Goal: Information Seeking & Learning: Learn about a topic

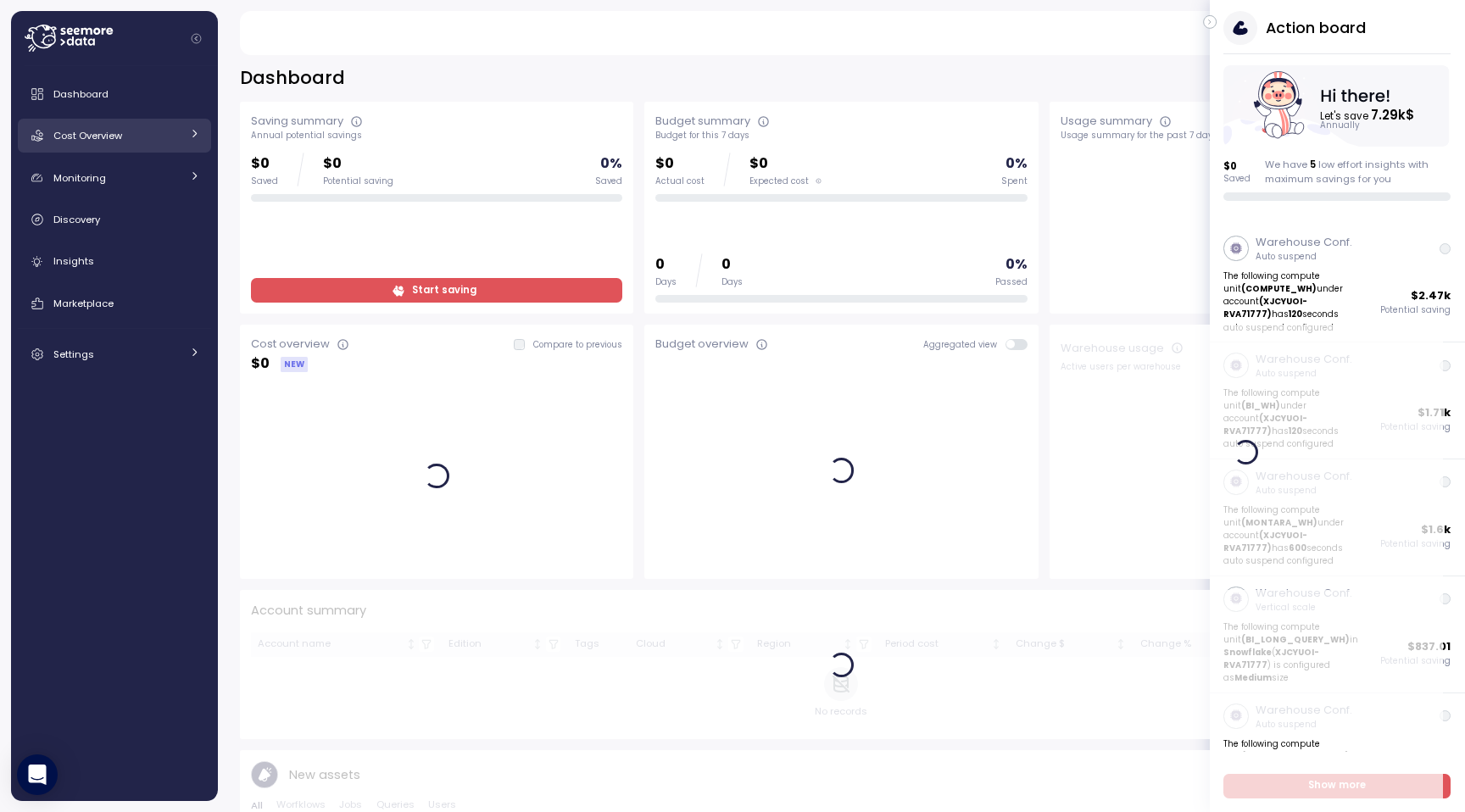
click at [134, 135] on div "Cost Overview" at bounding box center [117, 135] width 127 height 17
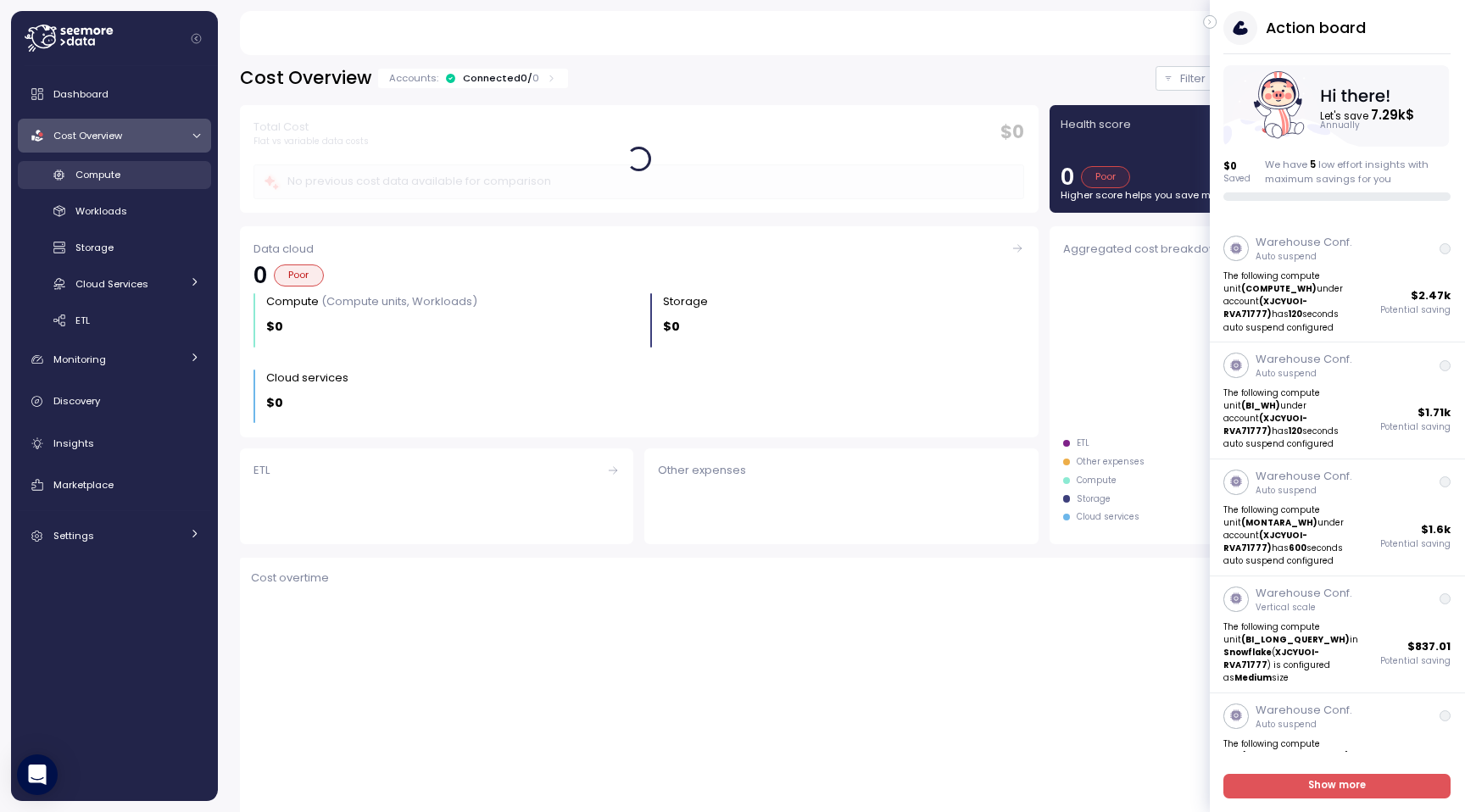
click at [122, 177] on div "Compute" at bounding box center [137, 174] width 124 height 17
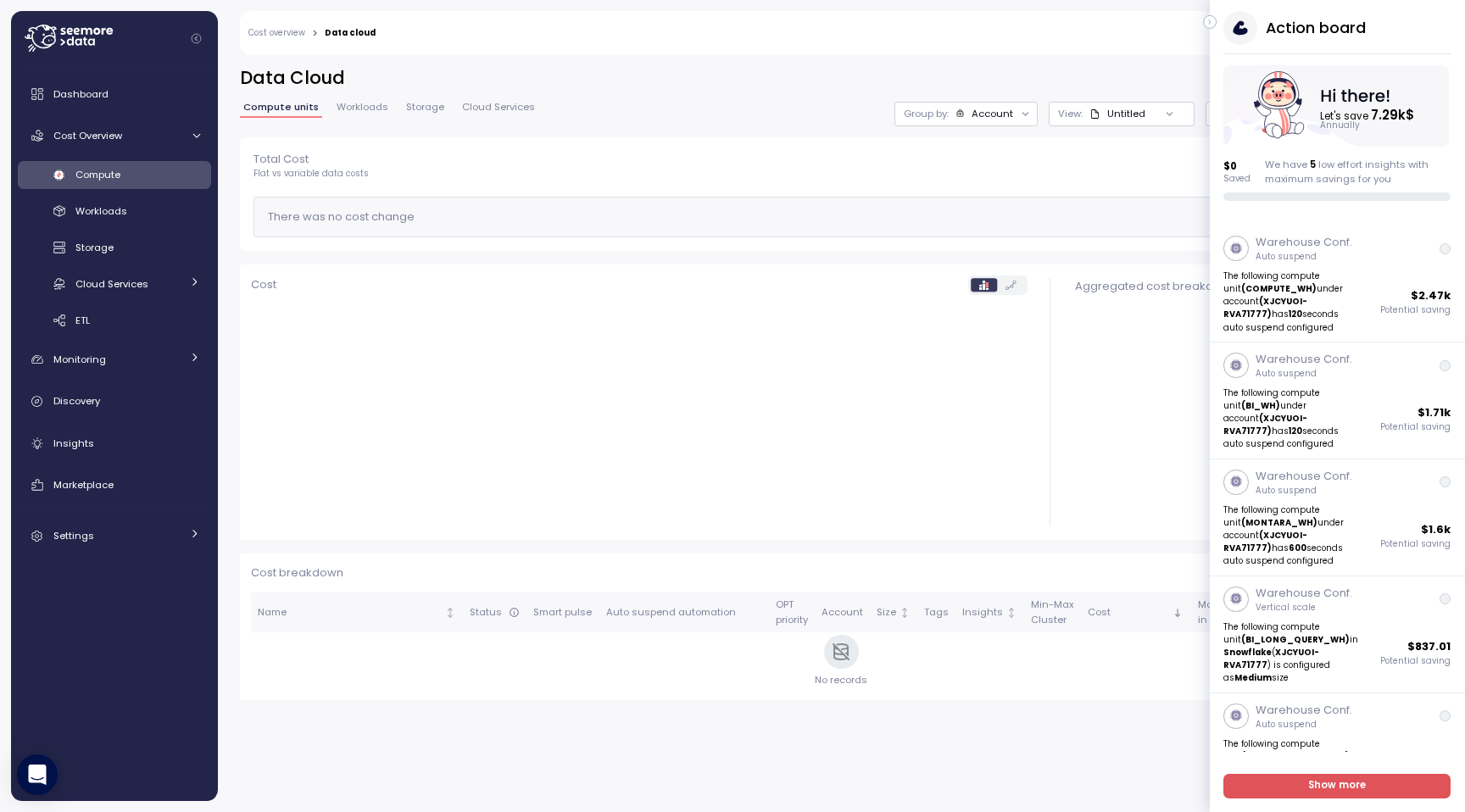
click at [1206, 24] on icon "button" at bounding box center [1210, 22] width 8 height 21
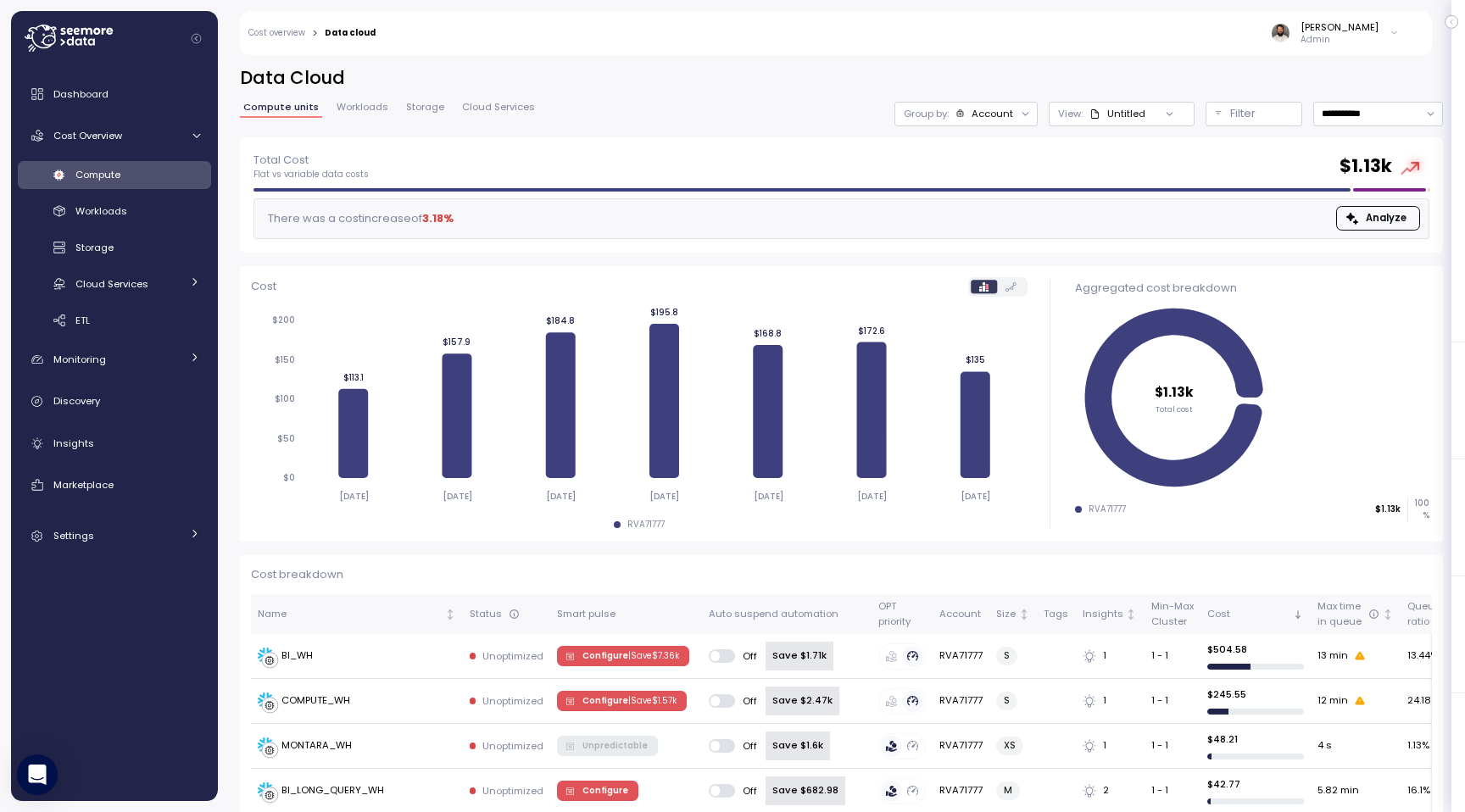
click at [994, 111] on div "Account" at bounding box center [992, 114] width 41 height 14
click at [988, 206] on p "Compute unit" at bounding box center [977, 207] width 67 height 14
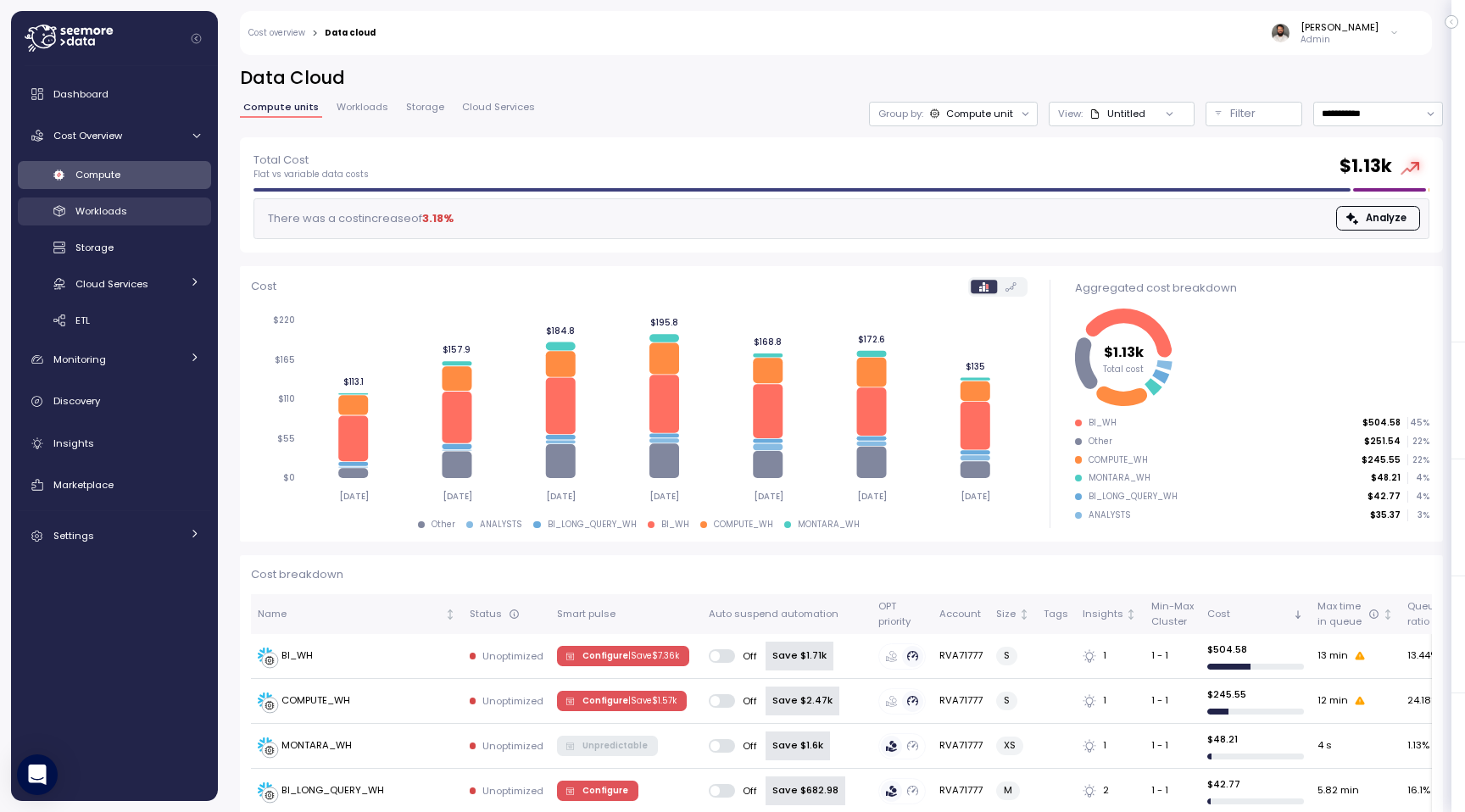
click at [171, 201] on link "Workloads" at bounding box center [115, 211] width 194 height 28
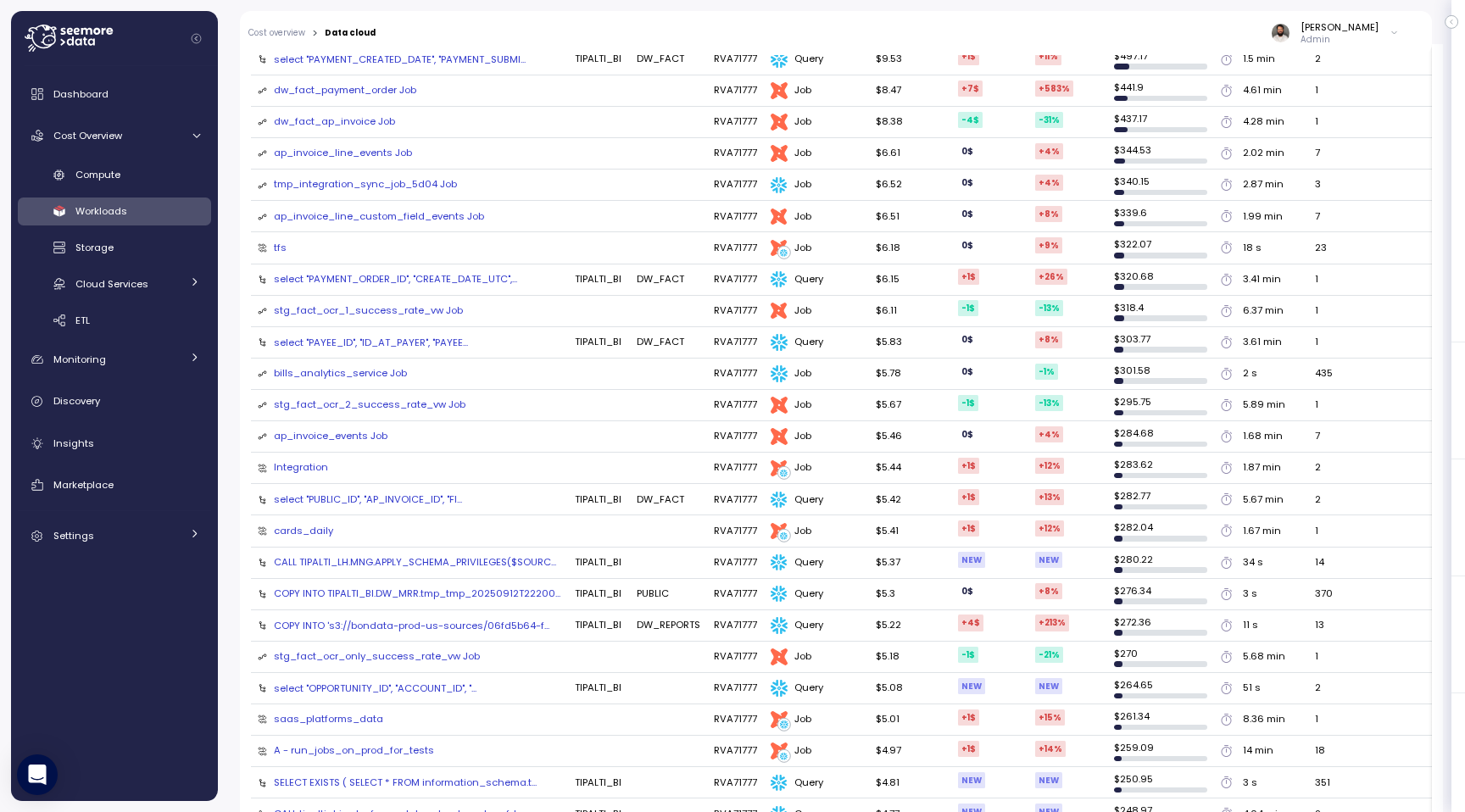
scroll to position [317, 0]
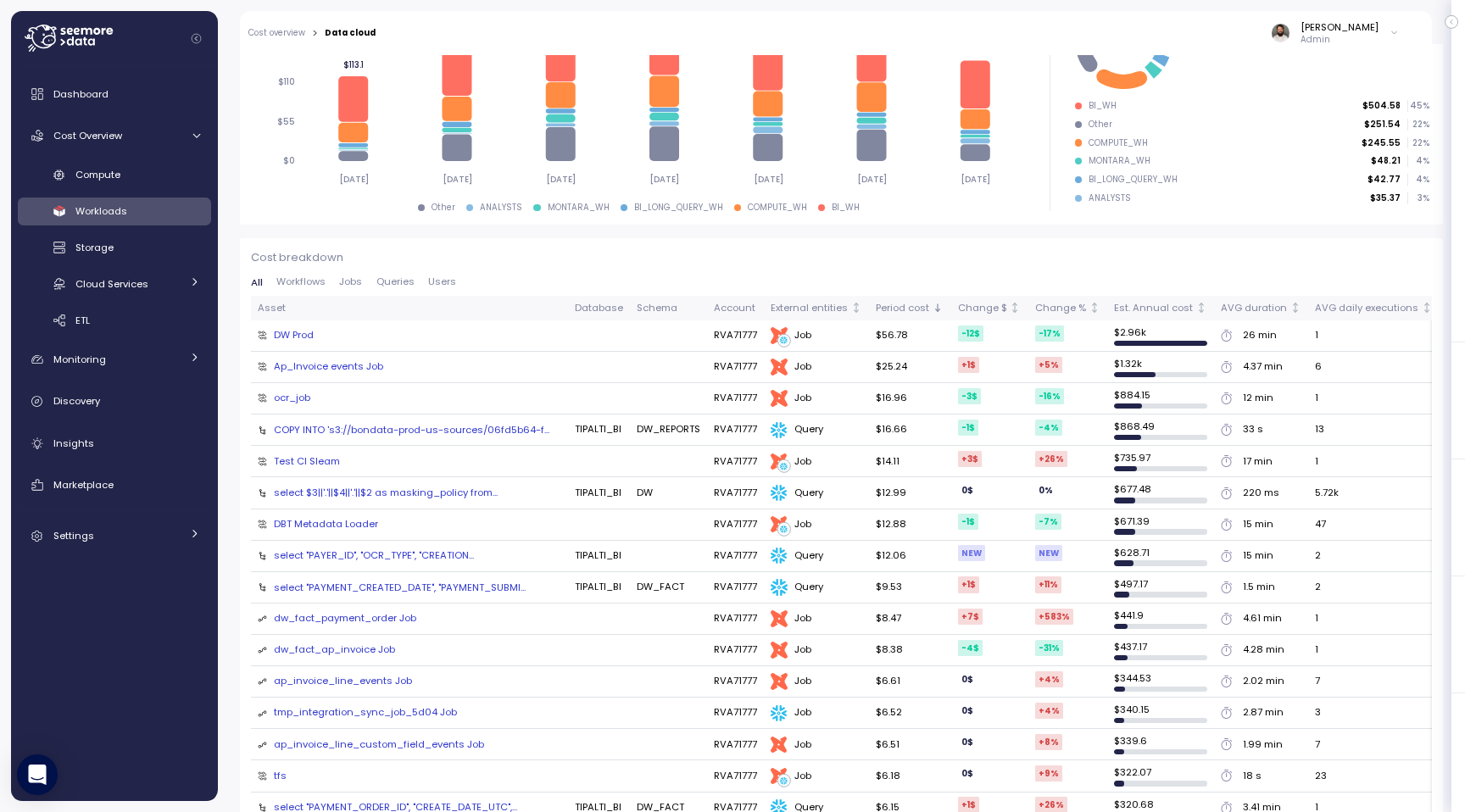
click at [362, 289] on div "All Workflows Jobs Queries Users" at bounding box center [841, 286] width 1180 height 19
click at [357, 285] on span "Jobs" at bounding box center [350, 282] width 23 height 9
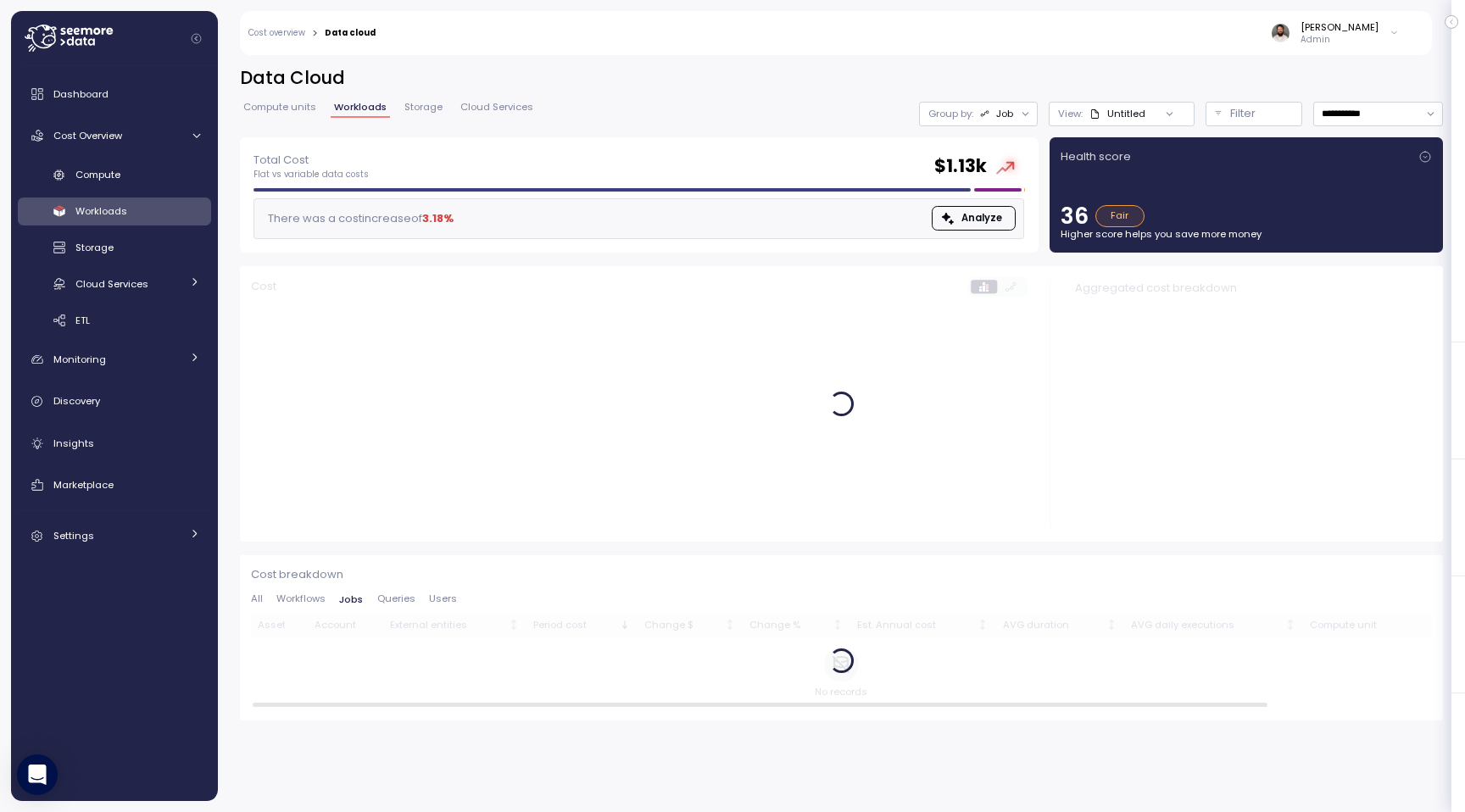
scroll to position [0, 0]
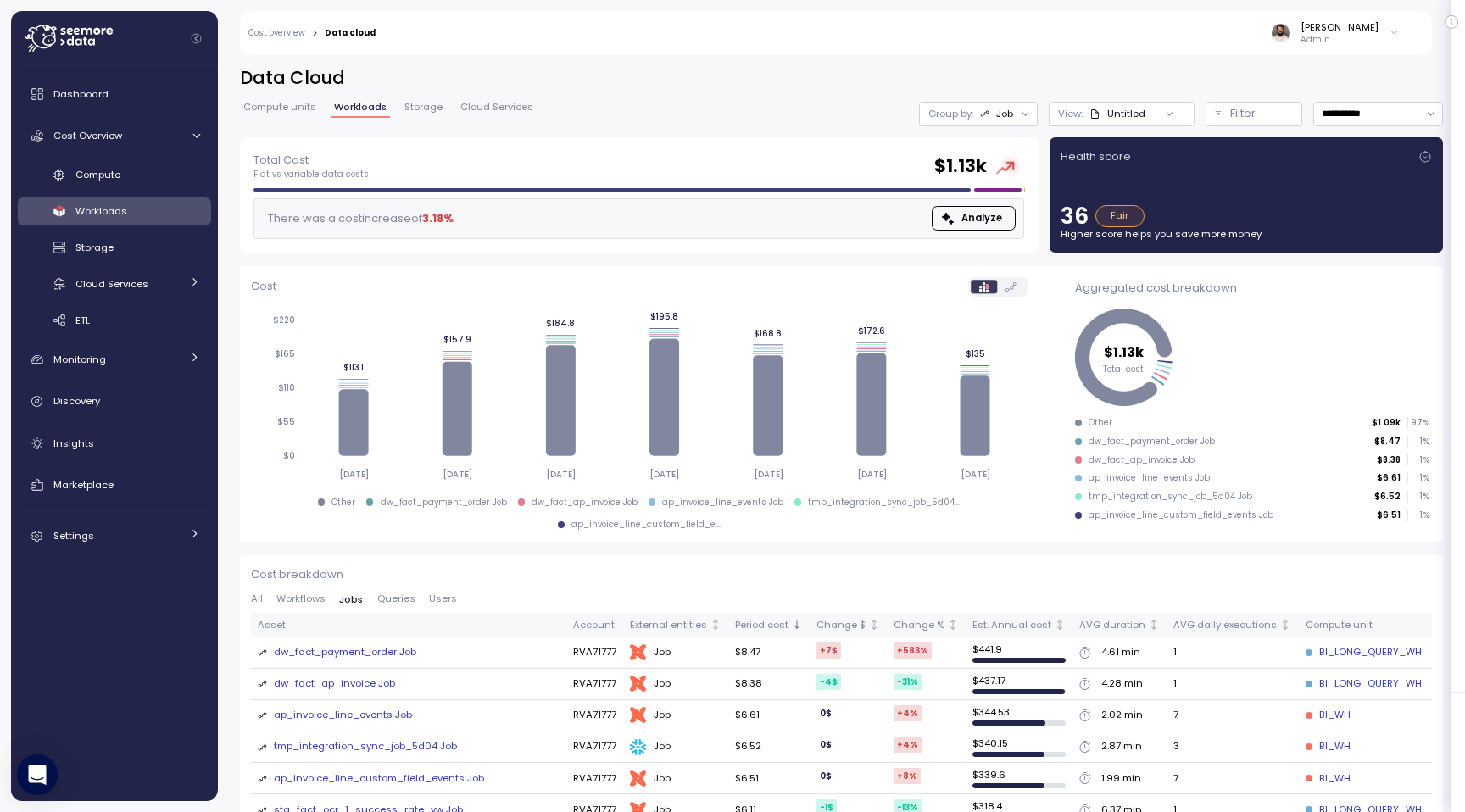
click at [429, 600] on span "Users" at bounding box center [443, 599] width 28 height 9
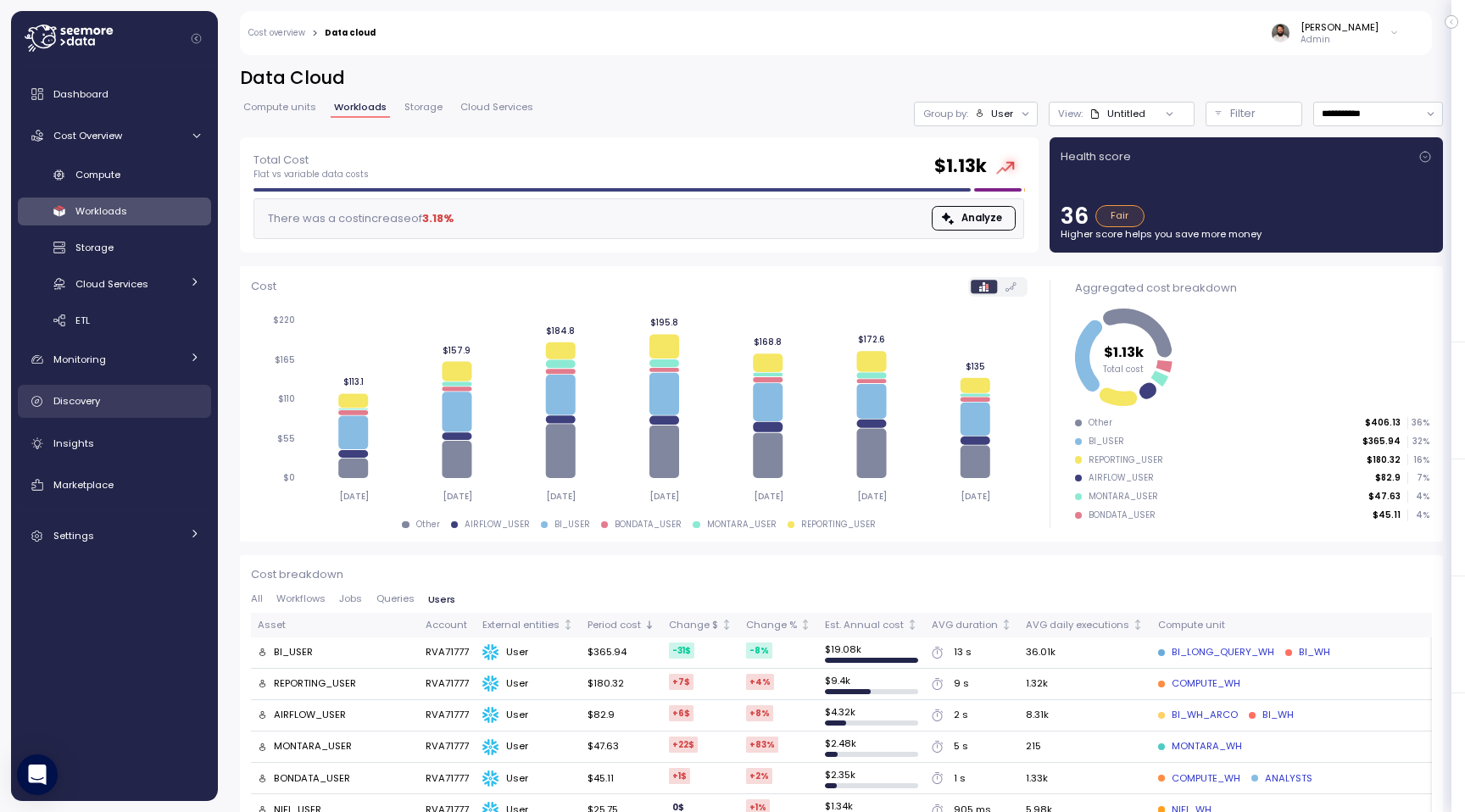
click at [138, 391] on link "Discovery" at bounding box center [115, 402] width 194 height 34
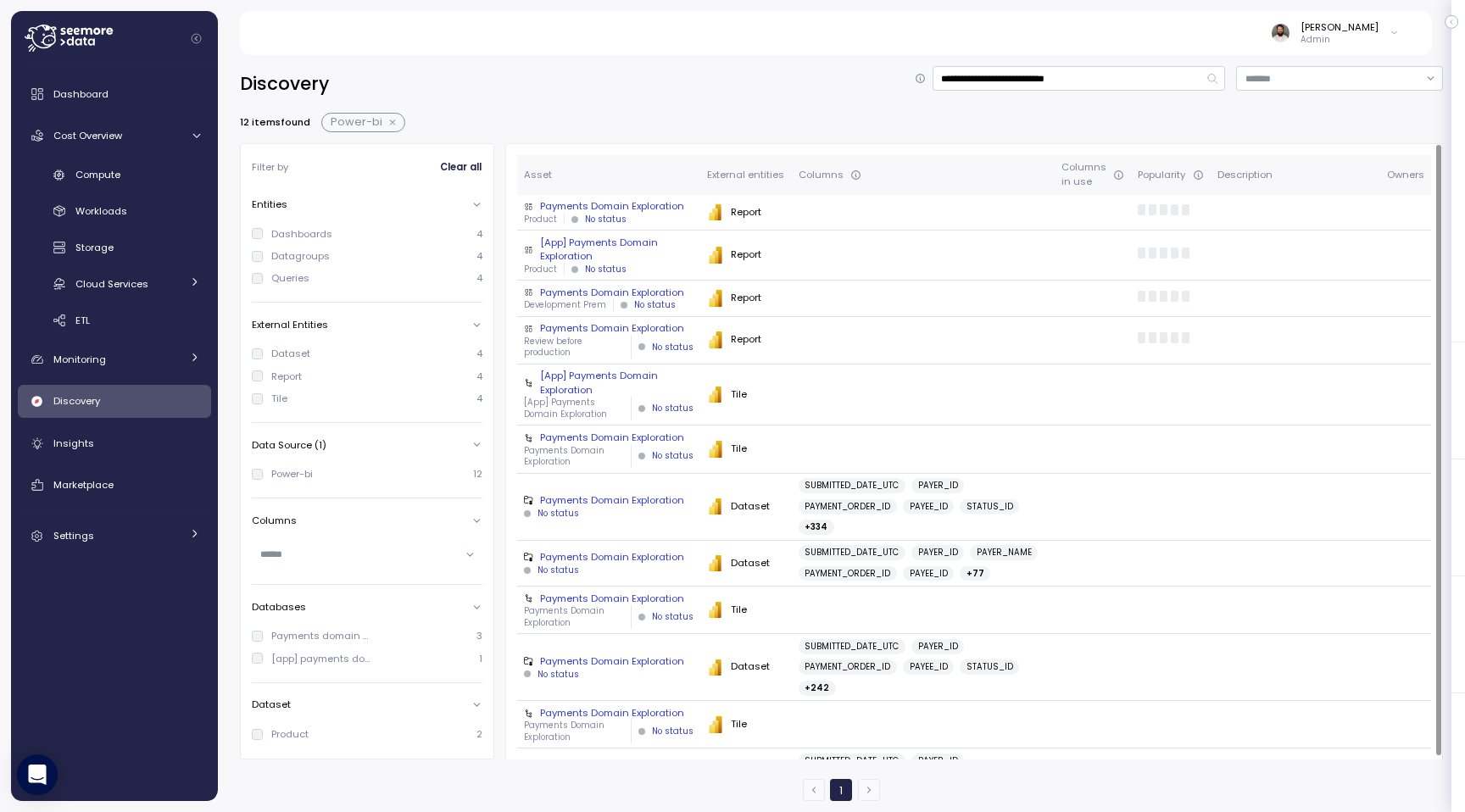
click at [649, 221] on div "Product No status" at bounding box center [609, 219] width 170 height 12
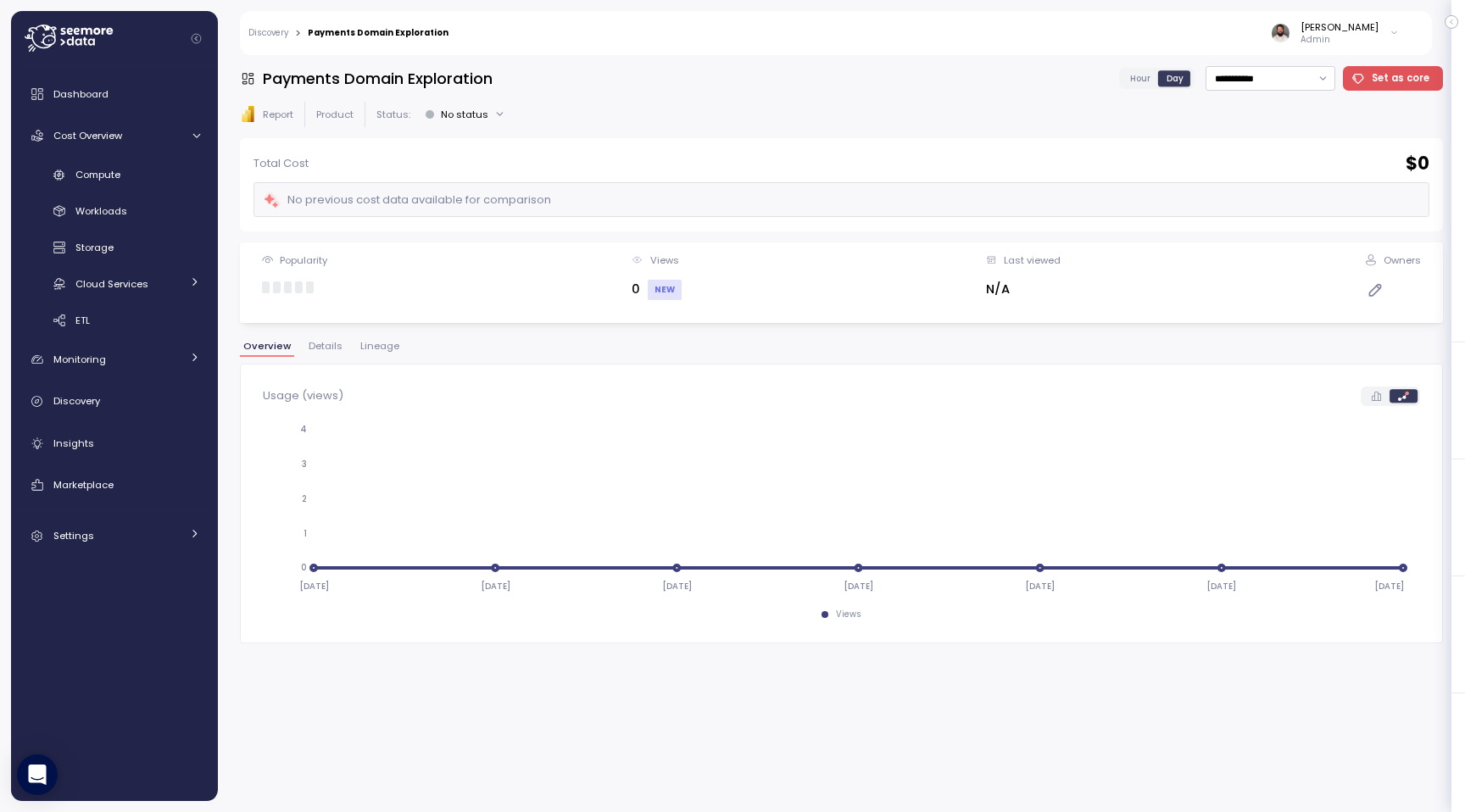
click at [385, 347] on span "Lineage" at bounding box center [379, 346] width 39 height 9
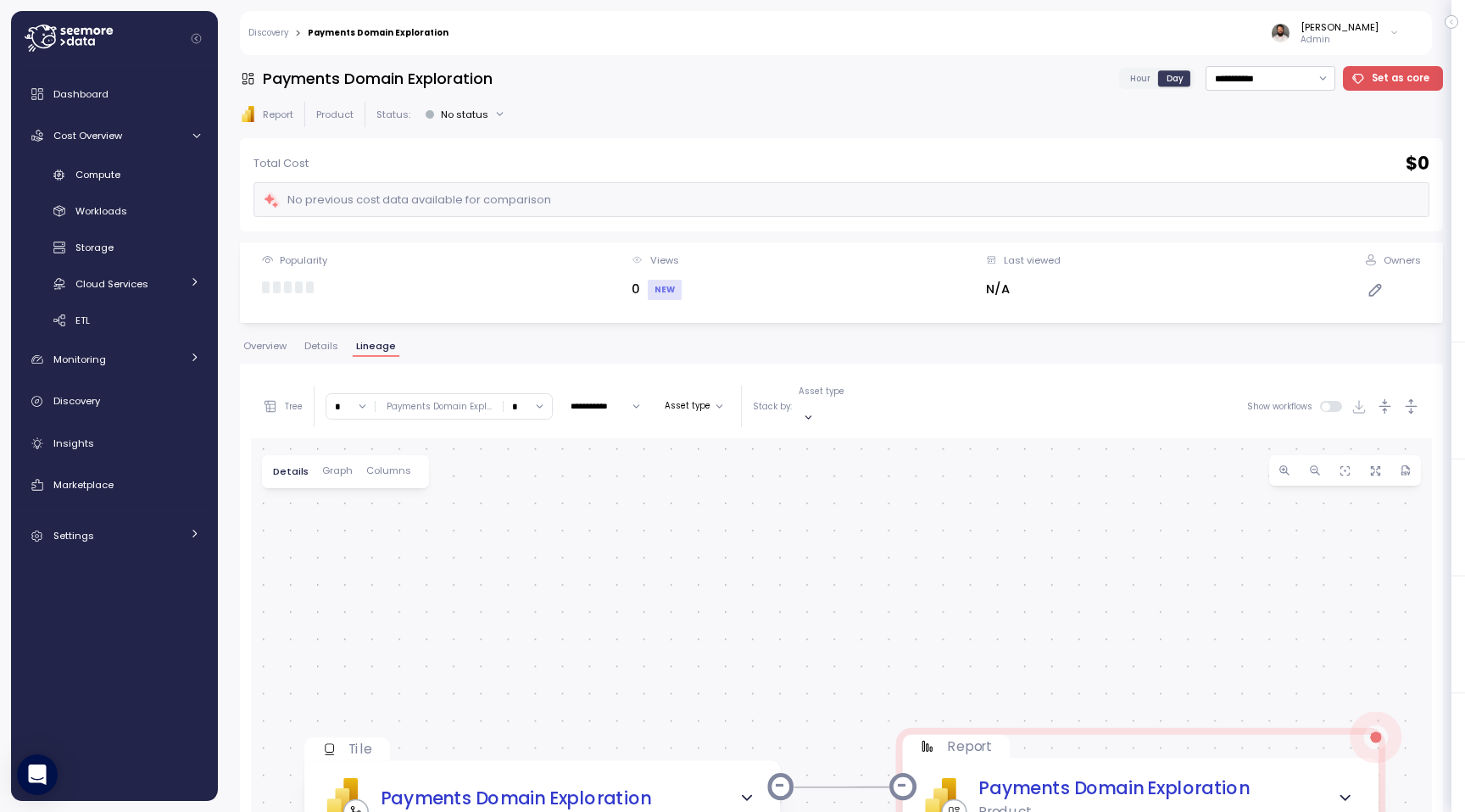
scroll to position [320, 0]
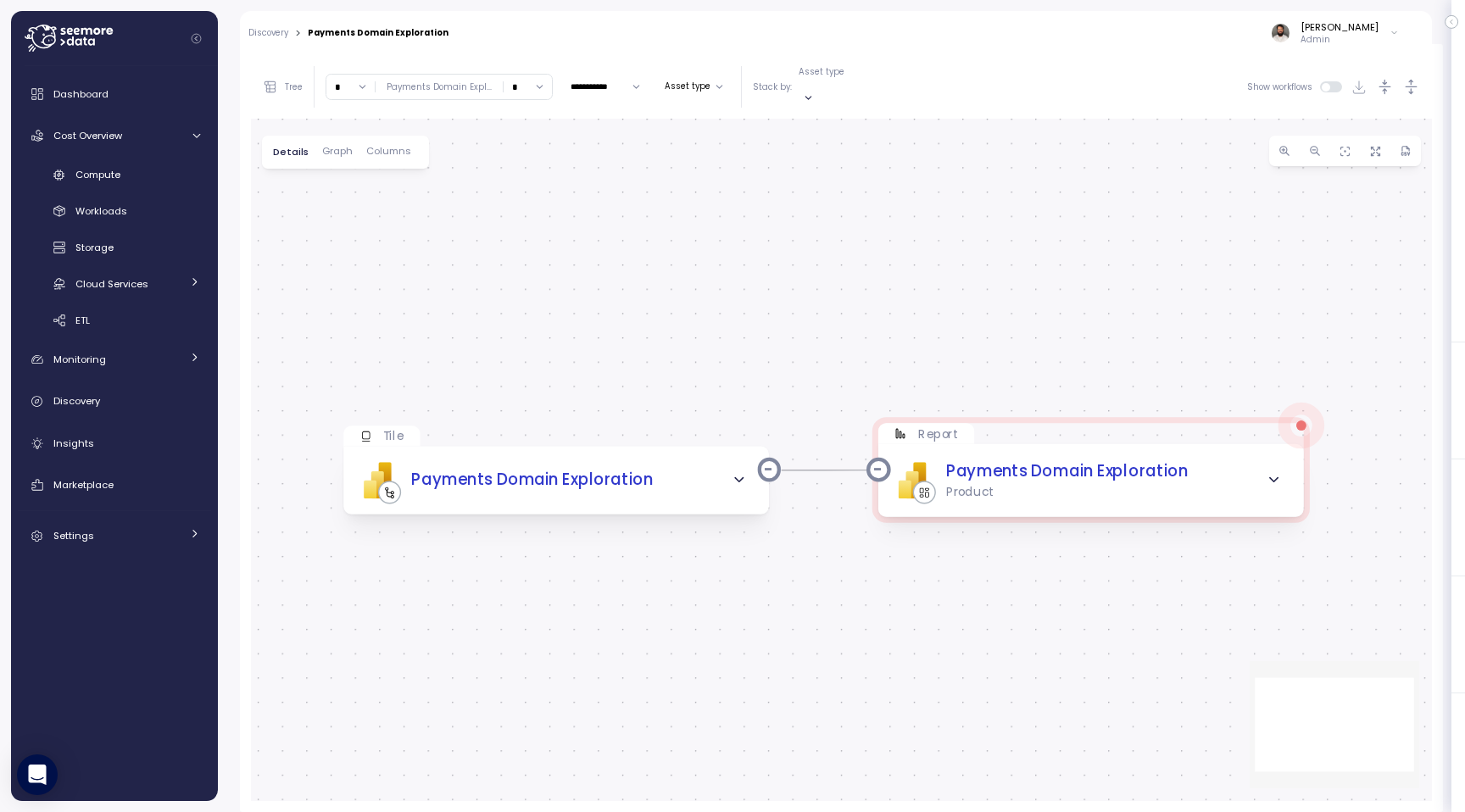
click at [354, 75] on input "*" at bounding box center [350, 87] width 48 height 25
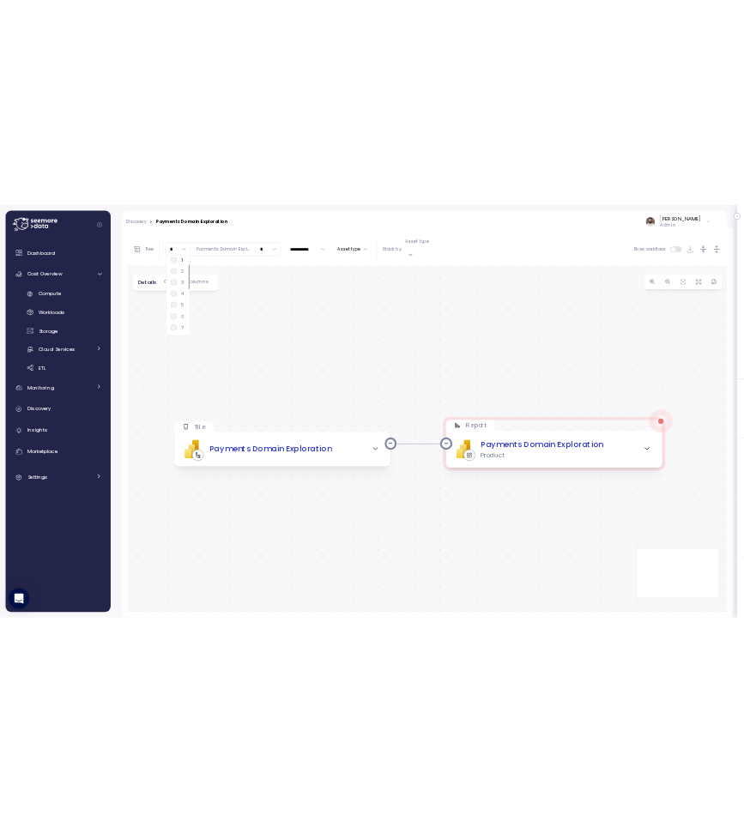
scroll to position [57, 0]
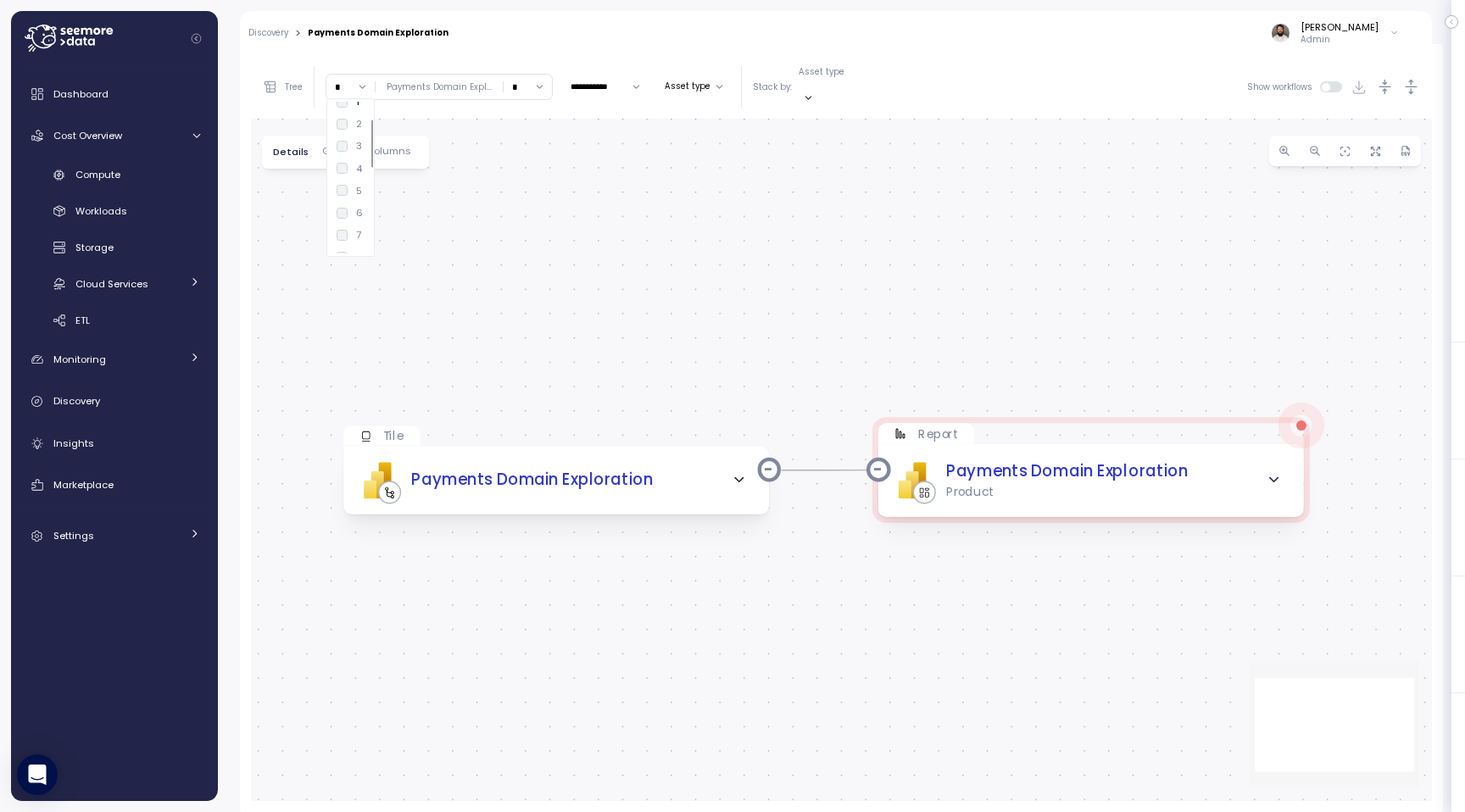
type input "*"
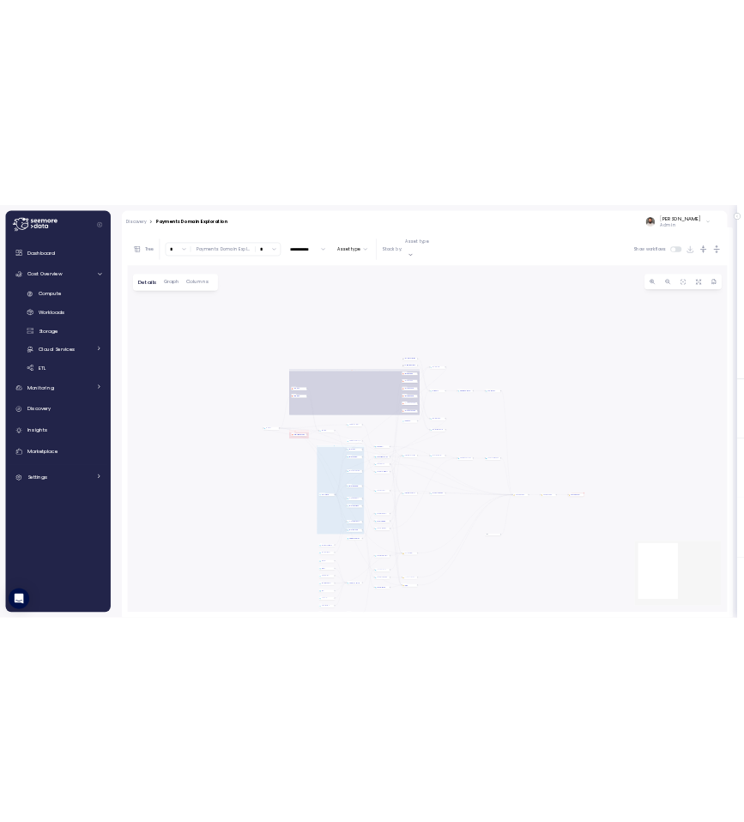
scroll to position [356, 0]
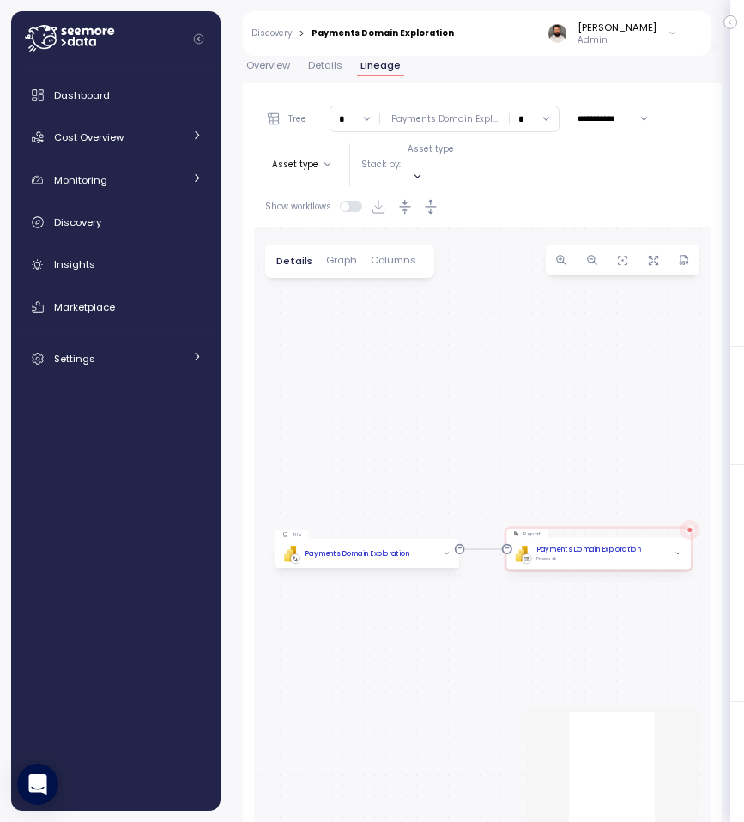
scroll to position [356, 0]
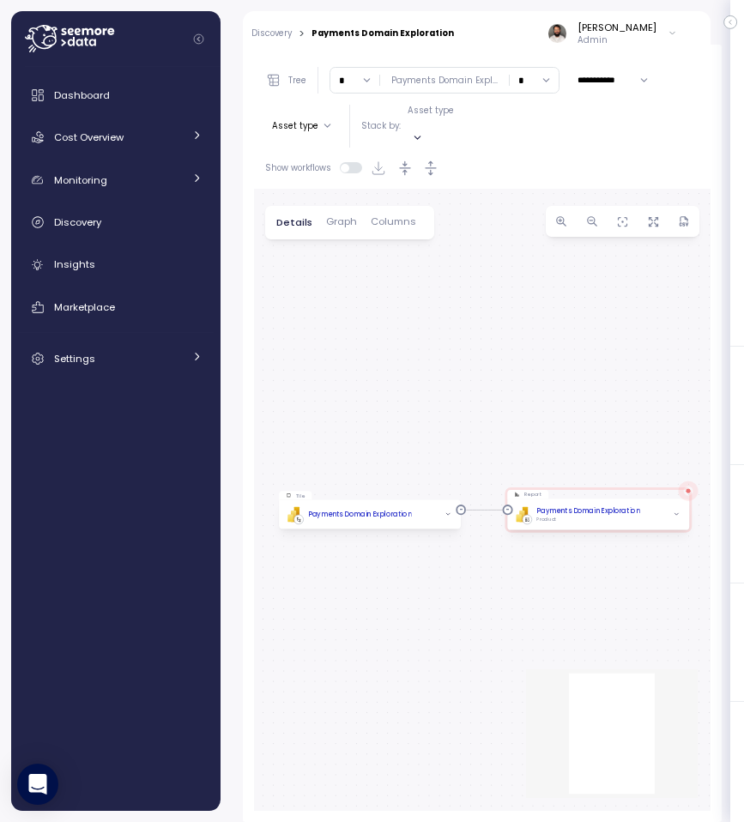
click at [367, 76] on input "*" at bounding box center [354, 80] width 49 height 25
click at [358, 230] on div "4" at bounding box center [354, 228] width 26 height 14
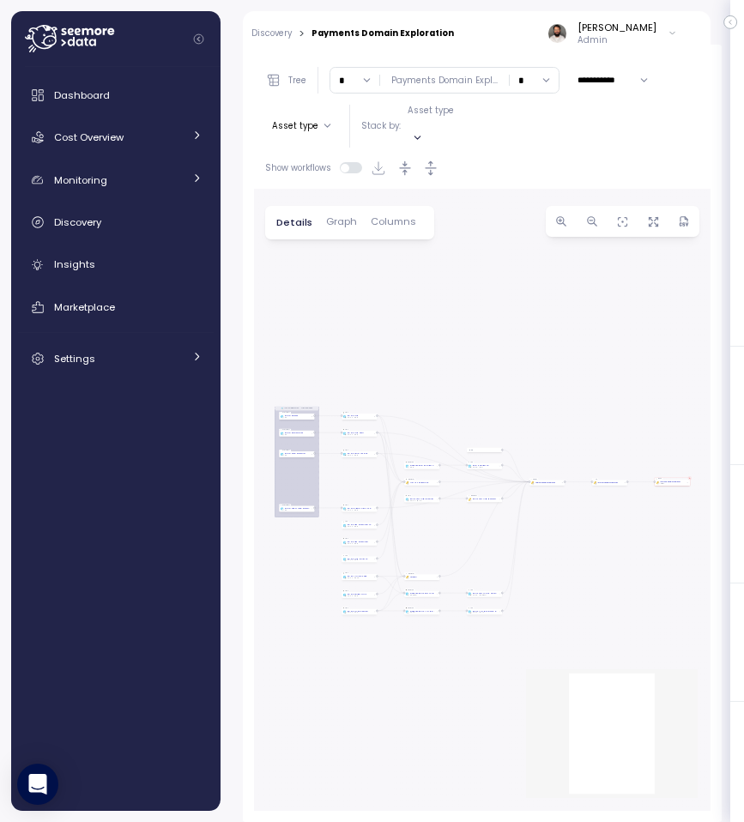
click at [352, 88] on input "*" at bounding box center [354, 80] width 49 height 25
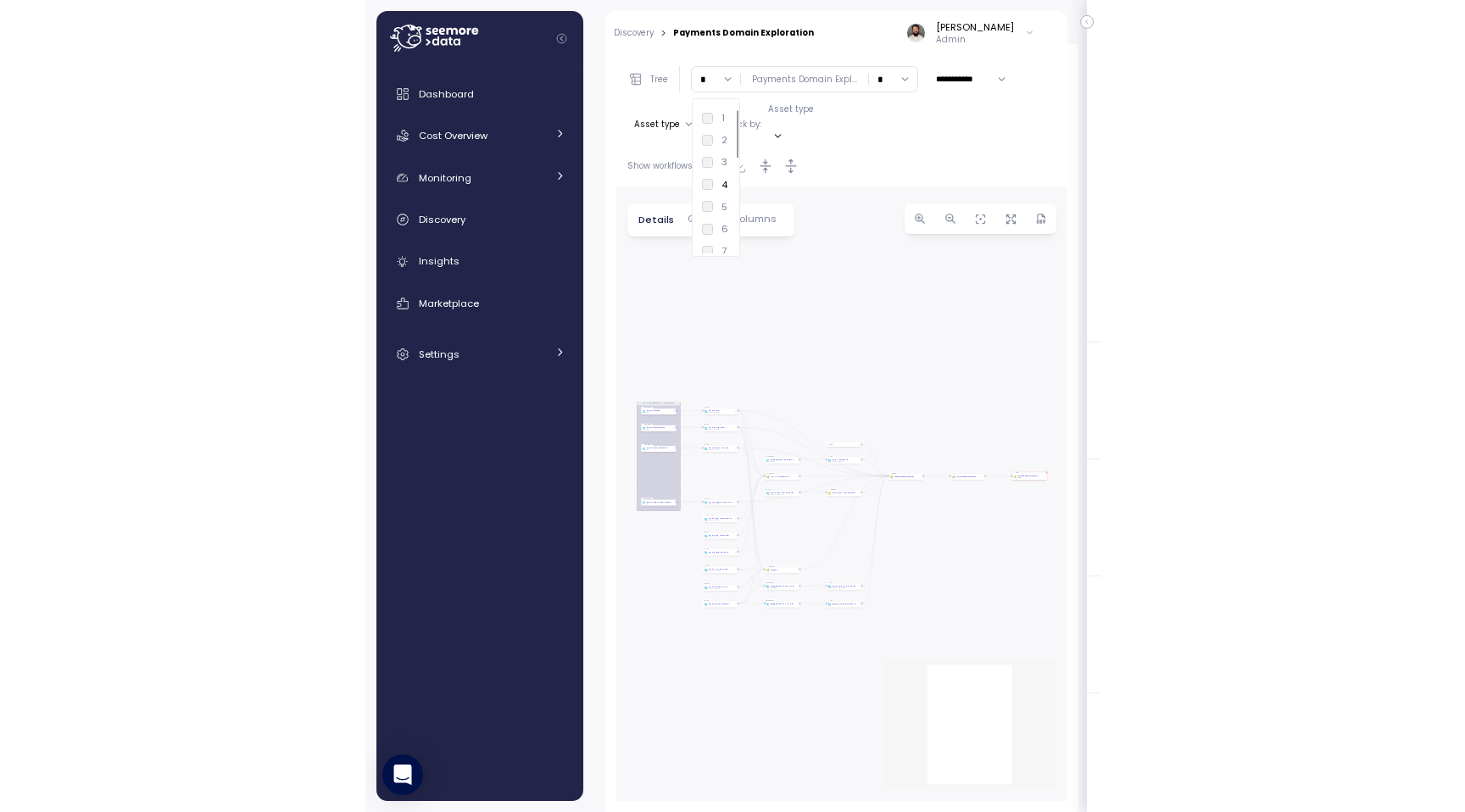
scroll to position [63, 0]
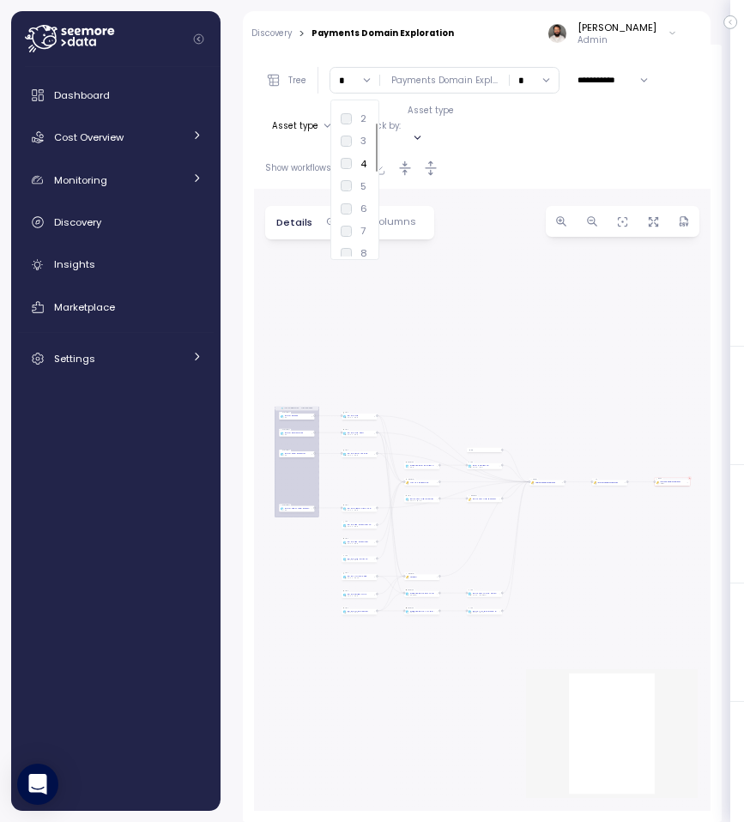
click at [357, 202] on div "6" at bounding box center [354, 209] width 27 height 14
type input "*"
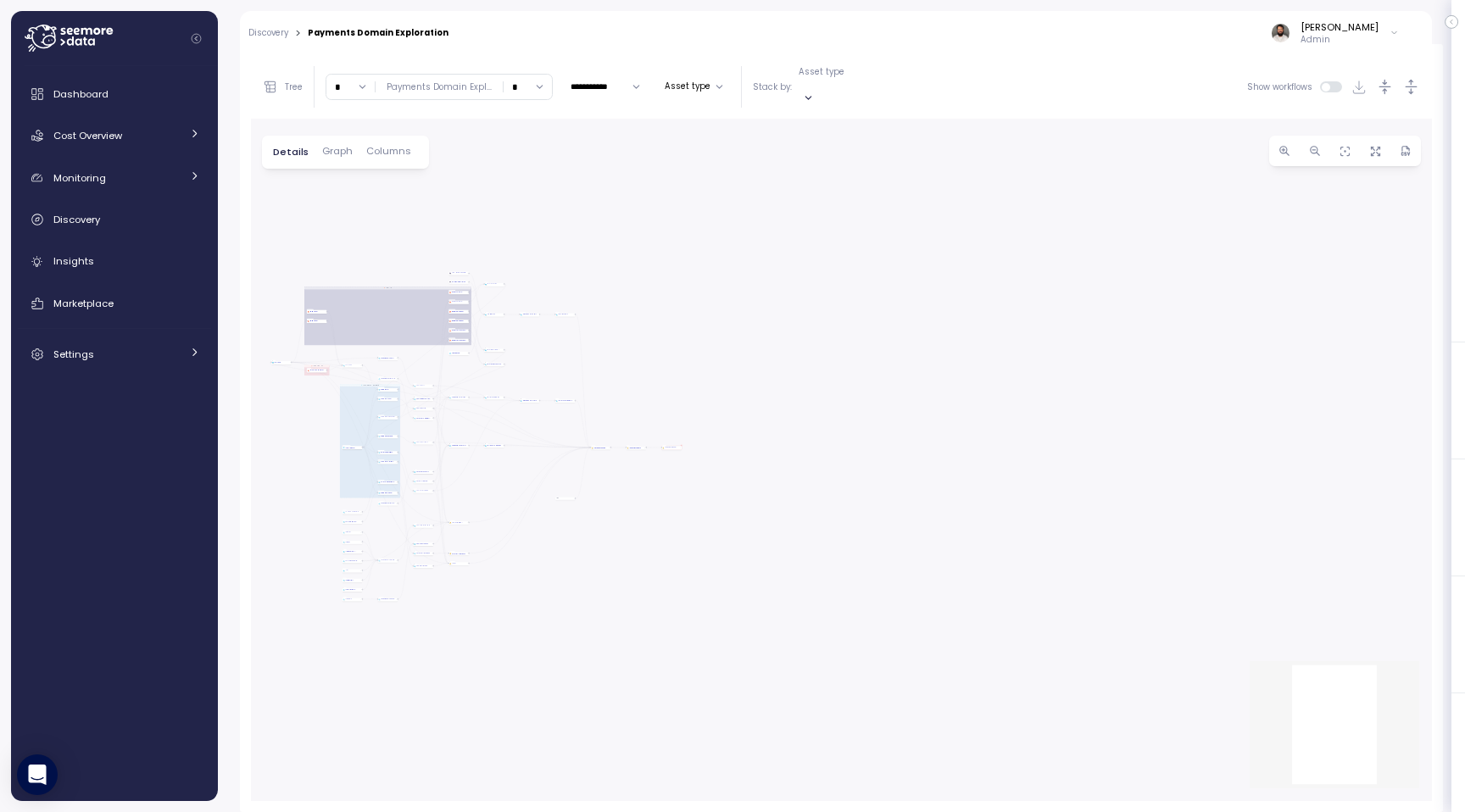
scroll to position [320, 0]
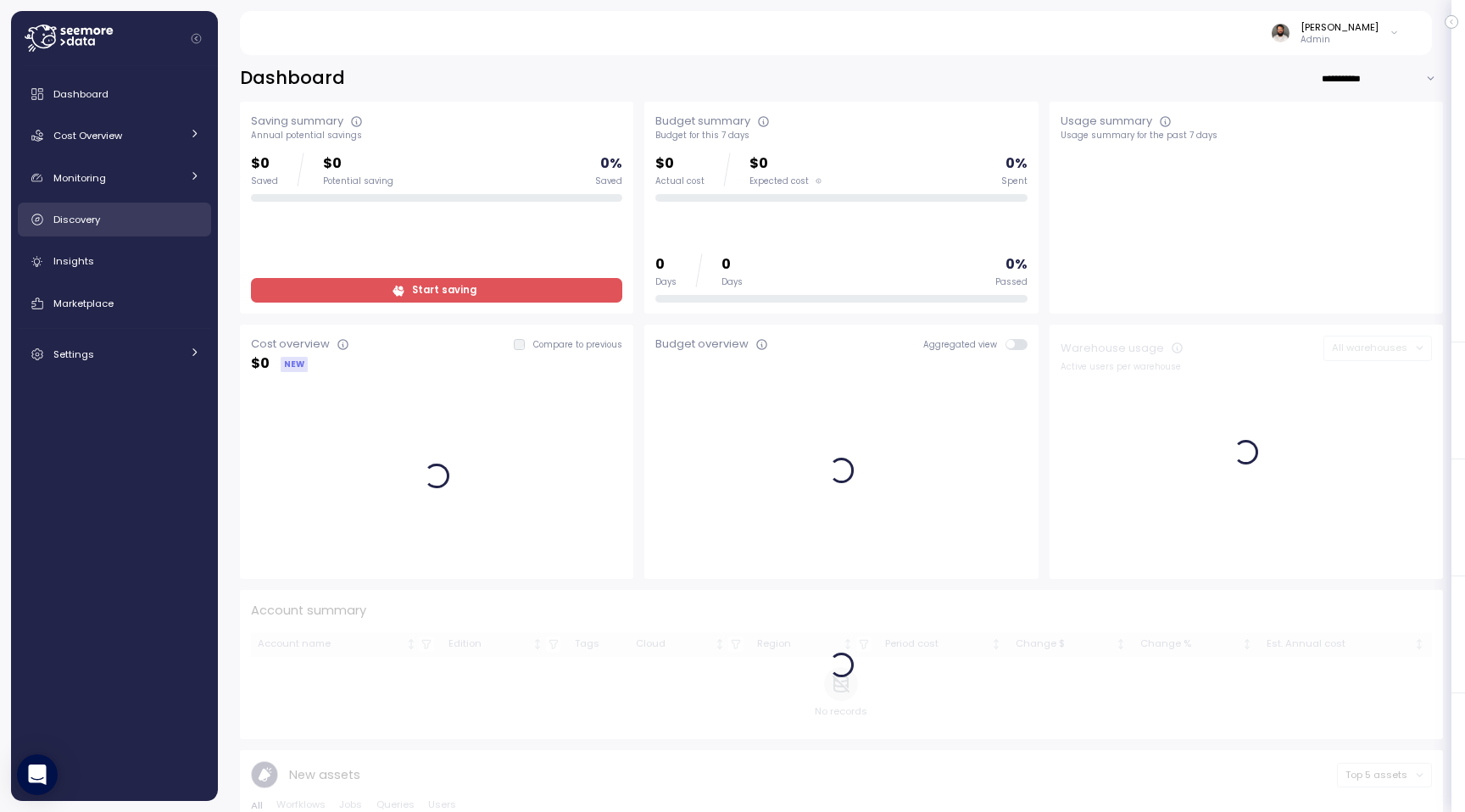
click at [149, 223] on div "Discovery" at bounding box center [126, 219] width 146 height 17
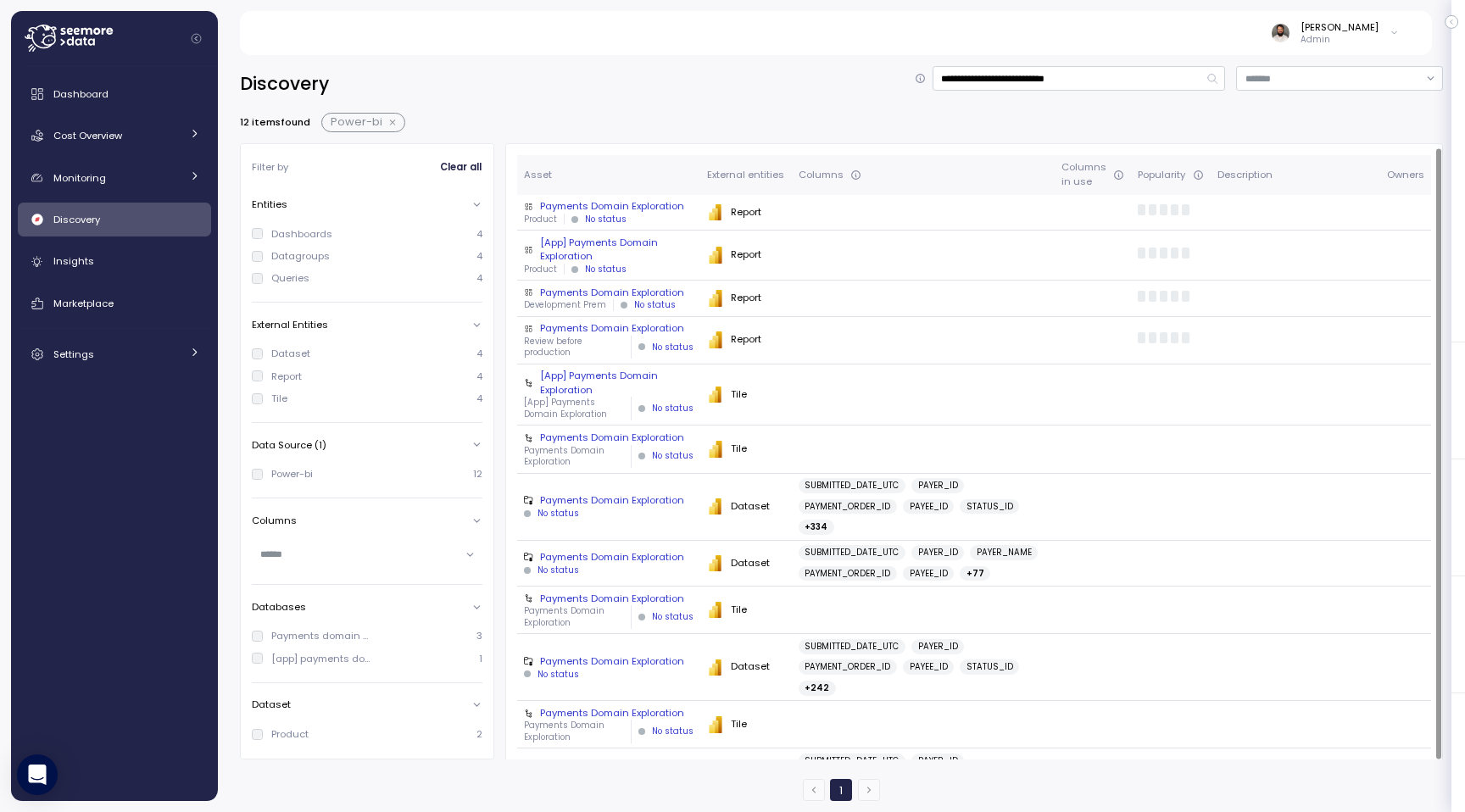
scroll to position [3, 0]
click at [674, 211] on div "Product No status" at bounding box center [609, 216] width 170 height 12
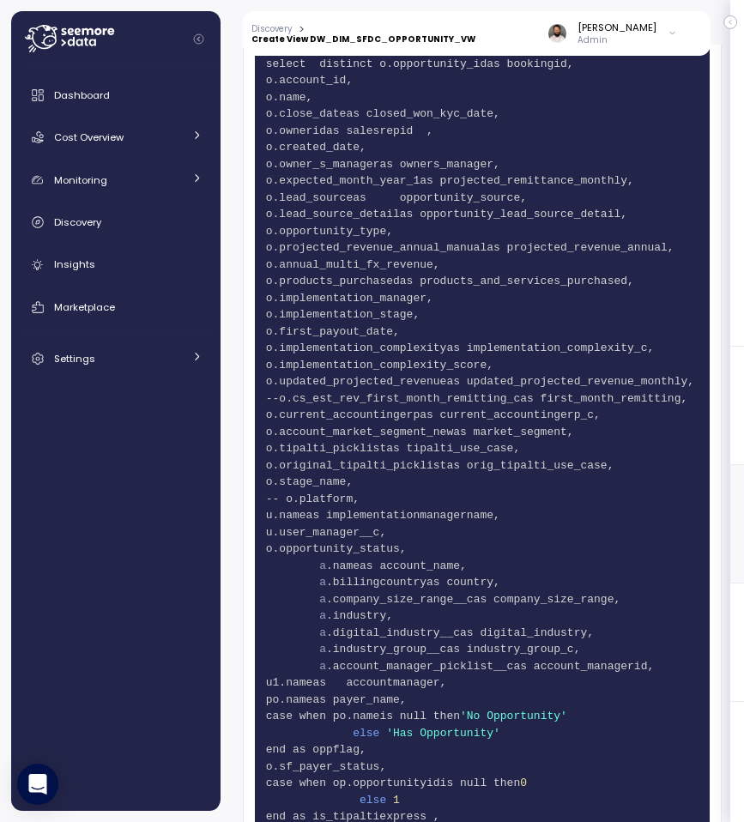
scroll to position [1732, 0]
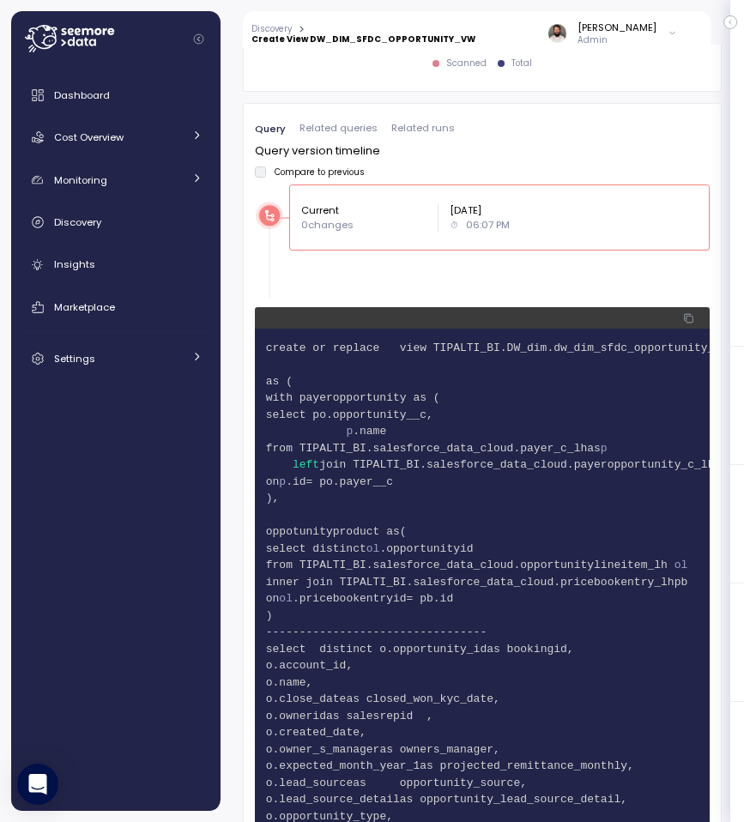
scroll to position [1074, 0]
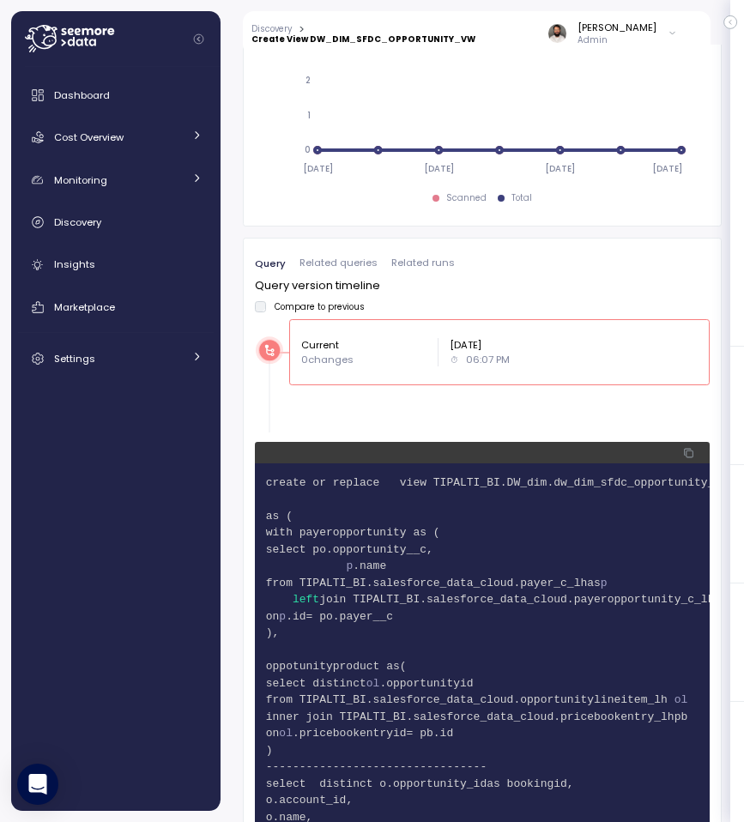
click at [156, 45] on div at bounding box center [123, 39] width 196 height 56
click at [203, 33] on button "Collapse navigation" at bounding box center [198, 39] width 21 height 13
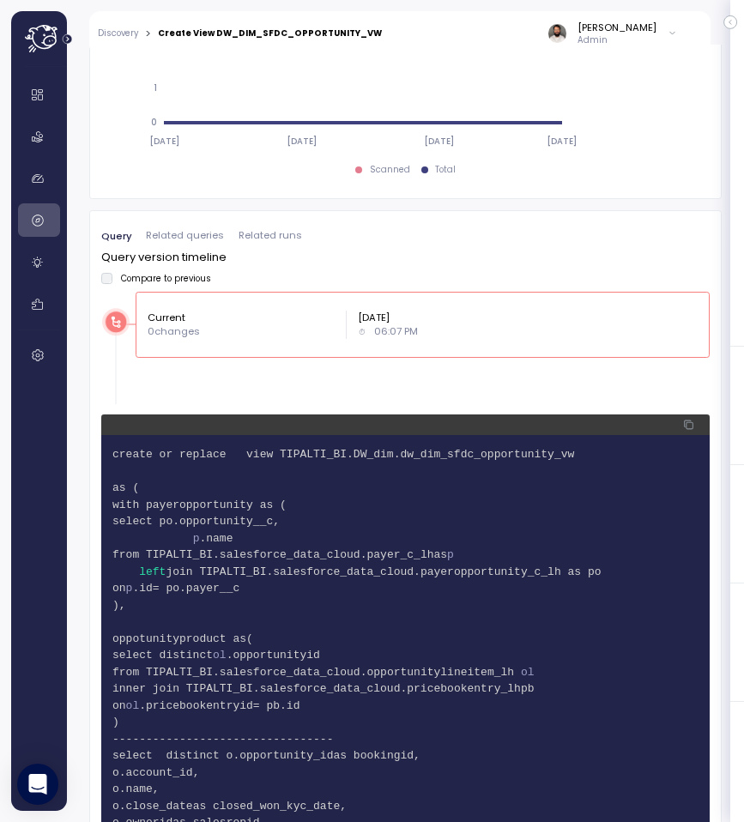
scroll to position [1045, 0]
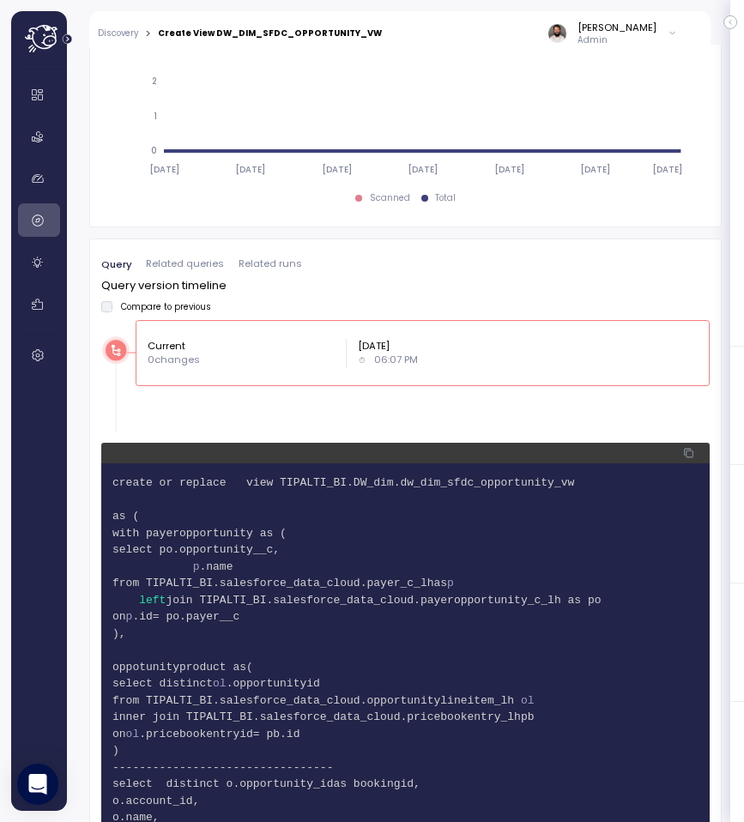
click at [28, 36] on icon at bounding box center [41, 37] width 33 height 24
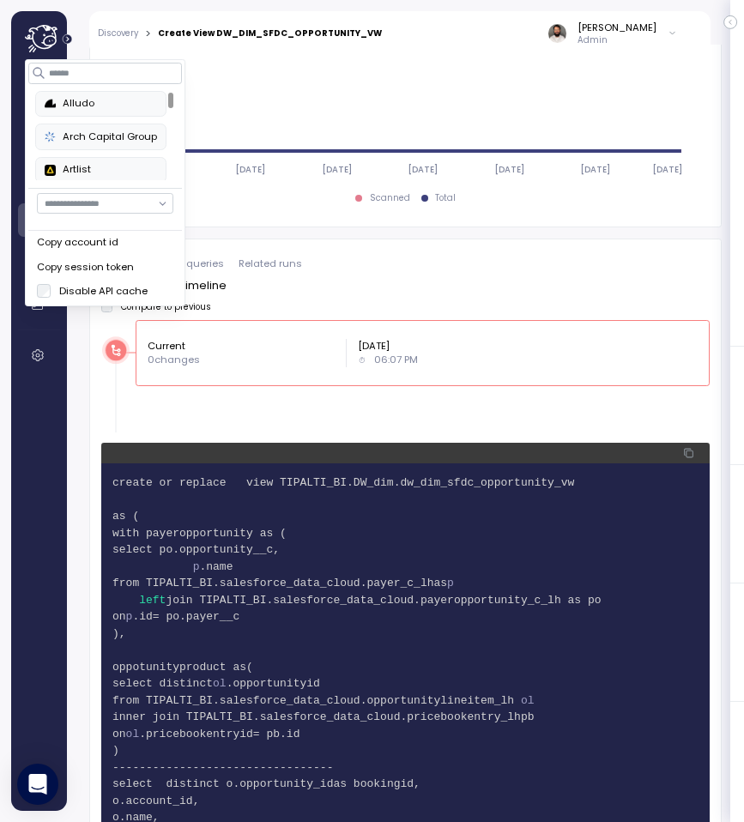
click at [40, 36] on icon at bounding box center [42, 38] width 34 height 27
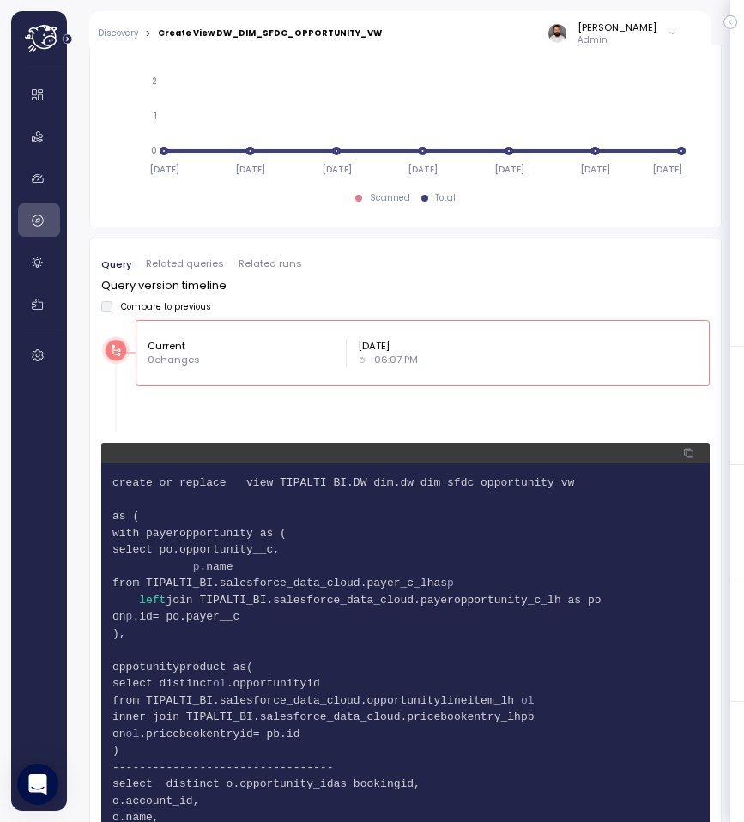
click at [45, 35] on icon at bounding box center [44, 34] width 3 height 3
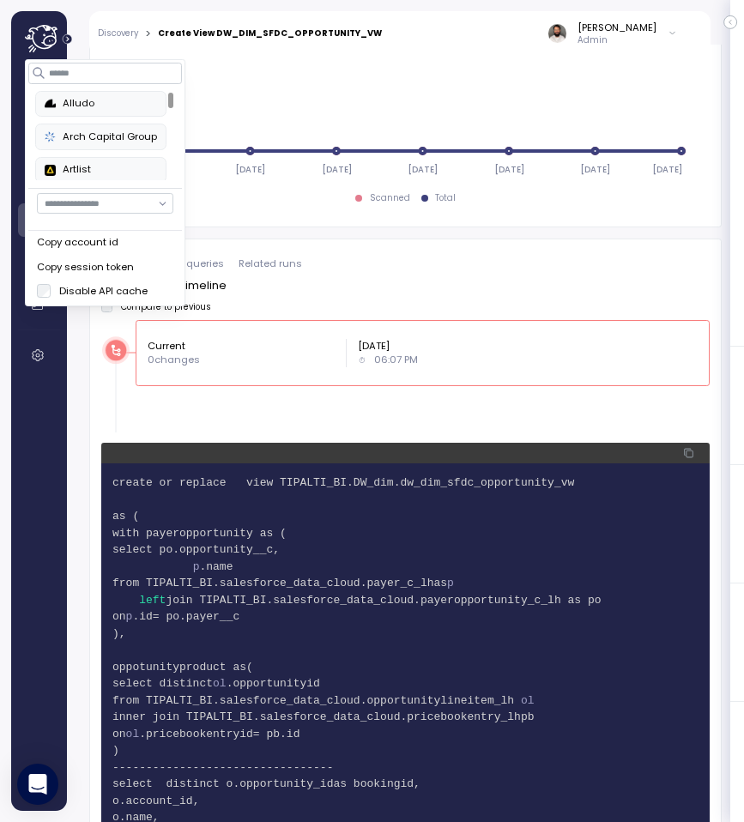
click at [120, 260] on div "Copy session token" at bounding box center [105, 267] width 136 height 15
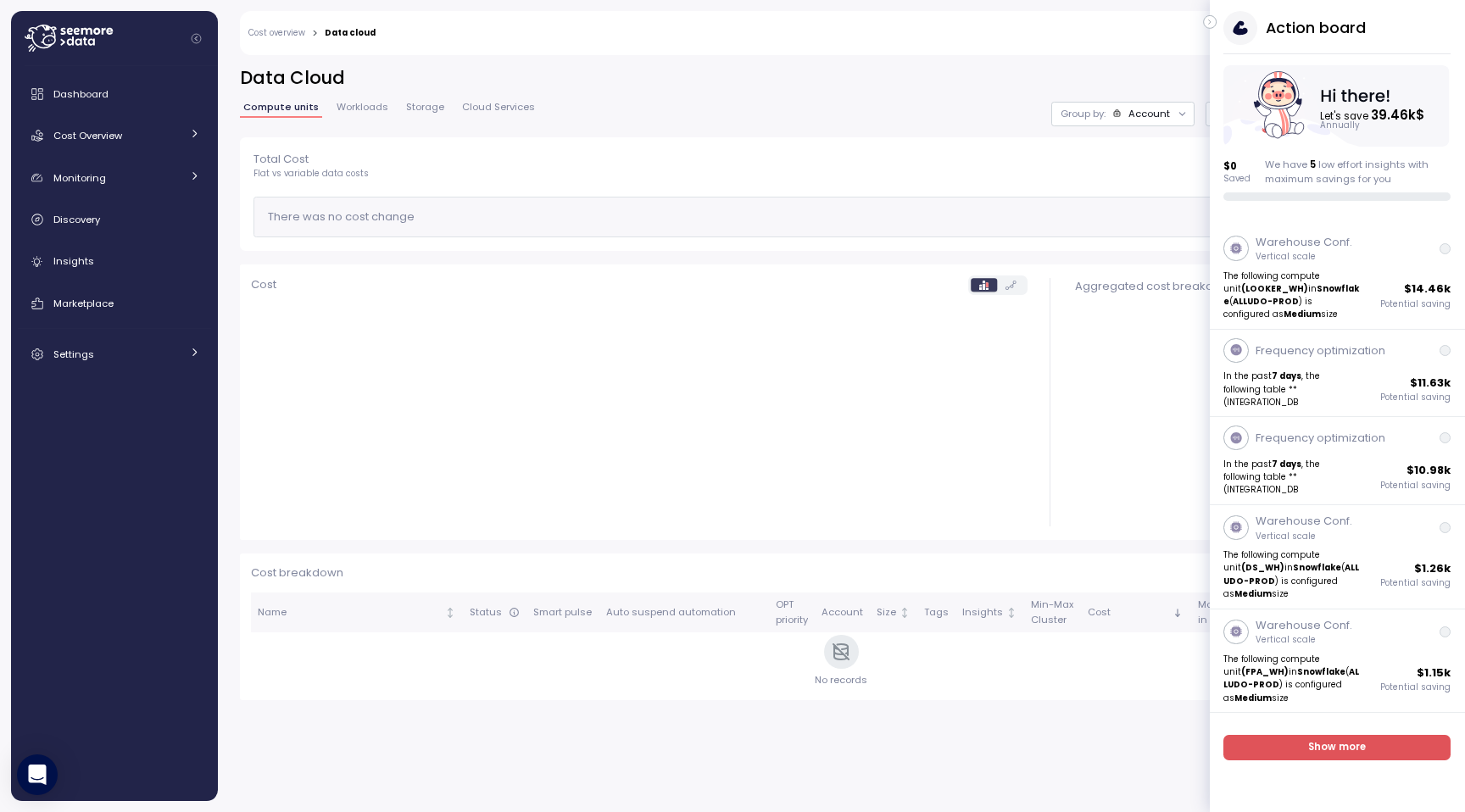
click at [144, 114] on div "Dashboard Cost Overview Compute Workloads Storage Cloud Services Clustering col…" at bounding box center [115, 224] width 194 height 294
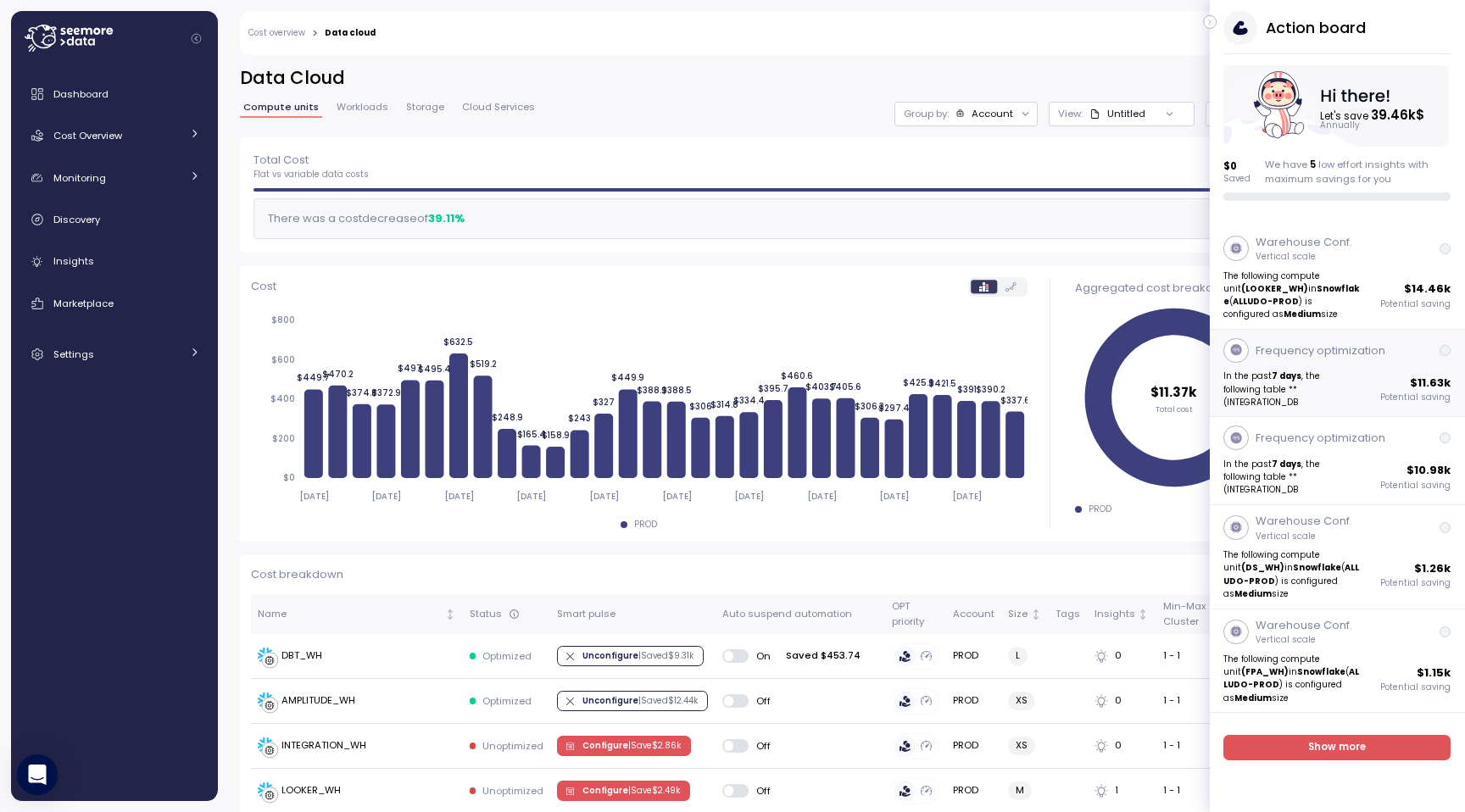
click at [1360, 365] on div "Frequency optimization In the past 7 days , the following table **(INTEGRATION_…" at bounding box center [1338, 373] width 255 height 87
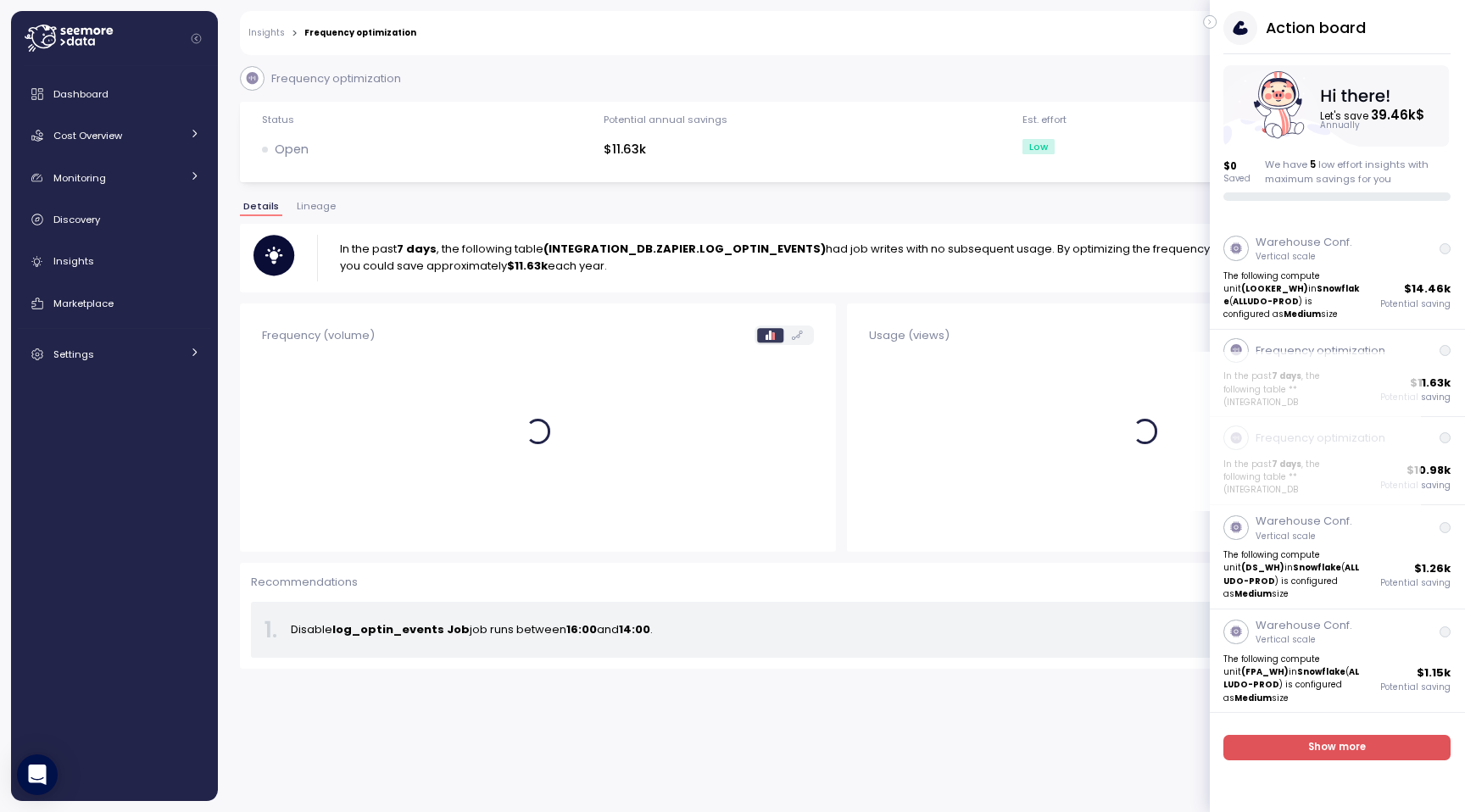
click at [1209, 25] on icon "button" at bounding box center [1210, 22] width 8 height 21
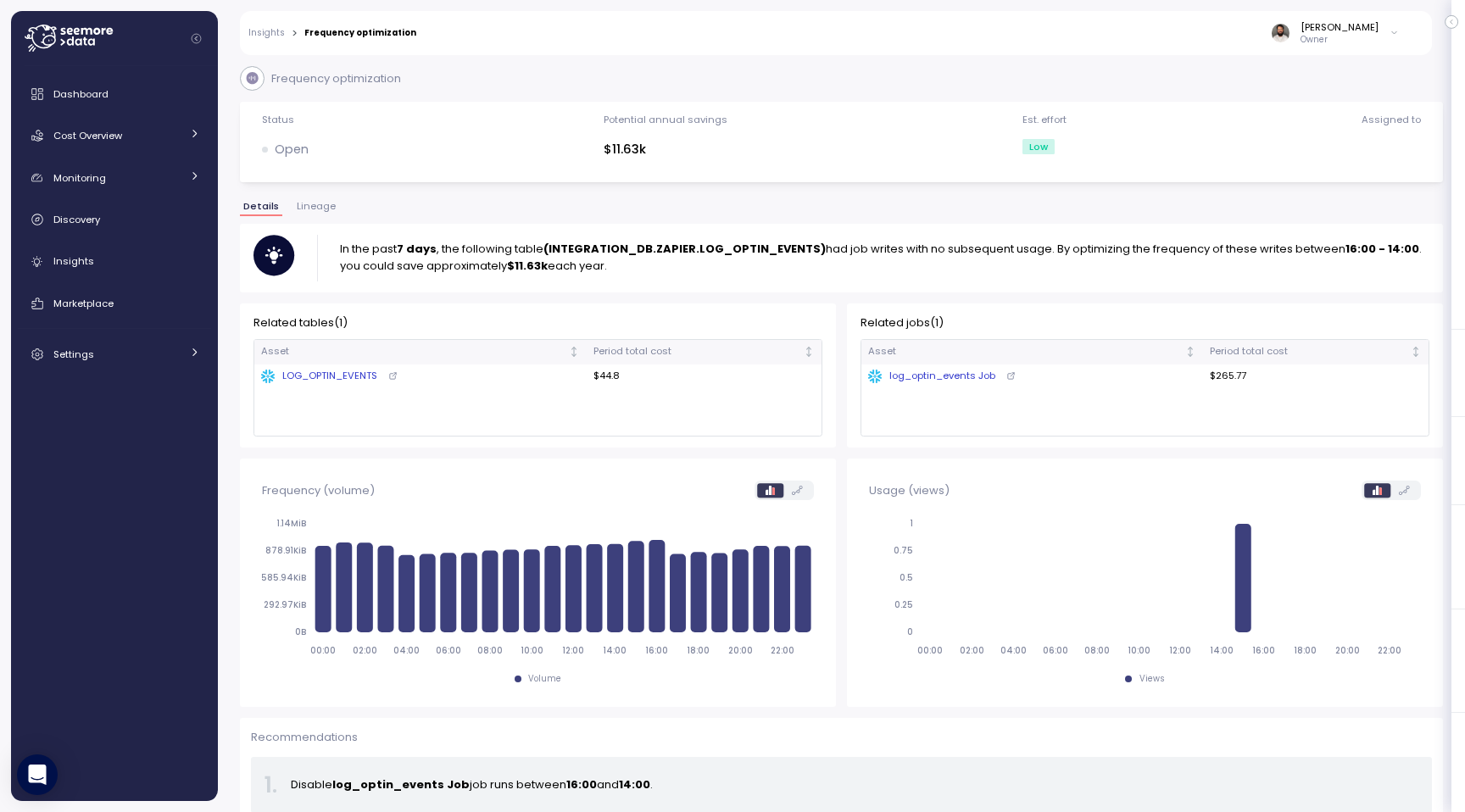
scroll to position [21, 0]
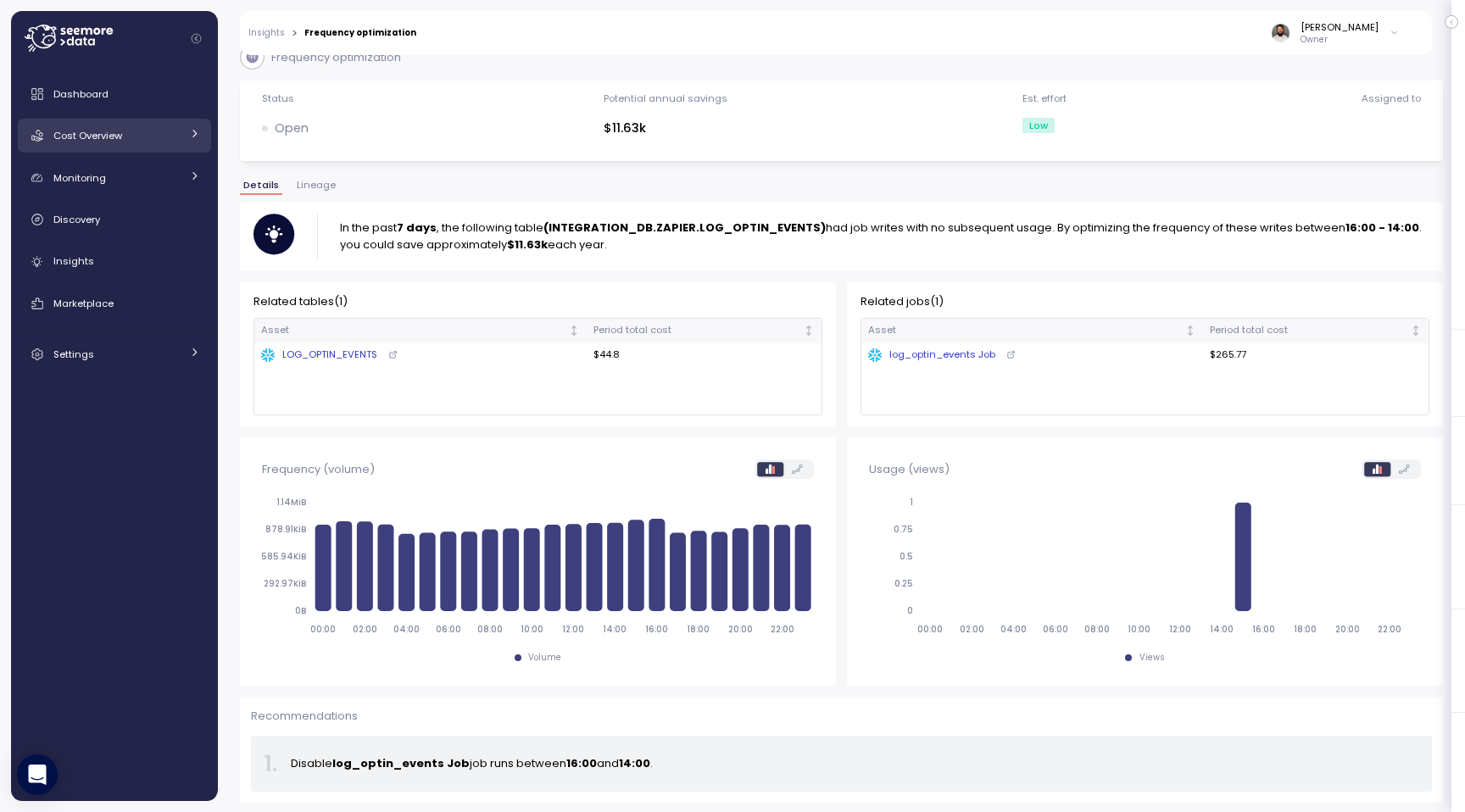
click at [137, 133] on div "Cost Overview" at bounding box center [117, 135] width 127 height 17
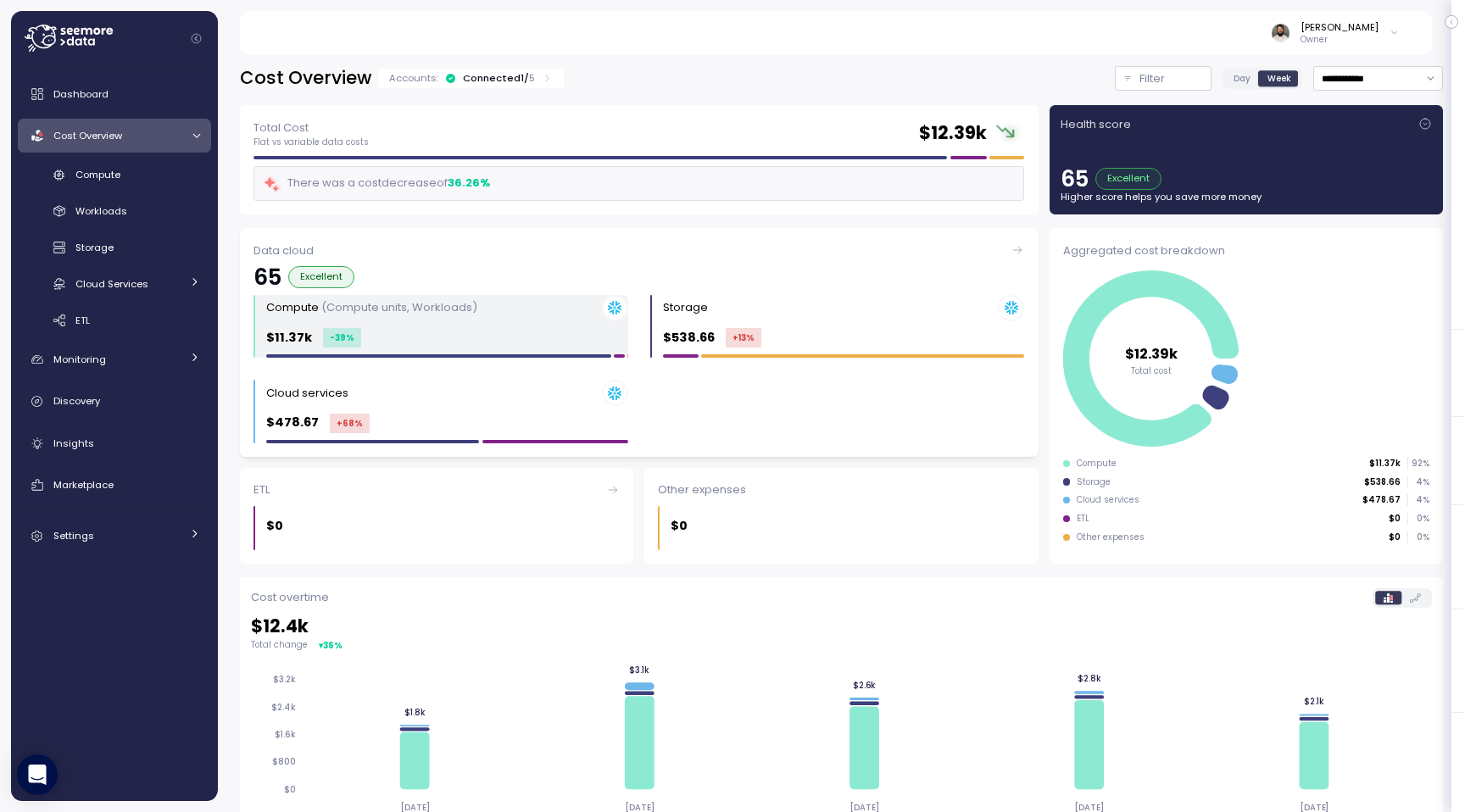
click at [414, 322] on div "Compute (Compute units, Workloads) $11.37k -39 %" at bounding box center [447, 327] width 362 height 63
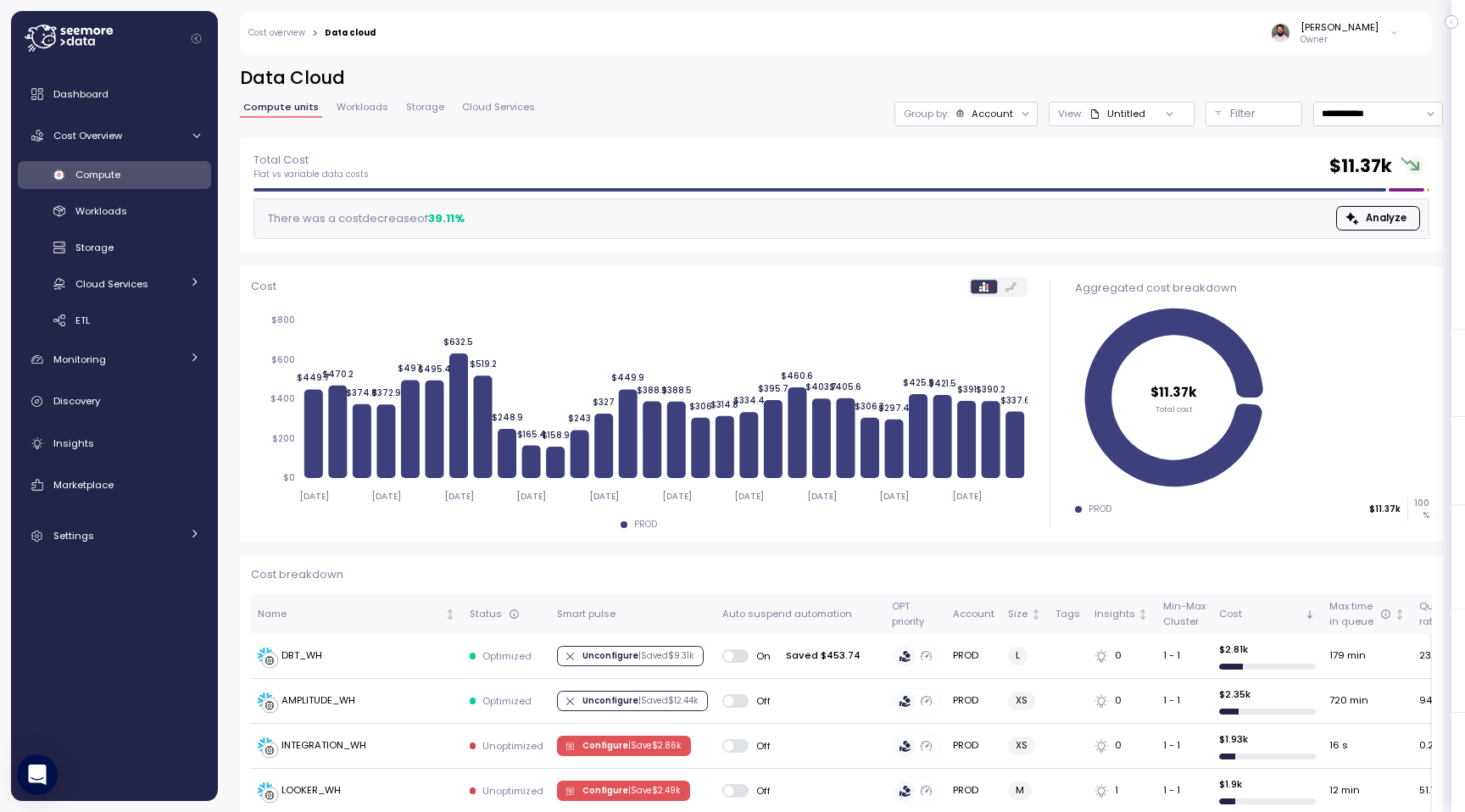
click at [992, 103] on div "Group by: Account" at bounding box center [965, 114] width 143 height 25
click at [981, 201] on div "Compute unit" at bounding box center [968, 207] width 117 height 21
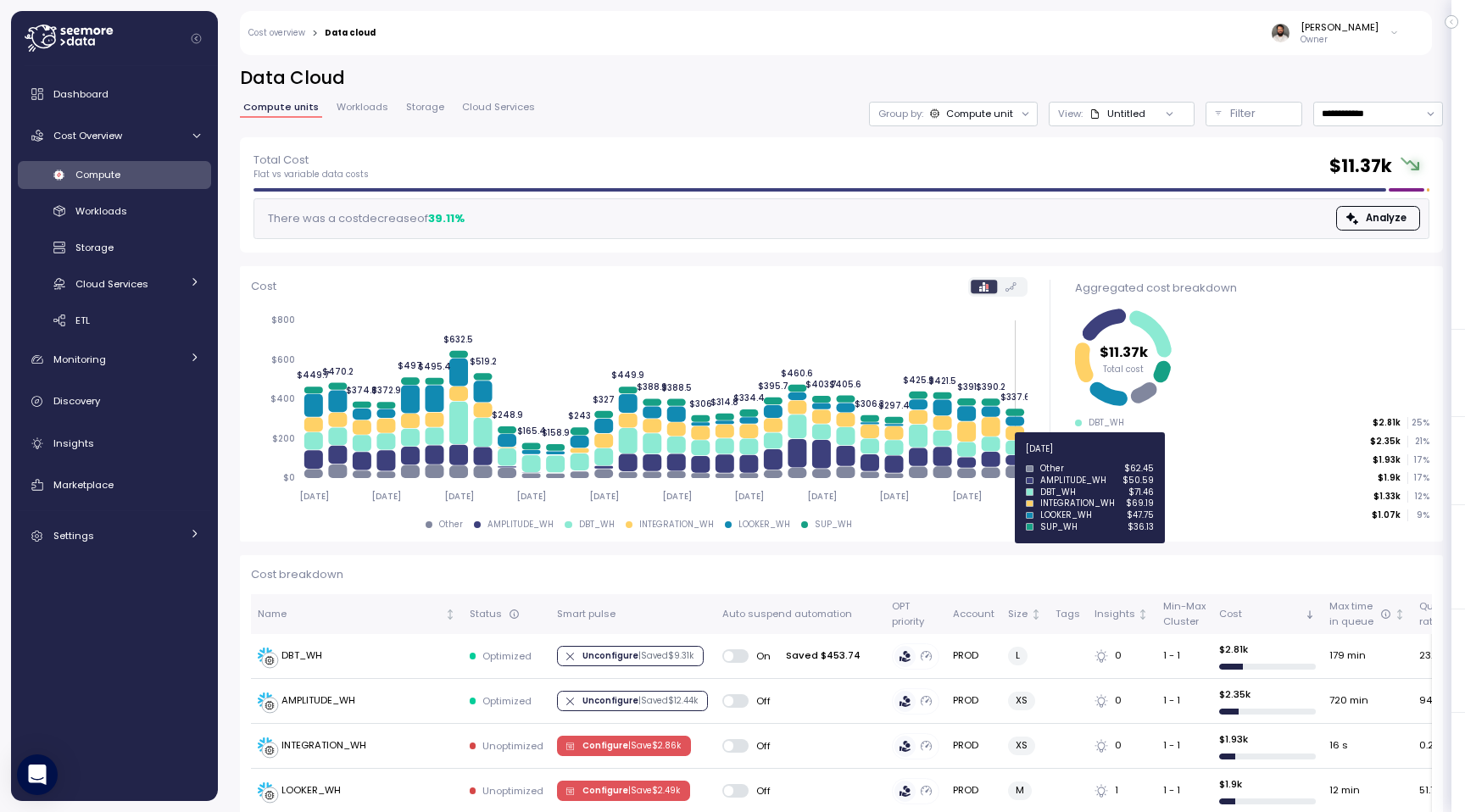
click at [1016, 458] on icon at bounding box center [1015, 460] width 19 height 10
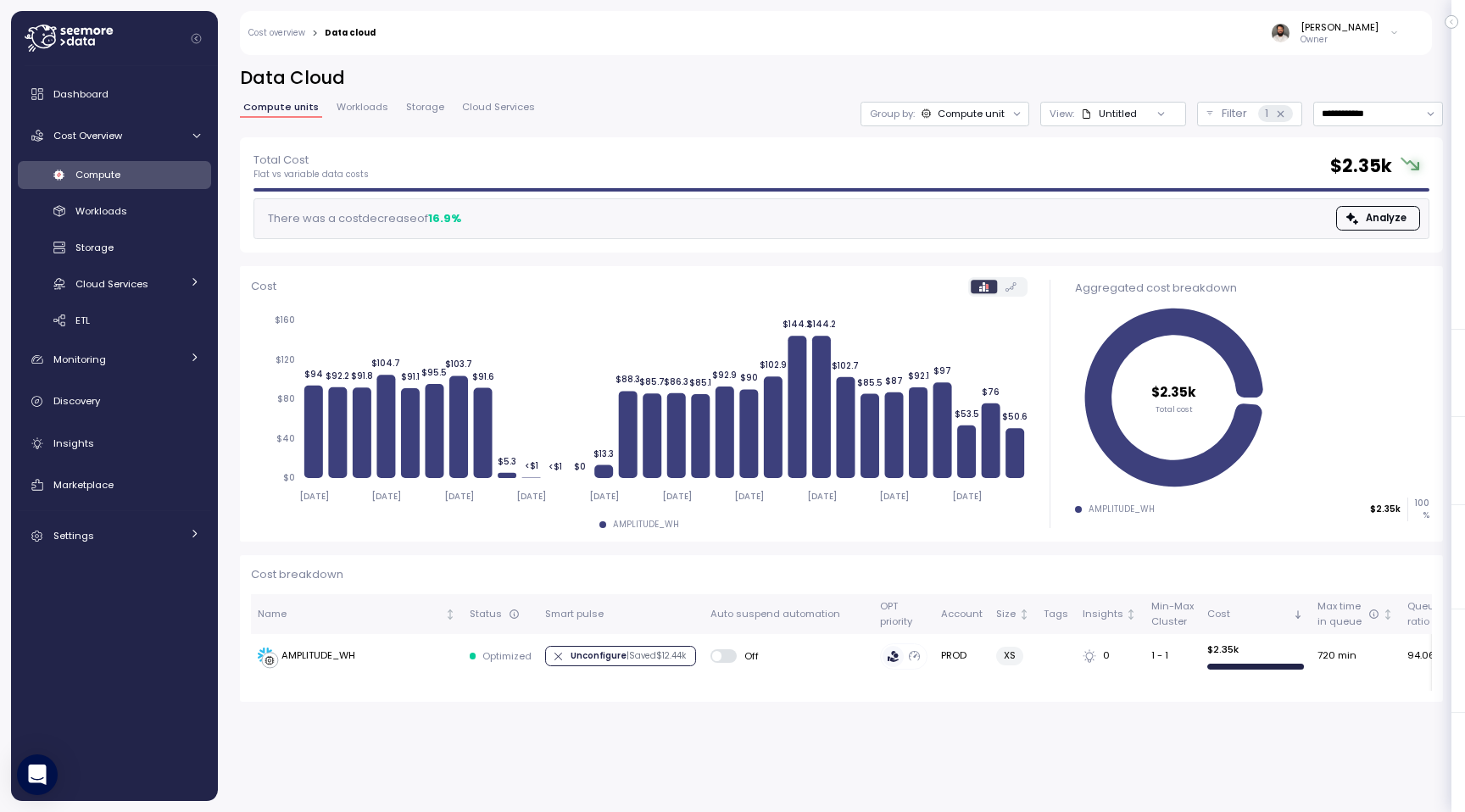
click at [1141, 108] on div at bounding box center [1161, 114] width 48 height 24
click at [1240, 120] on p "Filter" at bounding box center [1235, 113] width 26 height 17
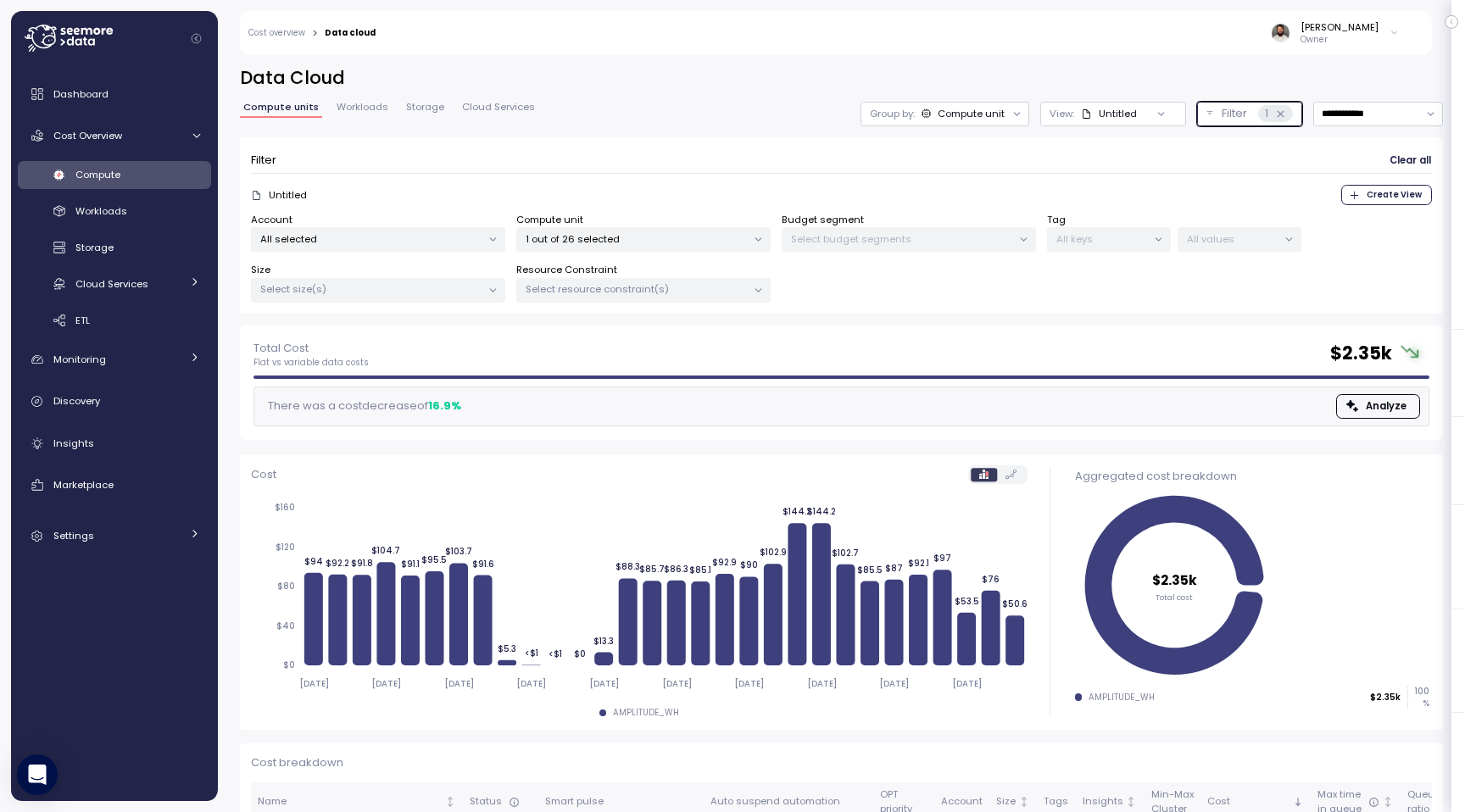
click at [680, 234] on p "1 out of 26 selected" at bounding box center [636, 239] width 221 height 14
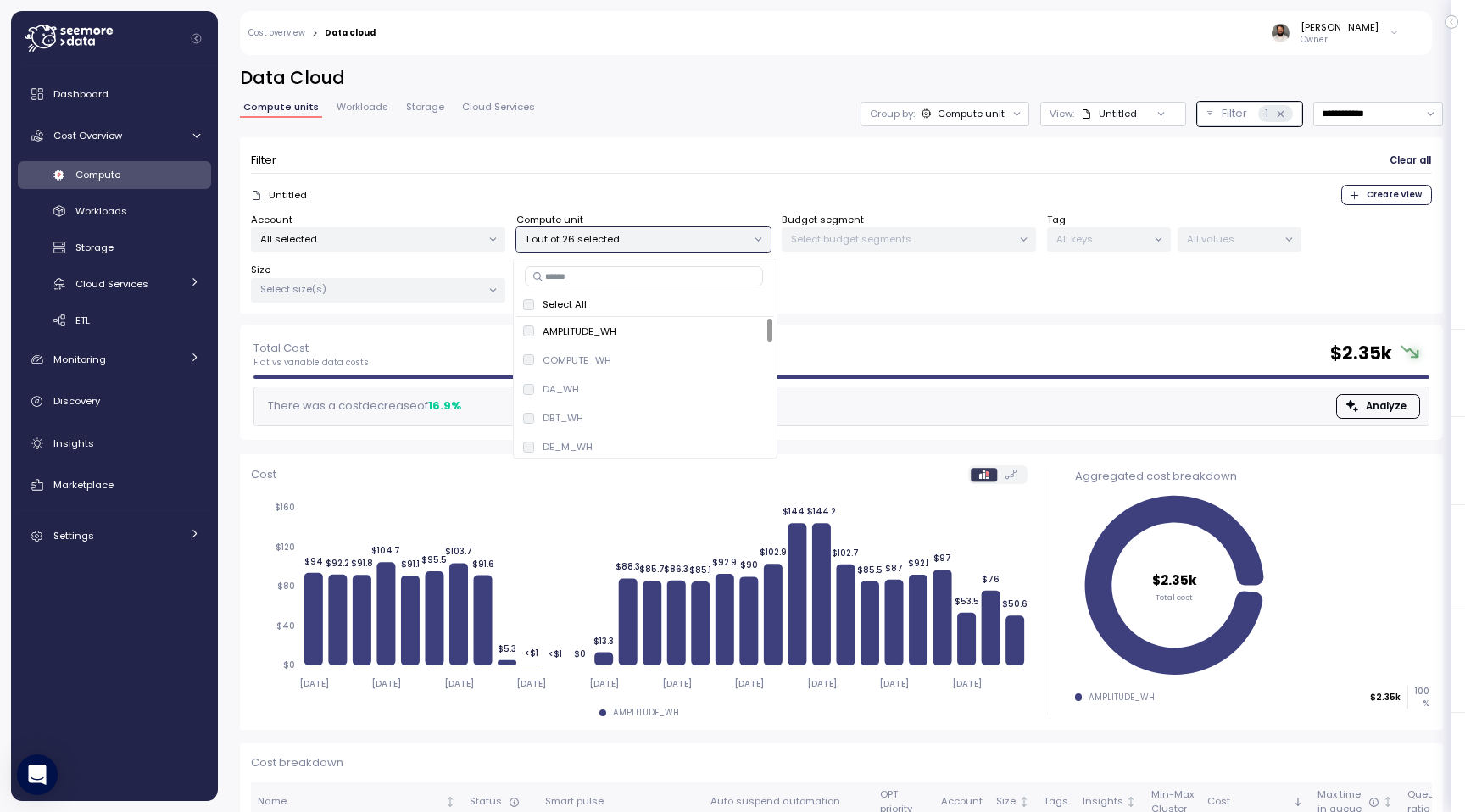
click at [662, 272] on input at bounding box center [643, 276] width 238 height 21
click at [688, 332] on span "only" at bounding box center [680, 331] width 20 height 19
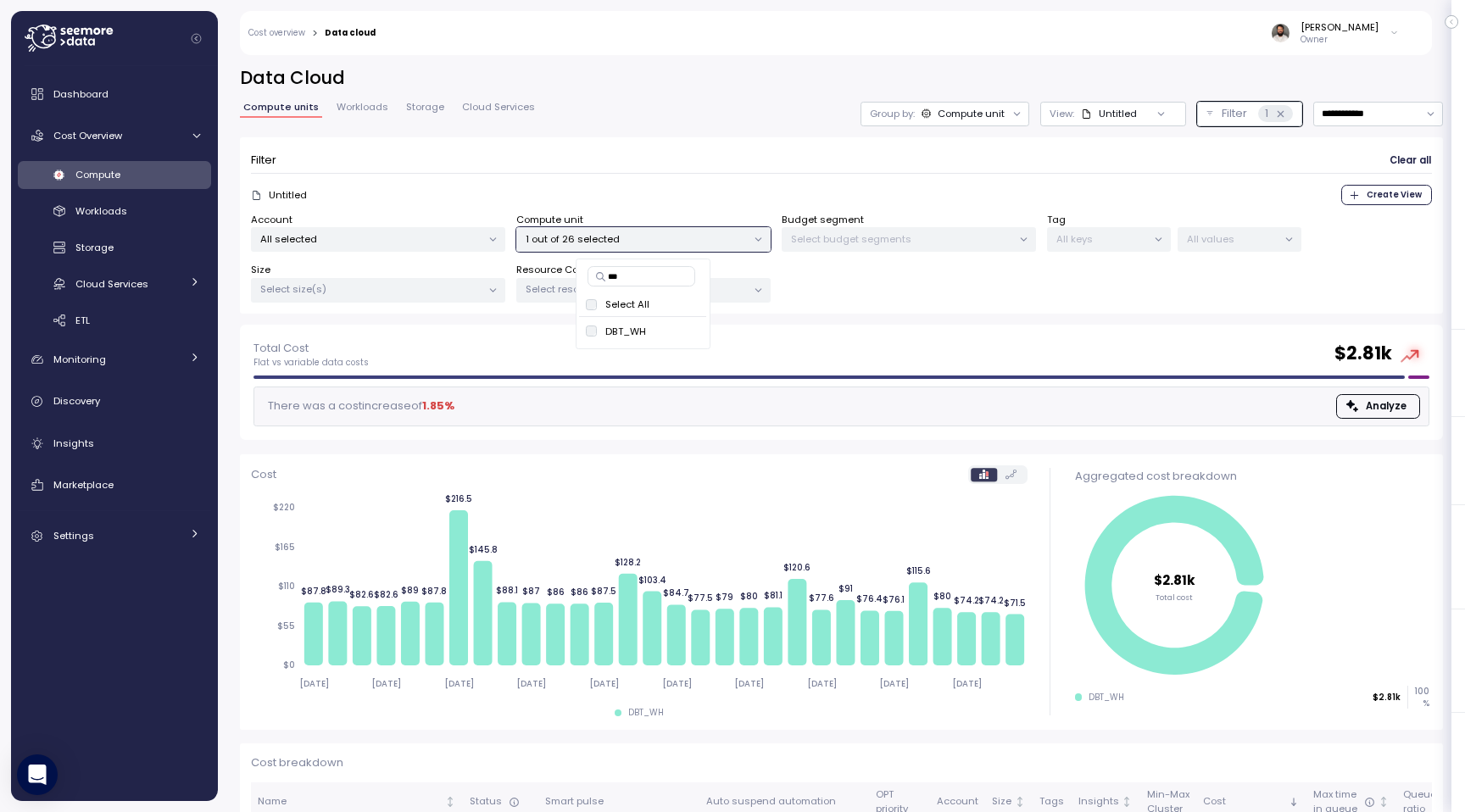
click at [645, 280] on input "***" at bounding box center [642, 276] width 109 height 21
click at [537, 332] on div "AMPLITUDE_WH" at bounding box center [569, 332] width 93 height 14
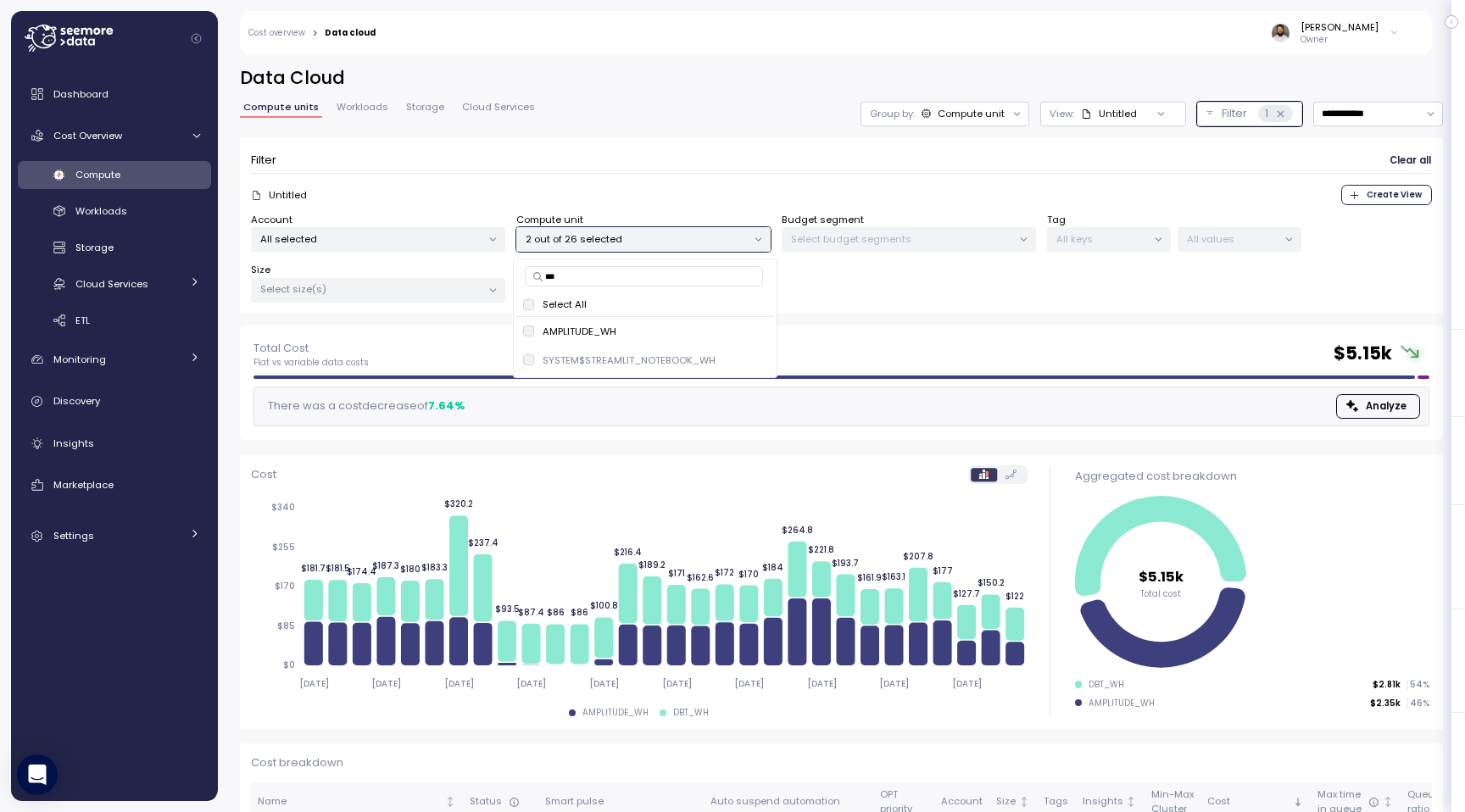
type input "****"
click at [578, 332] on div "INTEGRATION_WH" at bounding box center [619, 332] width 105 height 14
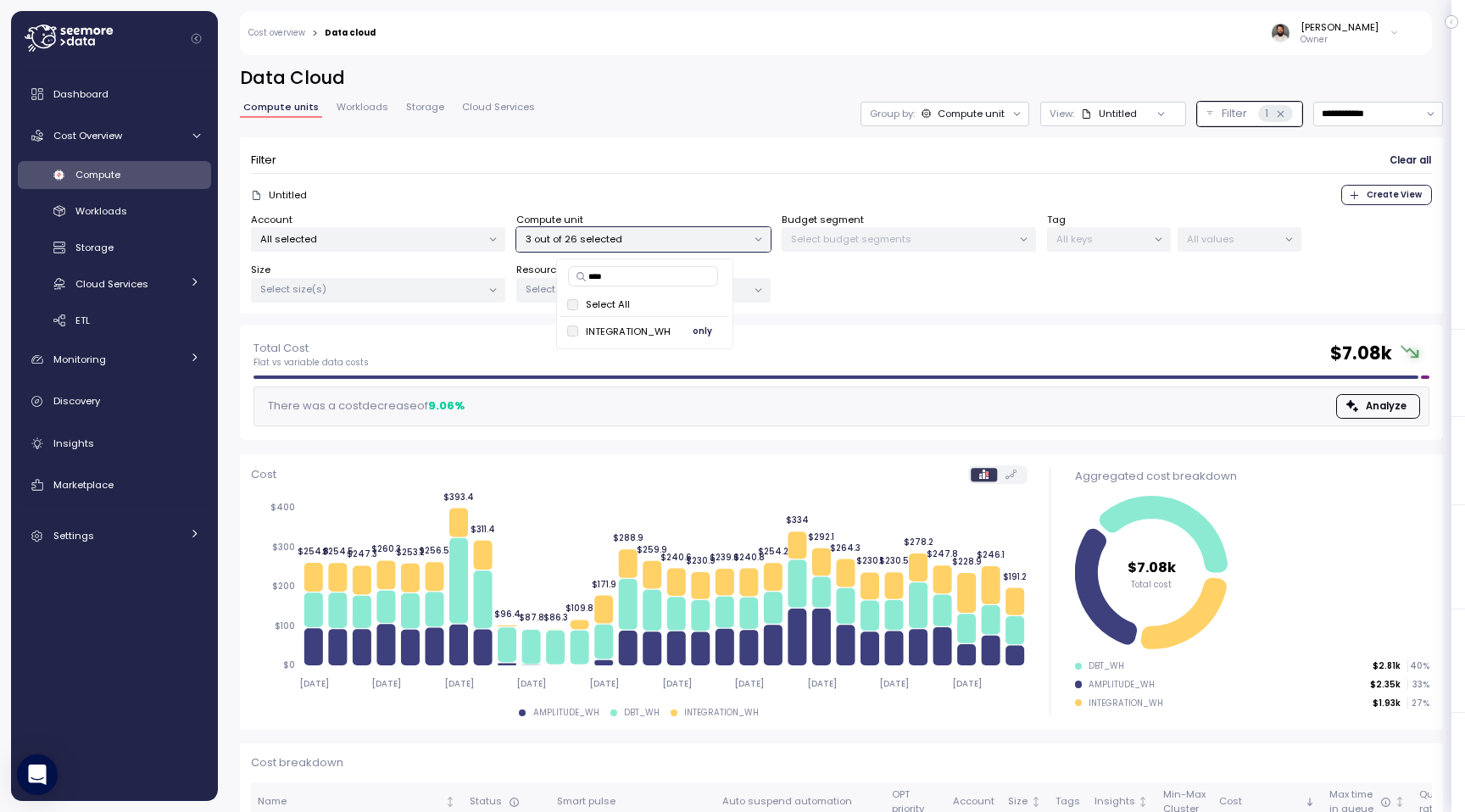
click at [578, 332] on div "INTEGRATION_WH" at bounding box center [619, 332] width 105 height 14
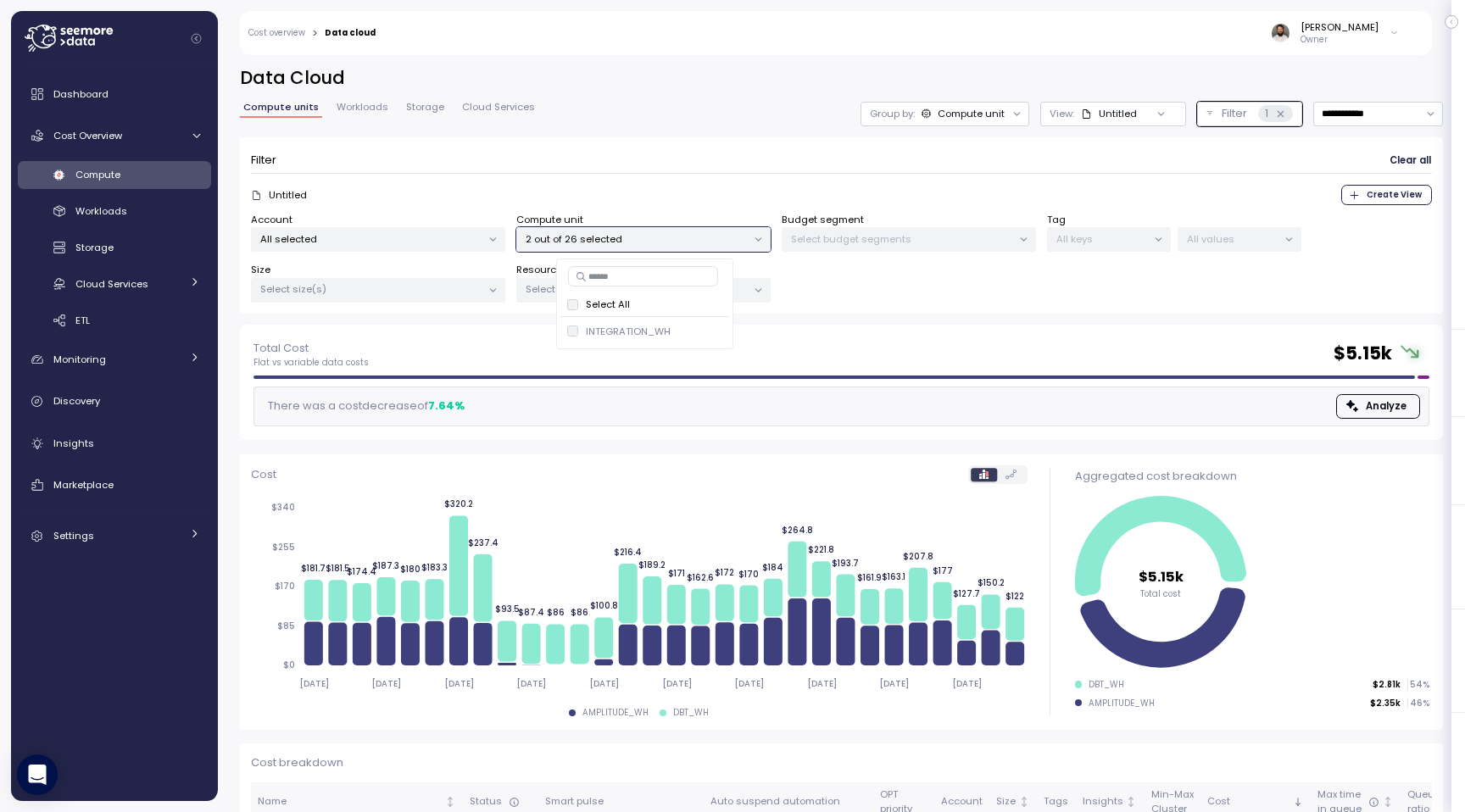
click at [1343, 44] on p "Owner" at bounding box center [1339, 40] width 78 height 12
click at [1342, 30] on div "[PERSON_NAME]" at bounding box center [1339, 28] width 78 height 14
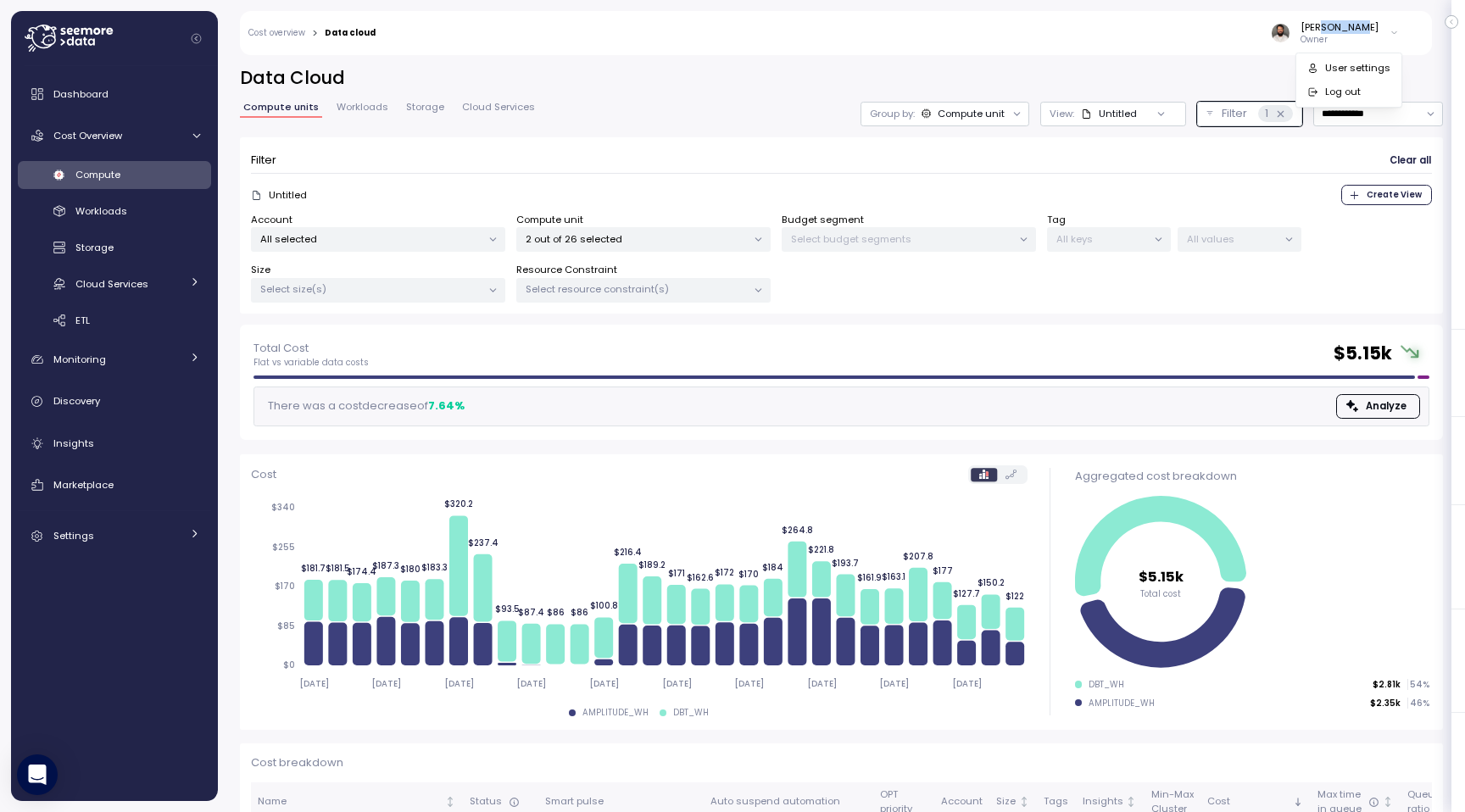
click at [1342, 67] on div "User settings" at bounding box center [1357, 68] width 65 height 15
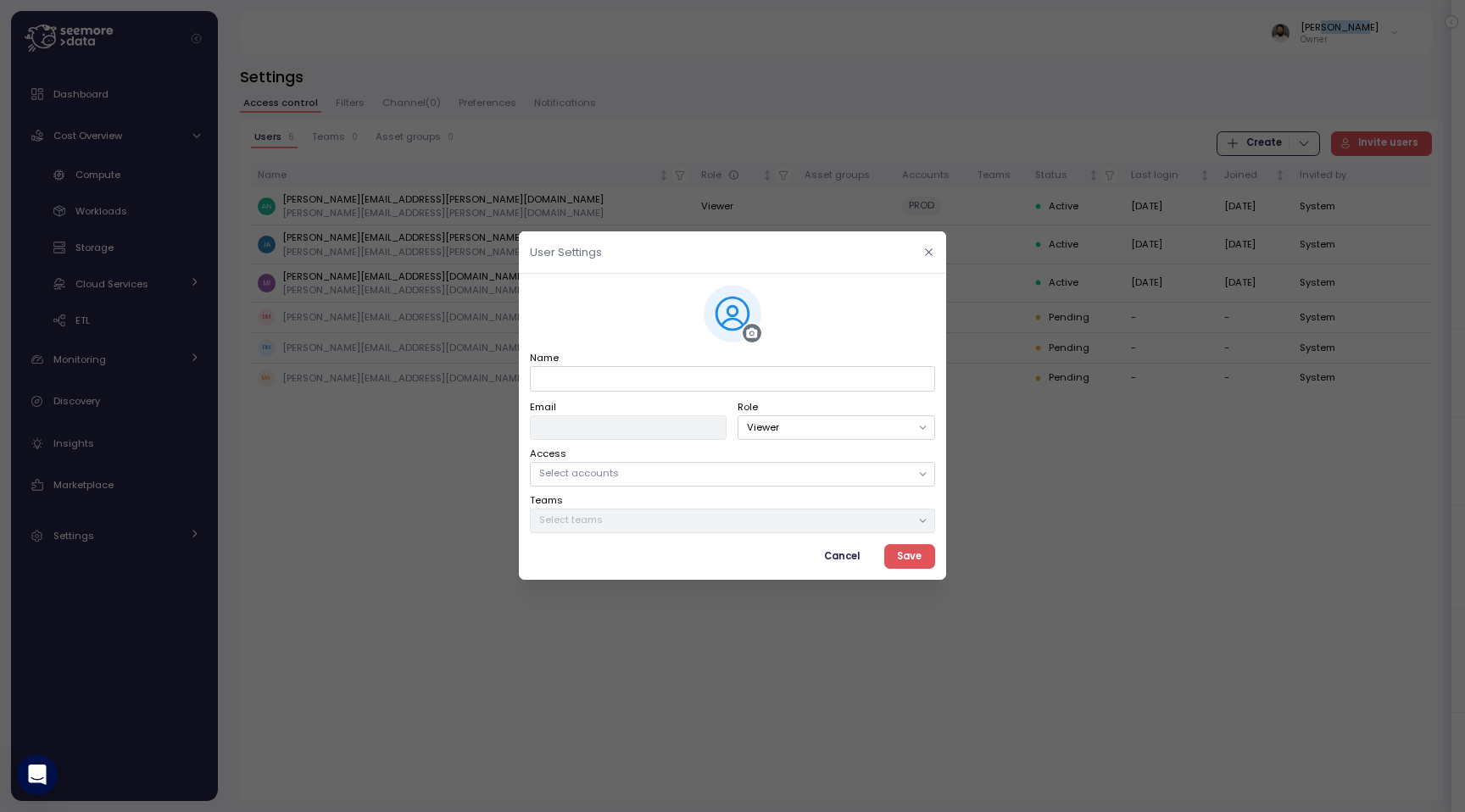
click at [930, 257] on icon "button" at bounding box center [929, 252] width 11 height 11
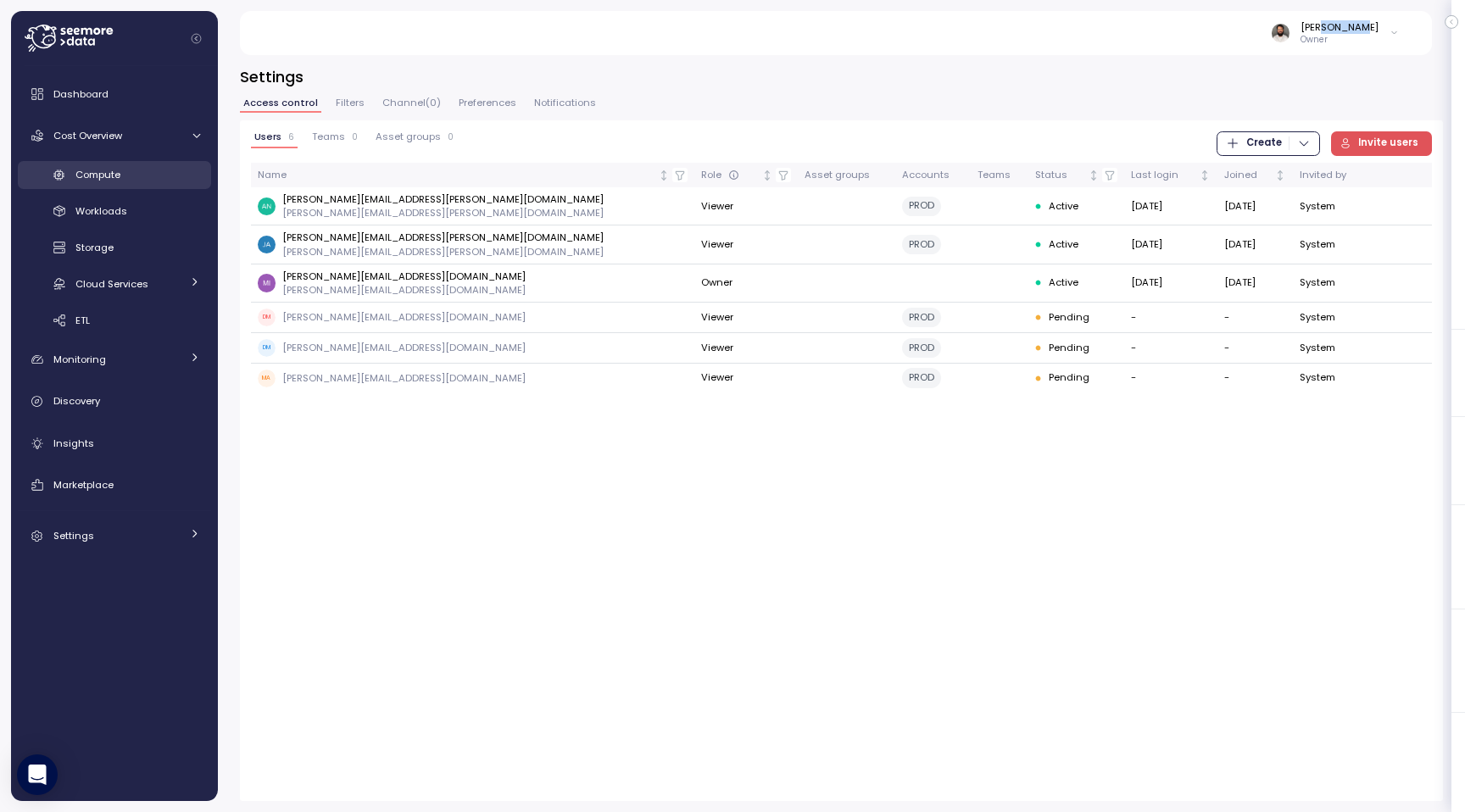
click at [128, 182] on div "Compute" at bounding box center [137, 174] width 124 height 17
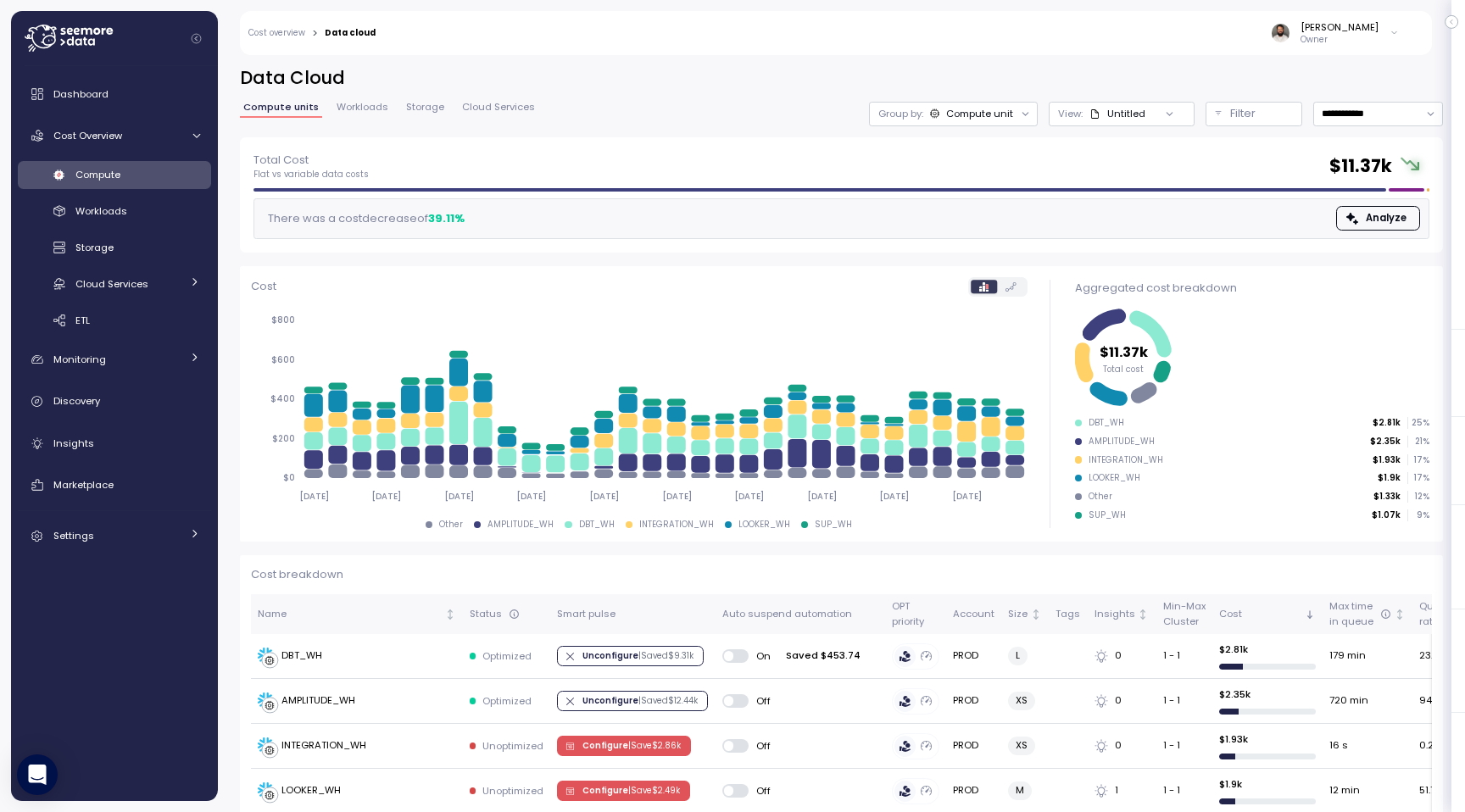
click at [1359, 34] on p "Owner" at bounding box center [1339, 40] width 78 height 12
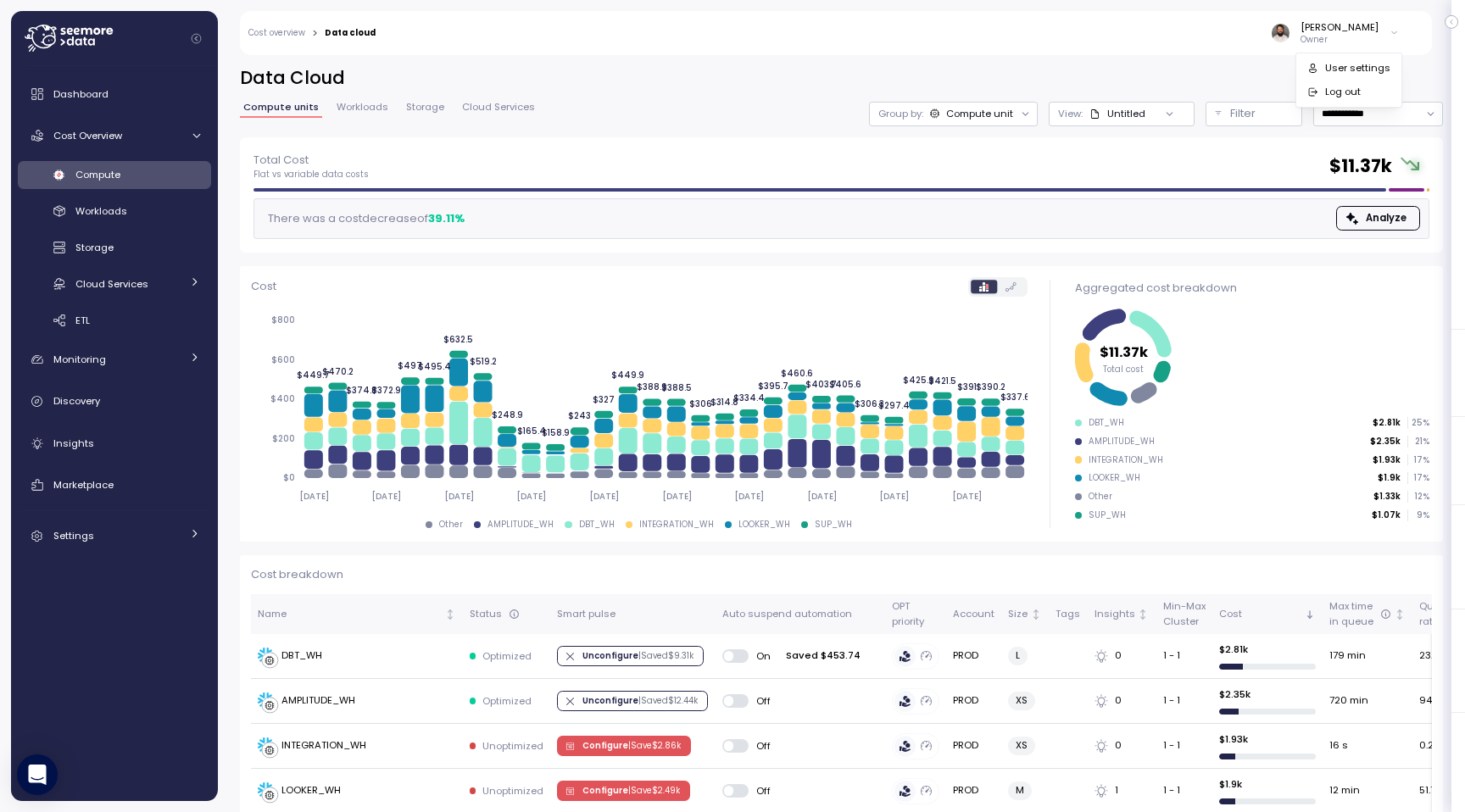
click at [1347, 39] on p "Owner" at bounding box center [1339, 40] width 78 height 12
click at [59, 40] on icon at bounding box center [68, 38] width 88 height 27
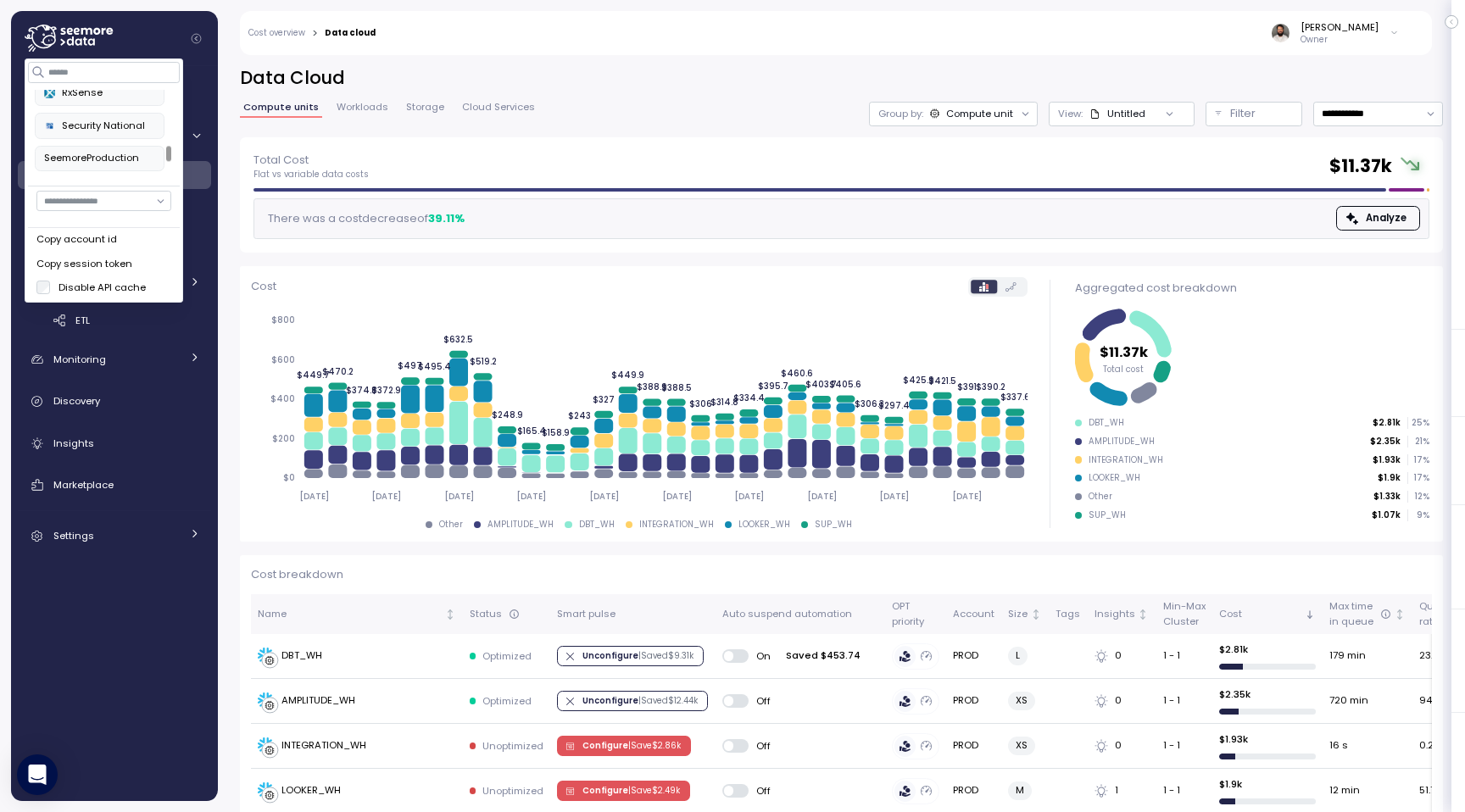
scroll to position [695, 0]
click at [125, 98] on div "RxSense" at bounding box center [100, 94] width 111 height 15
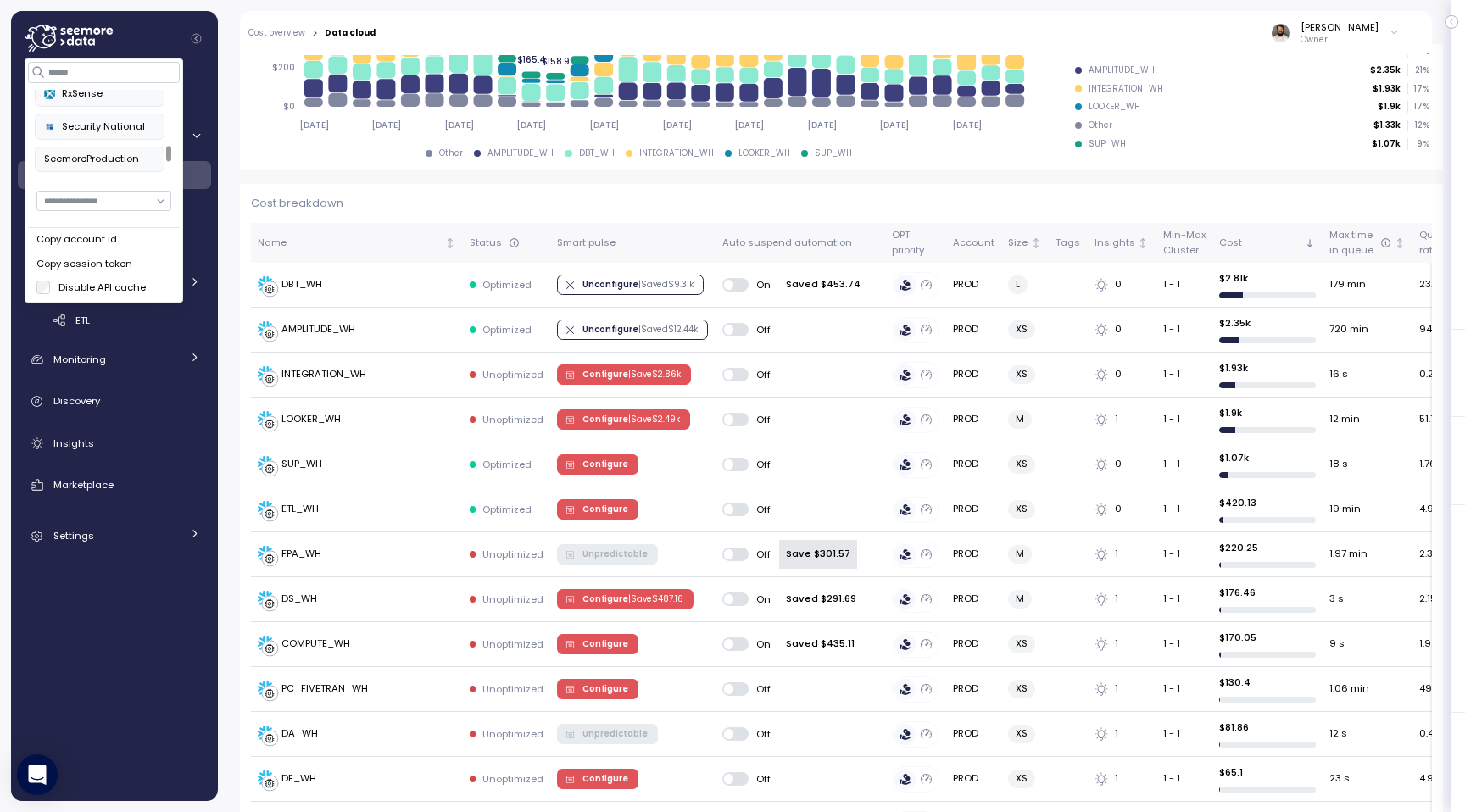
scroll to position [430, 0]
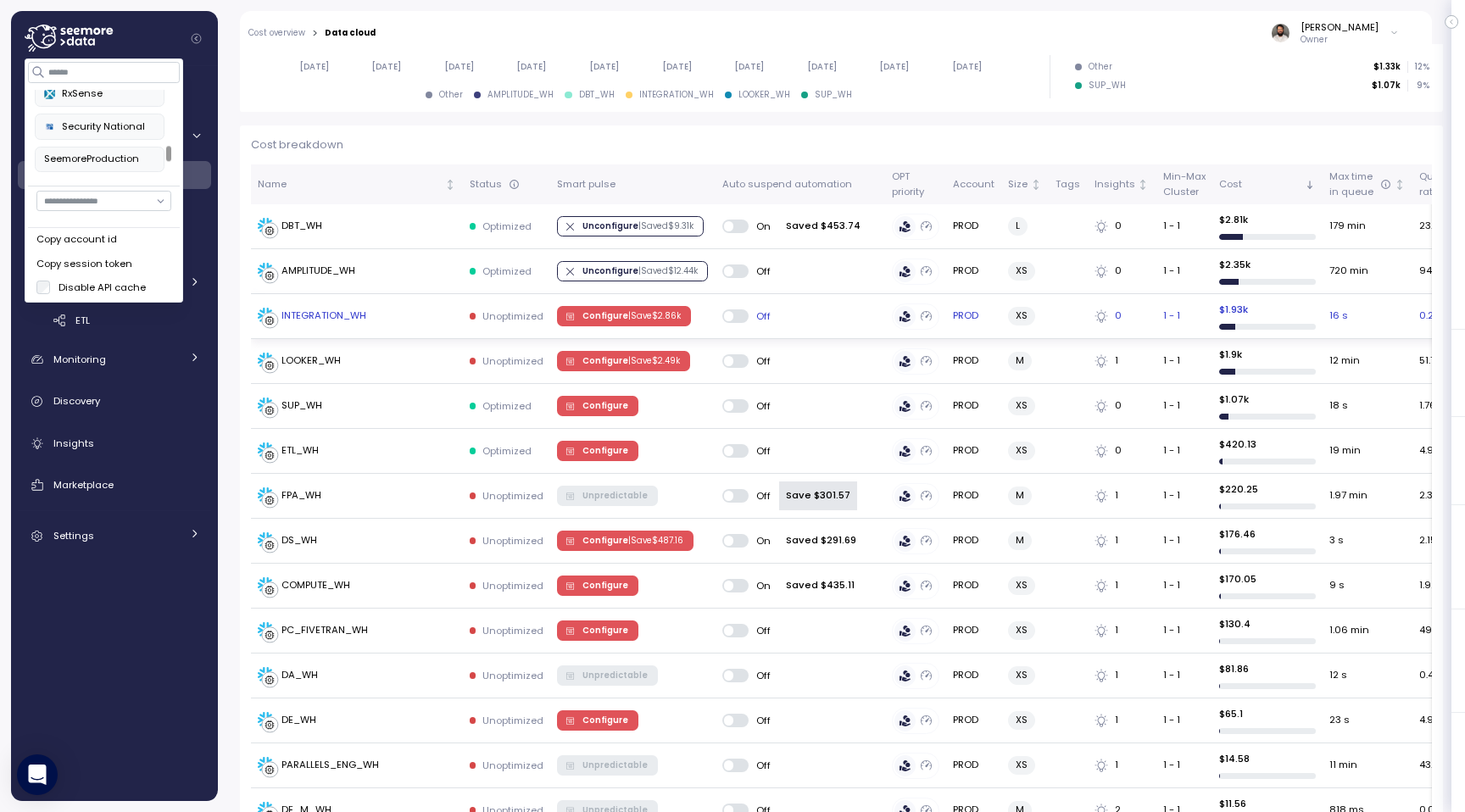
click at [594, 310] on span "Configure | Save $ 2.86k" at bounding box center [632, 316] width 99 height 19
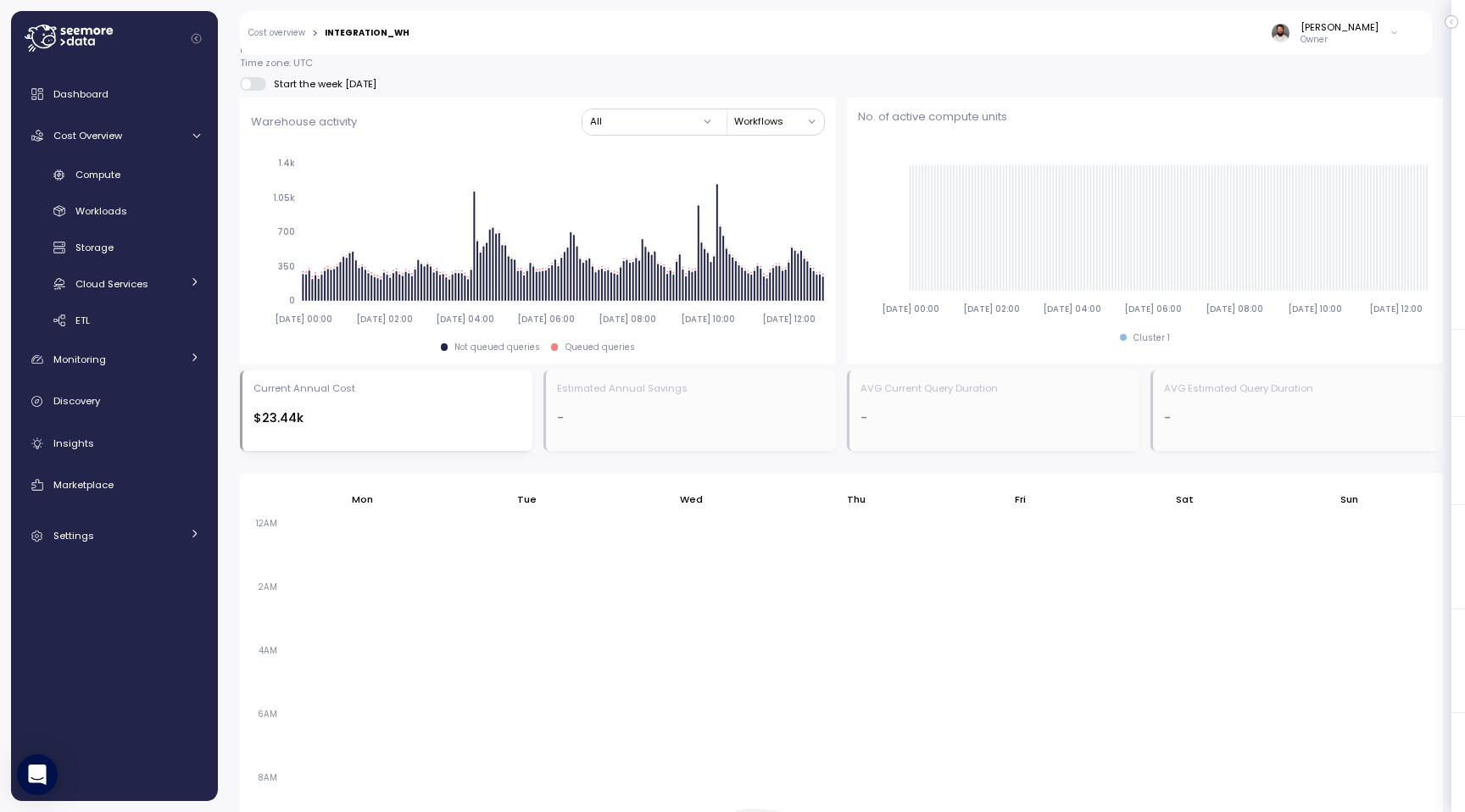
scroll to position [1129, 0]
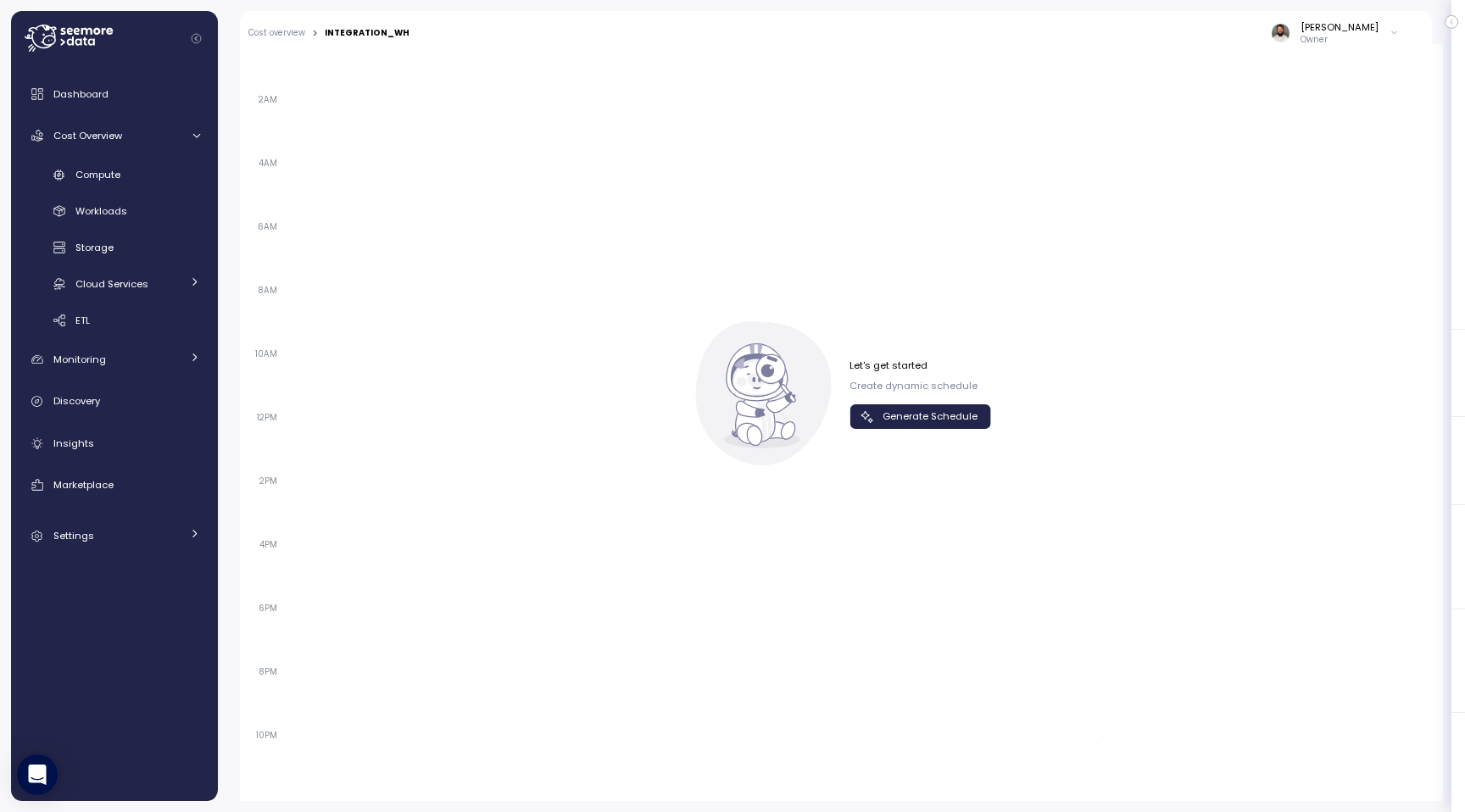
click at [893, 404] on button "Generate Schedule" at bounding box center [920, 416] width 141 height 25
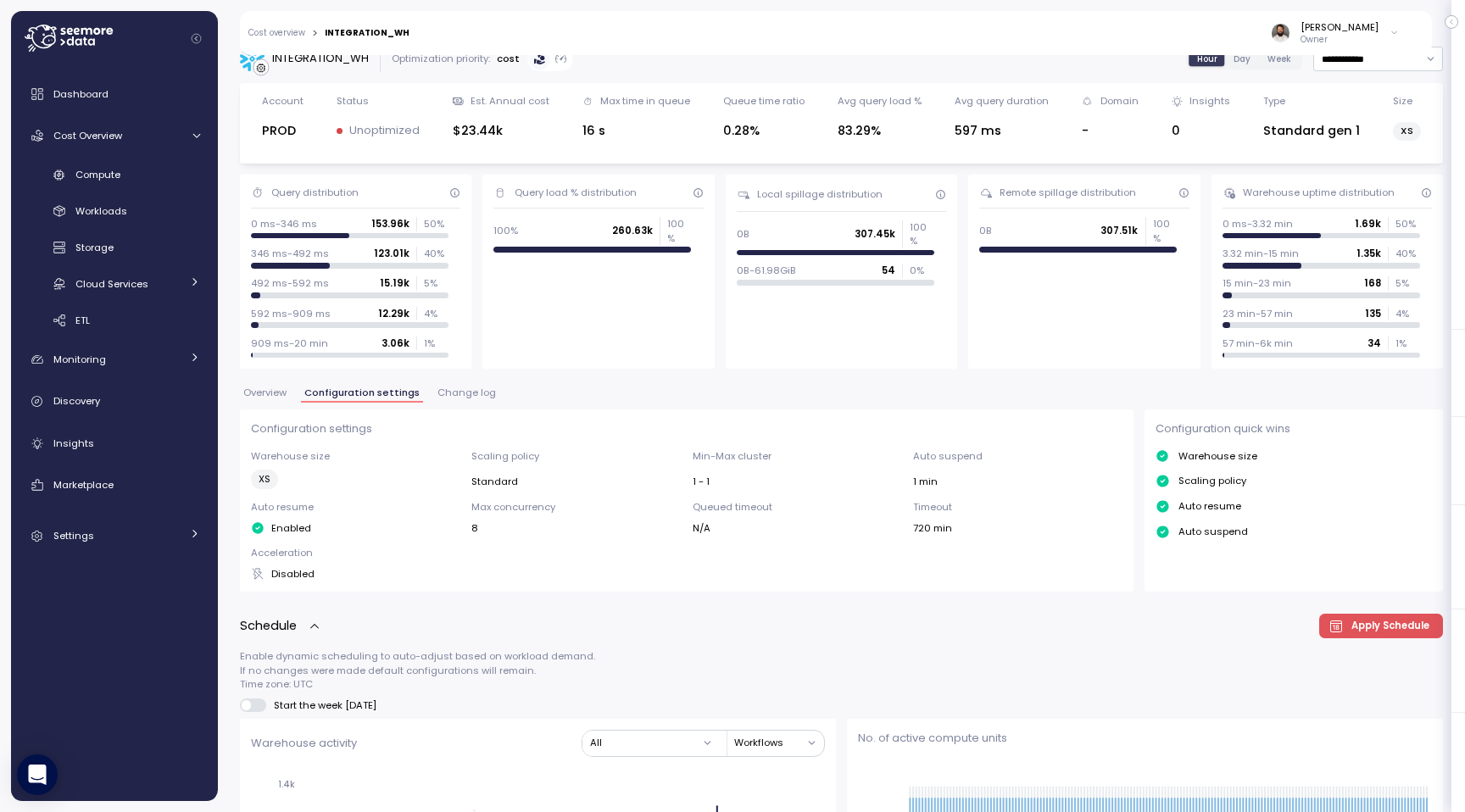
scroll to position [0, 0]
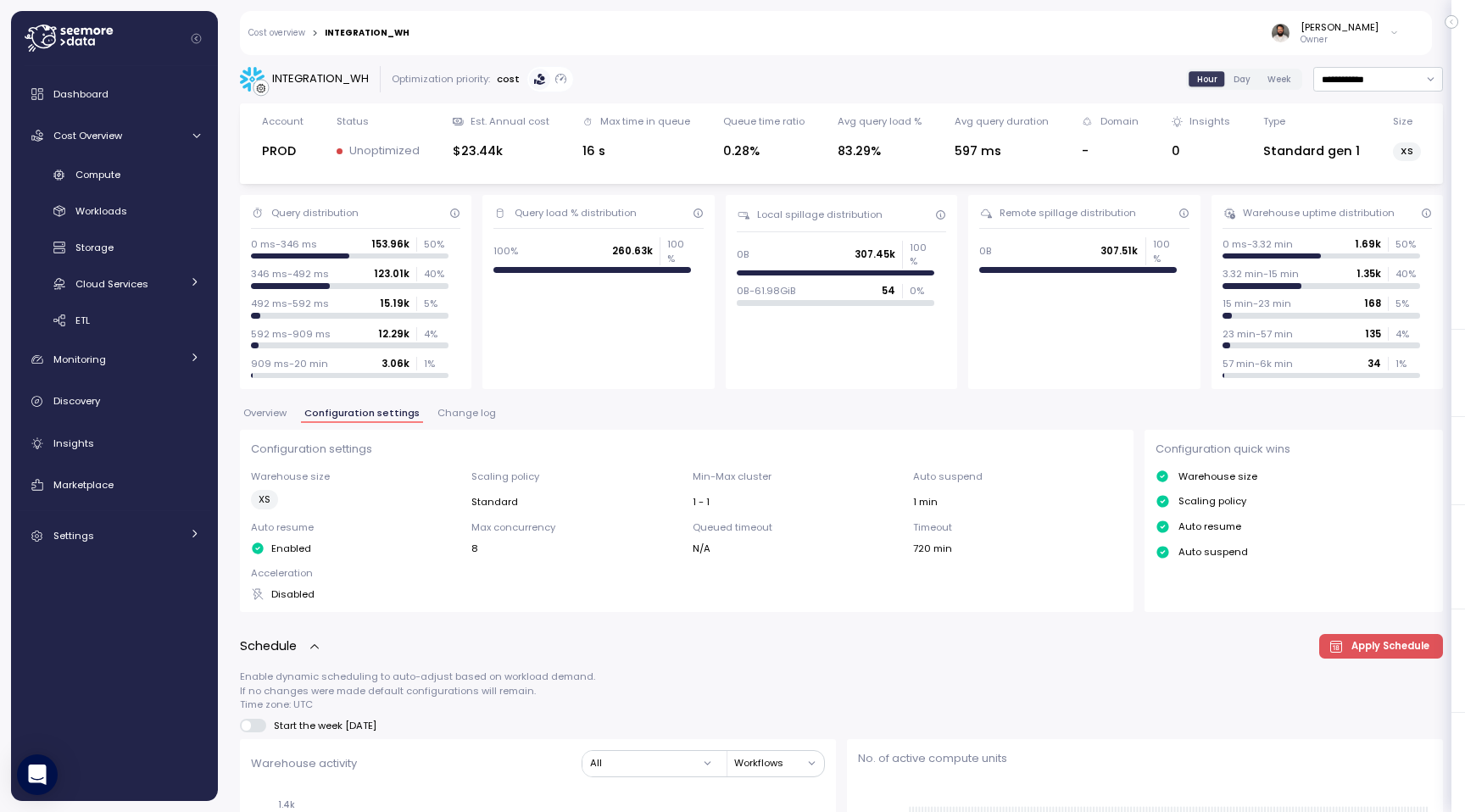
click at [284, 30] on link "Cost overview" at bounding box center [276, 33] width 56 height 9
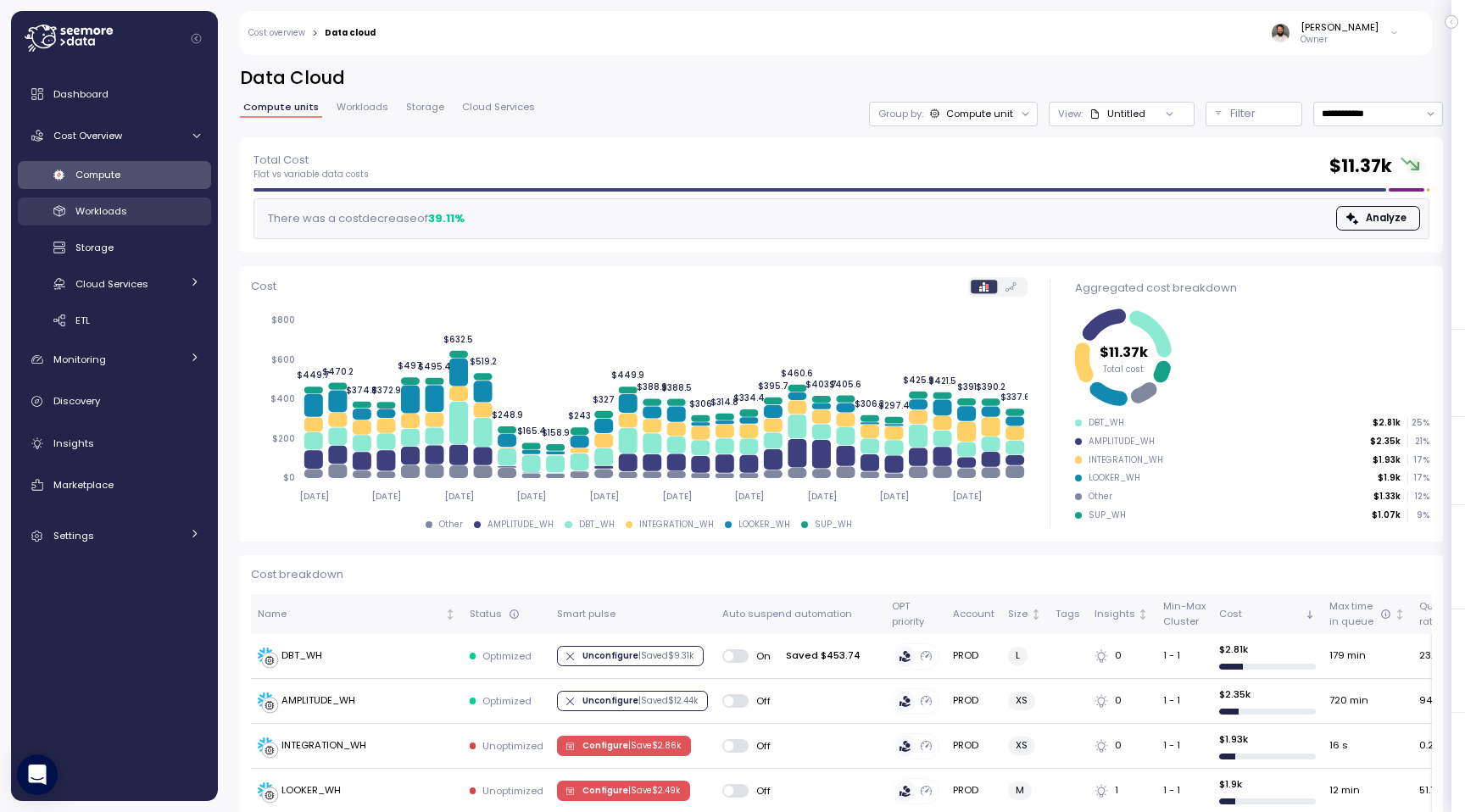
click at [149, 212] on div "Workloads" at bounding box center [137, 210] width 124 height 17
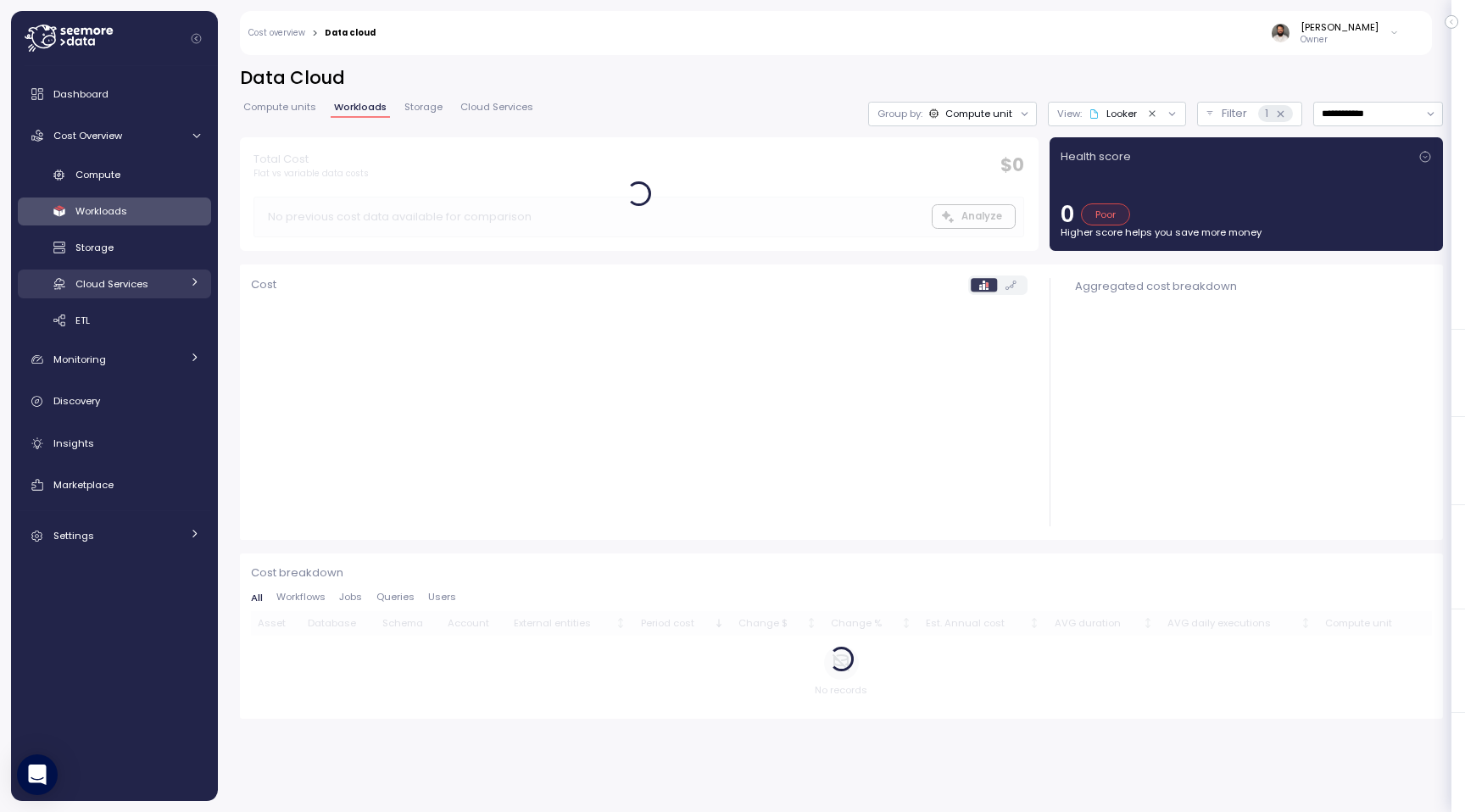
click at [144, 286] on span "Cloud Services" at bounding box center [112, 284] width 73 height 14
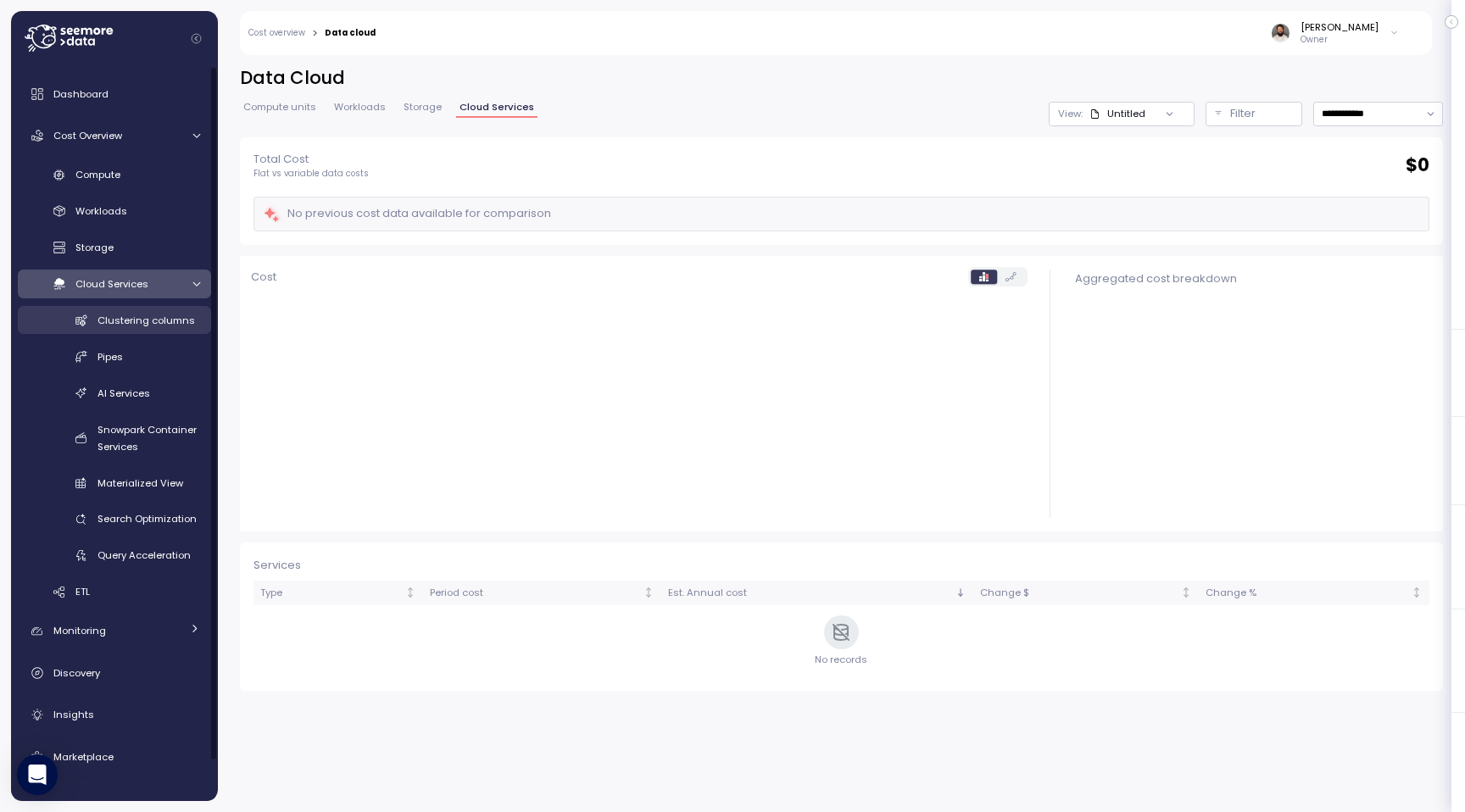
click at [144, 322] on span "Clustering columns" at bounding box center [146, 321] width 98 height 14
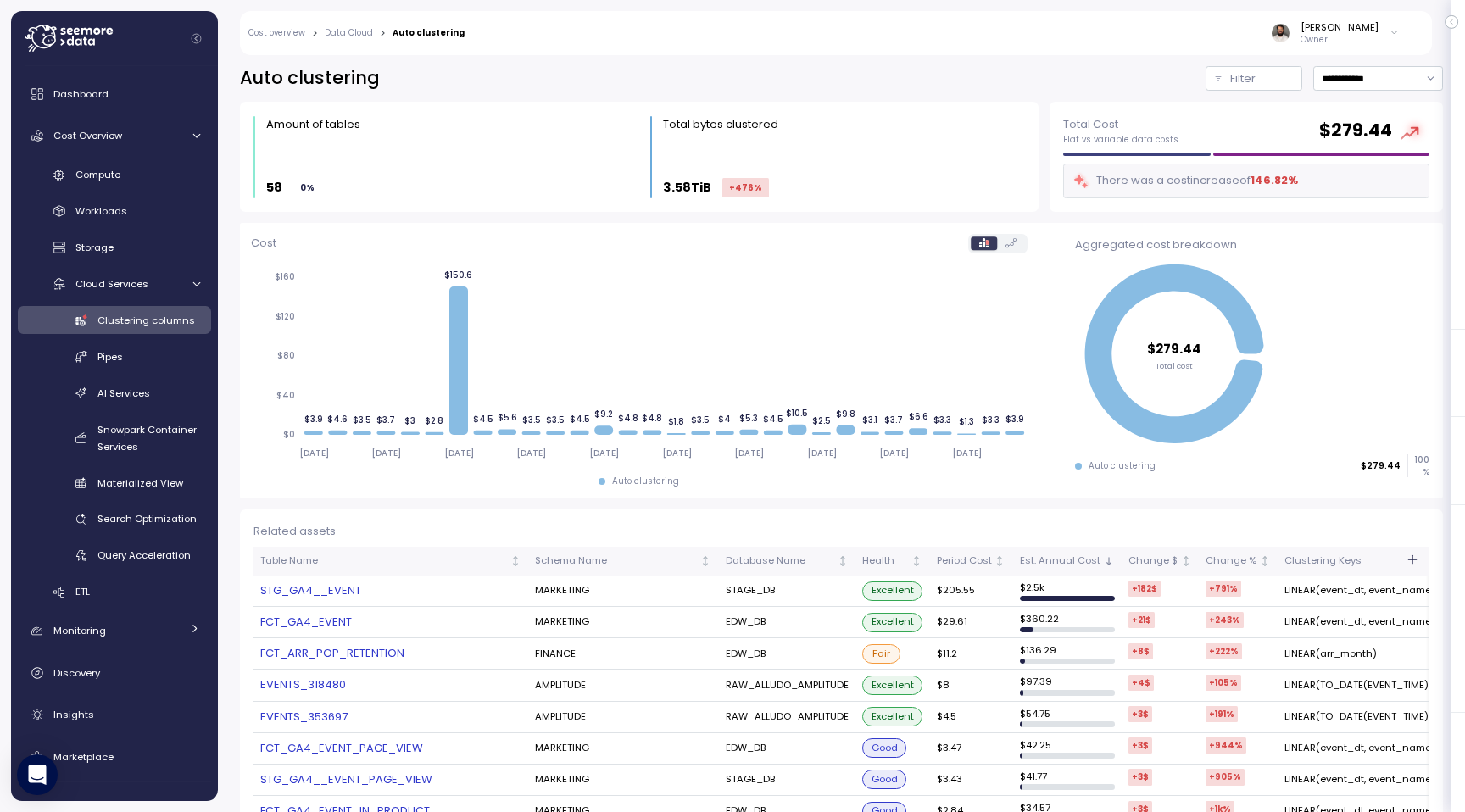
click at [351, 42] on div "Cost overview > Data Cloud > Auto clustering Guy Biecher Owner" at bounding box center [825, 33] width 1170 height 44
click at [349, 32] on link "Data Cloud" at bounding box center [349, 33] width 48 height 9
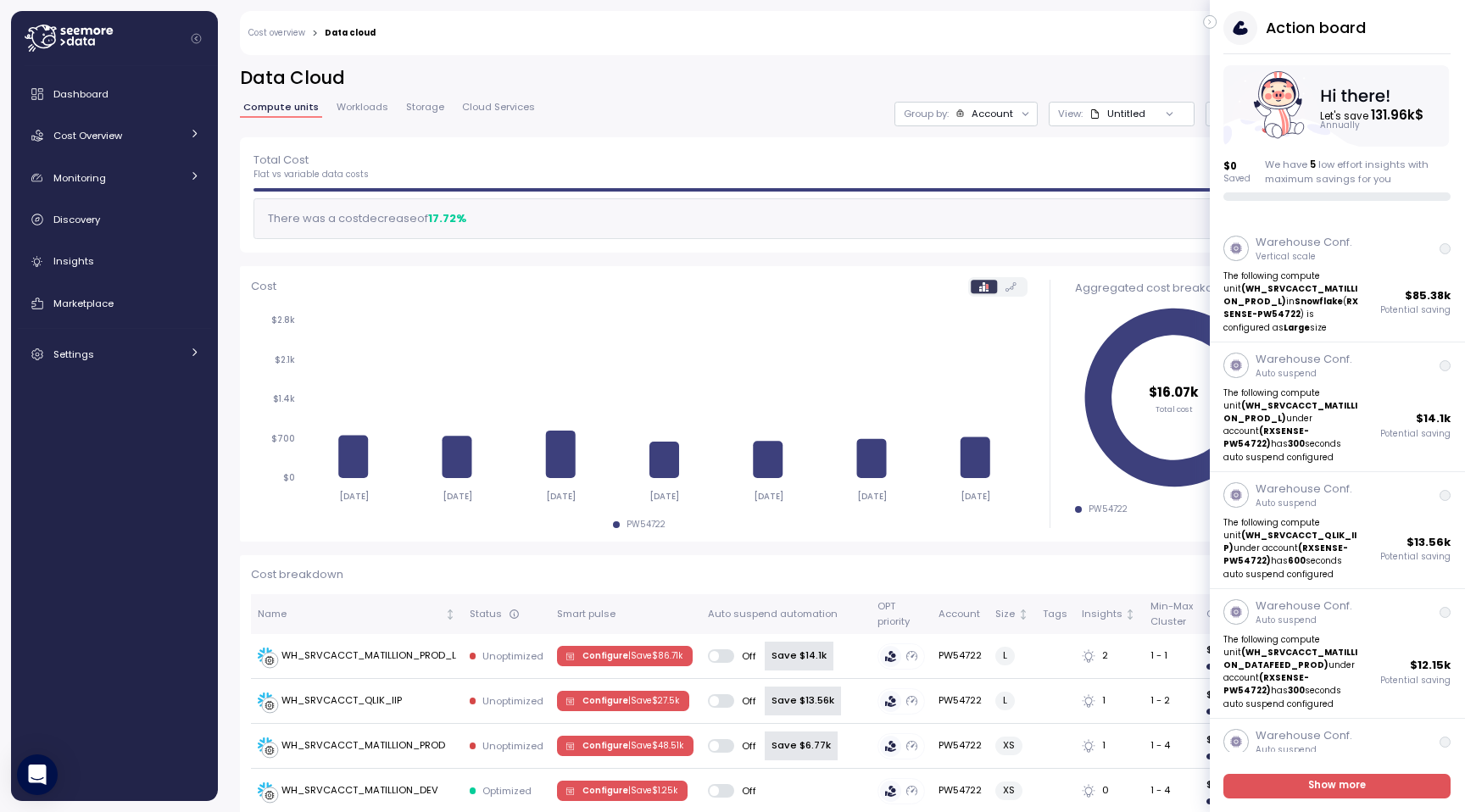
click at [1214, 29] on div "Action board Let's save 131.96k $ Annually $ 0 Saved We have 5 low effort insig…" at bounding box center [1338, 106] width 255 height 190
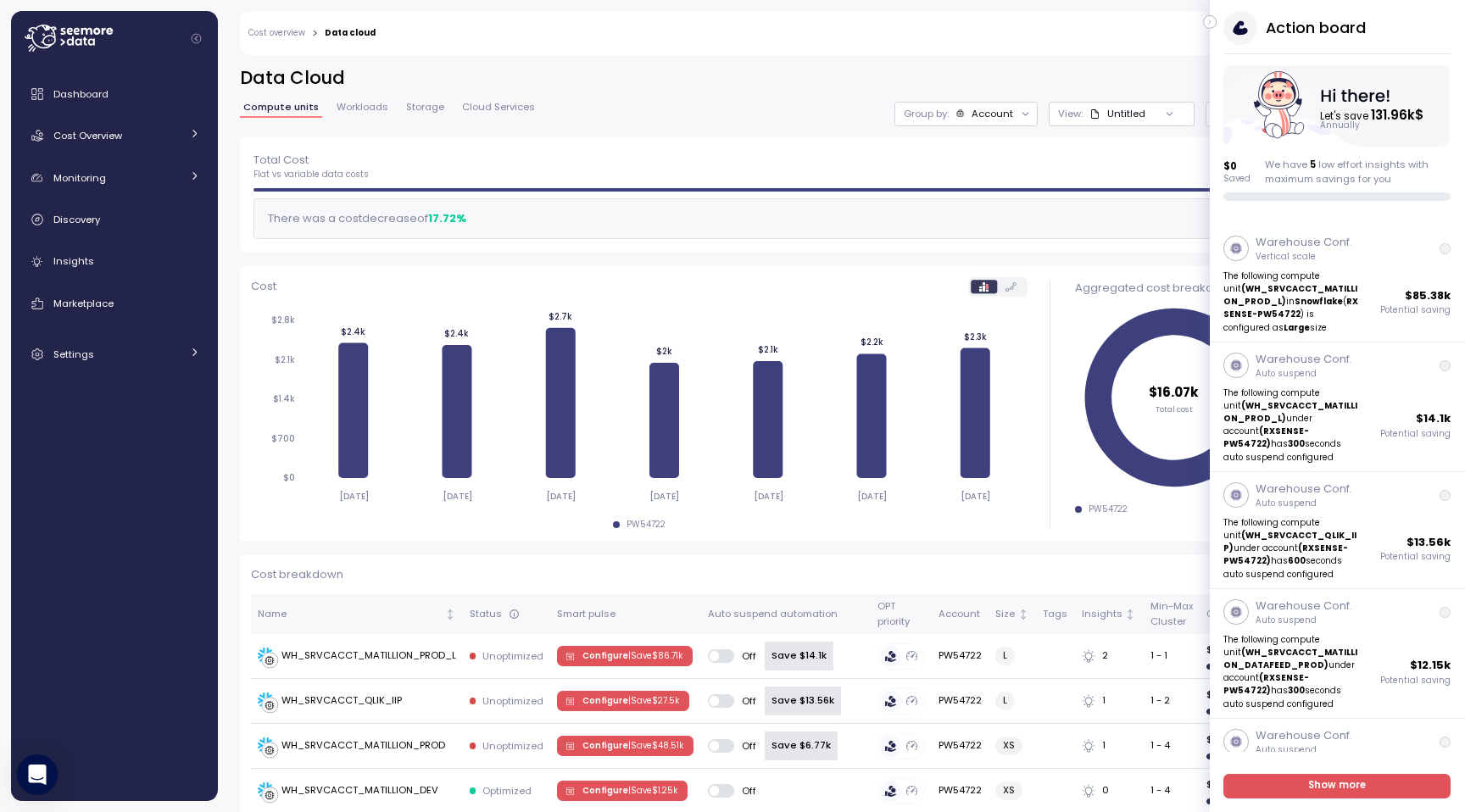
click at [1212, 25] on icon "button" at bounding box center [1210, 22] width 8 height 21
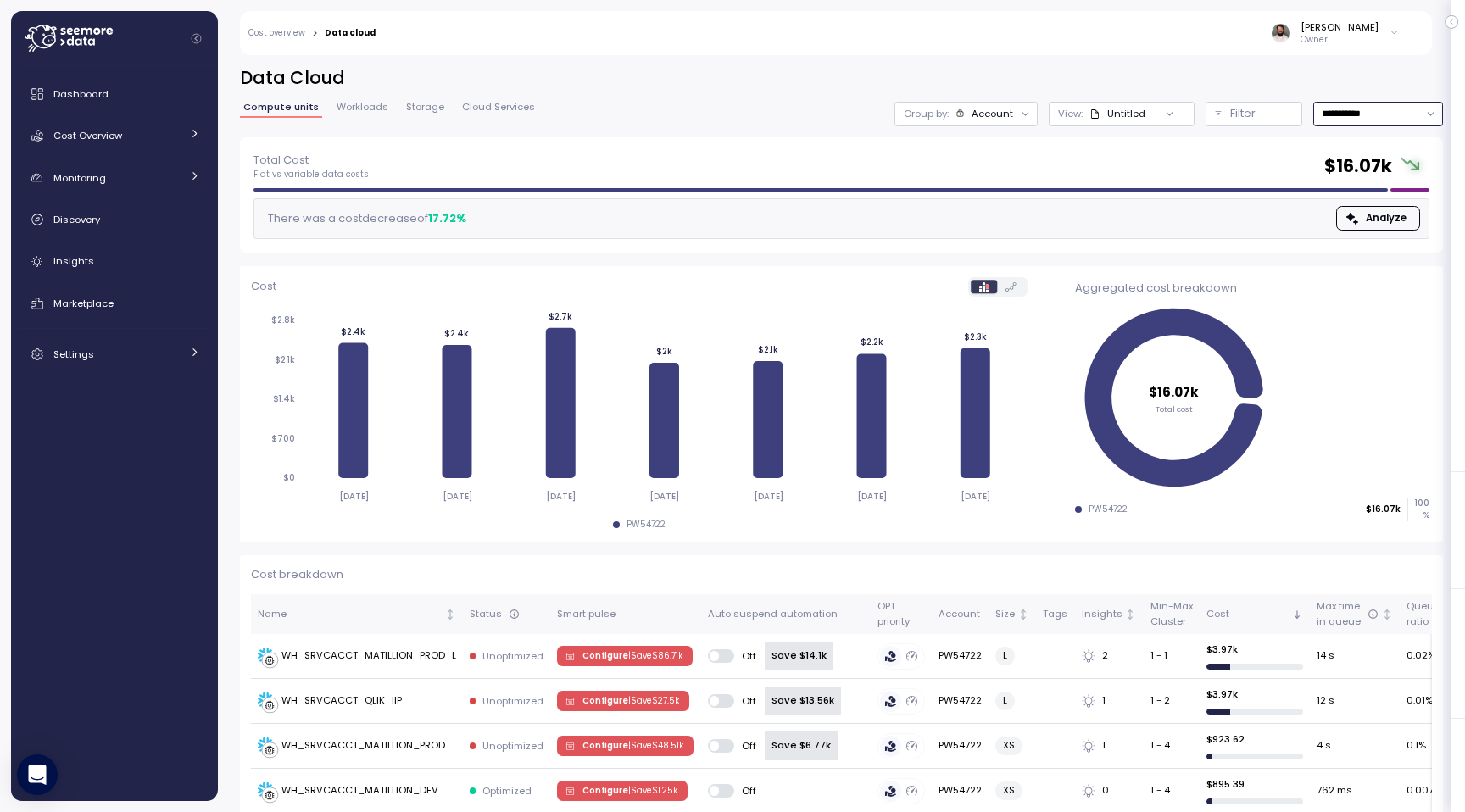
click at [1371, 114] on input "**********" at bounding box center [1377, 114] width 129 height 25
click at [1385, 254] on div "Last 6 months" at bounding box center [1376, 259] width 70 height 14
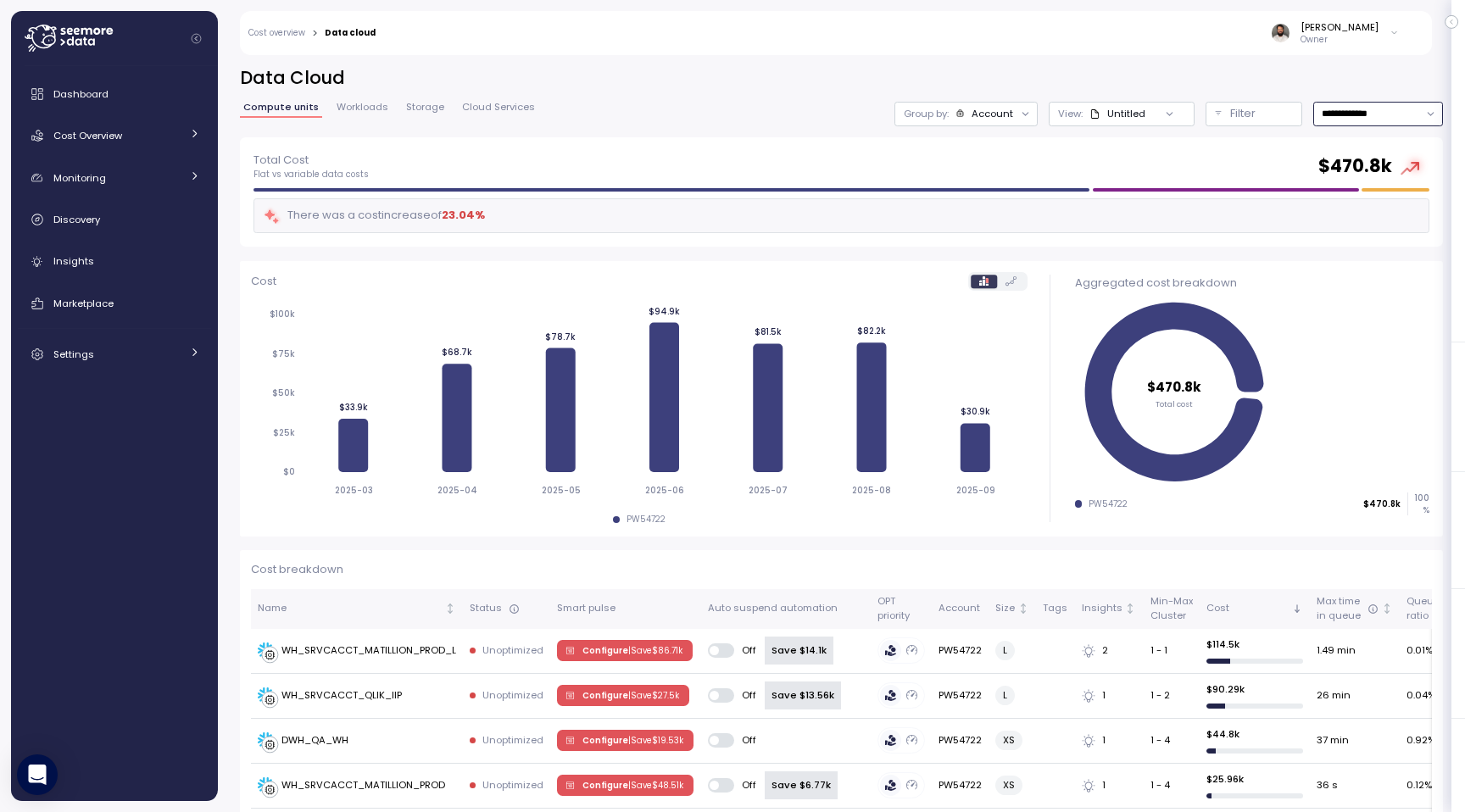
click at [1412, 123] on input "**********" at bounding box center [1377, 114] width 129 height 25
click at [1379, 277] on div "Last year" at bounding box center [1363, 281] width 44 height 14
type input "*********"
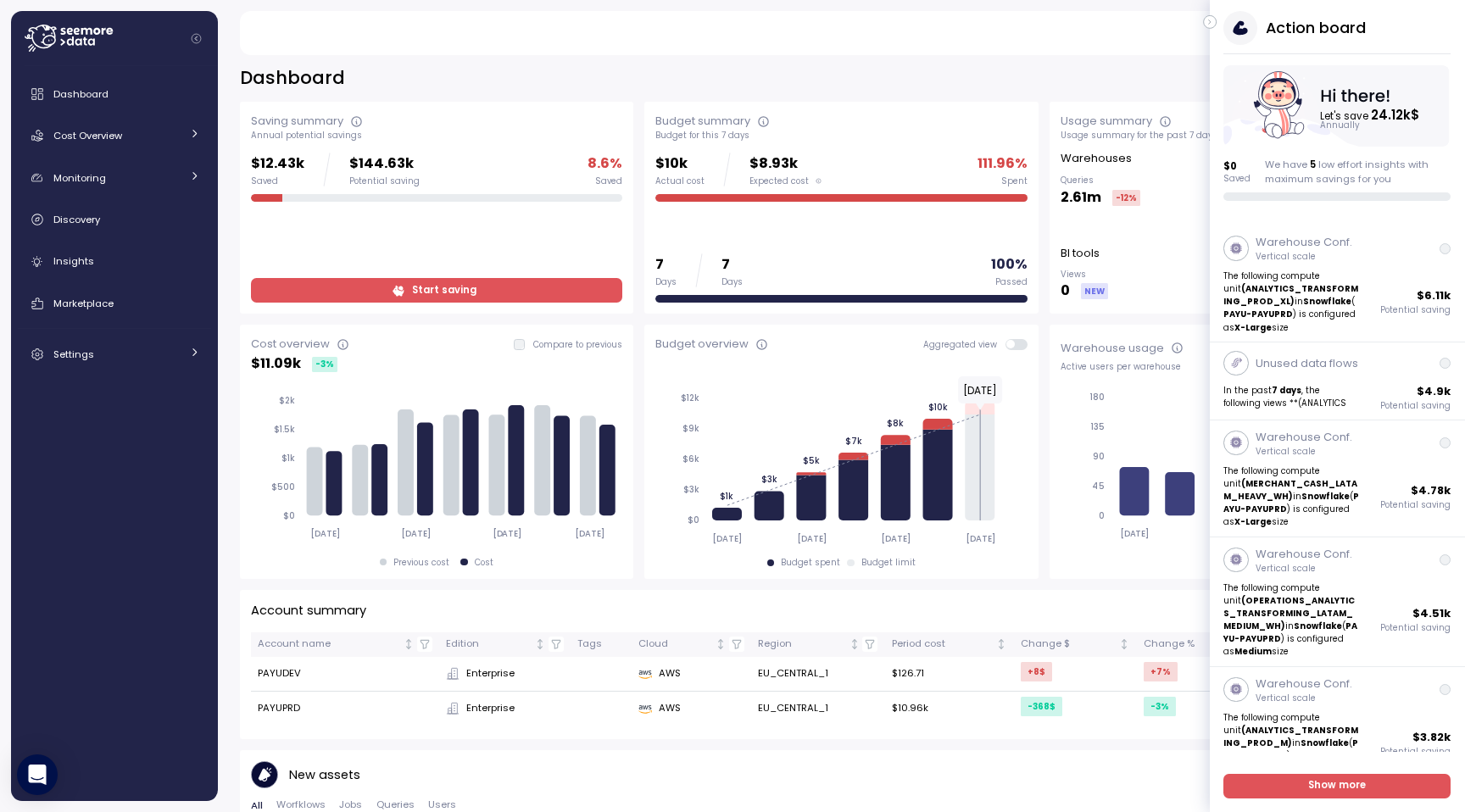
click at [1207, 22] on icon "button" at bounding box center [1210, 22] width 8 height 21
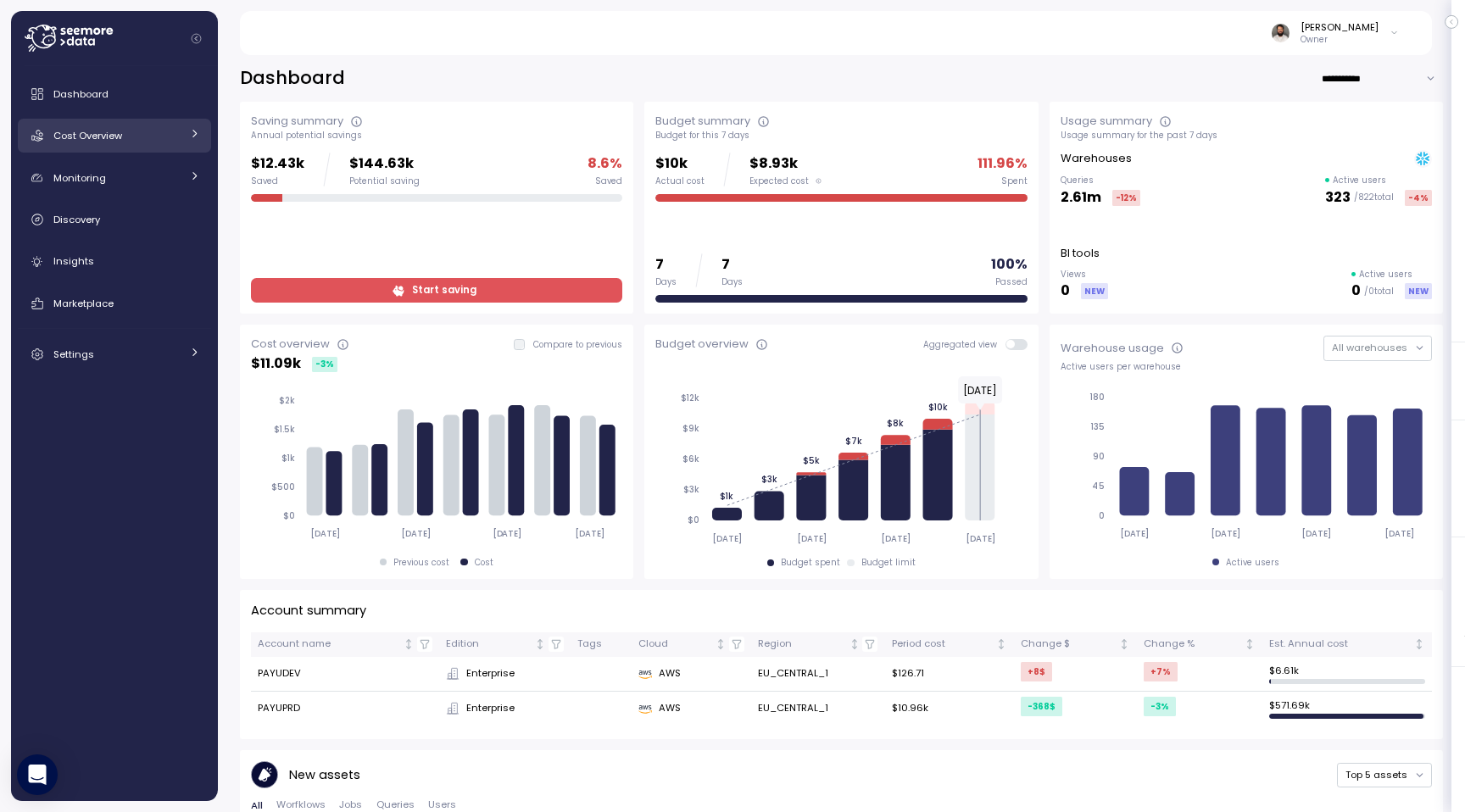
click at [164, 142] on div "Cost Overview" at bounding box center [117, 135] width 127 height 17
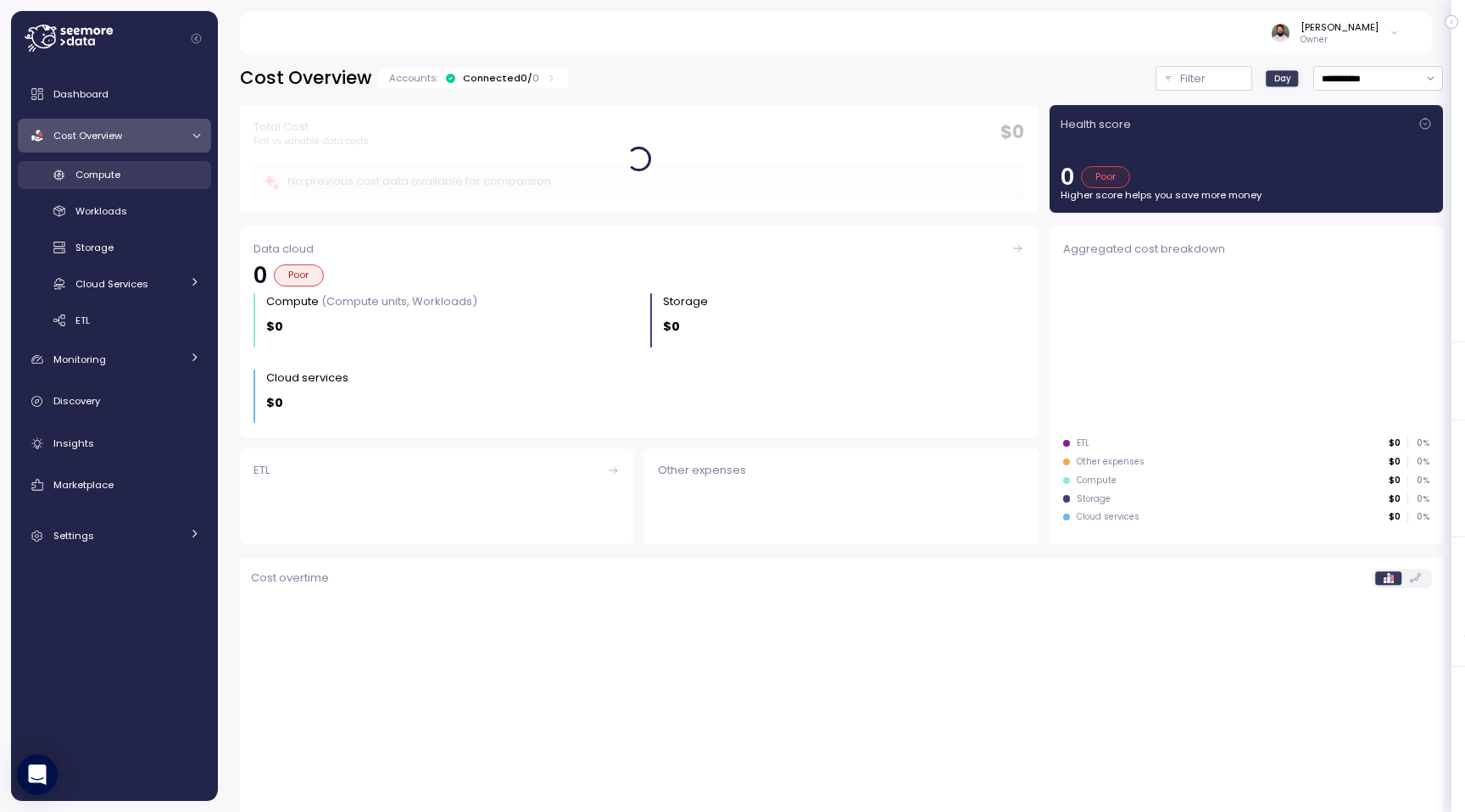
click at [168, 188] on link "Compute" at bounding box center [115, 175] width 194 height 28
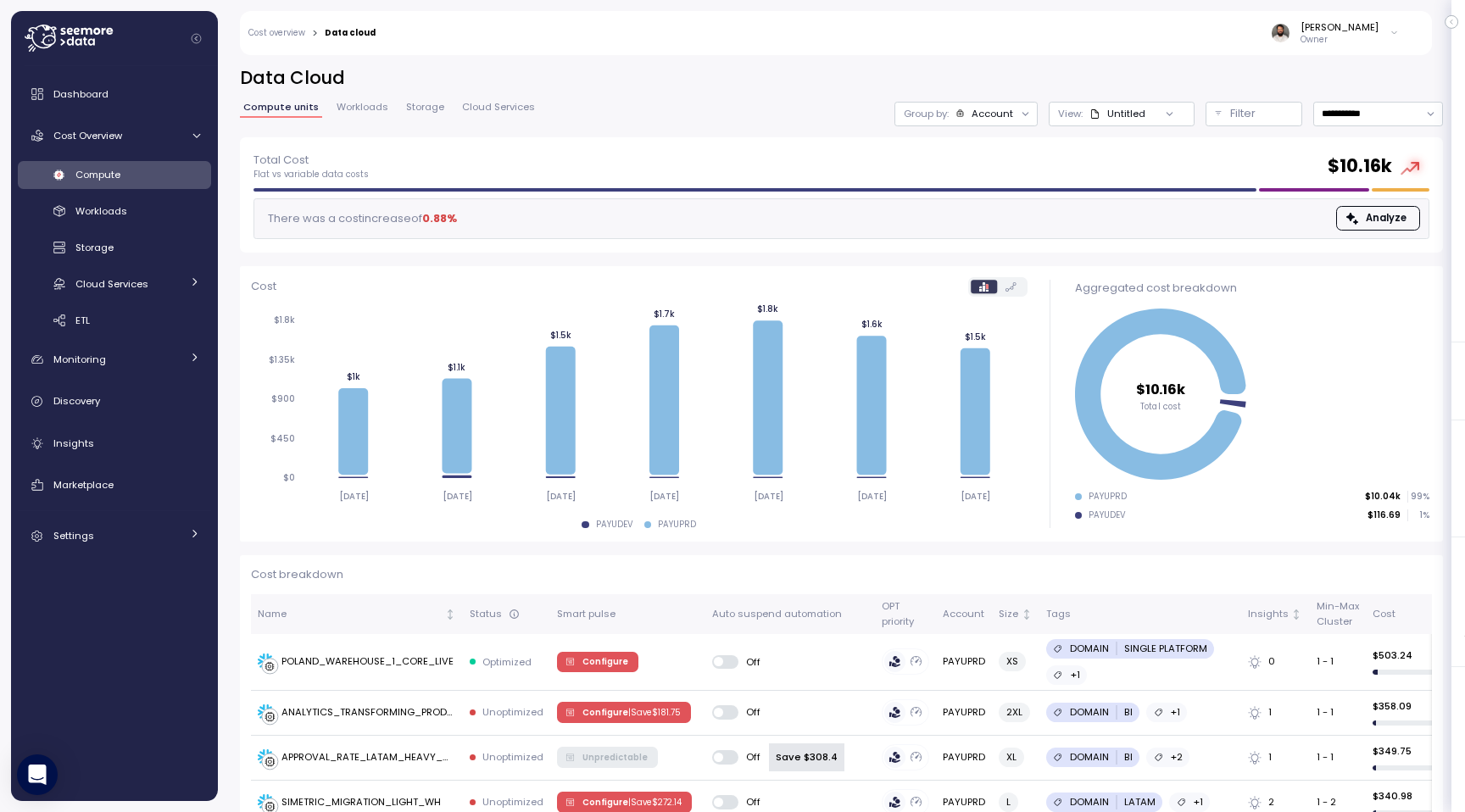
click at [996, 125] on div "**********" at bounding box center [842, 102] width 1203 height 71
click at [979, 112] on div "Account" at bounding box center [992, 114] width 41 height 14
click at [1262, 117] on div "Filter" at bounding box center [1262, 113] width 63 height 17
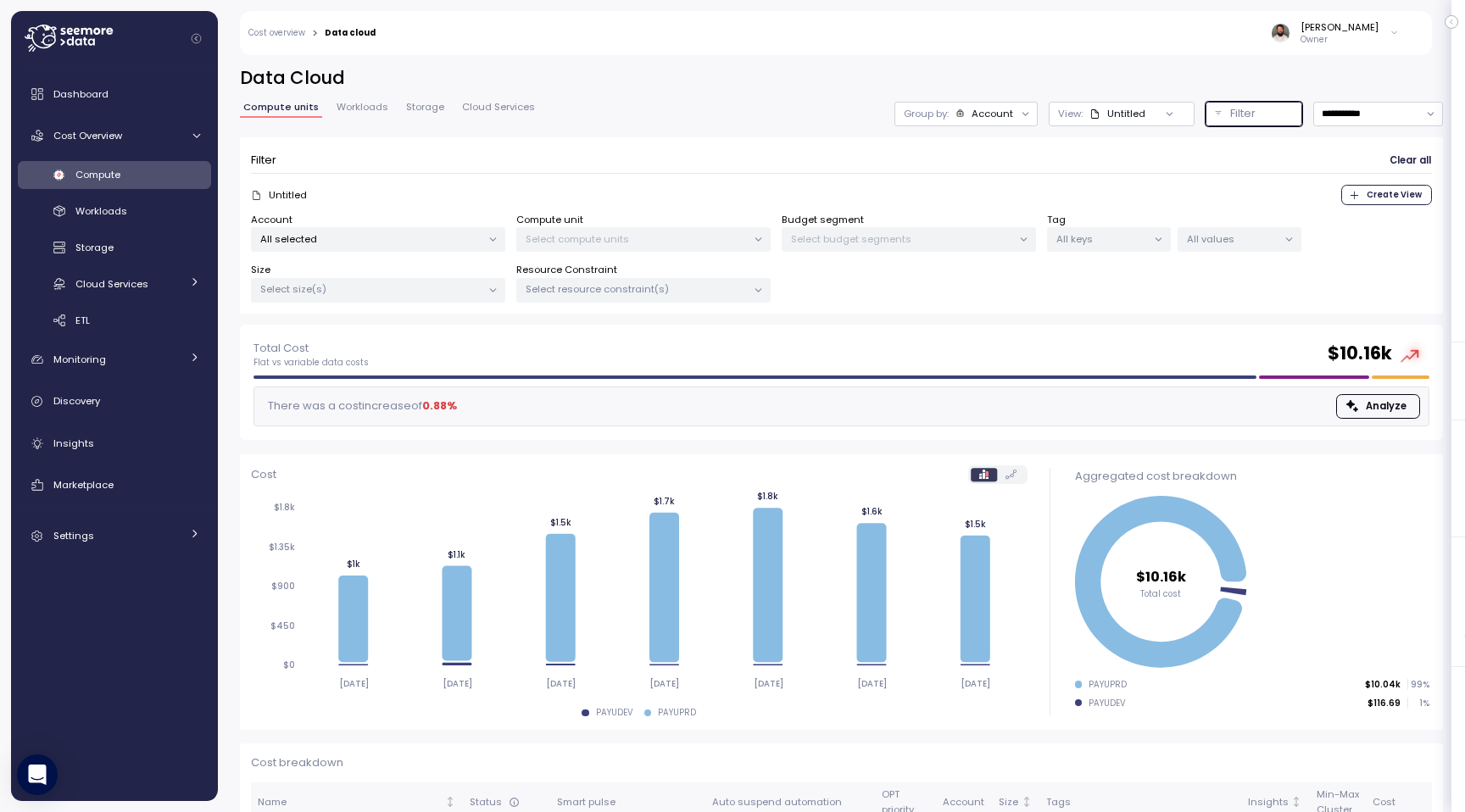
click at [388, 235] on p "All selected" at bounding box center [370, 239] width 221 height 14
click at [422, 352] on span "only" at bounding box center [414, 360] width 20 height 19
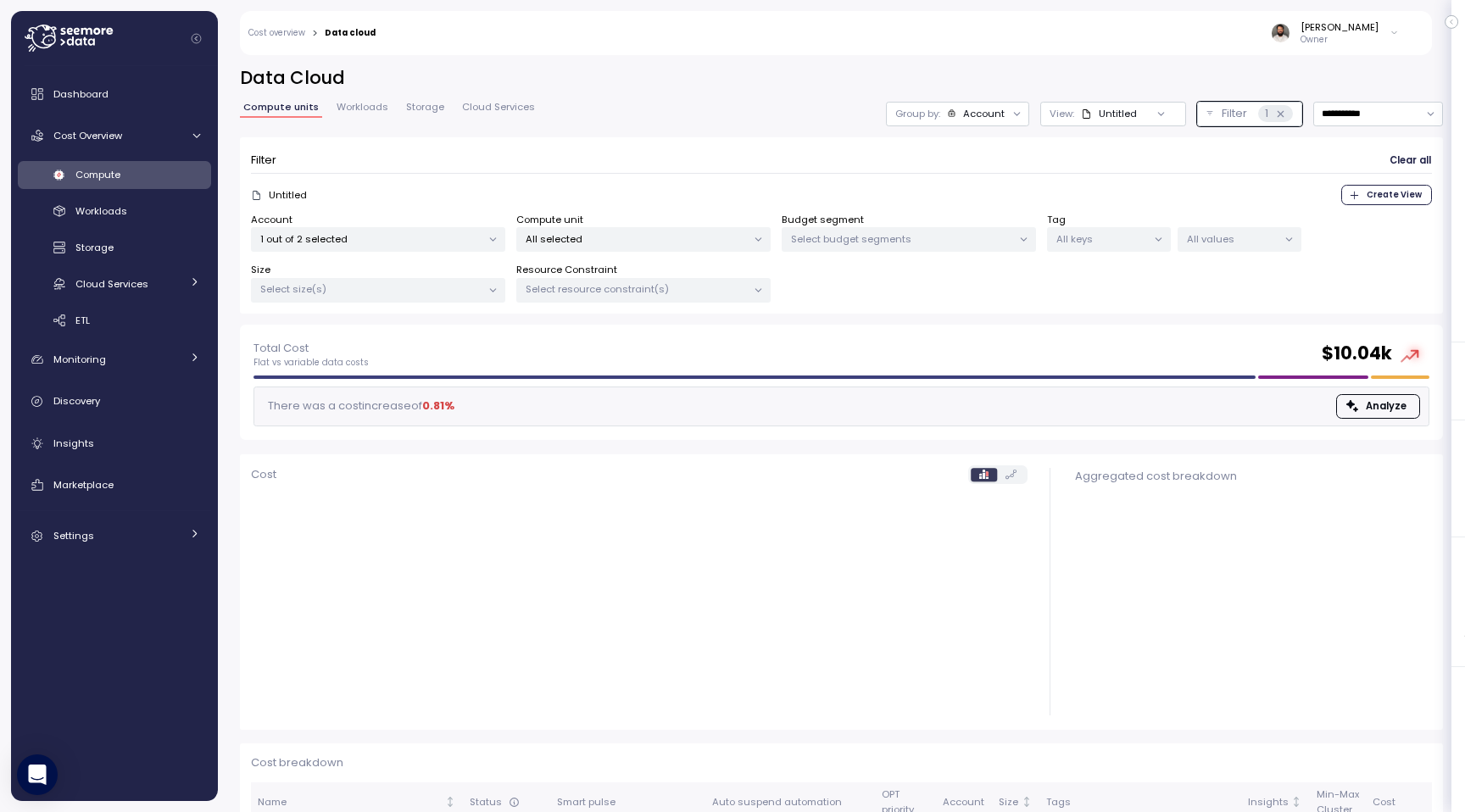
click at [669, 220] on div "Compute unit All selected" at bounding box center [643, 232] width 254 height 40
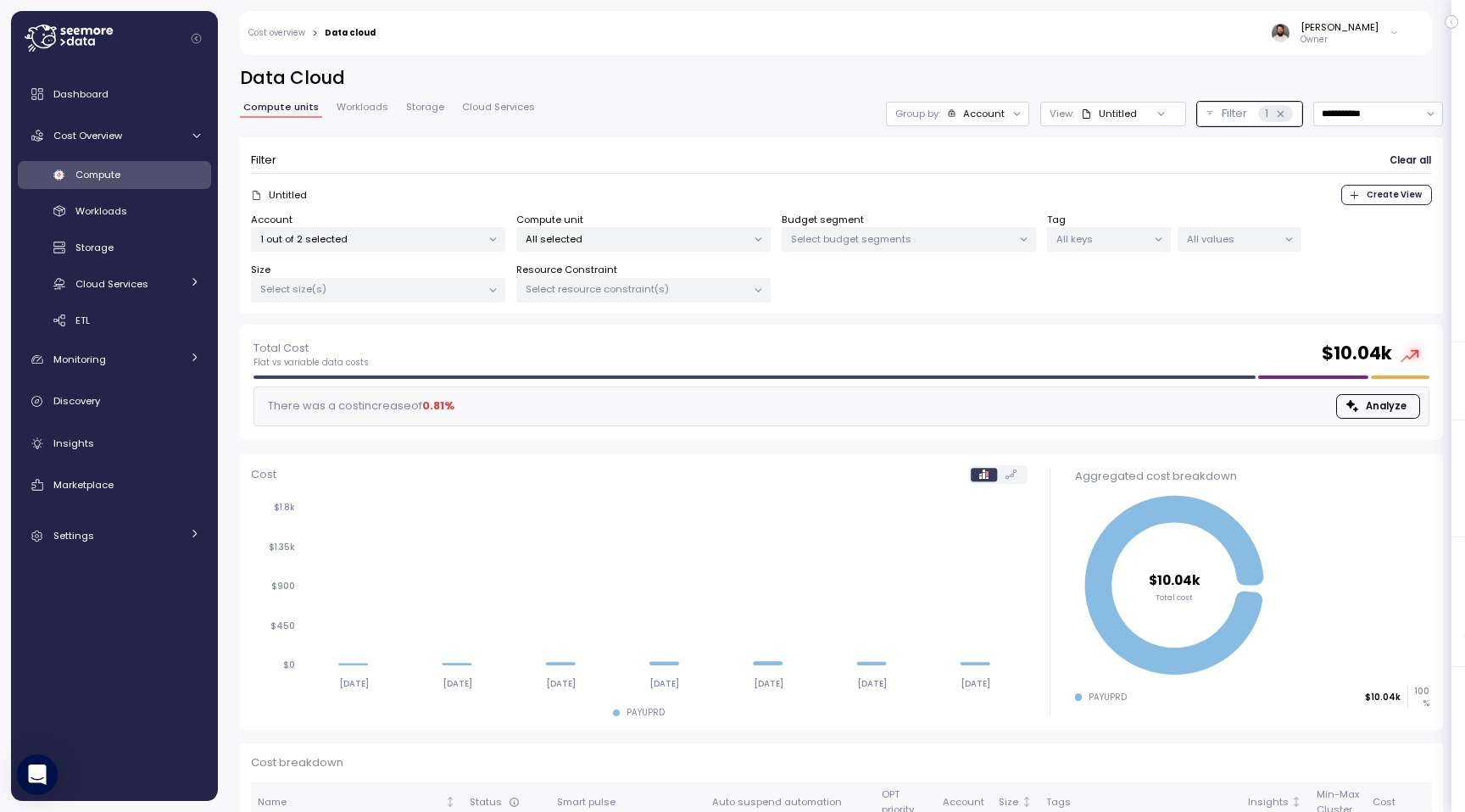
click at [661, 233] on p "All selected" at bounding box center [636, 239] width 221 height 14
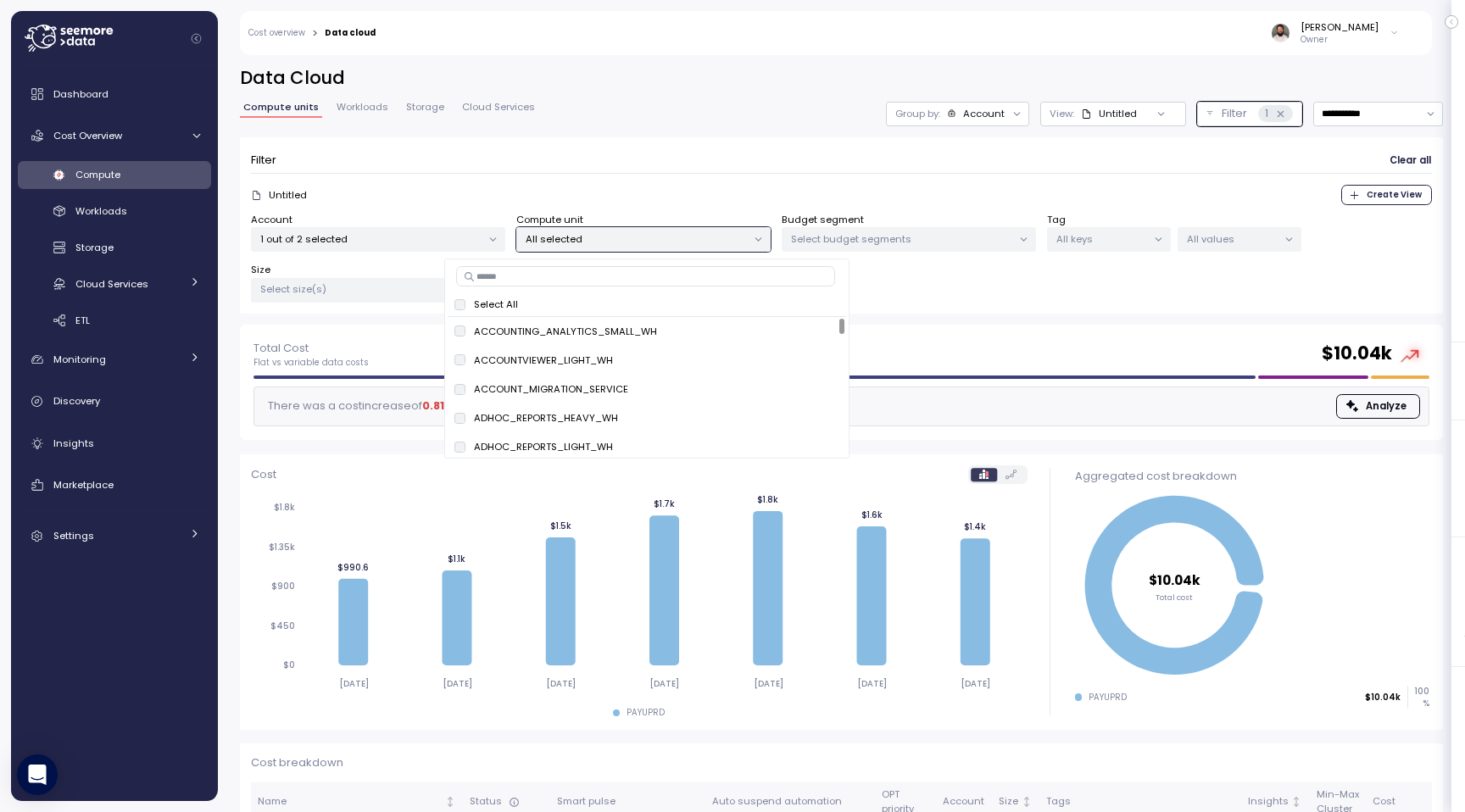
click at [700, 167] on div "Filter Clear all" at bounding box center [841, 160] width 1180 height 25
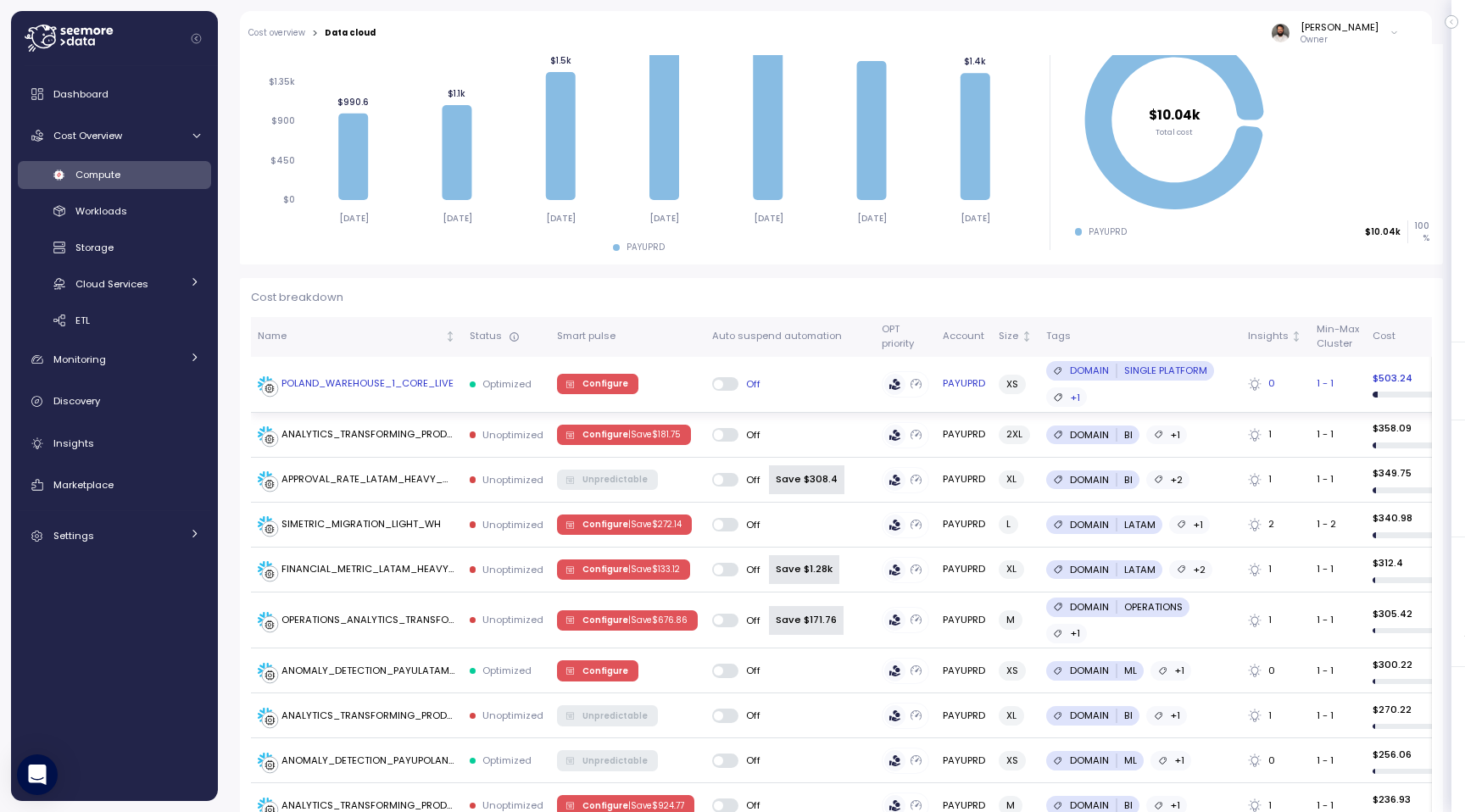
scroll to position [447, 0]
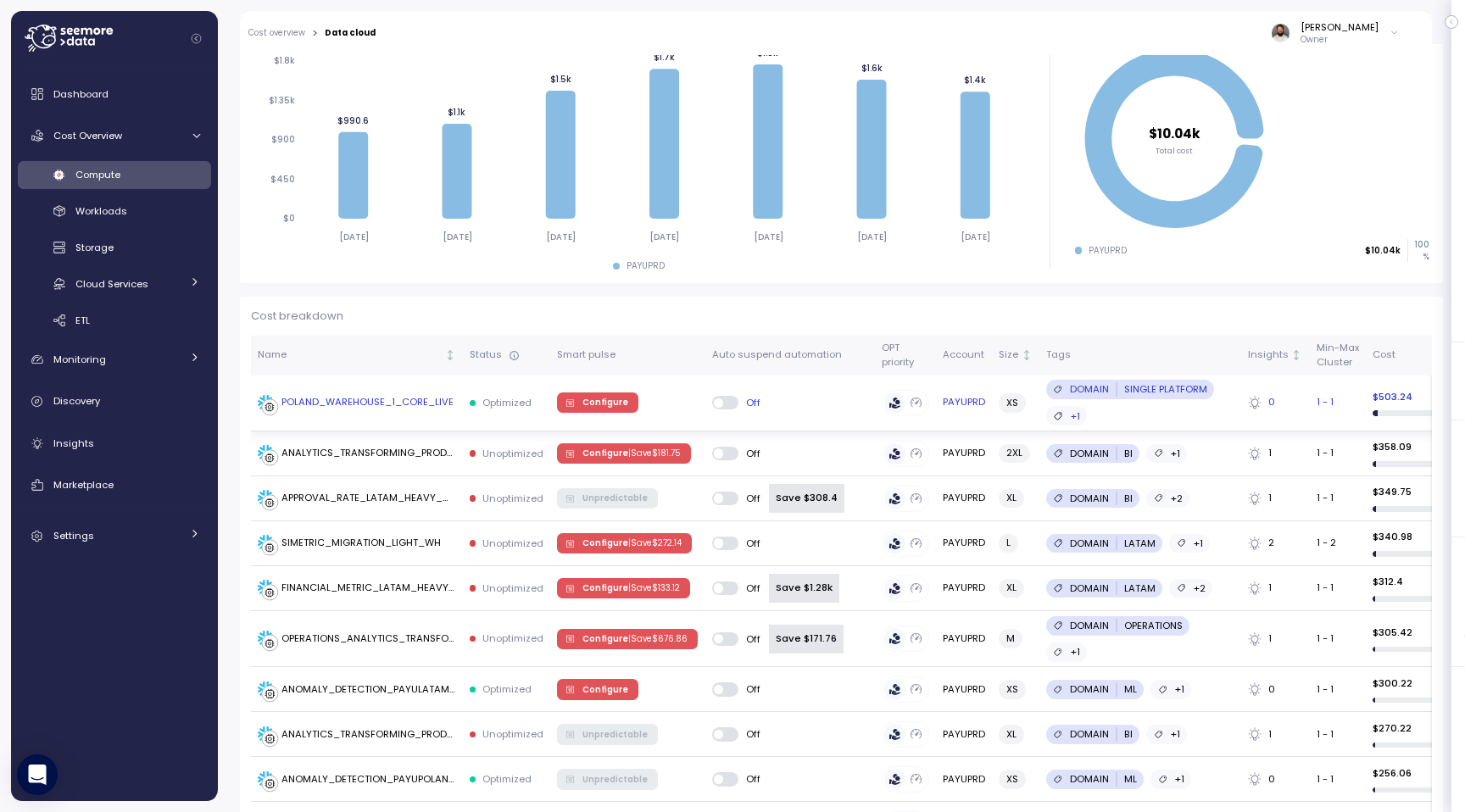
click at [410, 399] on div "POLAND_WAREHOUSE_1_CORE_LIVE" at bounding box center [367, 402] width 172 height 15
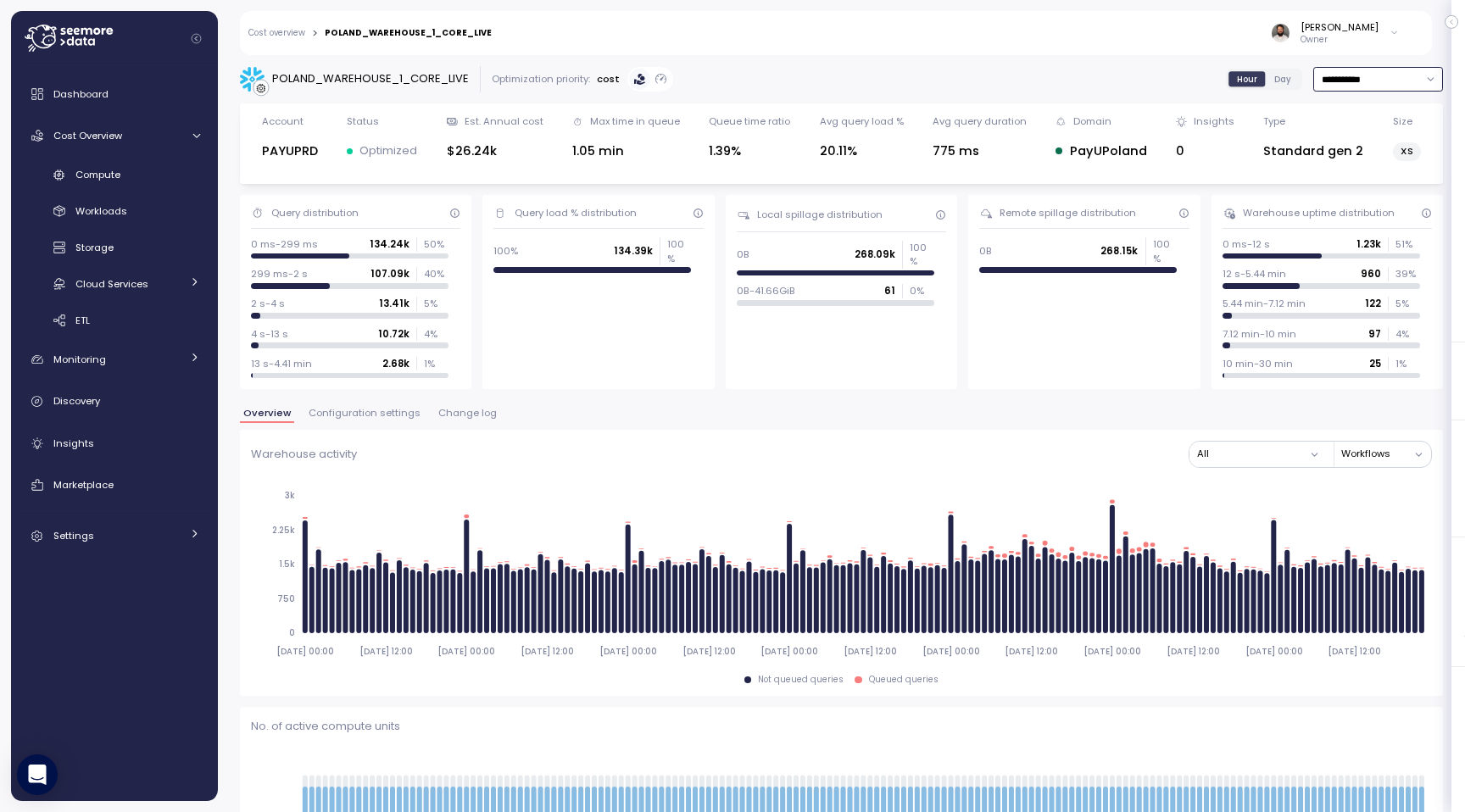
click at [1371, 72] on input "**********" at bounding box center [1377, 79] width 129 height 25
click at [1371, 214] on div "Last 6 months" at bounding box center [1376, 224] width 123 height 22
type input "**********"
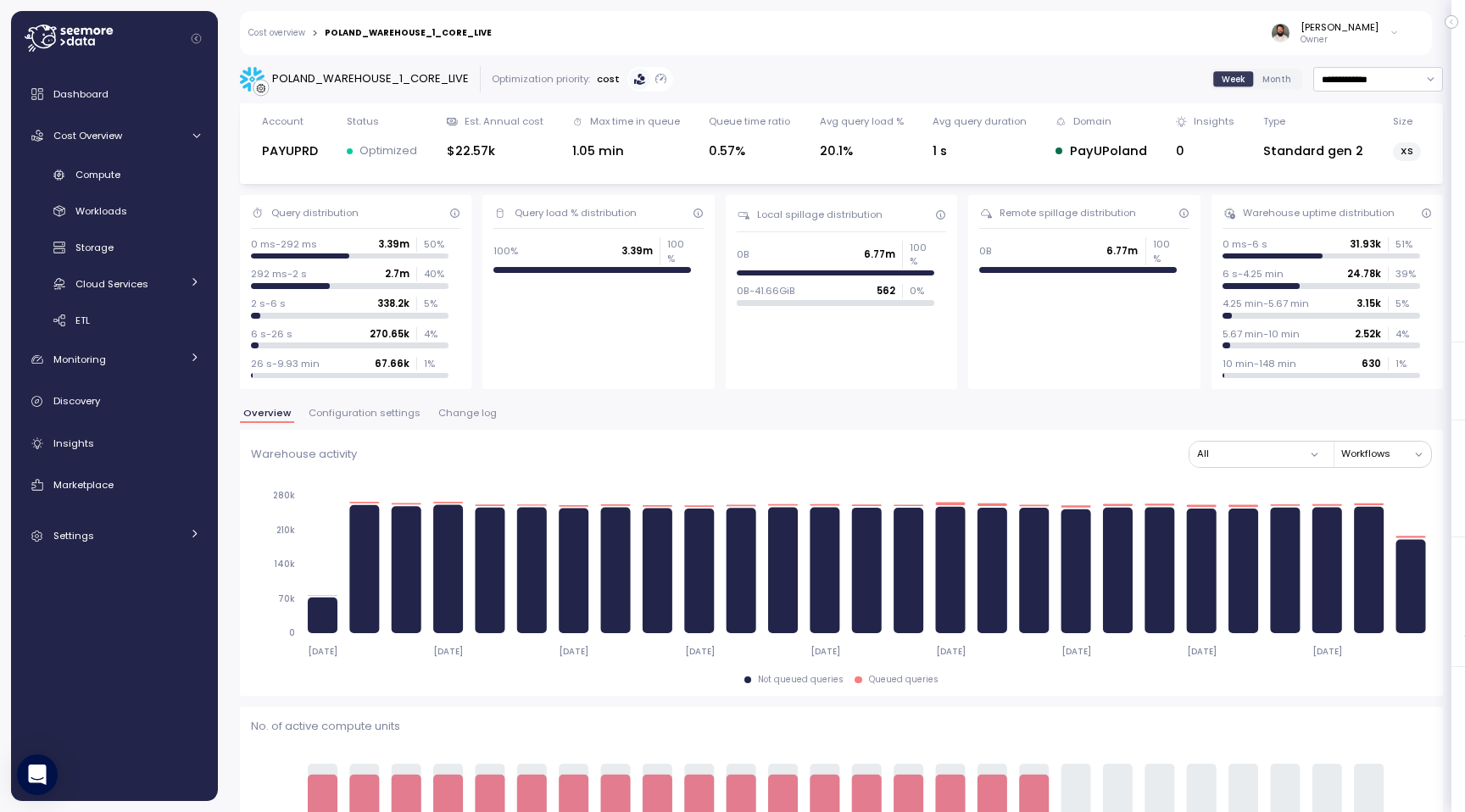
click at [385, 80] on div "POLAND_WAREHOUSE_1_CORE_LIVE" at bounding box center [369, 78] width 197 height 17
copy div "POLAND_WAREHOUSE_1_CORE_LIVE"
click at [142, 179] on div "Compute" at bounding box center [137, 174] width 124 height 17
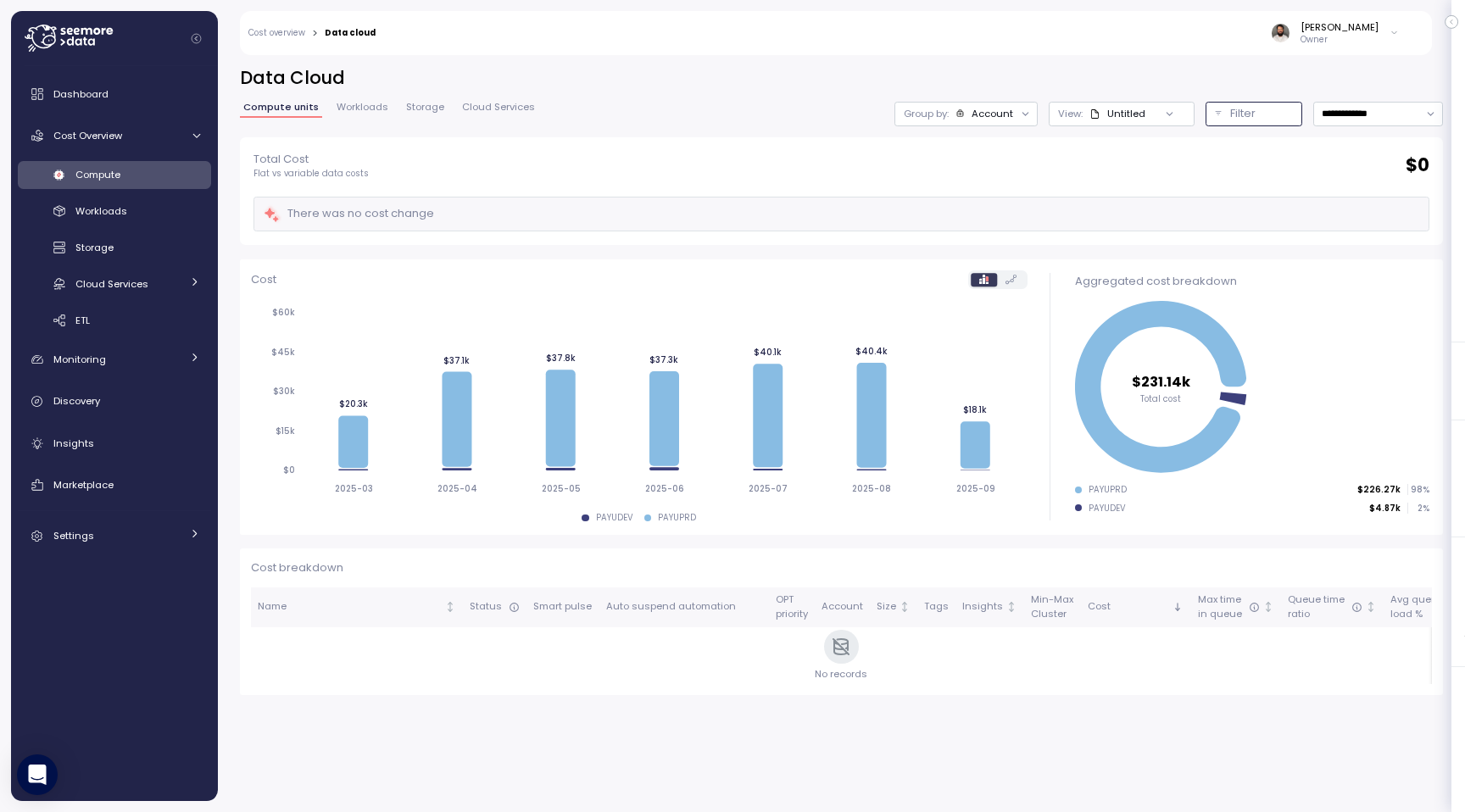
click at [1239, 108] on p "Filter" at bounding box center [1243, 113] width 26 height 17
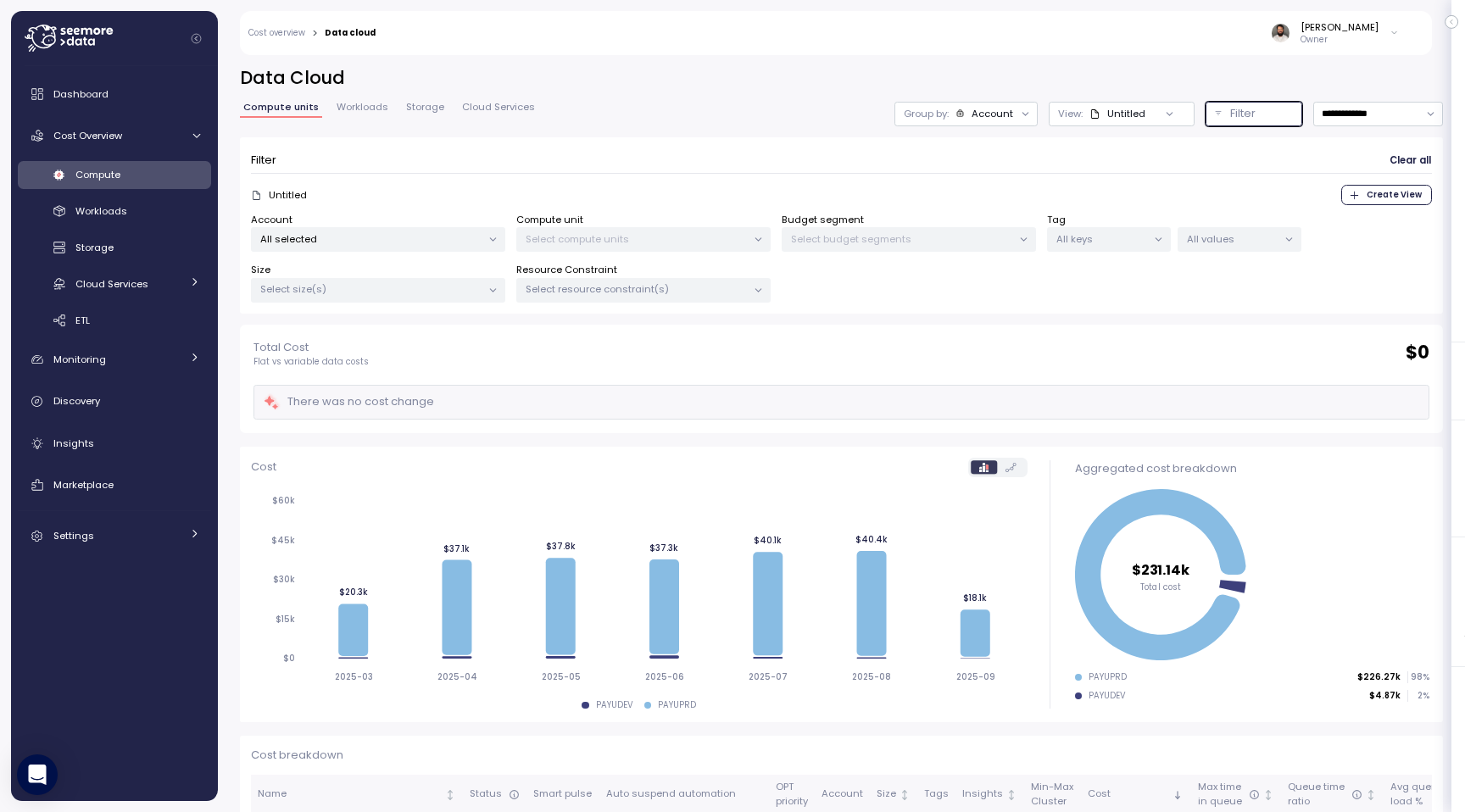
click at [464, 248] on div "All selected" at bounding box center [377, 239] width 254 height 25
click at [425, 352] on button "only" at bounding box center [414, 360] width 41 height 21
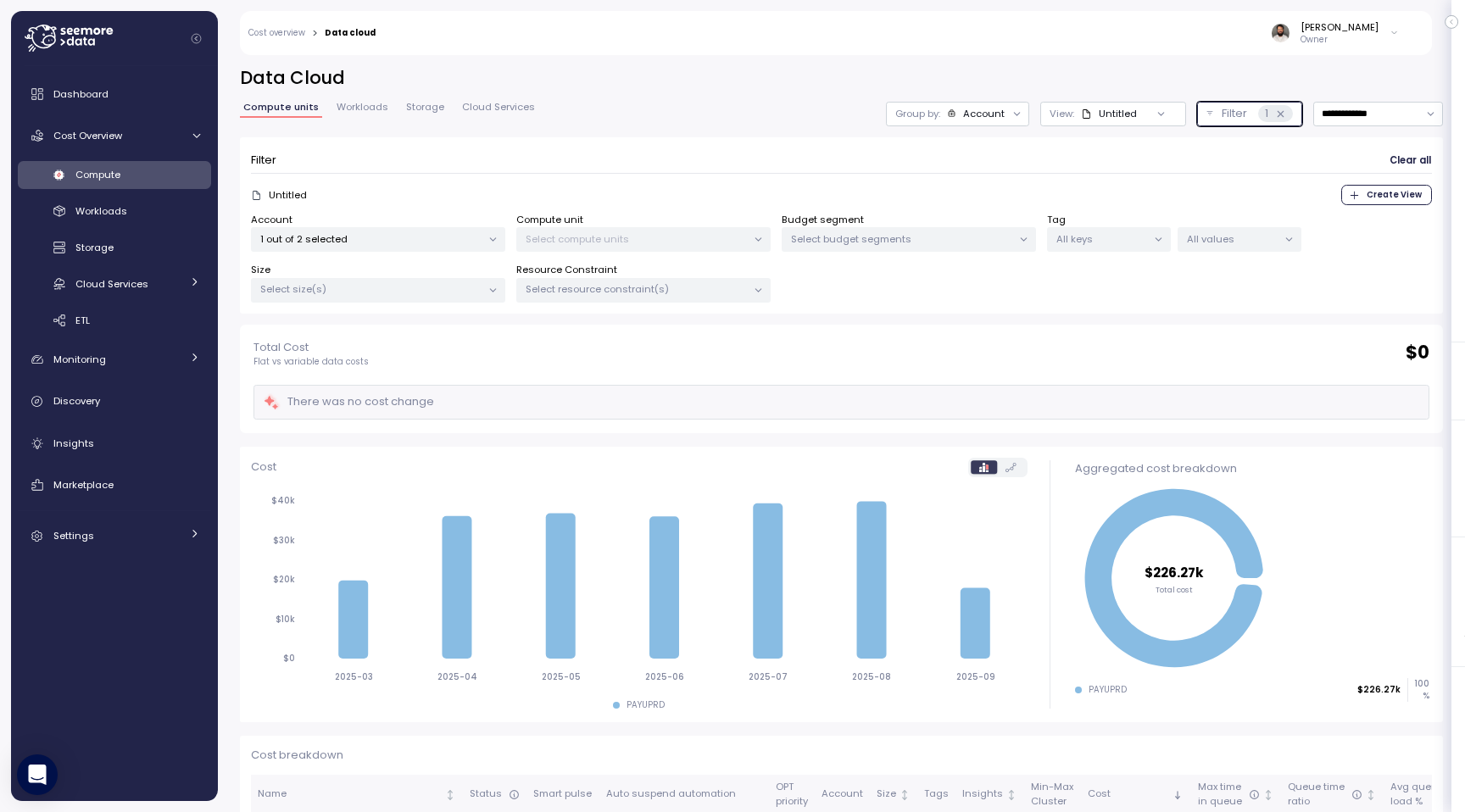
click at [637, 242] on p "Select compute units" at bounding box center [636, 239] width 221 height 14
click at [735, 236] on p "Select compute units" at bounding box center [636, 239] width 221 height 14
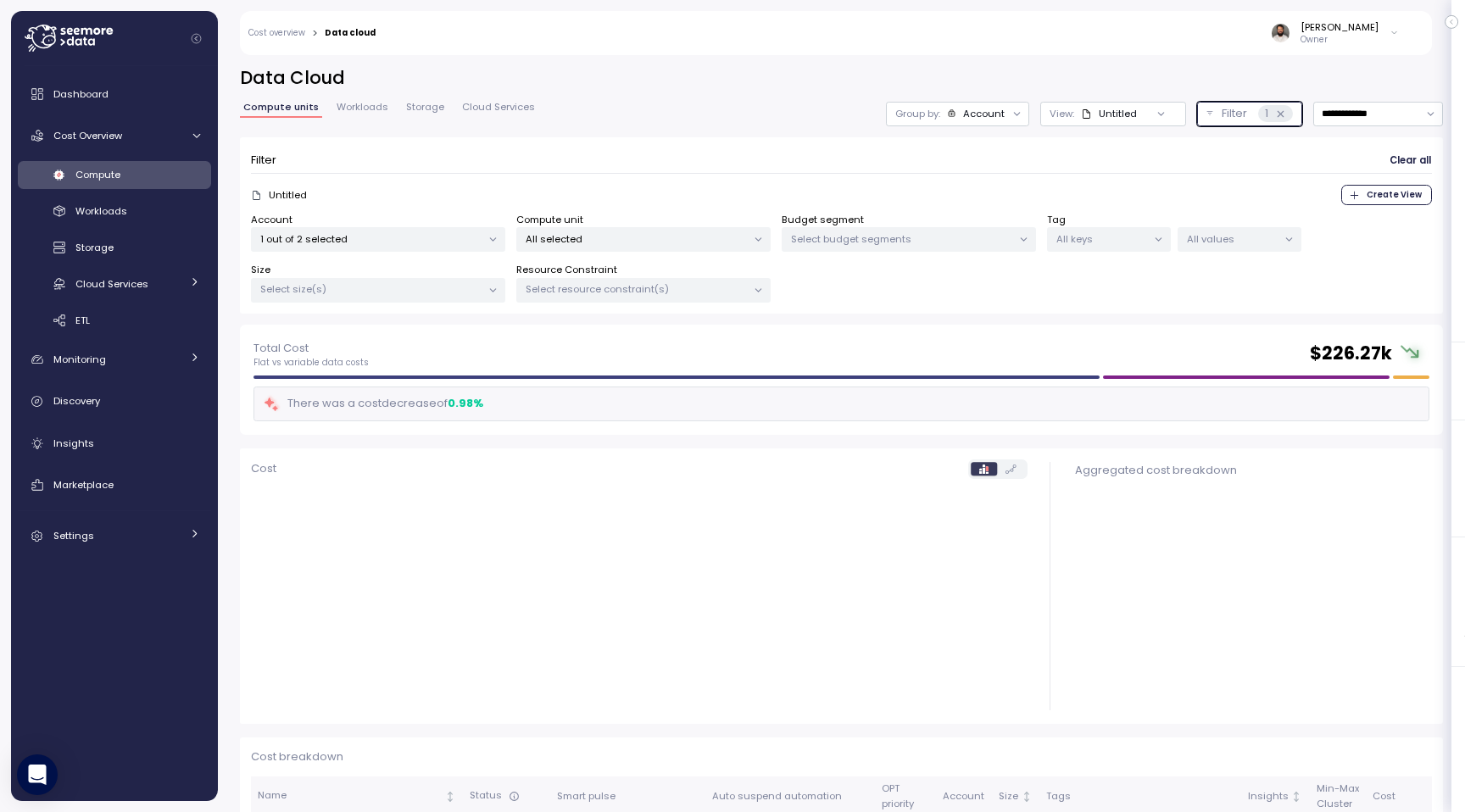
click at [737, 236] on p "All selected" at bounding box center [636, 239] width 221 height 14
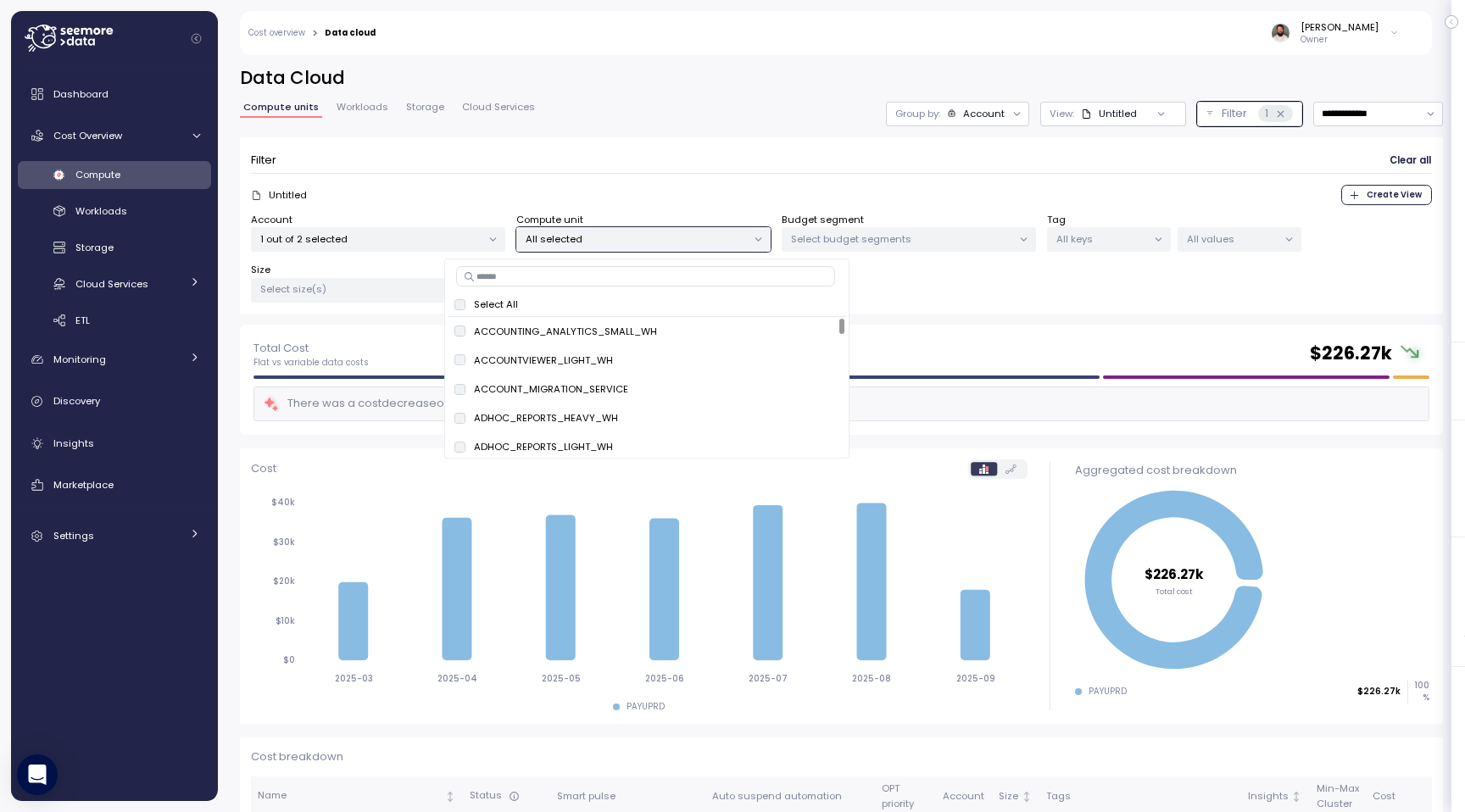
click at [667, 286] on div "Select All ACCOUNTING_ANALYTICS_SMALL_WH only ACCOUNTVIEWER_LIGHT_WH only ACCOU…" at bounding box center [647, 359] width 405 height 201
click at [667, 284] on input at bounding box center [646, 276] width 379 height 21
paste input "**********"
type input "**********"
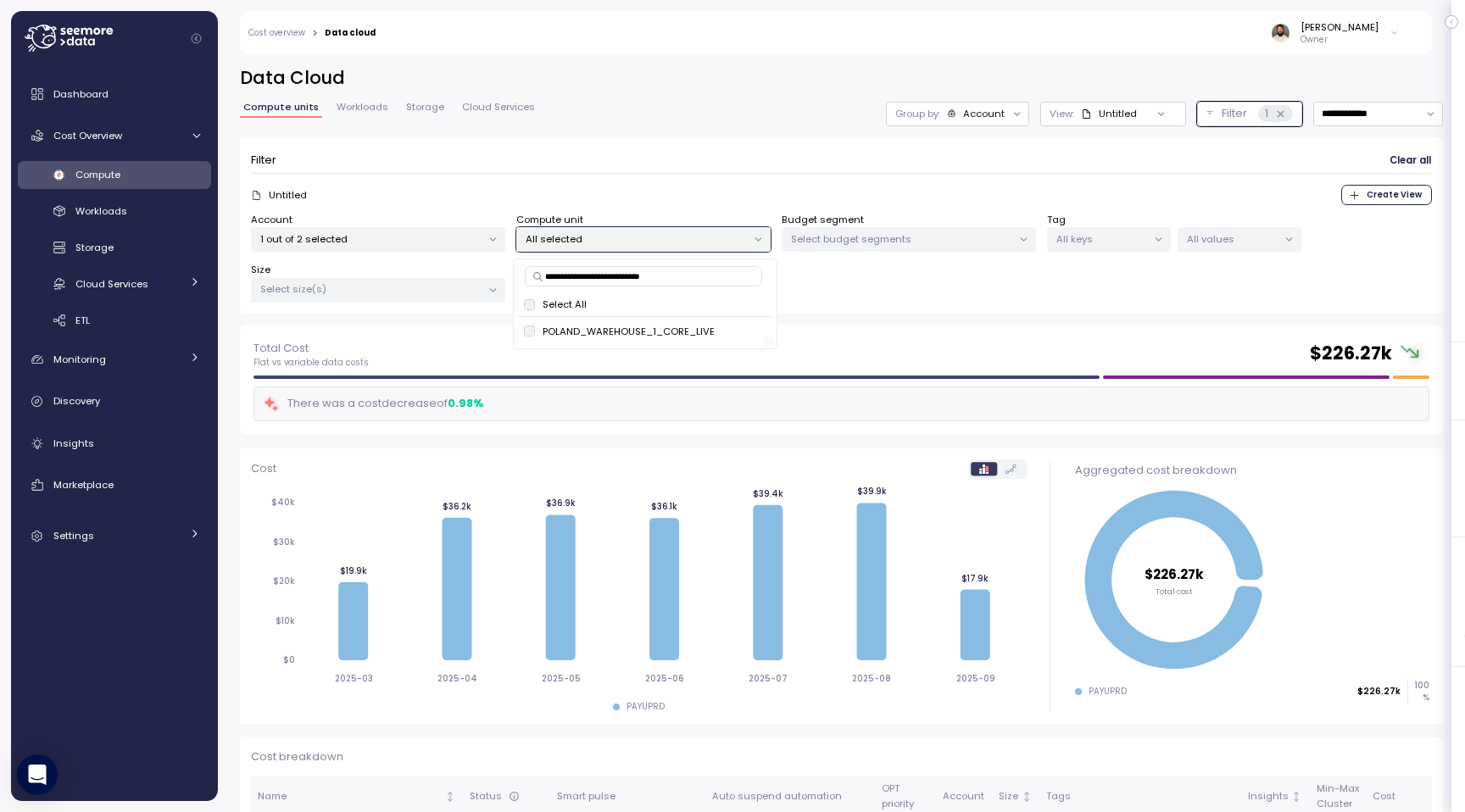
click at [732, 338] on div at bounding box center [640, 342] width 248 height 9
click at [737, 332] on span "only" at bounding box center [747, 331] width 20 height 19
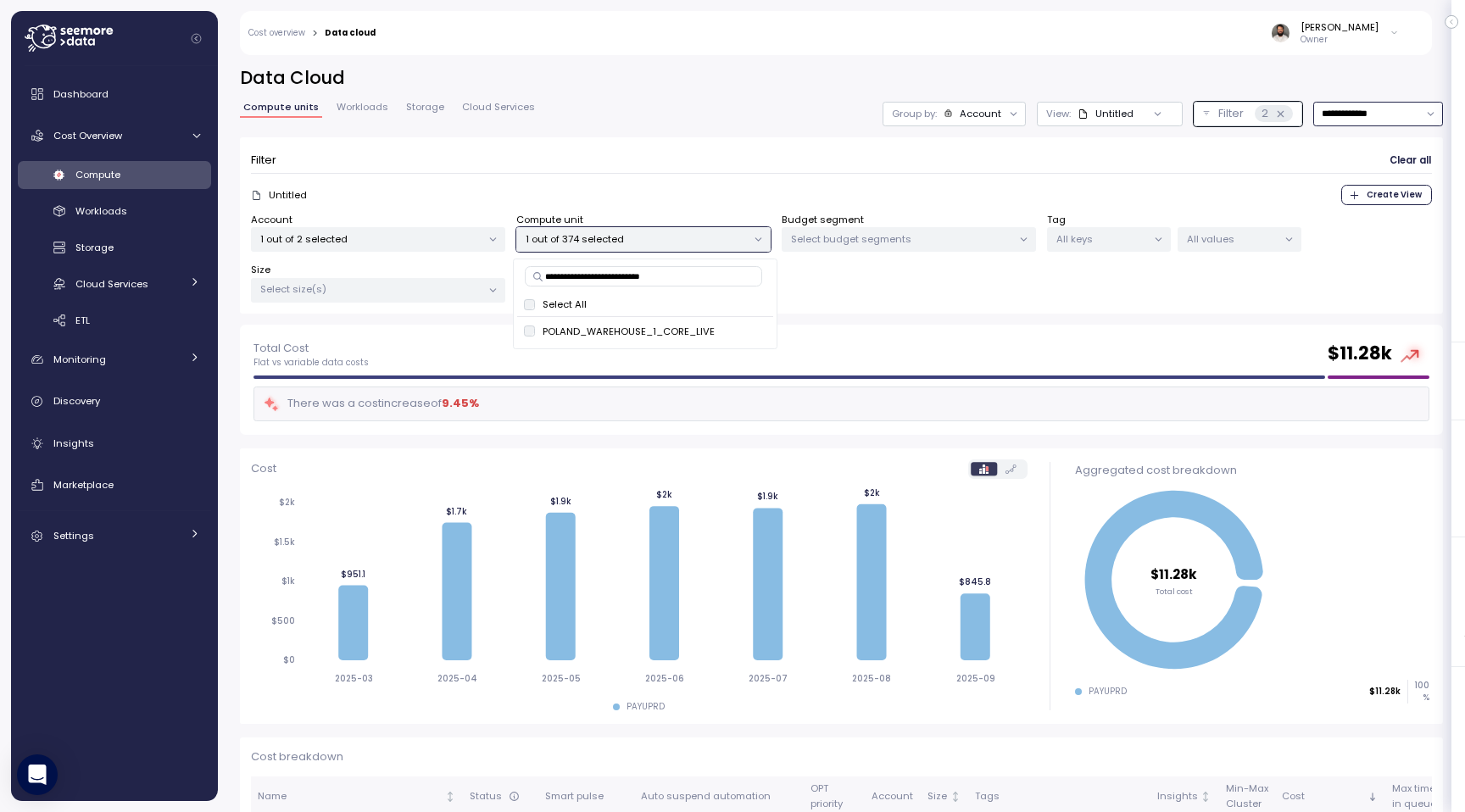
click at [1343, 121] on input "**********" at bounding box center [1377, 114] width 129 height 25
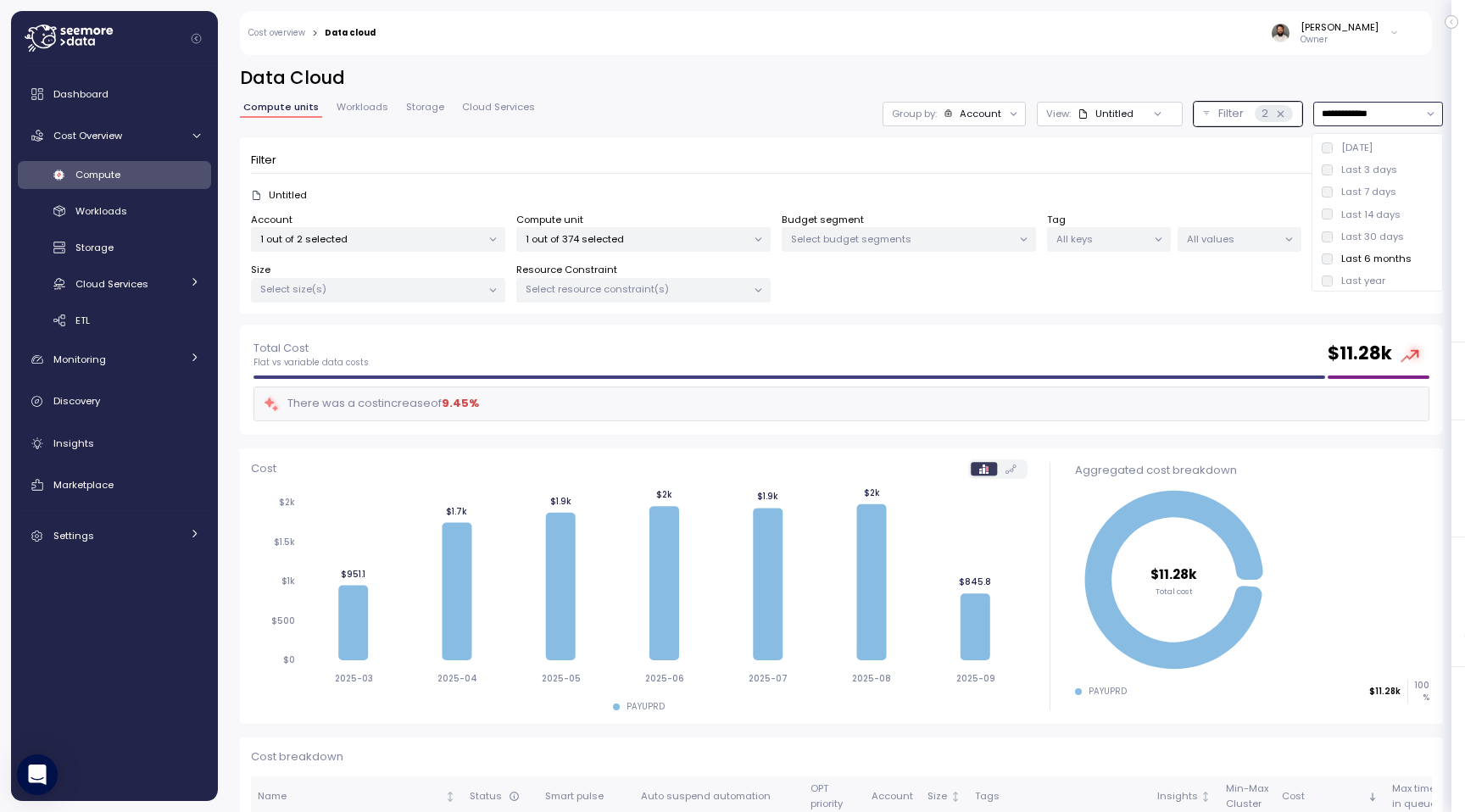
click at [1357, 234] on div "Last 30 days" at bounding box center [1373, 237] width 63 height 14
type input "**********"
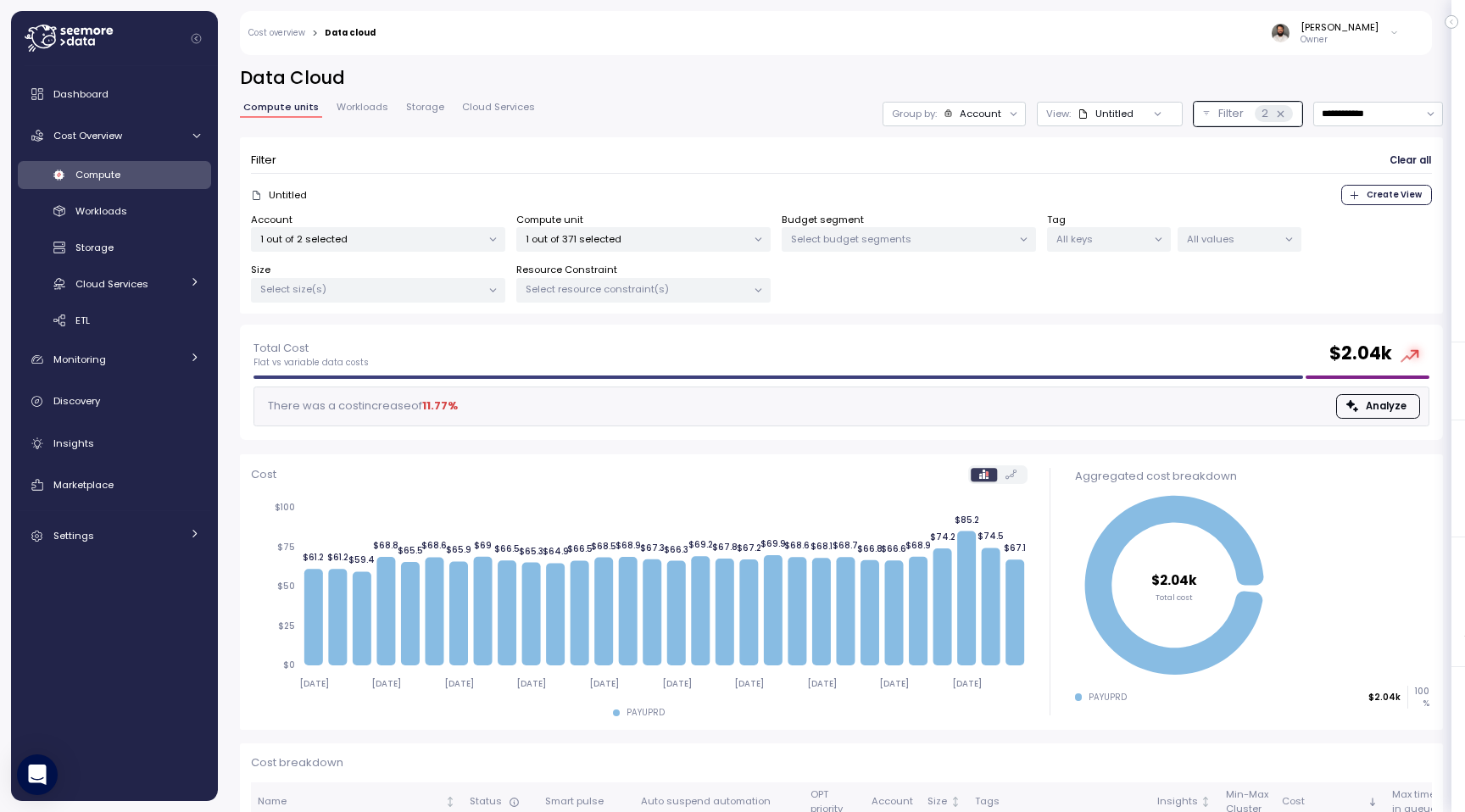
click at [295, 36] on link "Cost overview" at bounding box center [276, 33] width 56 height 9
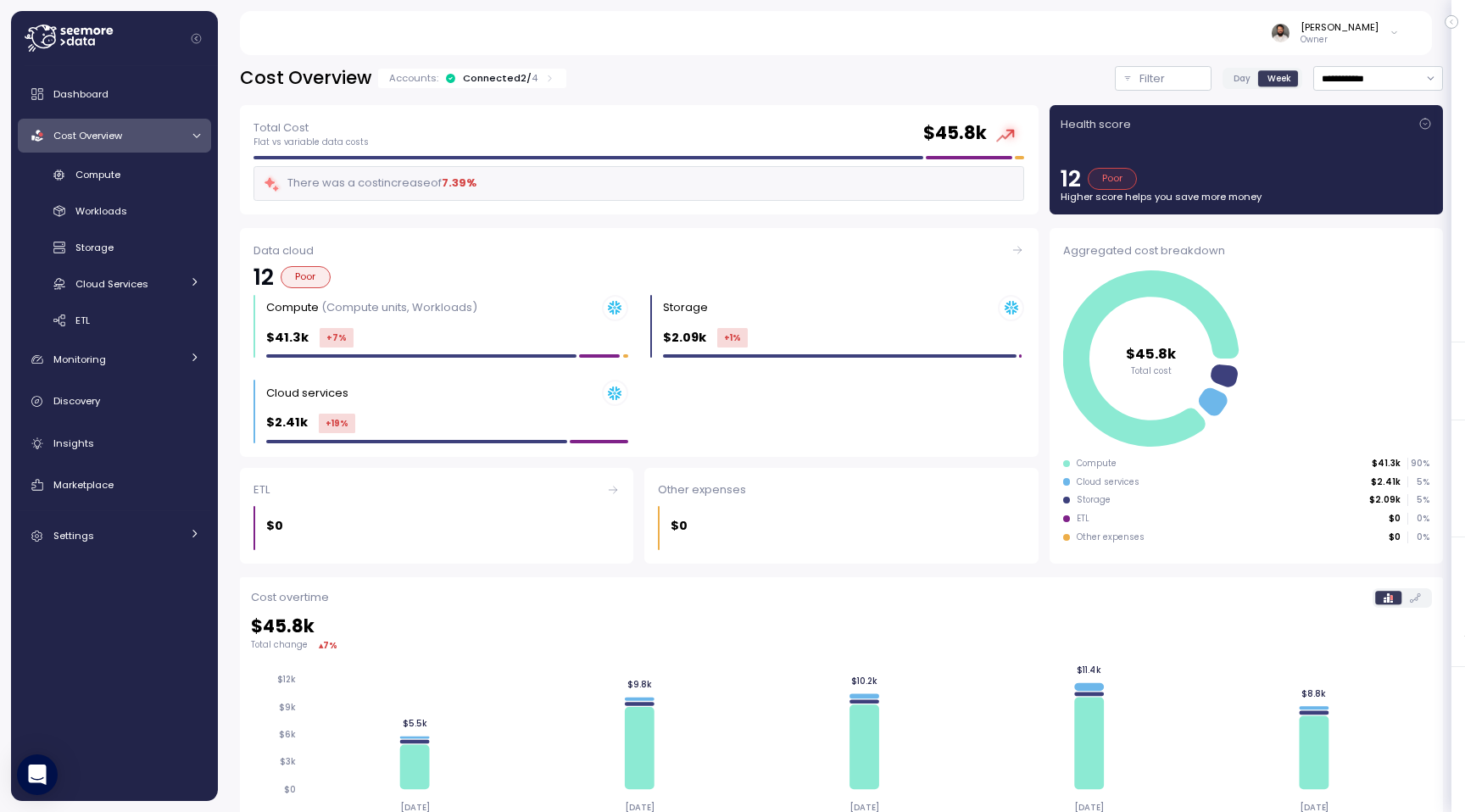
click at [1380, 42] on div "Guy Biecher Owner" at bounding box center [1336, 34] width 128 height 26
click at [112, 46] on icon at bounding box center [68, 38] width 88 height 27
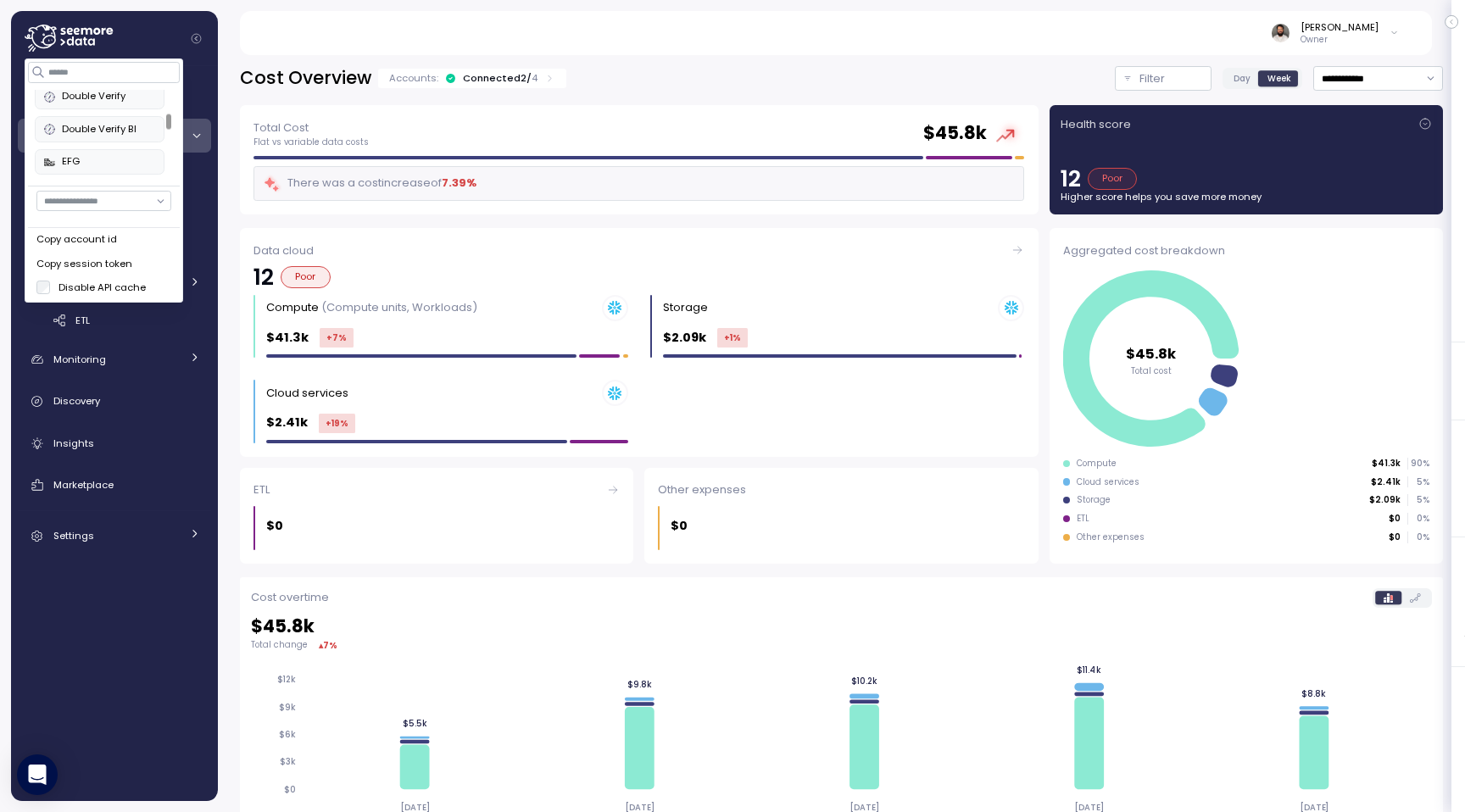
scroll to position [322, 0]
click at [118, 140] on div "EFG" at bounding box center [100, 139] width 111 height 15
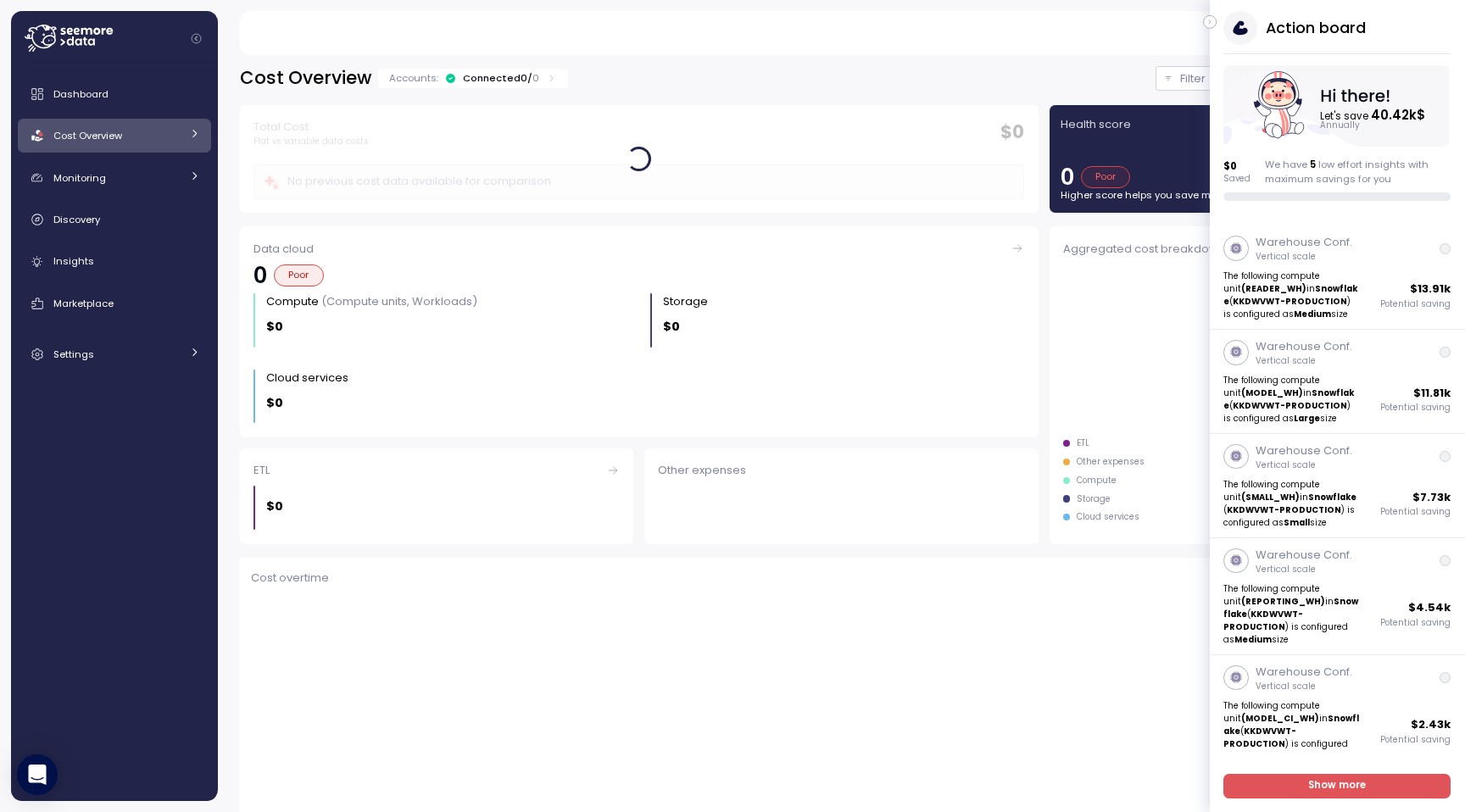
click at [1210, 23] on icon "button" at bounding box center [1210, 22] width 8 height 21
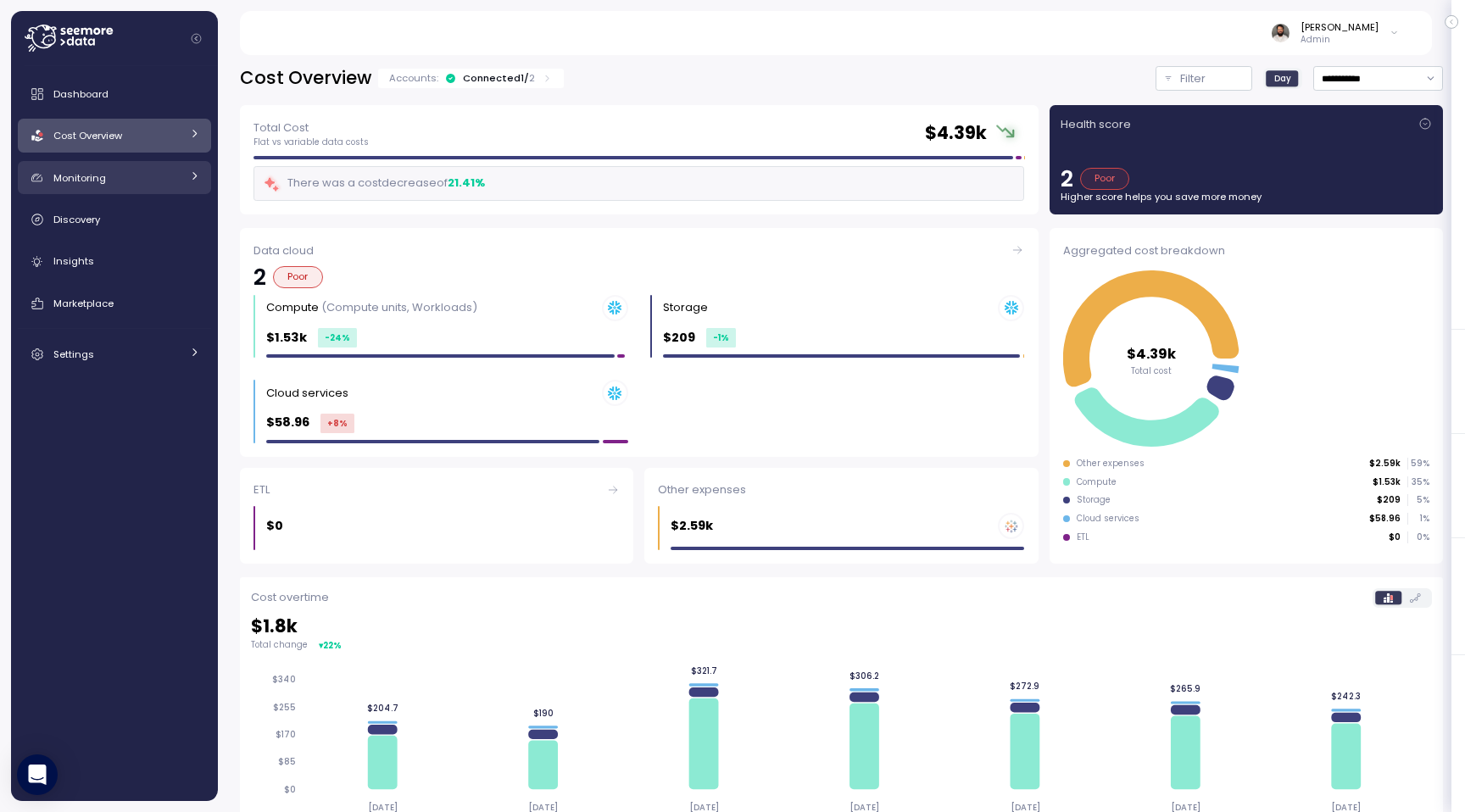
click at [75, 185] on div "Monitoring" at bounding box center [117, 178] width 127 height 17
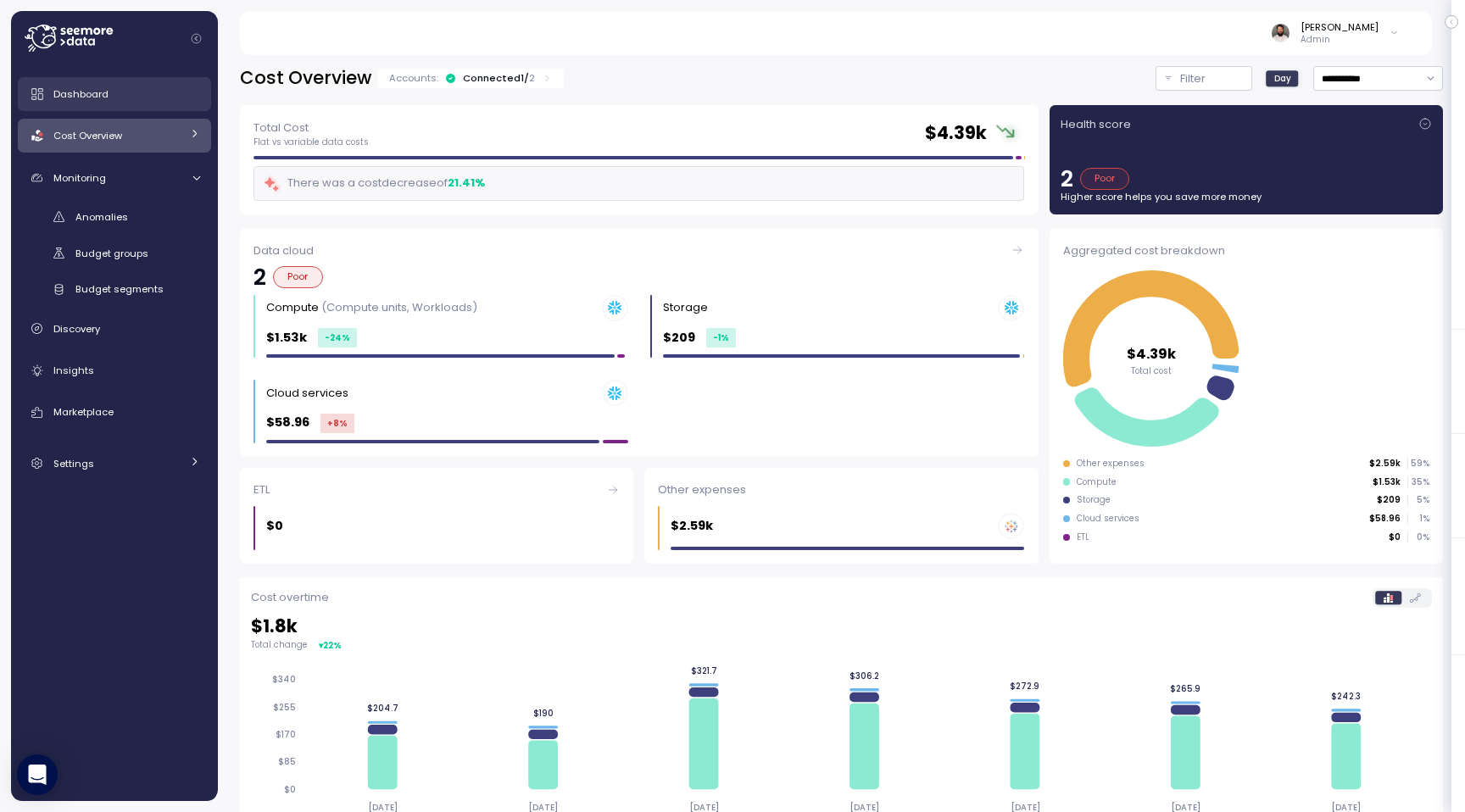
click at [120, 105] on link "Dashboard" at bounding box center [115, 94] width 194 height 34
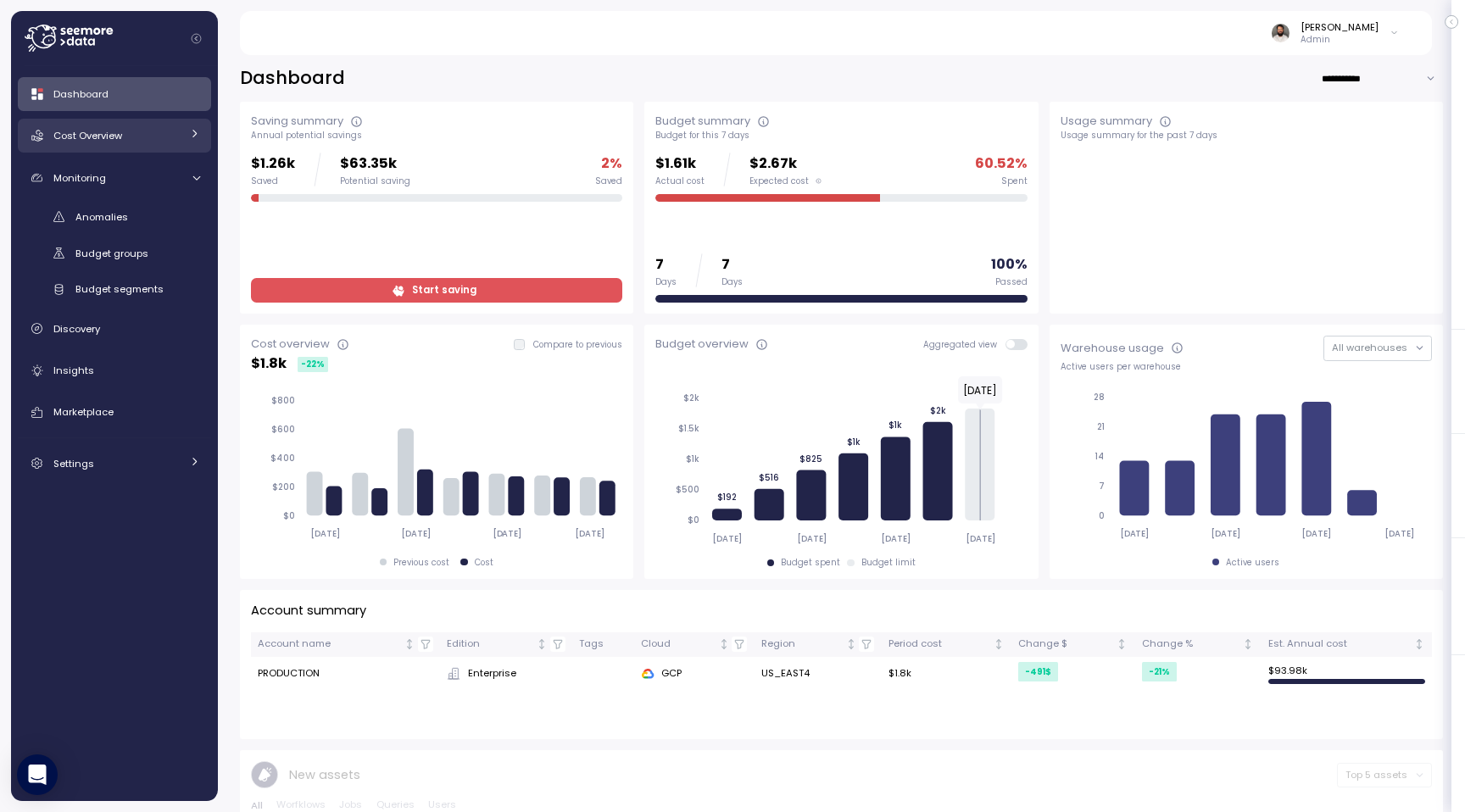
click at [140, 140] on div "Cost Overview" at bounding box center [117, 135] width 127 height 17
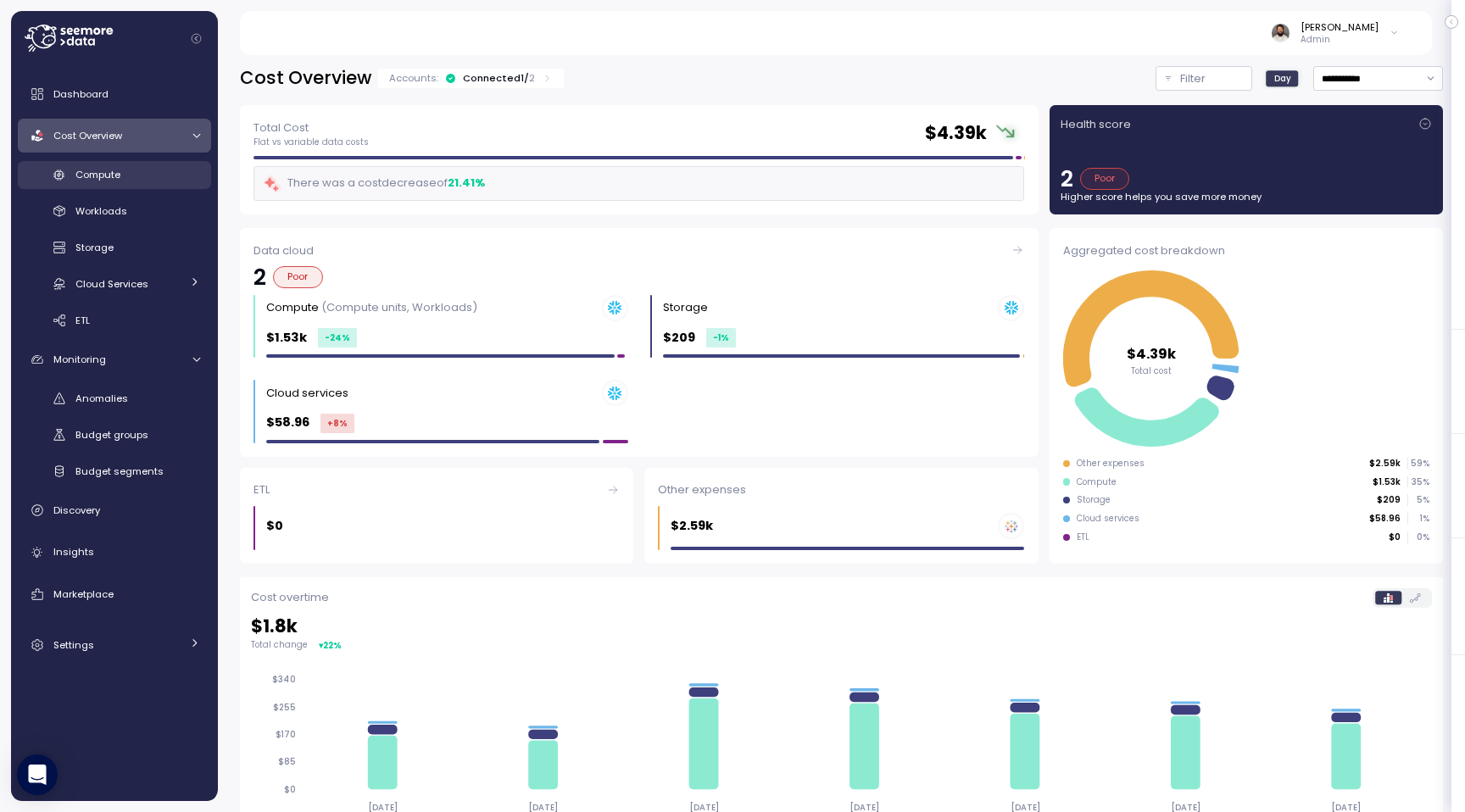
click at [140, 177] on div "Compute" at bounding box center [137, 174] width 124 height 17
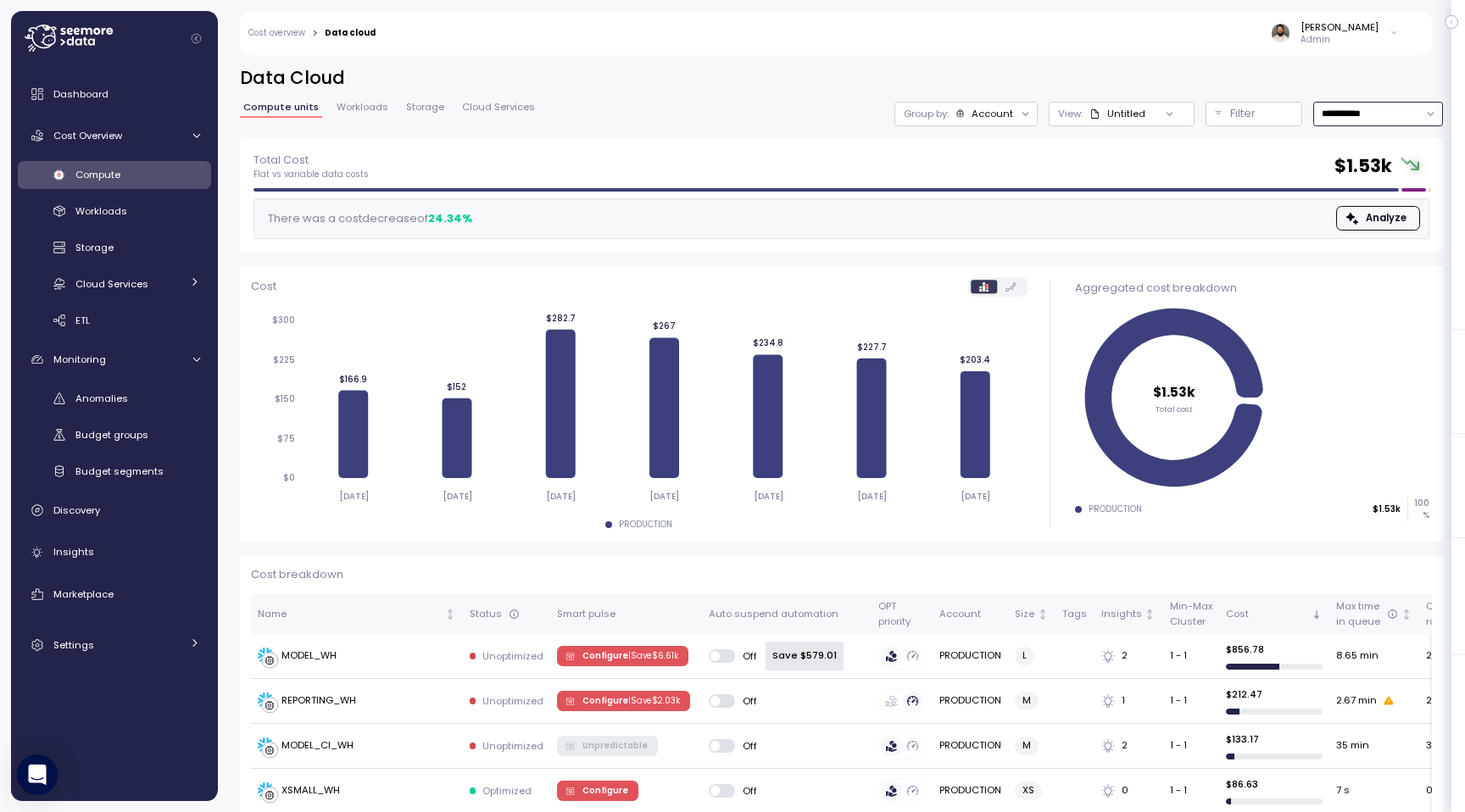
click at [1371, 122] on input "**********" at bounding box center [1377, 114] width 129 height 25
click at [1352, 217] on div "Last 14 days" at bounding box center [1371, 214] width 59 height 14
type input "**********"
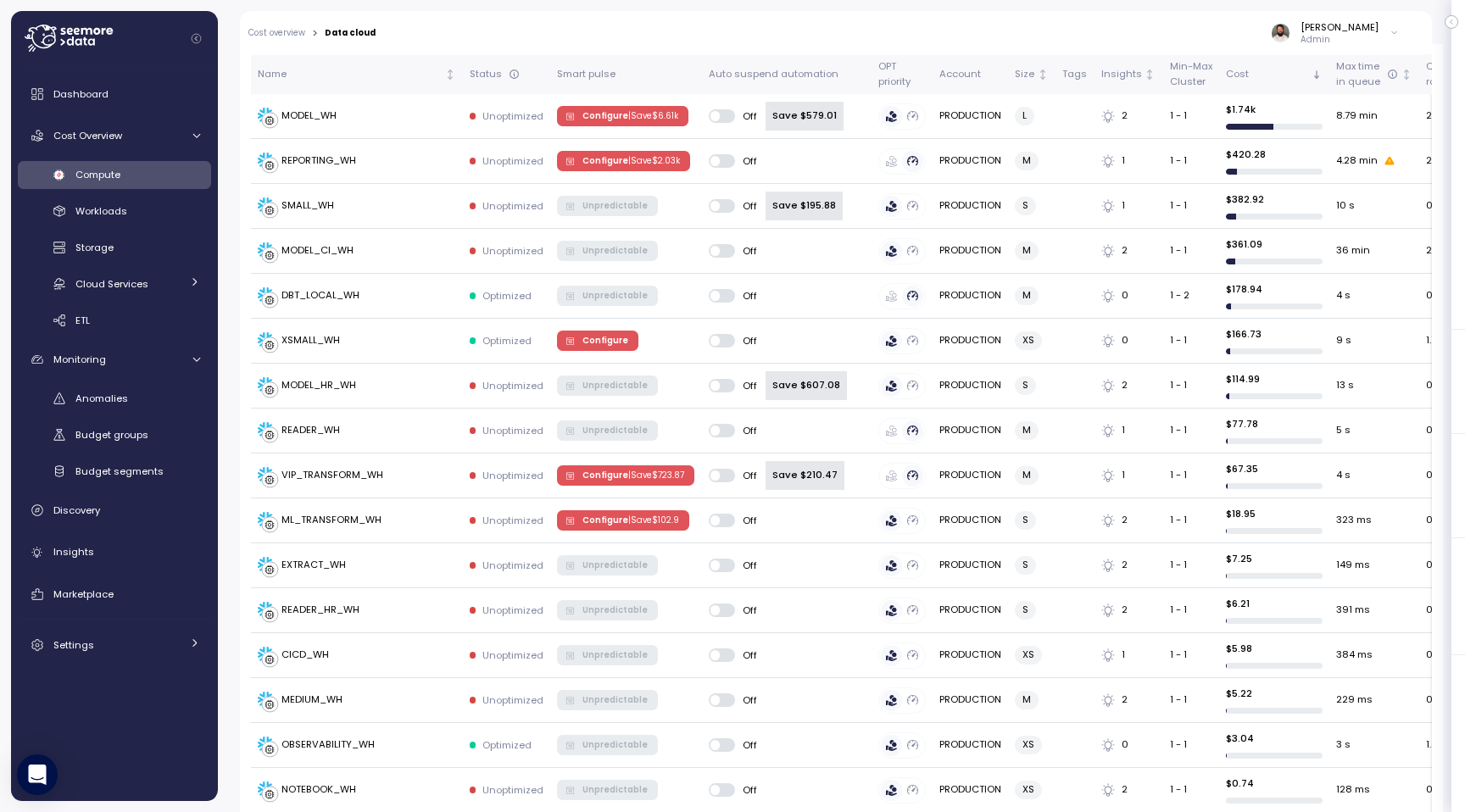
scroll to position [269, 0]
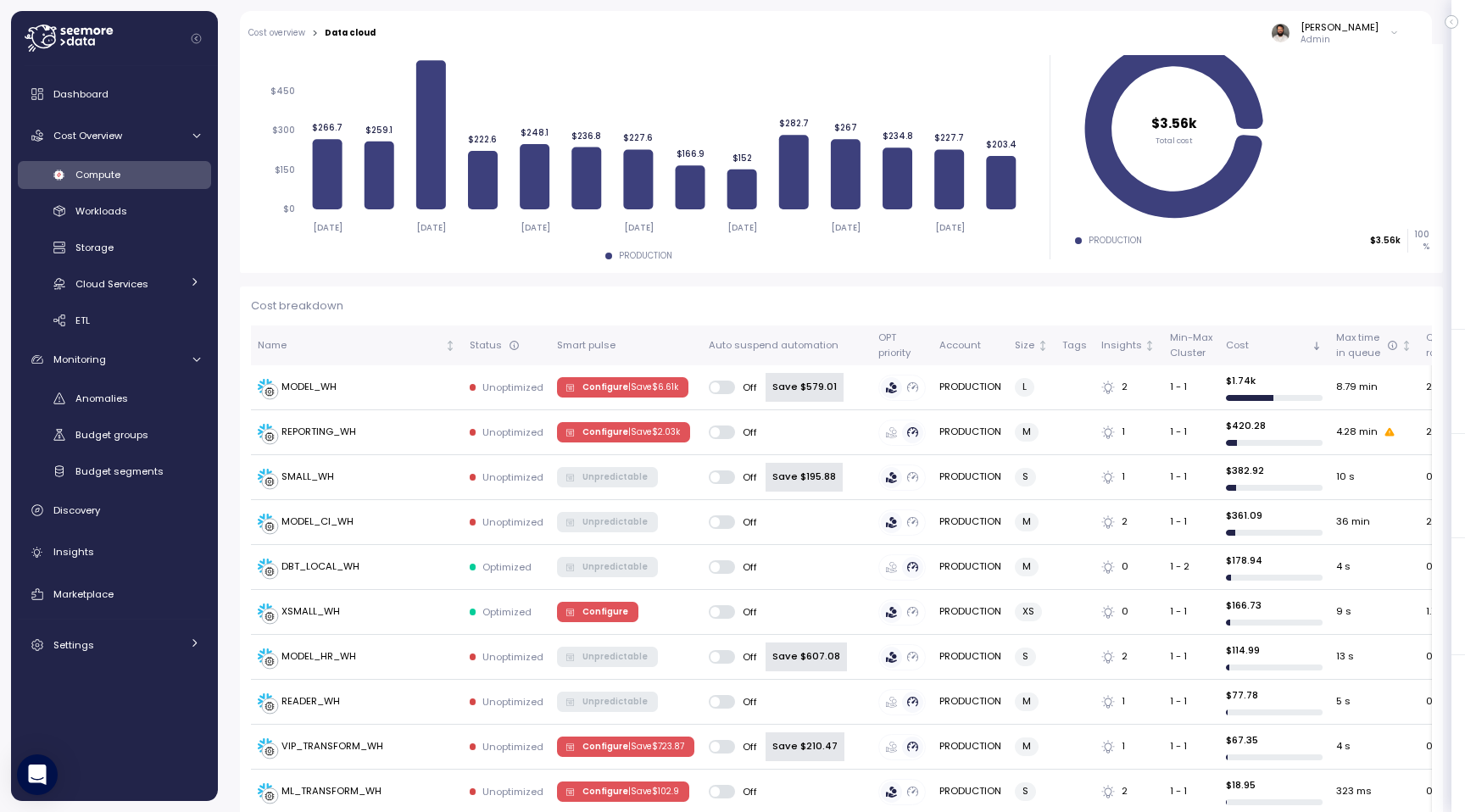
click at [99, 50] on div at bounding box center [122, 39] width 194 height 55
click at [112, 43] on icon at bounding box center [68, 38] width 88 height 27
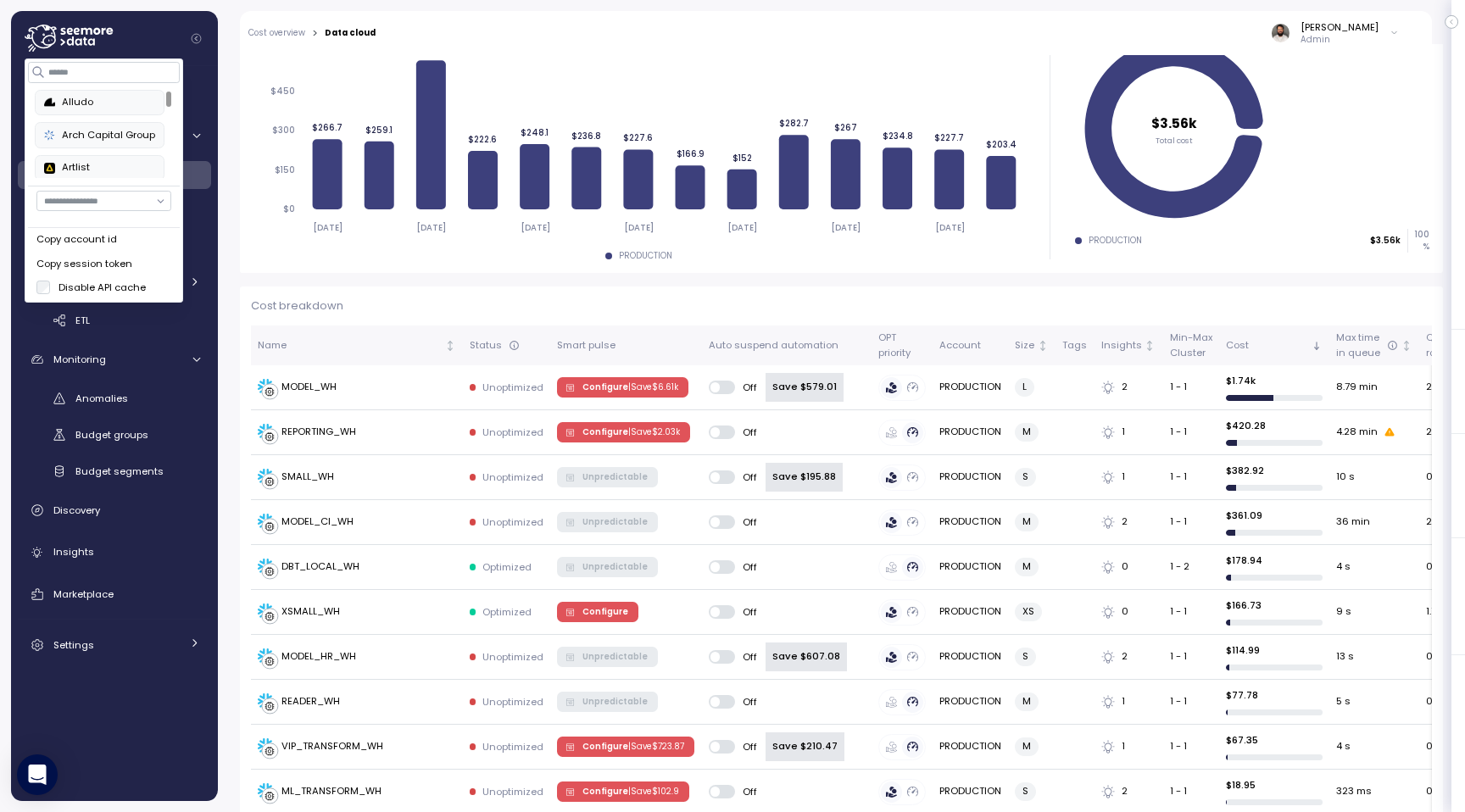
click at [93, 39] on icon at bounding box center [68, 38] width 88 height 27
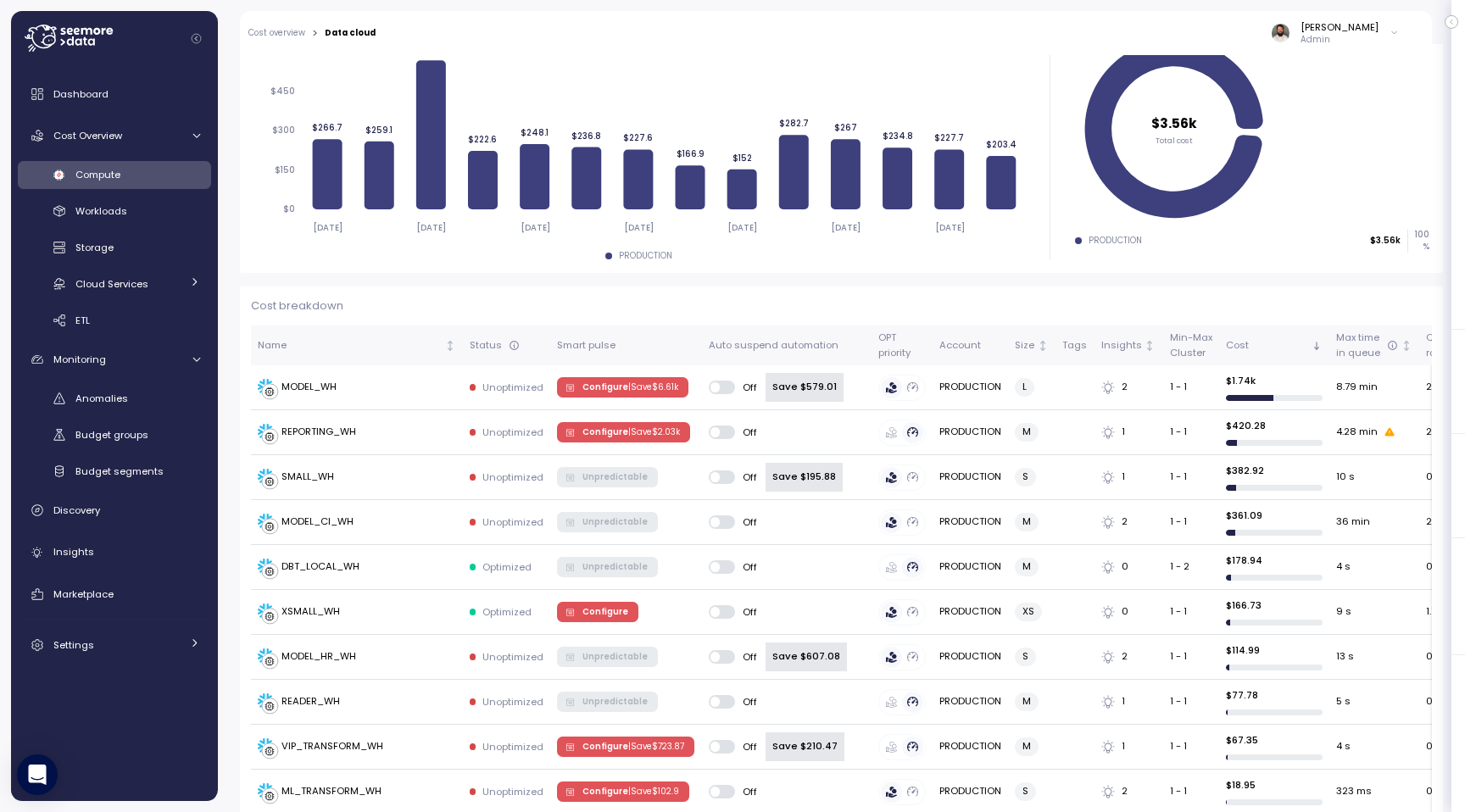
click at [93, 39] on icon at bounding box center [68, 38] width 88 height 27
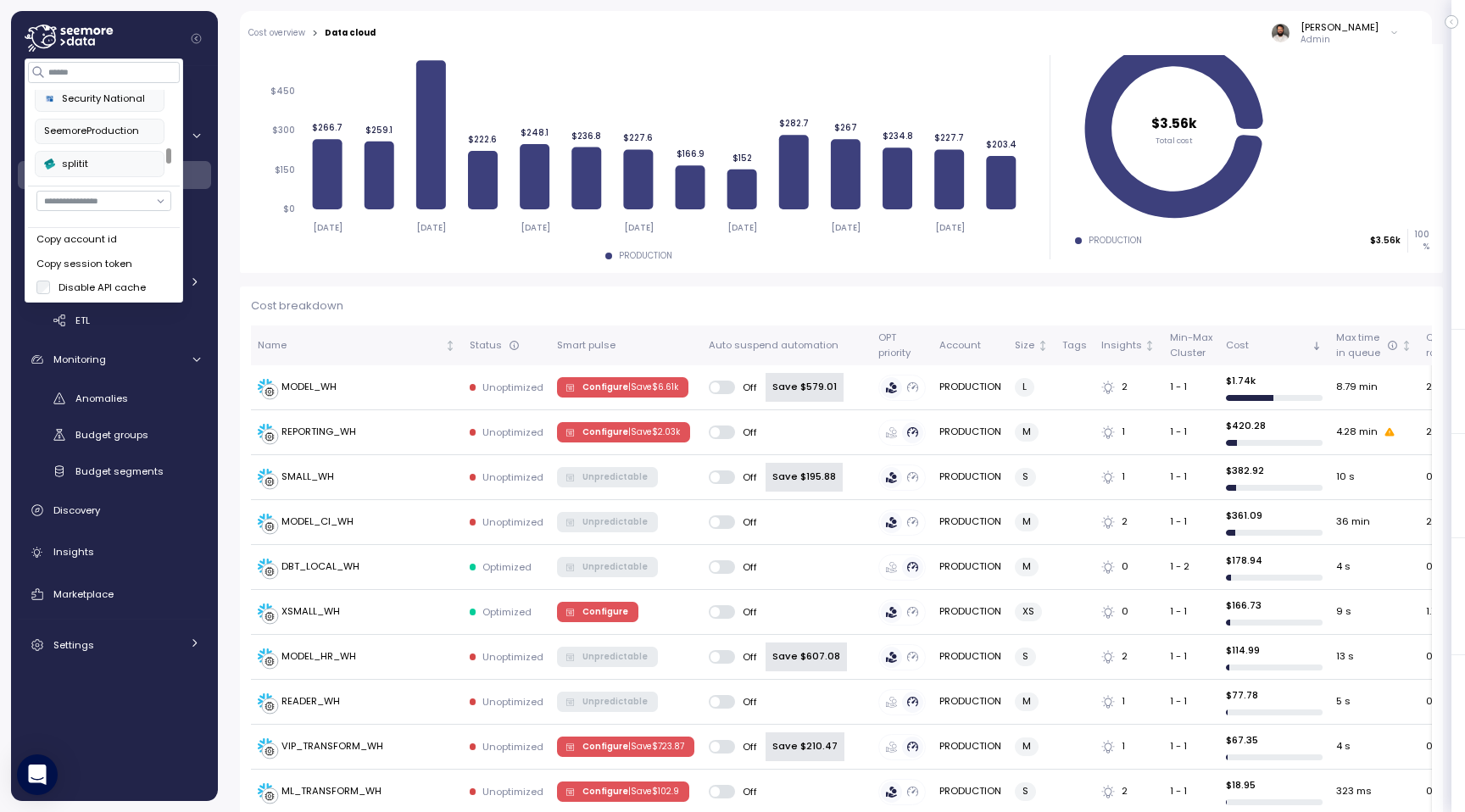
scroll to position [721, 0]
click at [112, 158] on div "splitit" at bounding box center [100, 165] width 111 height 15
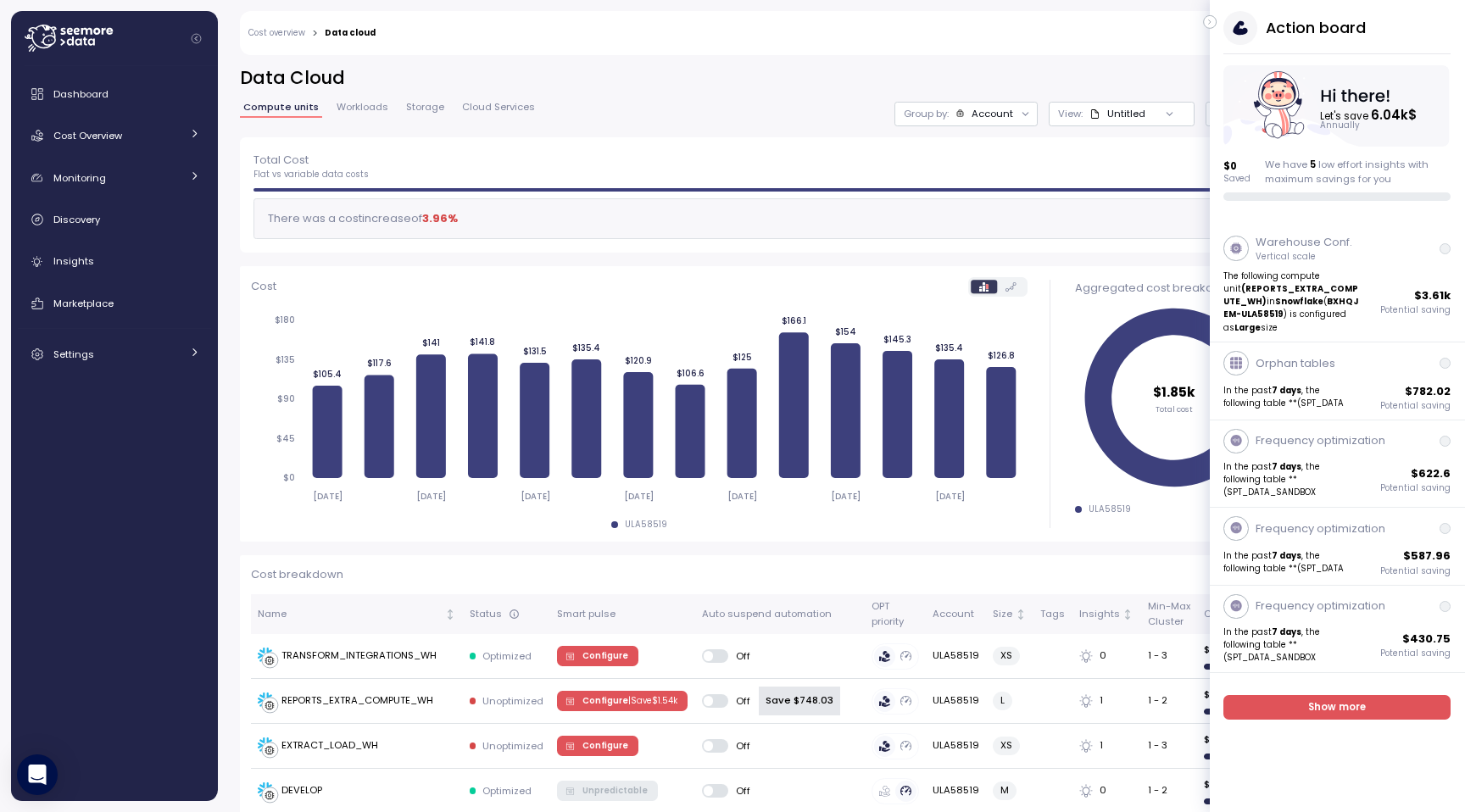
click at [1216, 33] on div "Action board Let's save 6.04k $ Annually $ 0 Saved We have 5 low effort insight…" at bounding box center [1338, 106] width 255 height 190
click at [1210, 29] on div "Action board Let's save 6.04k $ Annually $ 0 Saved We have 5 low effort insight…" at bounding box center [1338, 106] width 255 height 190
click at [1208, 23] on icon "button" at bounding box center [1210, 22] width 8 height 21
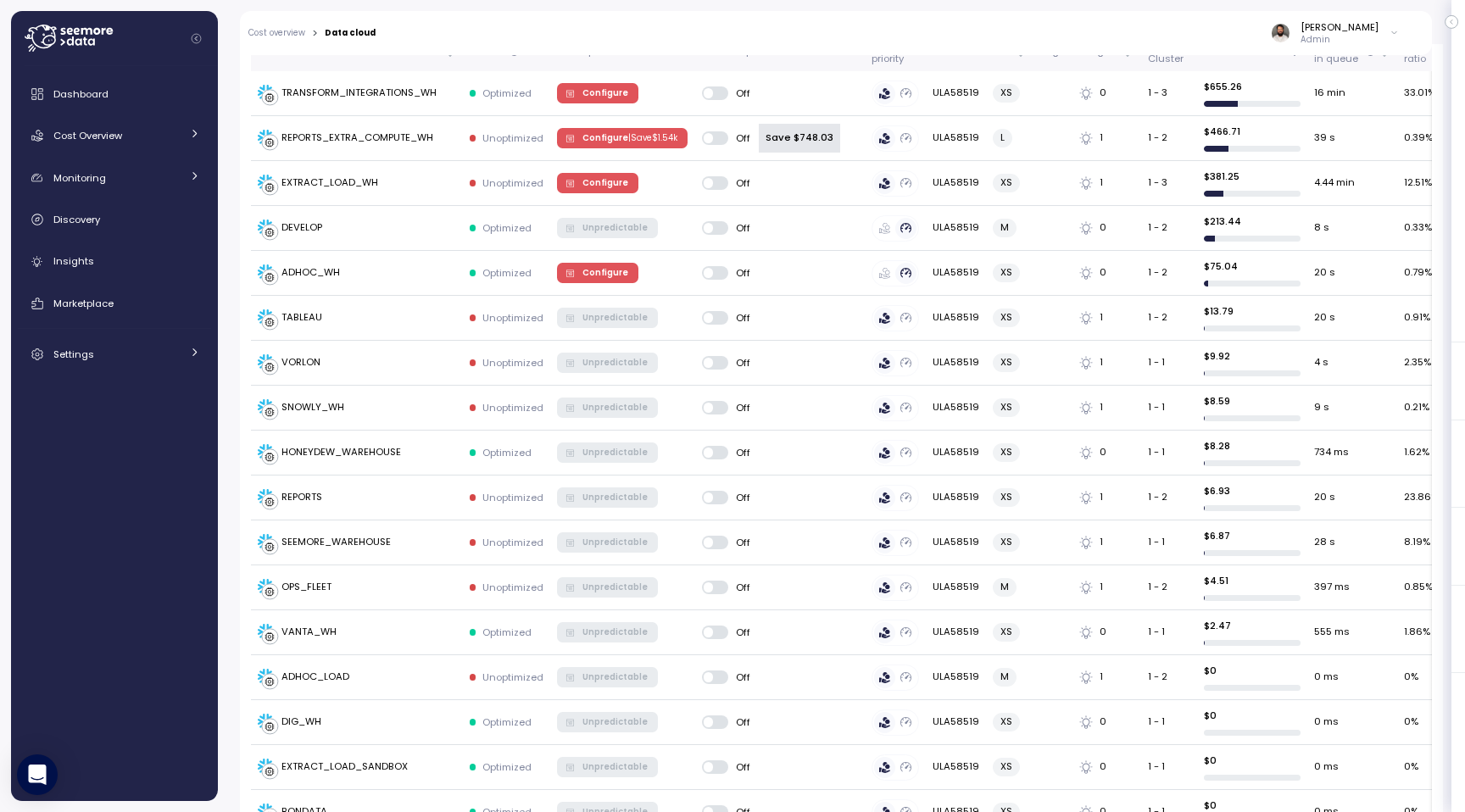
scroll to position [561, 0]
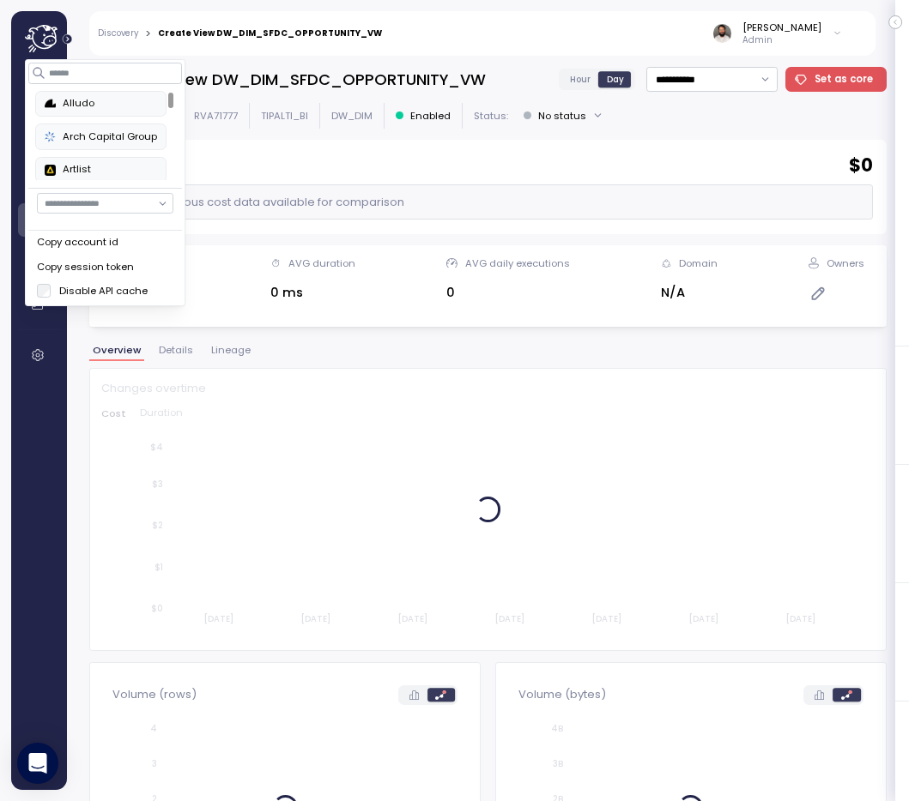
scroll to position [1013, 0]
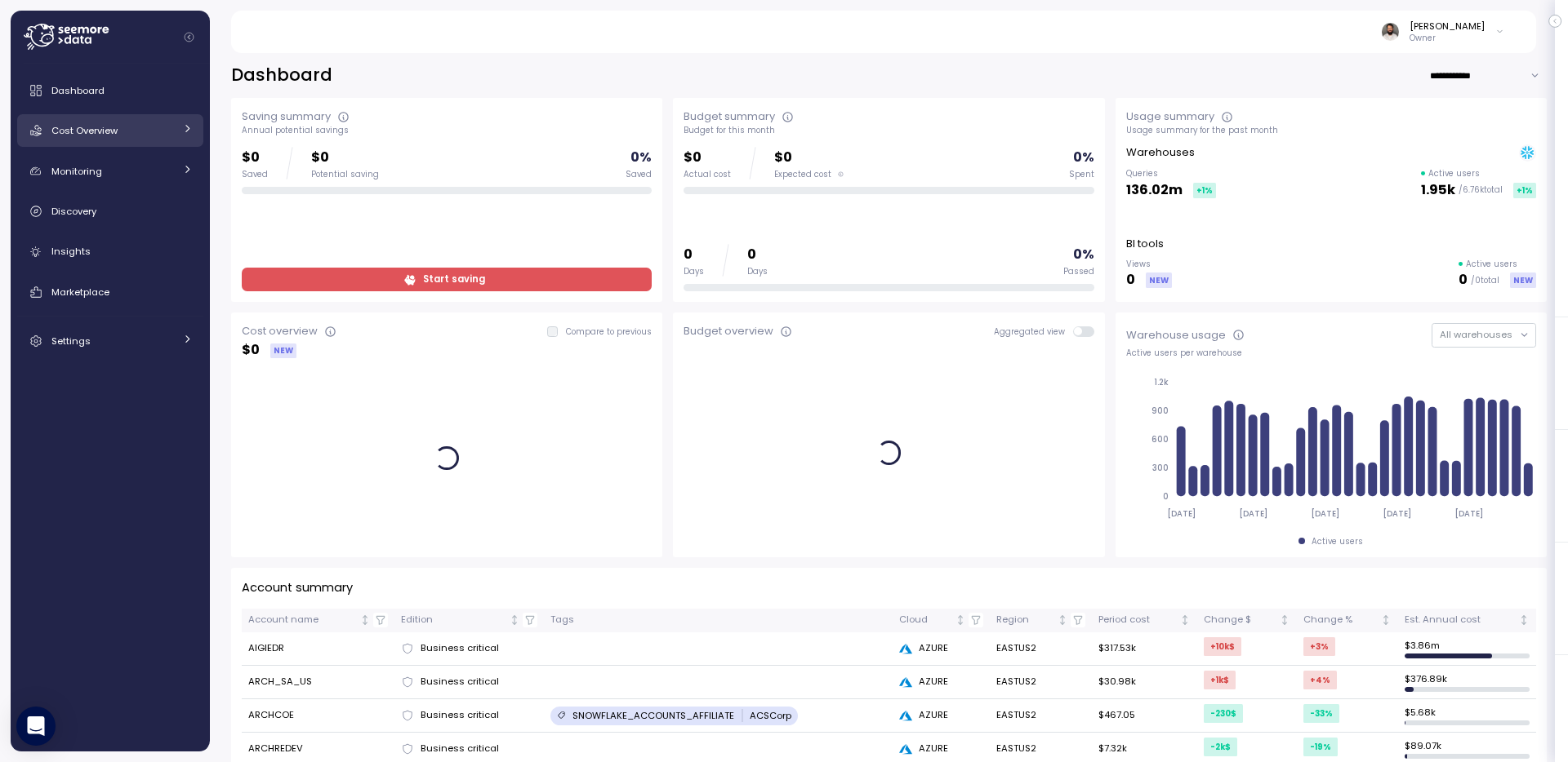
click at [166, 124] on div "Cost Overview" at bounding box center [112, 130] width 123 height 16
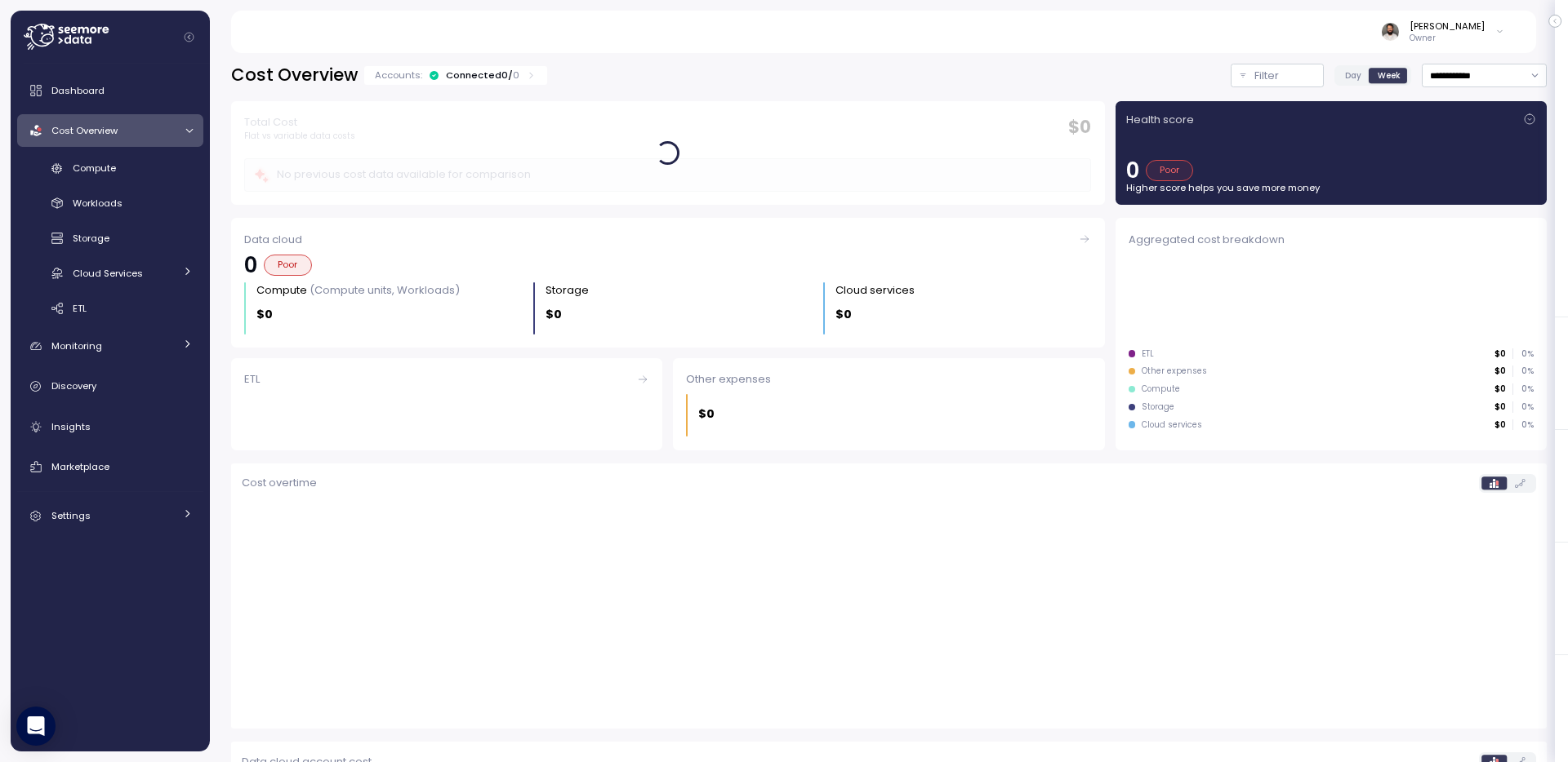
click at [172, 72] on div "Dashboard Cost Overview Compute Workloads Storage Cloud Services Clustering col…" at bounding box center [109, 407] width 199 height 688
click at [169, 84] on div "Dashboard" at bounding box center [122, 90] width 141 height 16
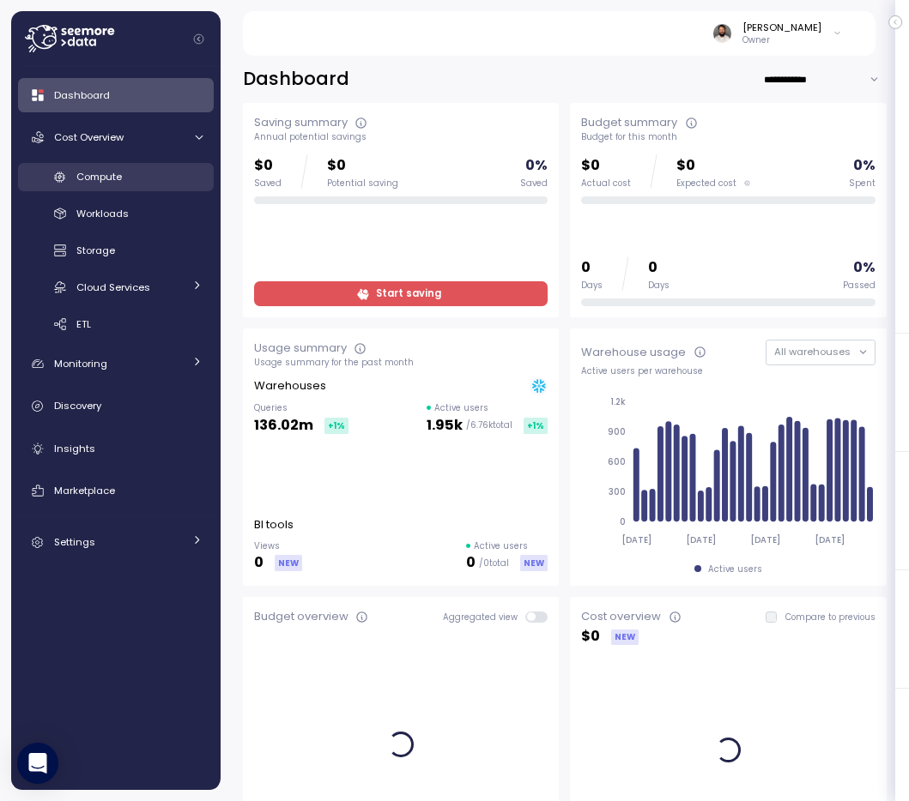
click at [126, 181] on div "Compute" at bounding box center [139, 176] width 126 height 17
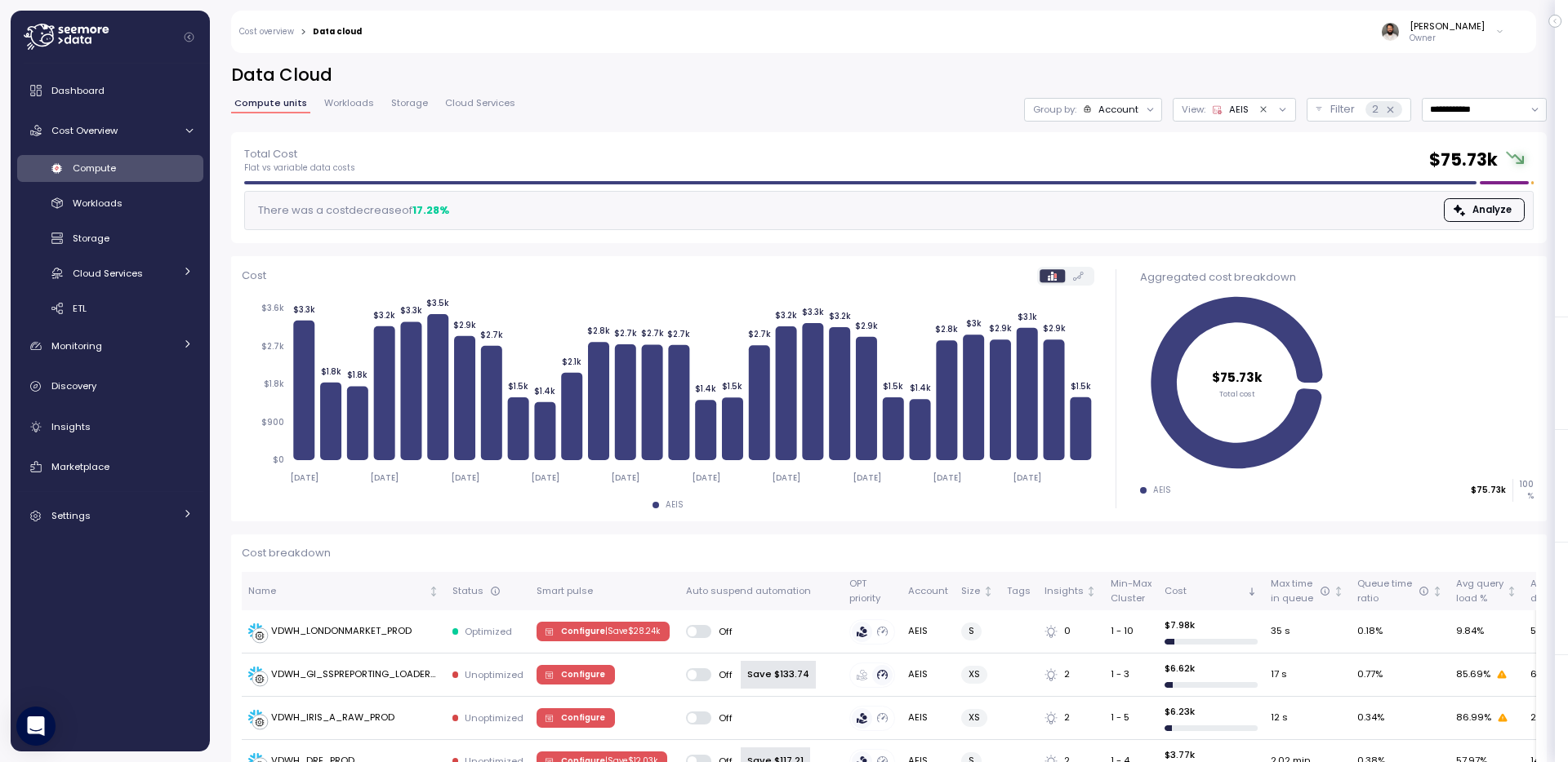
click at [1123, 107] on div "Account" at bounding box center [1118, 109] width 40 height 13
click at [1113, 205] on p "Compute unit" at bounding box center [1102, 200] width 65 height 13
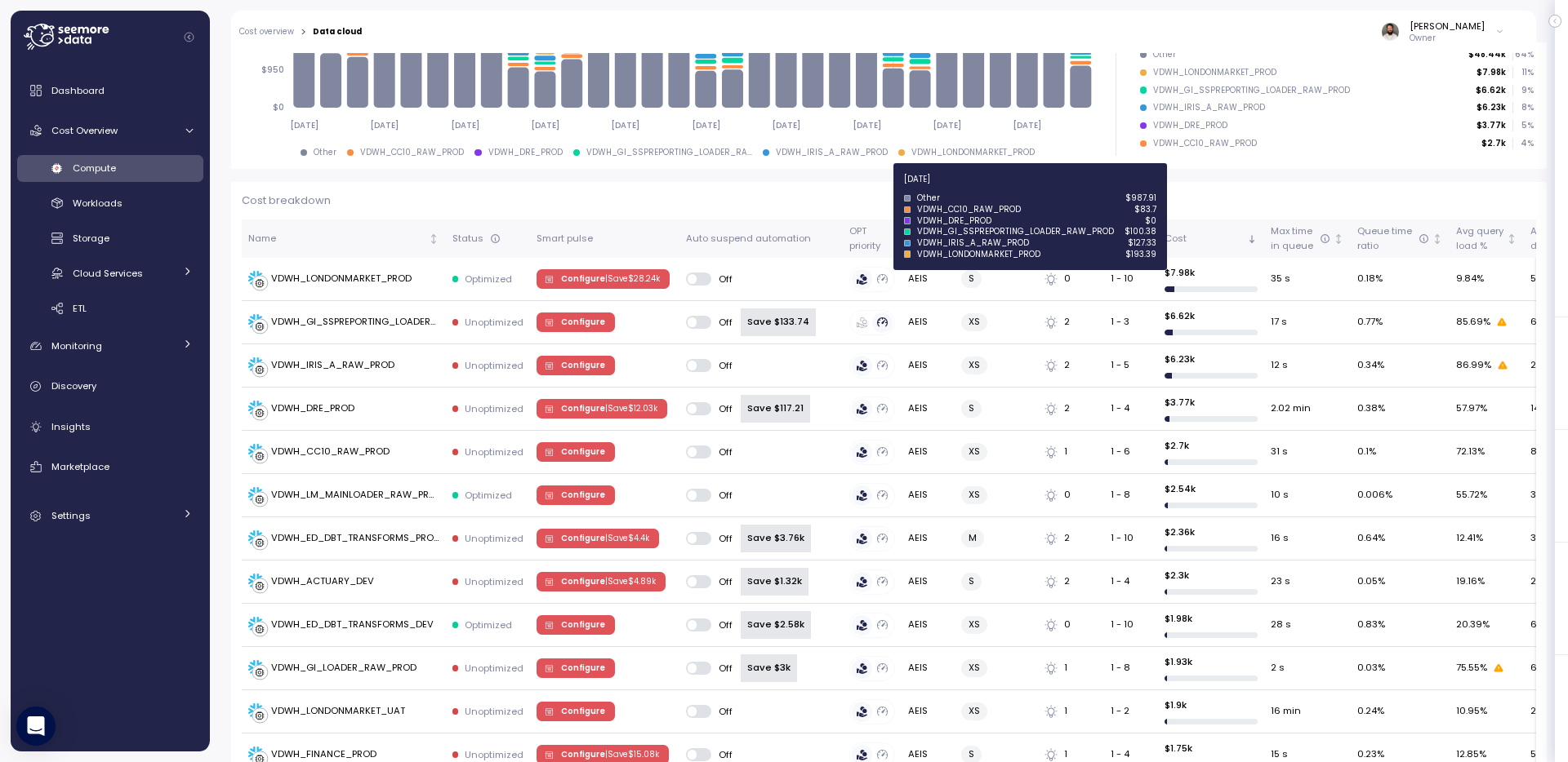
scroll to position [219, 0]
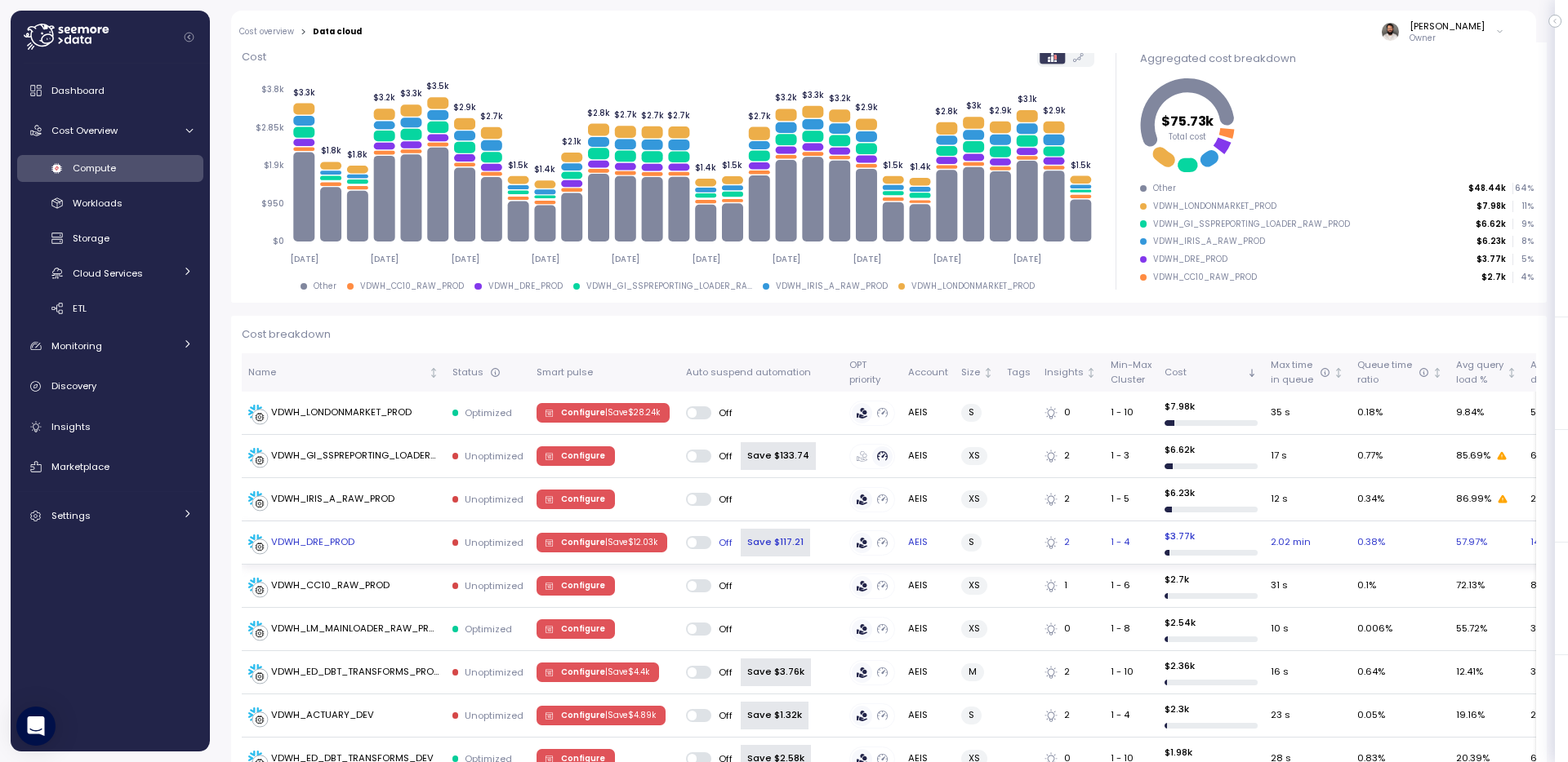
click at [367, 541] on div "VDWH_DRE_PROD" at bounding box center [343, 542] width 191 height 16
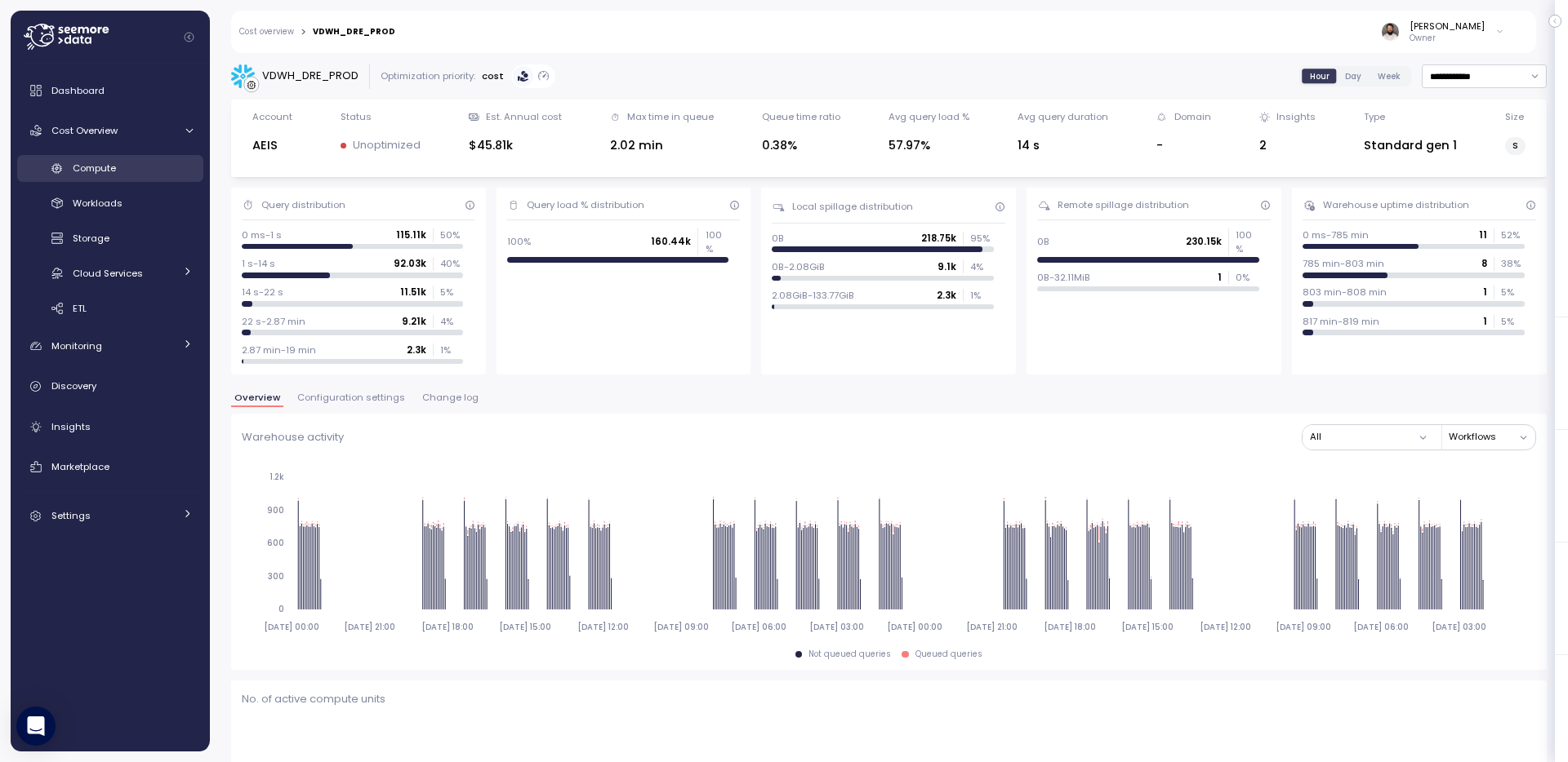
click at [67, 164] on link "Compute" at bounding box center [110, 168] width 186 height 27
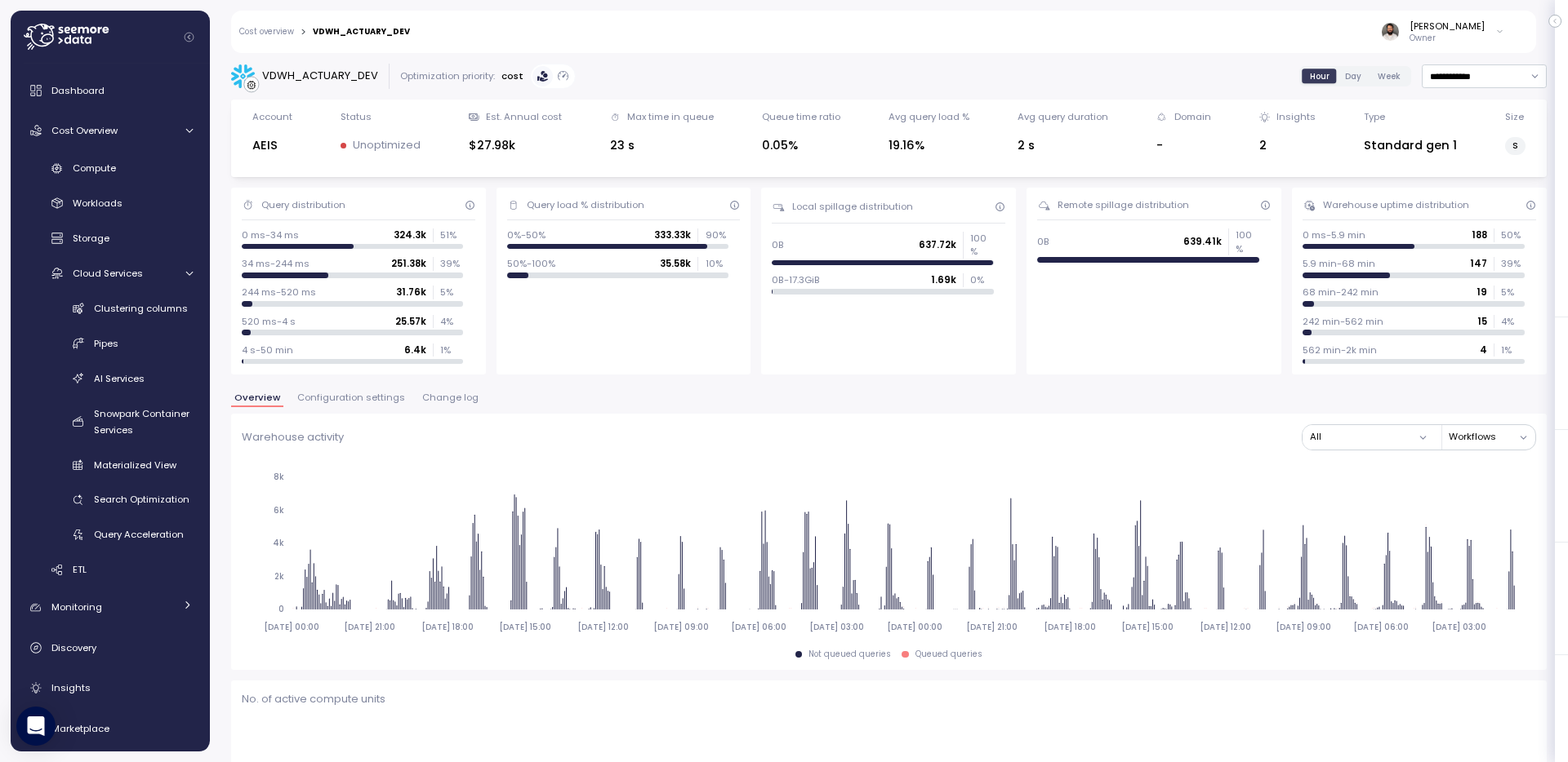
scroll to position [10, 0]
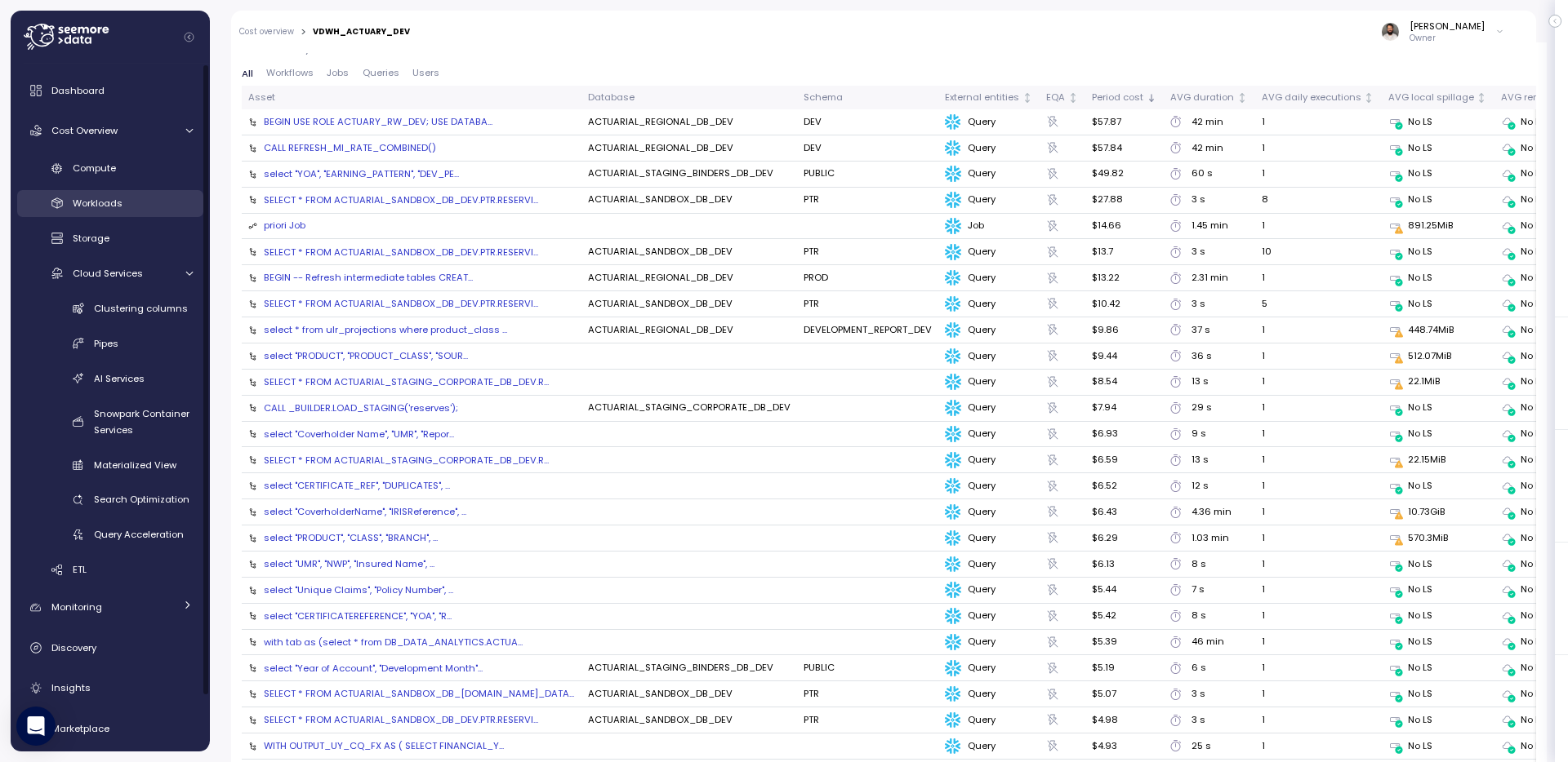
click at [143, 203] on div "Workloads" at bounding box center [132, 203] width 120 height 16
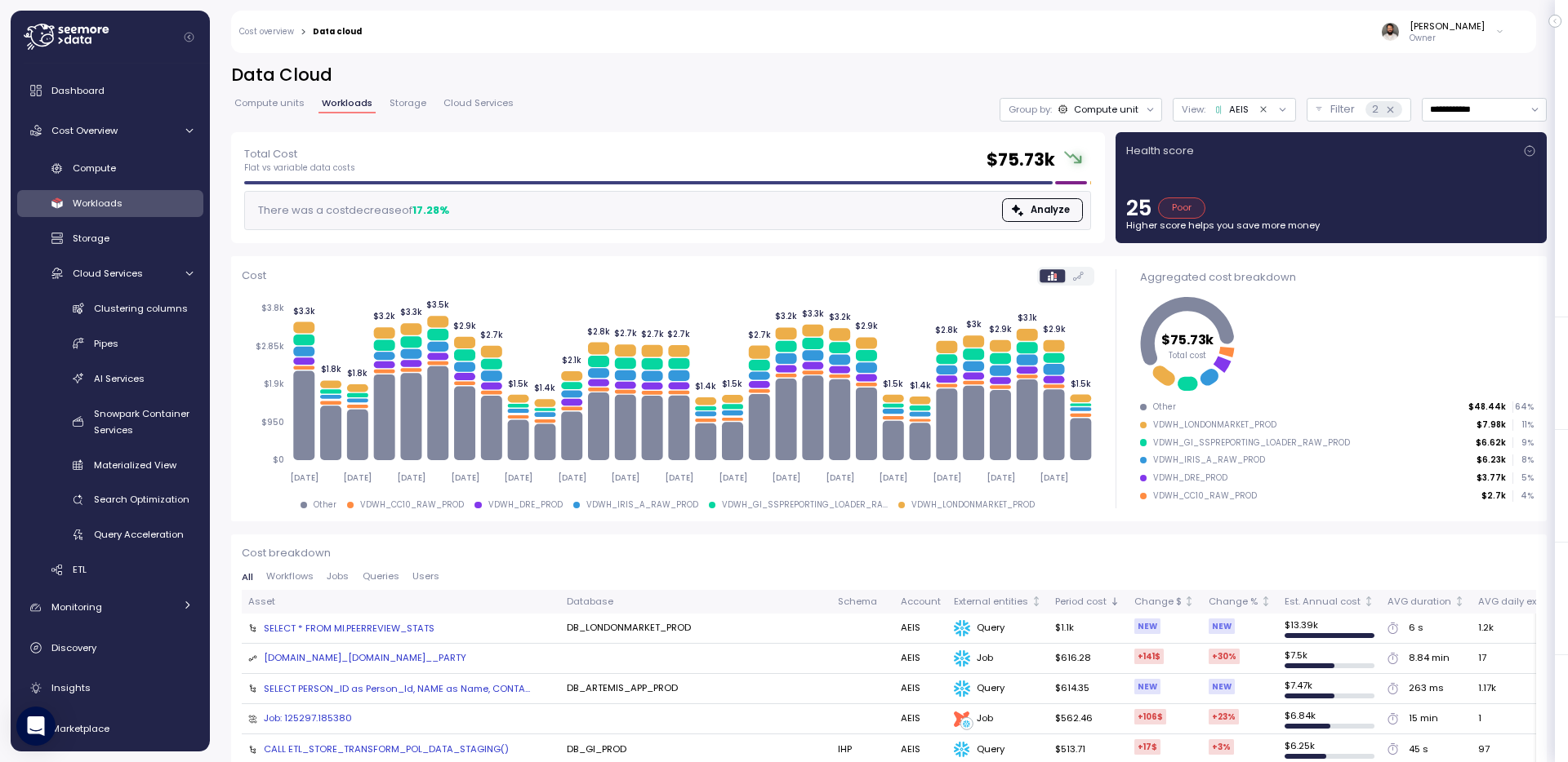
click at [377, 581] on span "Queries" at bounding box center [381, 576] width 37 height 9
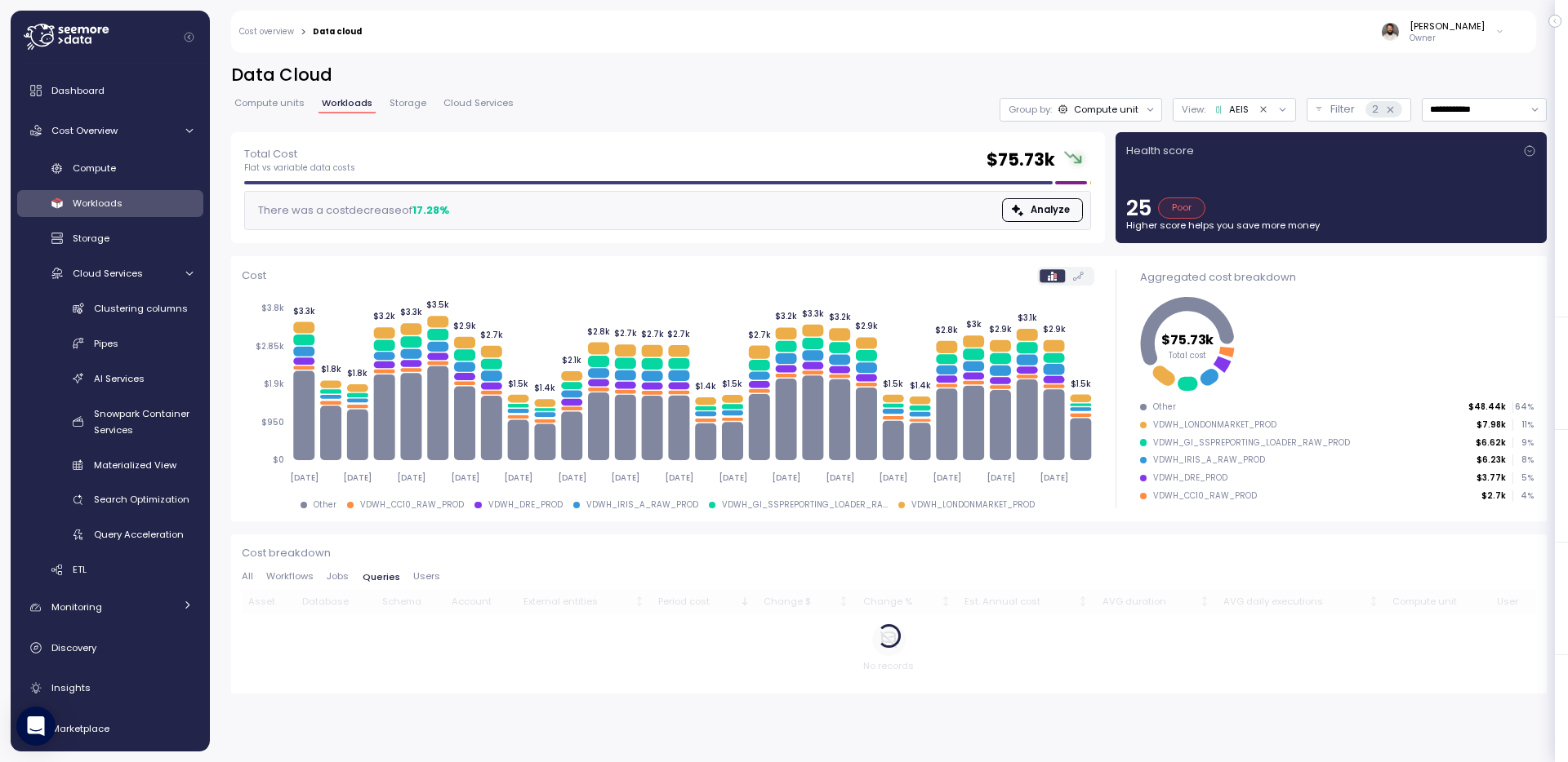
click at [1211, 114] on div "AEIS" at bounding box center [1229, 109] width 37 height 13
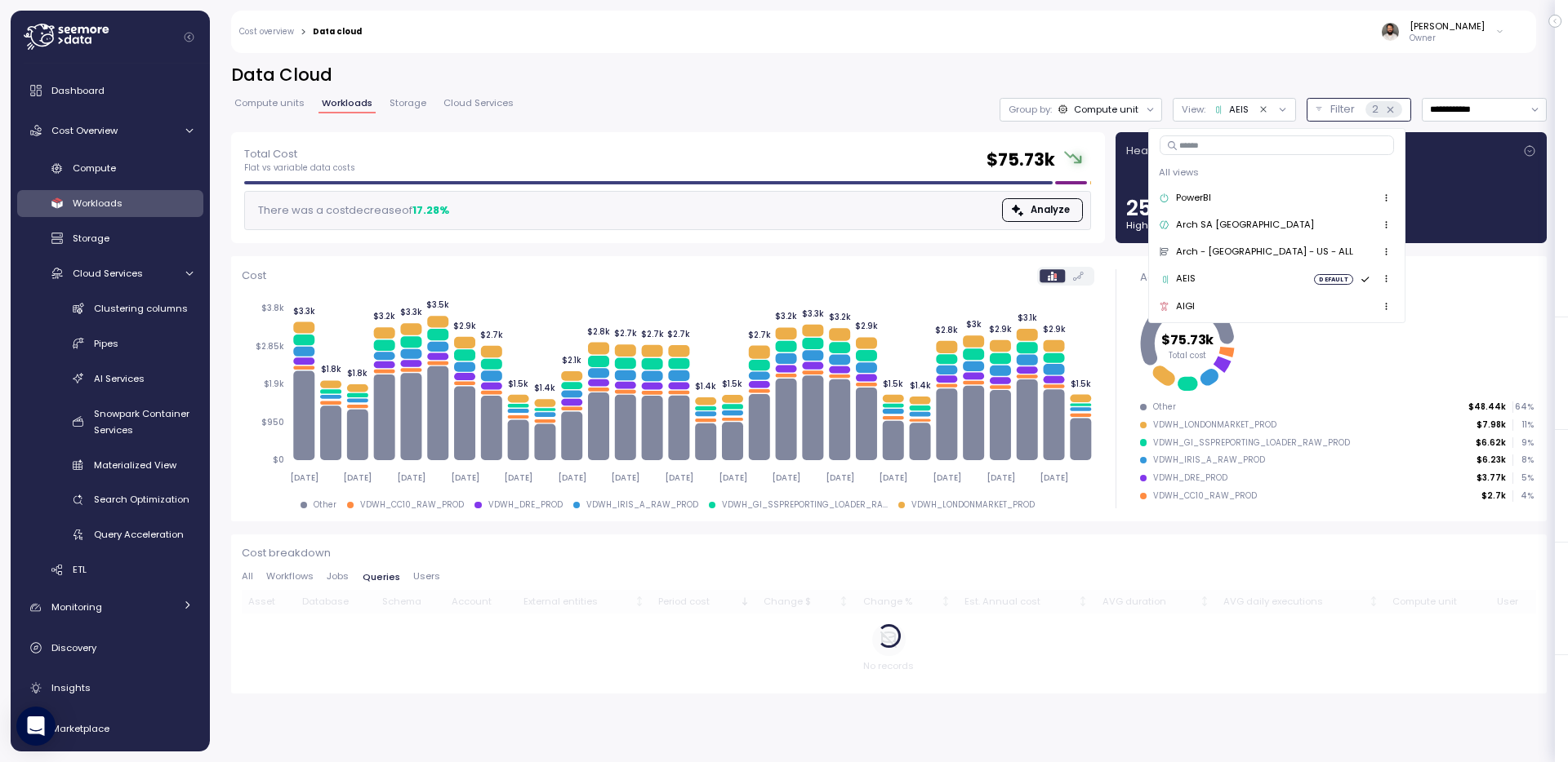
click at [1319, 105] on button "Filter 2" at bounding box center [1359, 109] width 105 height 24
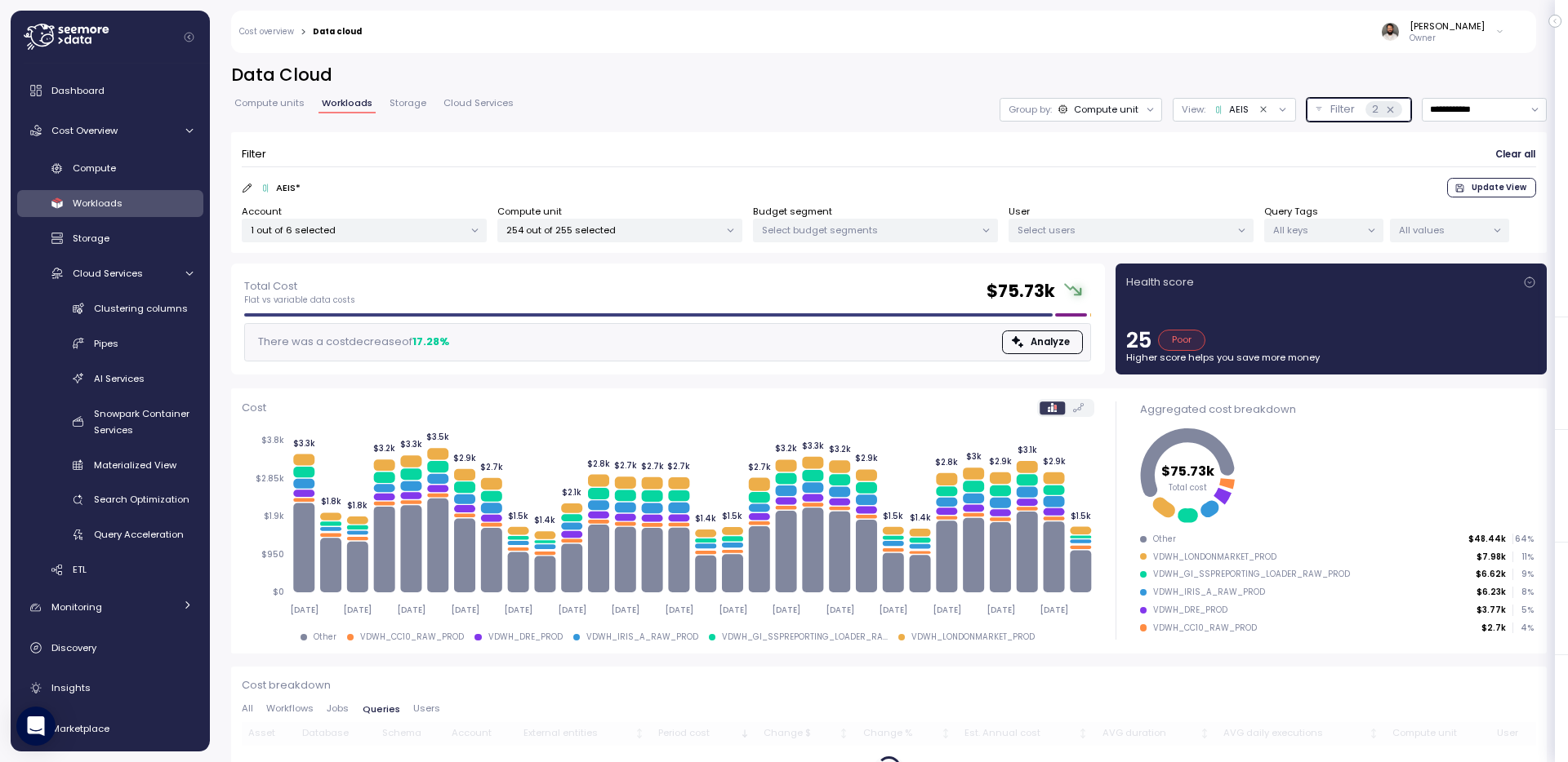
click at [458, 238] on div "1 out of 6 selected" at bounding box center [363, 230] width 245 height 24
click at [553, 175] on form "Filter Clear all AEIS * Update View Account 1 out of 6 selected Compute unit 25…" at bounding box center [889, 193] width 1294 height 101
click at [690, 233] on p "254 out of 255 selected" at bounding box center [613, 230] width 213 height 13
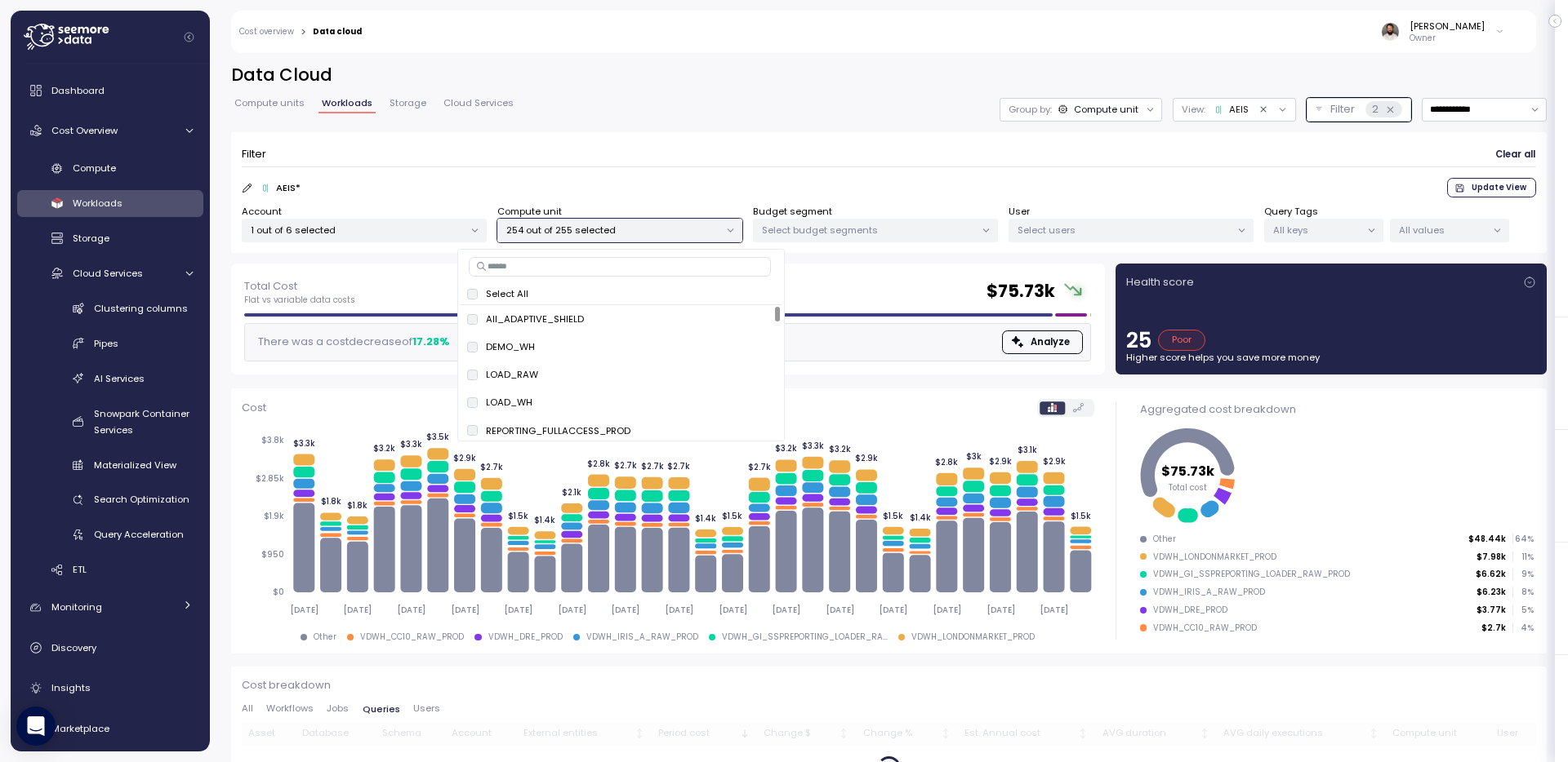
click at [722, 171] on form "Filter Clear all AEIS * Update View Account 1 out of 6 selected Compute unit 25…" at bounding box center [889, 193] width 1294 height 101
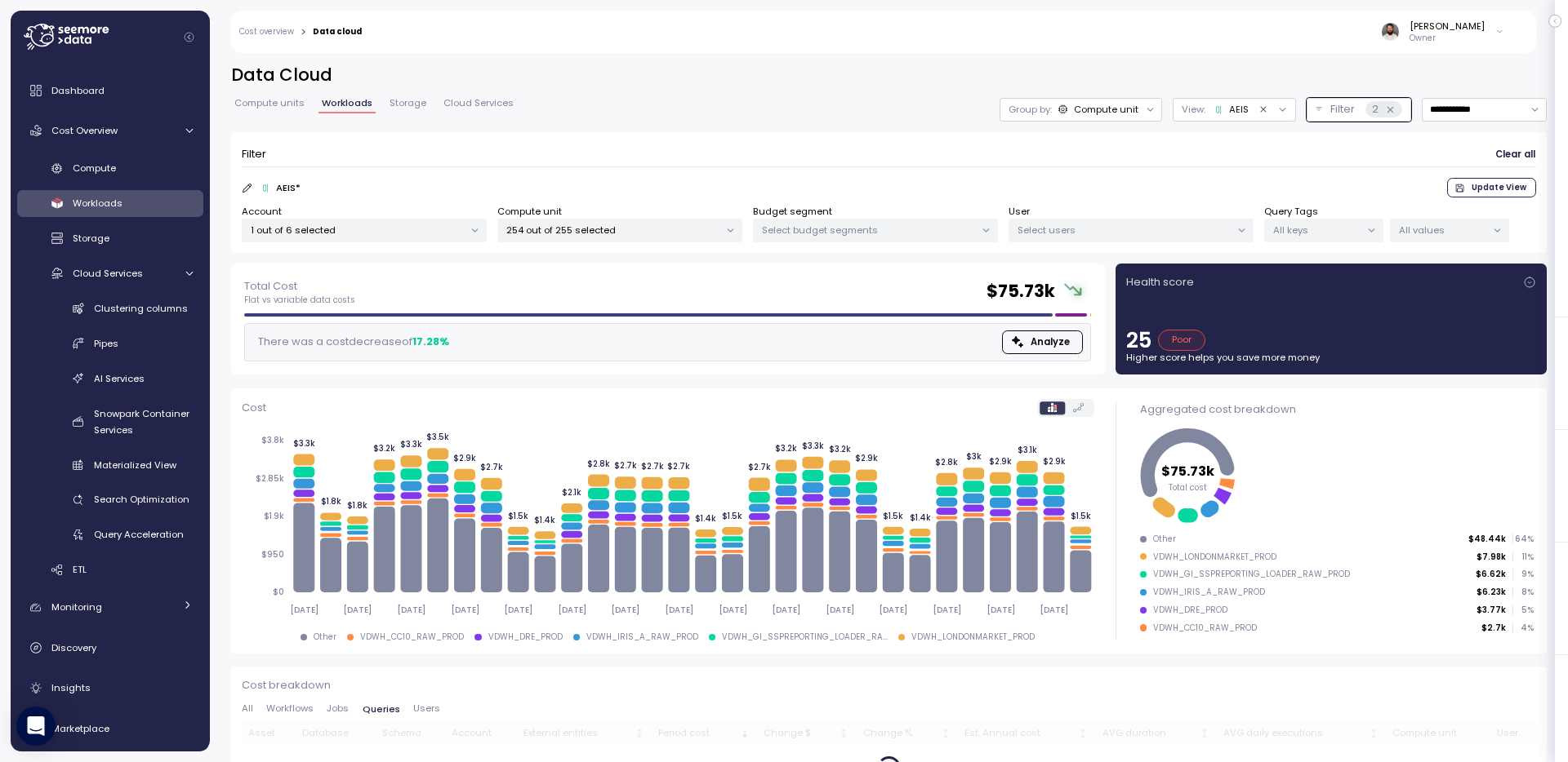
scroll to position [73, 0]
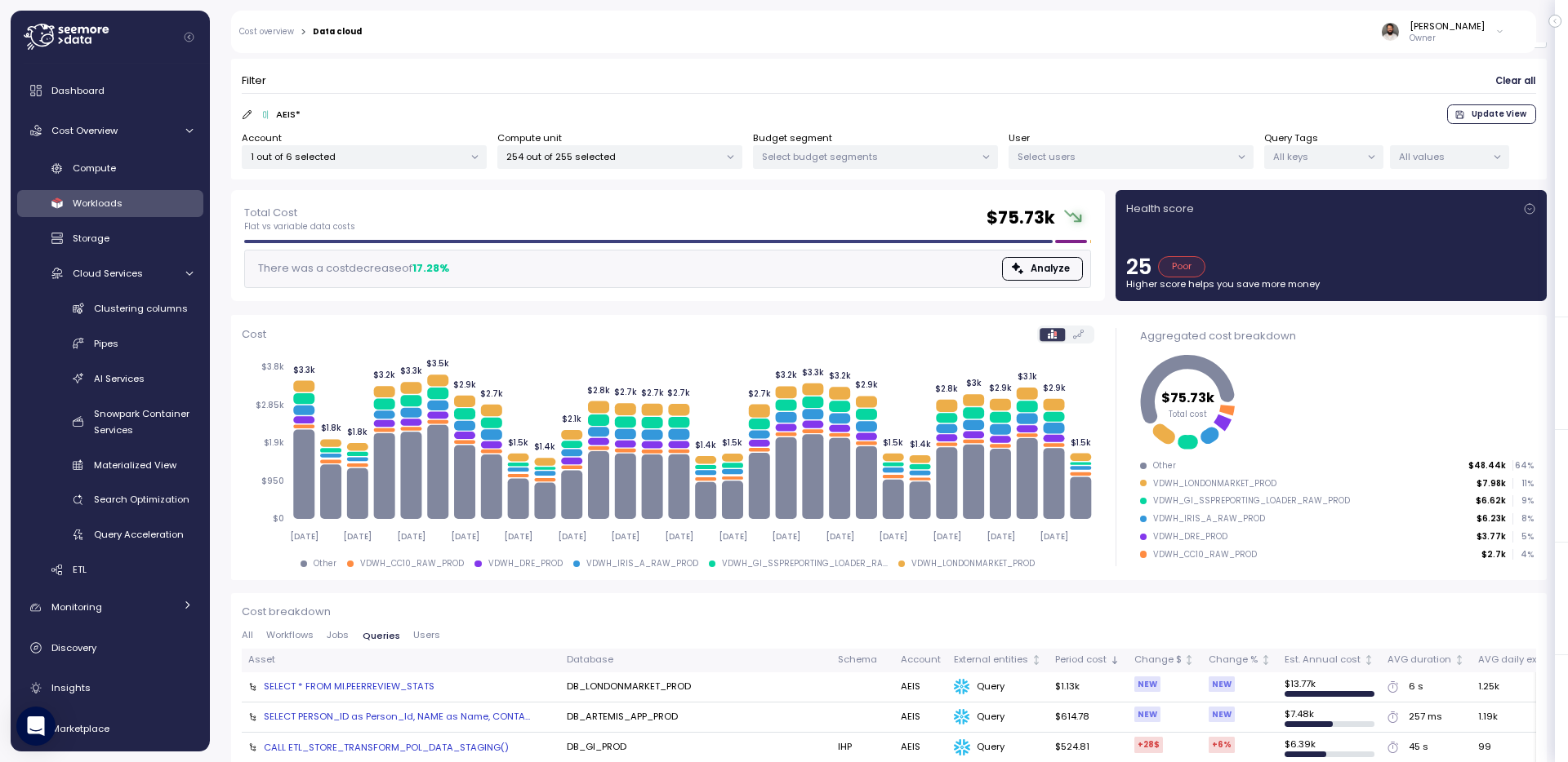
click at [1483, 40] on div "Guy Biecher Owner" at bounding box center [1443, 32] width 124 height 25
click at [95, 45] on icon at bounding box center [66, 36] width 85 height 26
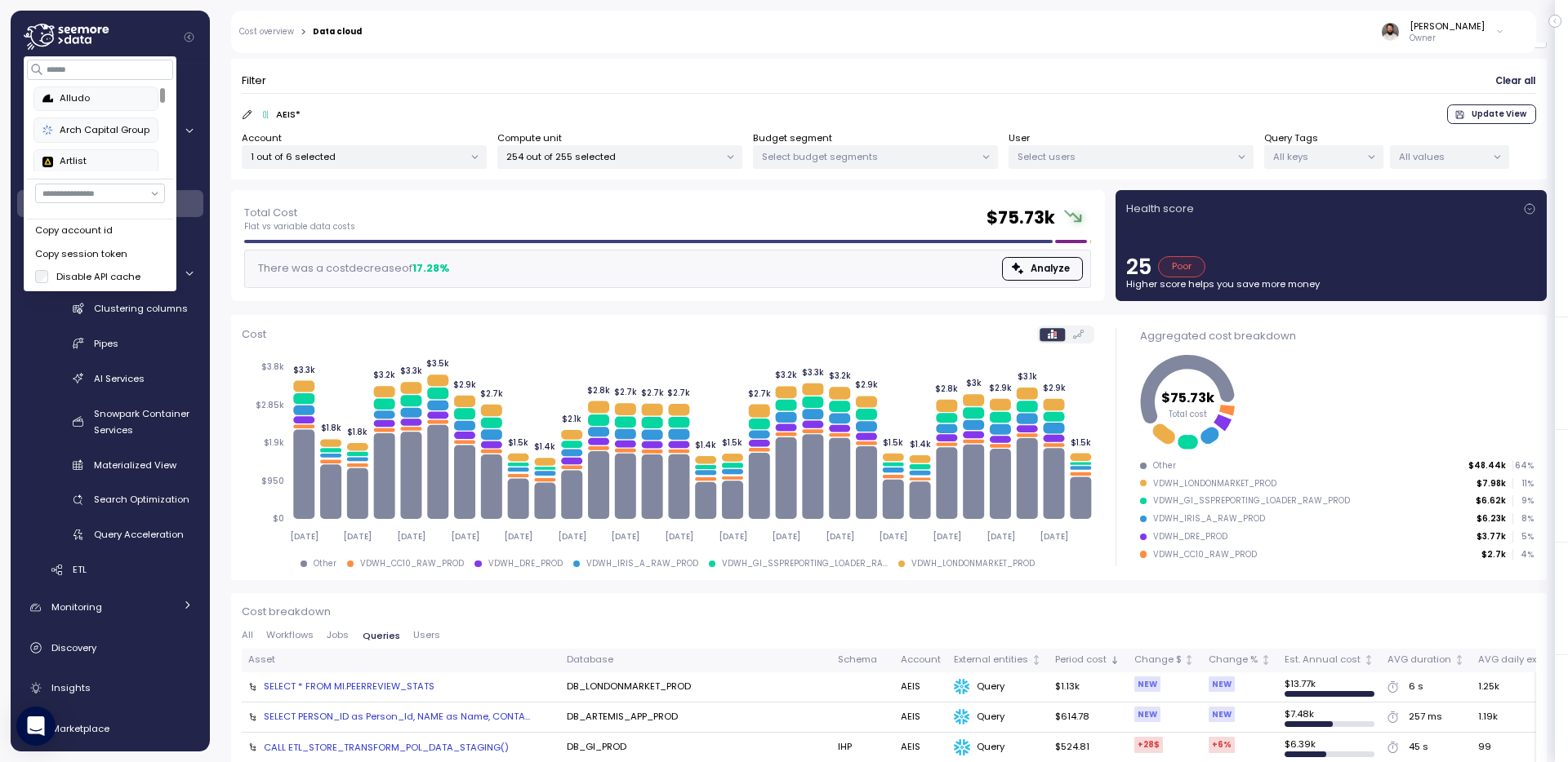
click at [89, 43] on icon at bounding box center [66, 36] width 85 height 26
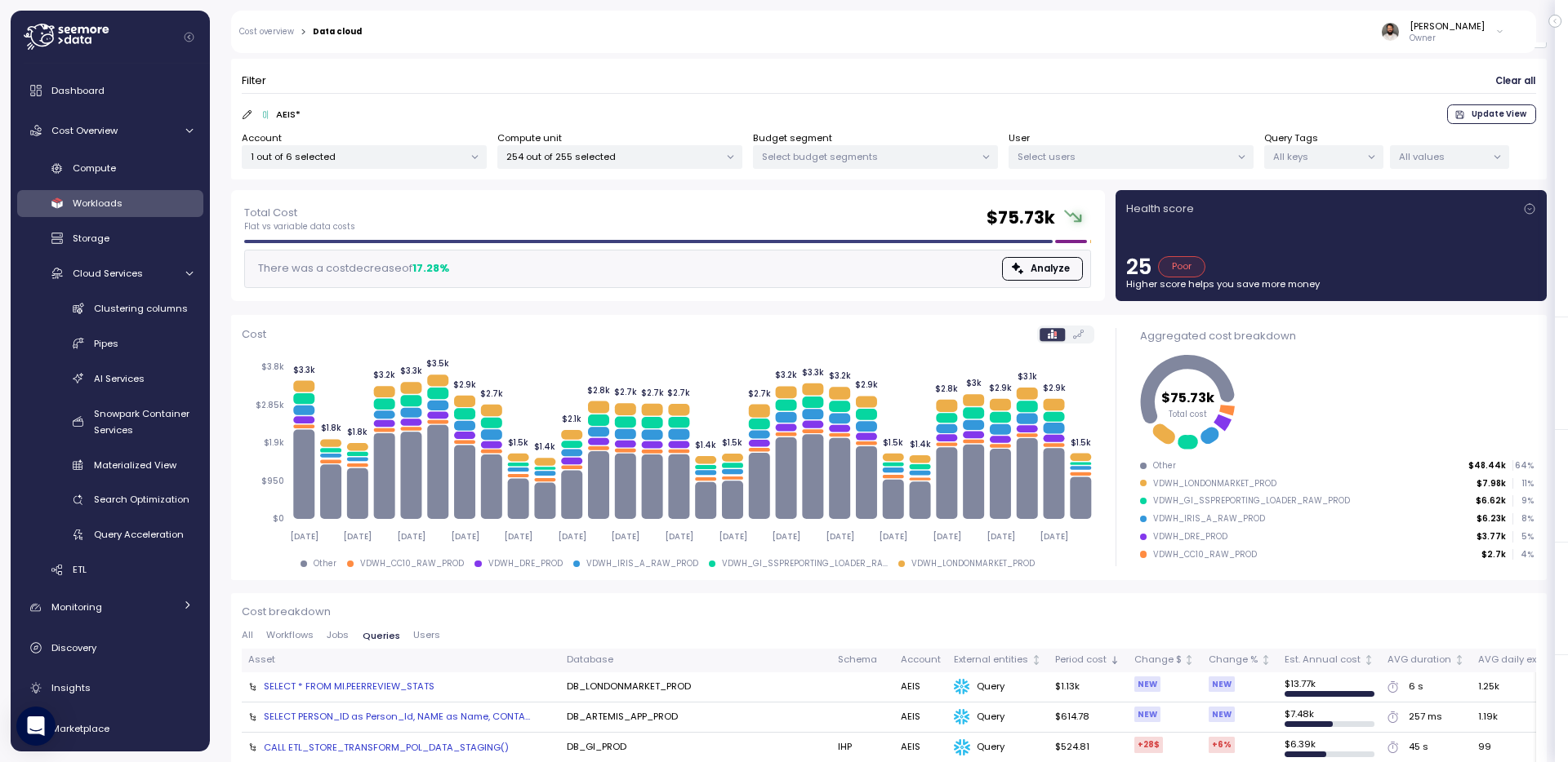
click at [89, 43] on icon at bounding box center [66, 36] width 85 height 26
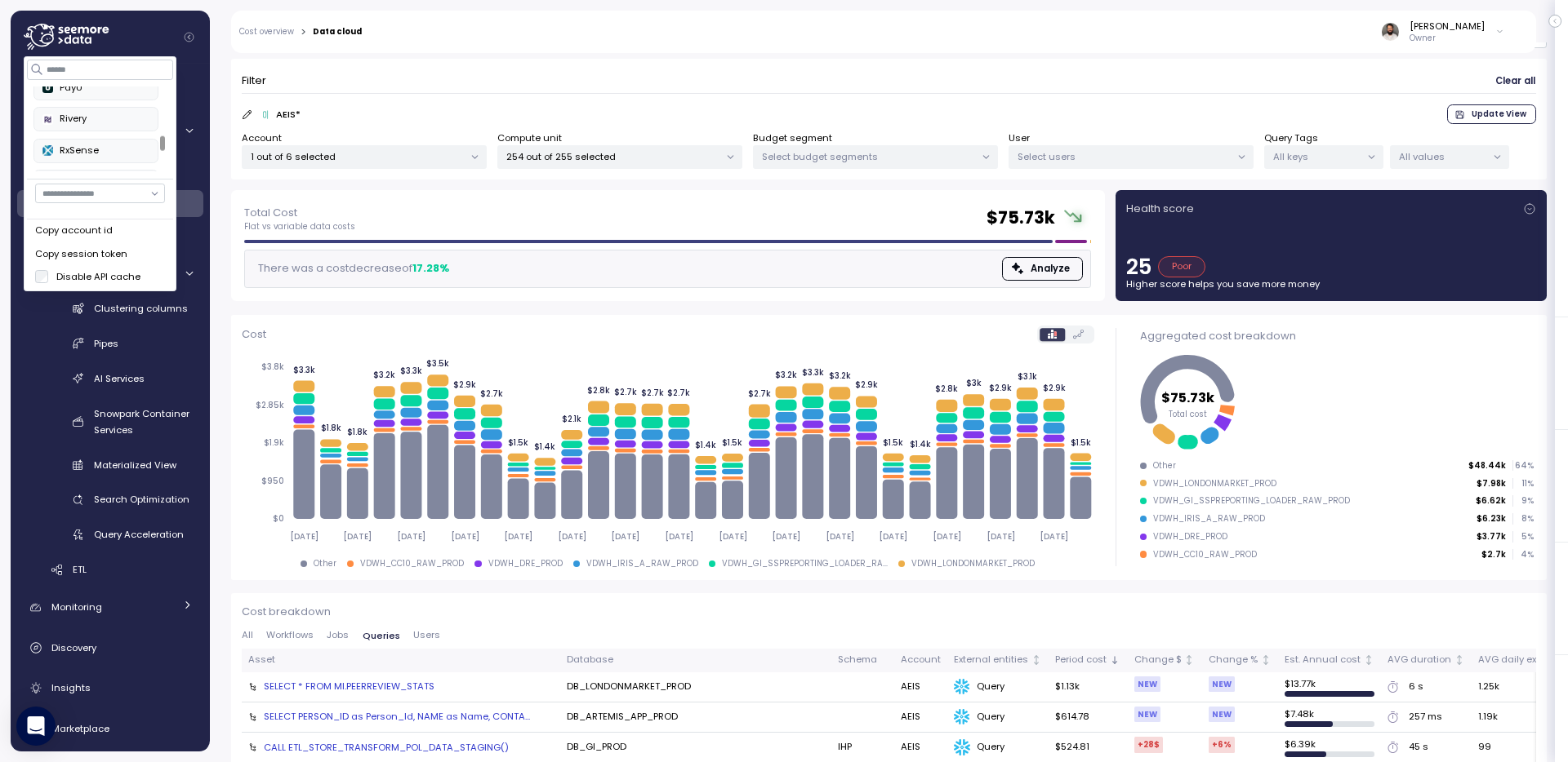
scroll to position [610, 0]
click at [102, 151] on div "RxSense" at bounding box center [96, 149] width 107 height 14
click at [112, 158] on button "RxSense" at bounding box center [96, 150] width 125 height 25
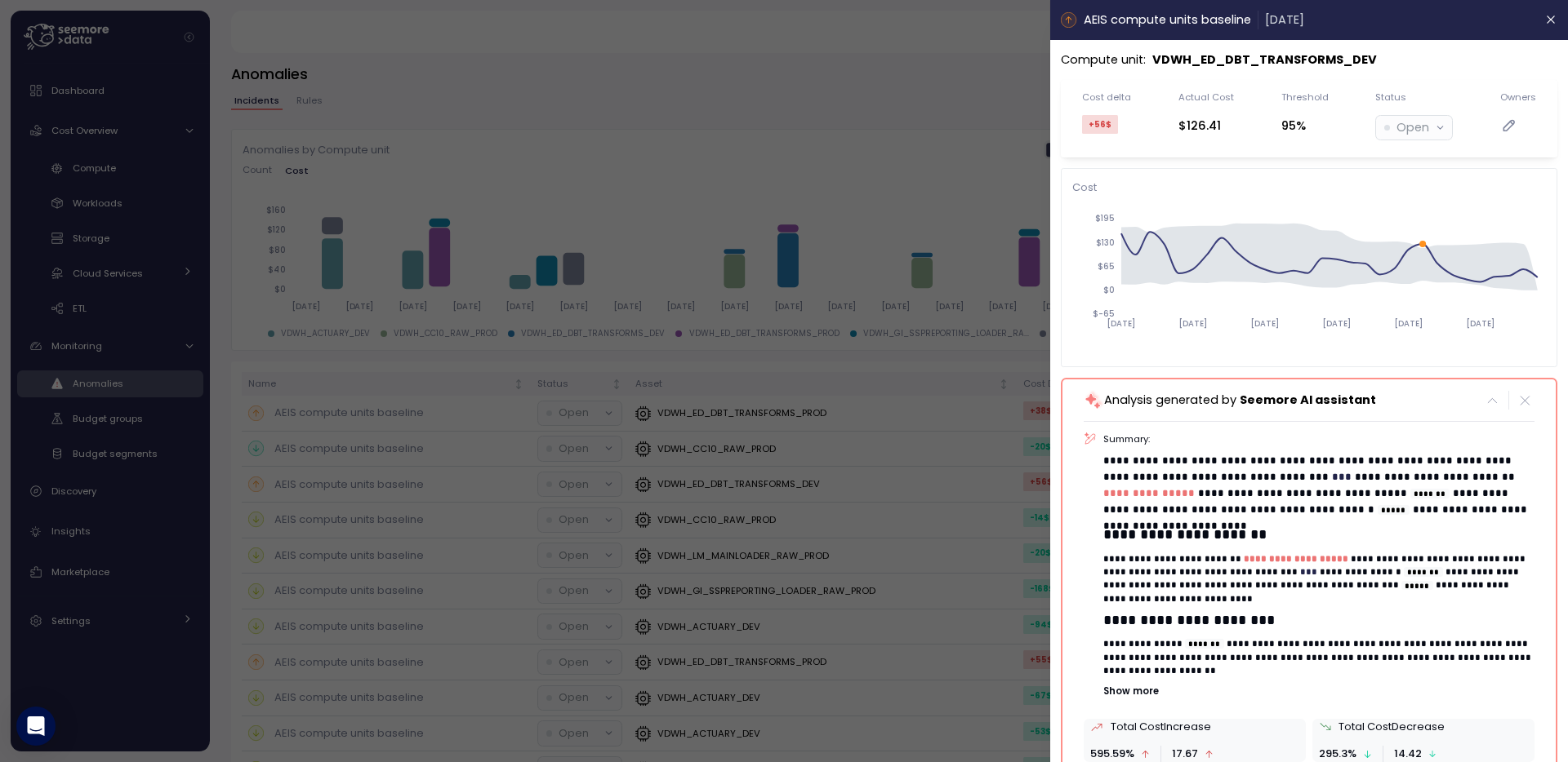
scroll to position [26, 0]
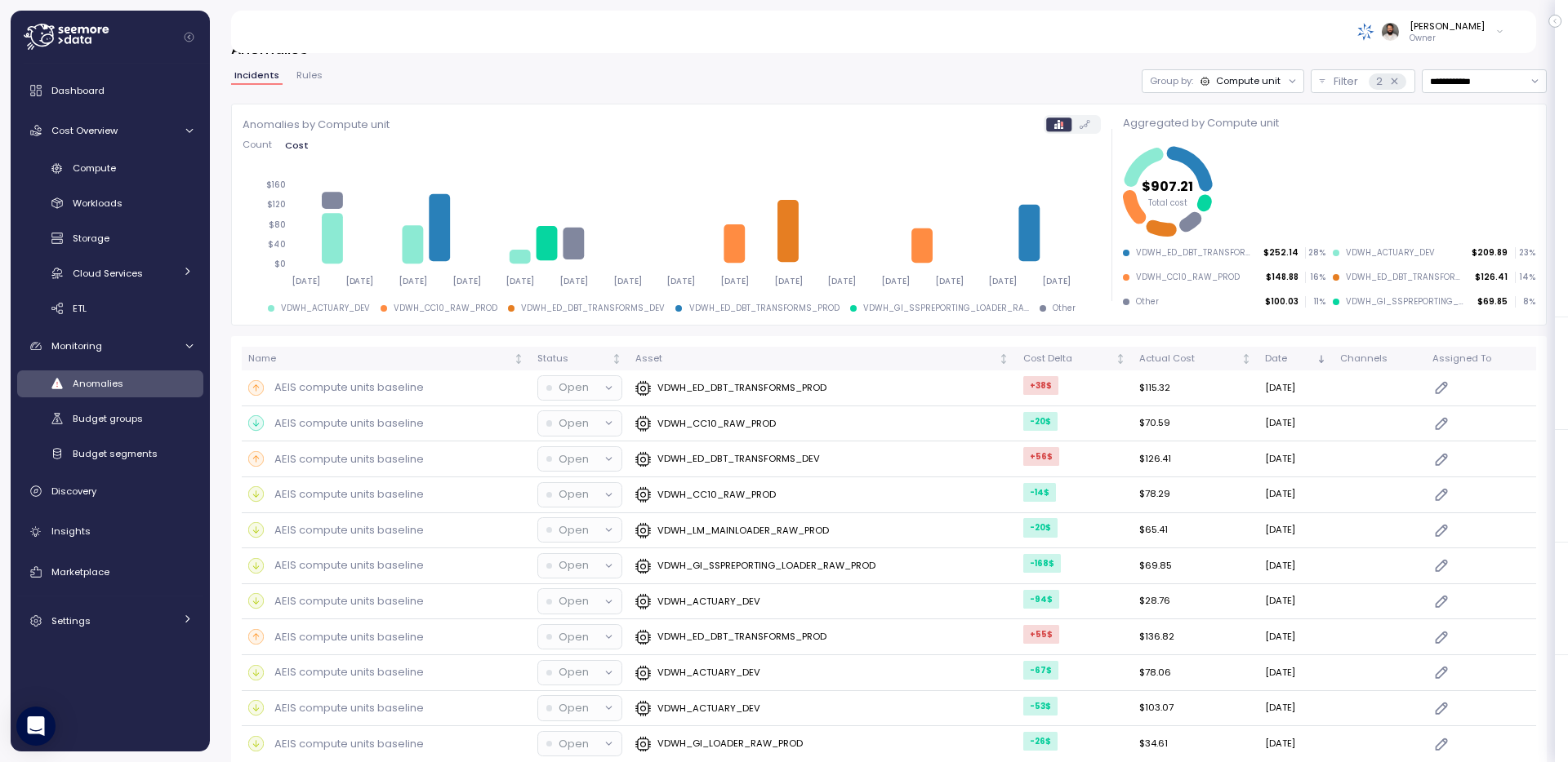
click at [1466, 37] on p "Owner" at bounding box center [1446, 38] width 75 height 11
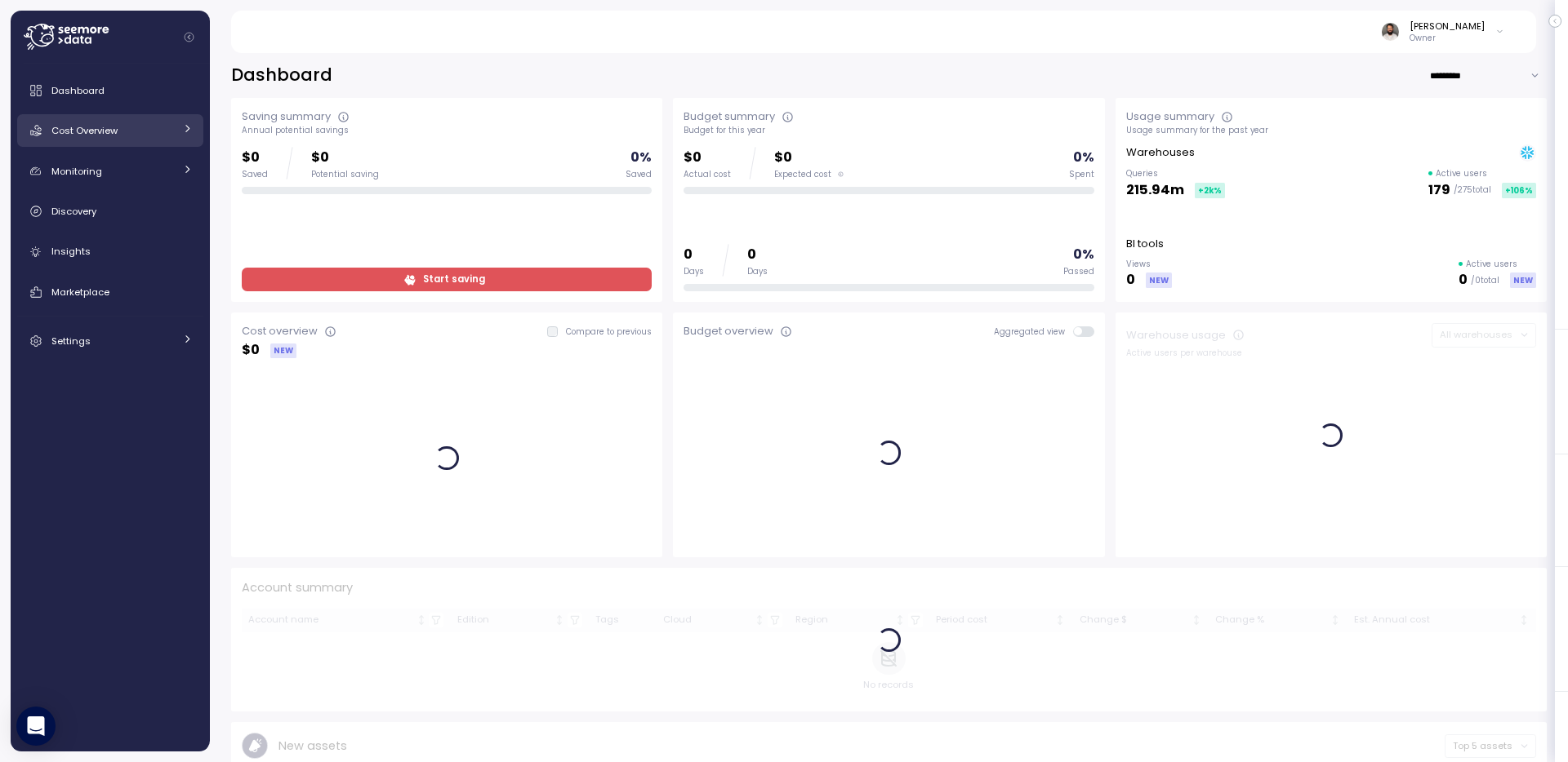
click at [111, 134] on span "Cost Overview" at bounding box center [85, 130] width 67 height 13
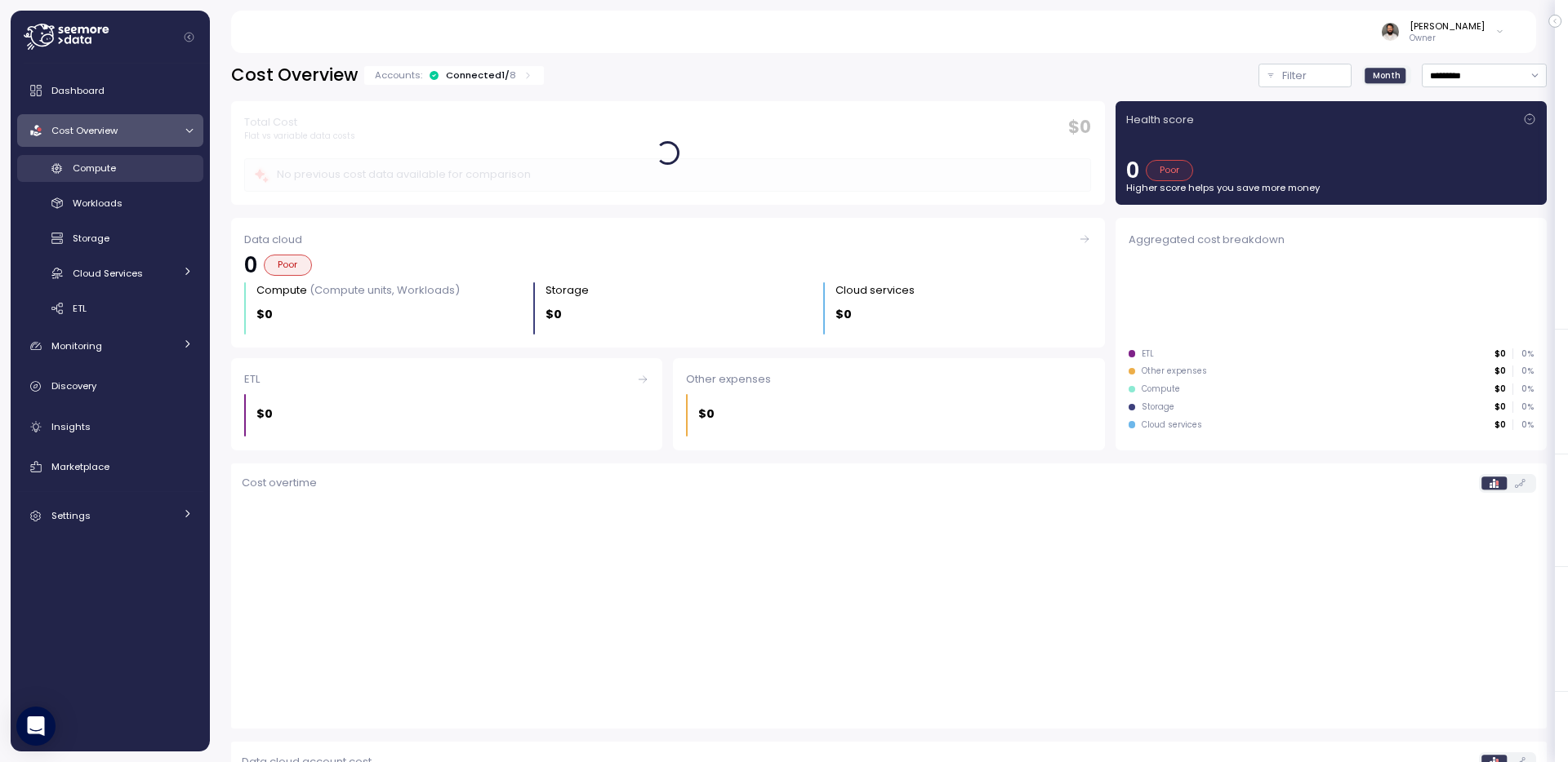
click at [129, 174] on div "Compute" at bounding box center [132, 167] width 120 height 16
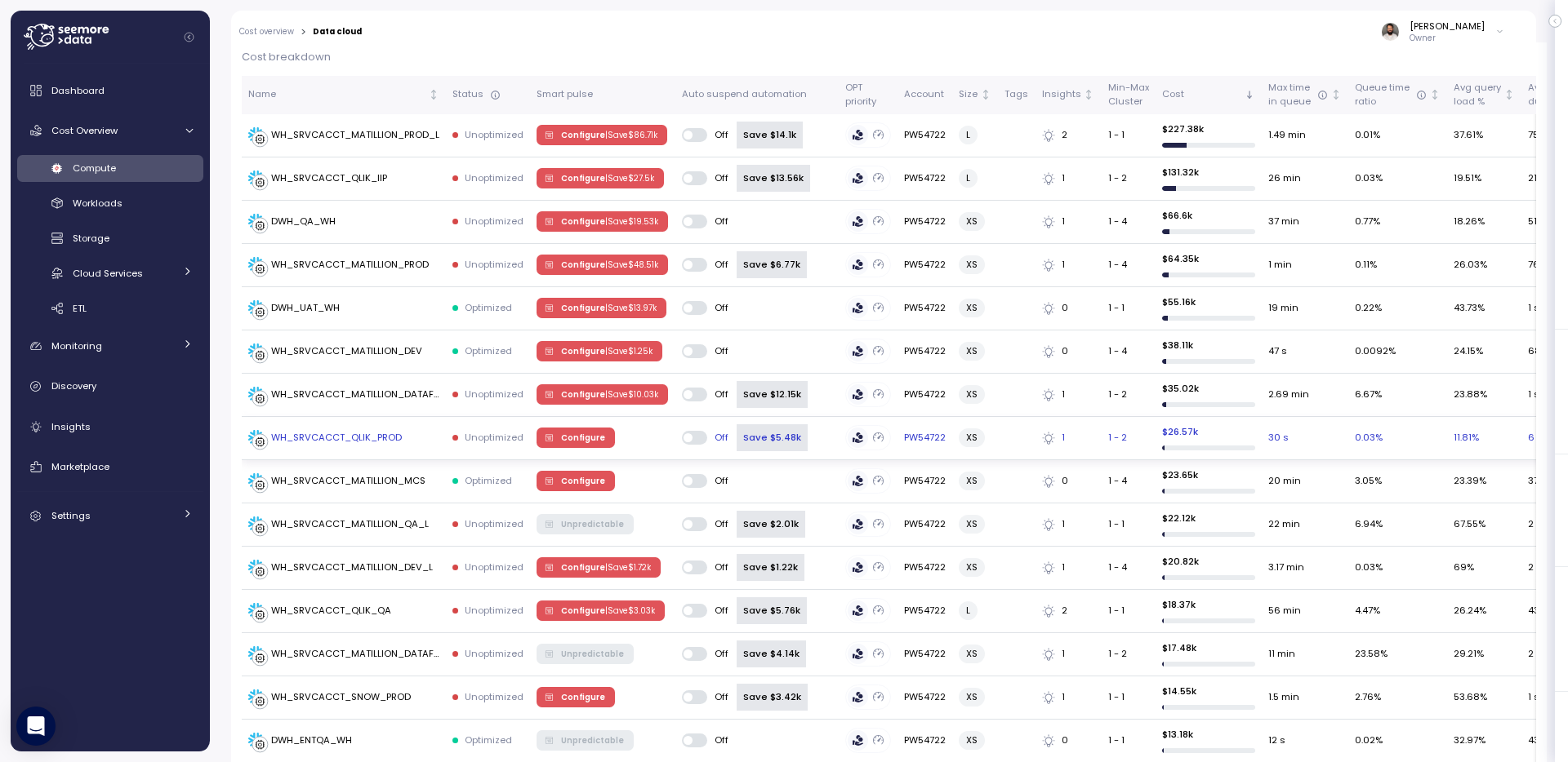
scroll to position [498, 0]
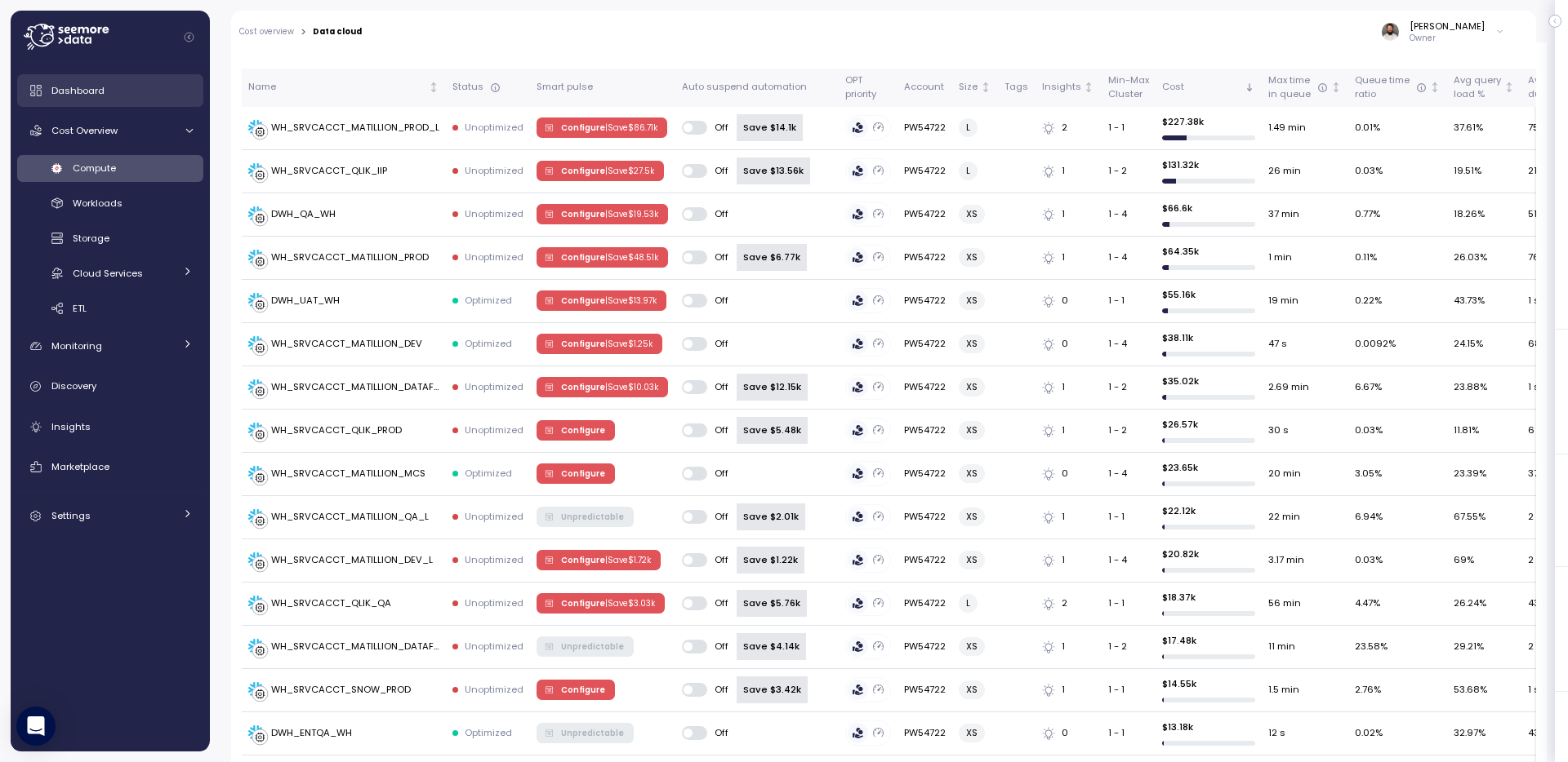
click at [108, 99] on link "Dashboard" at bounding box center [110, 90] width 186 height 32
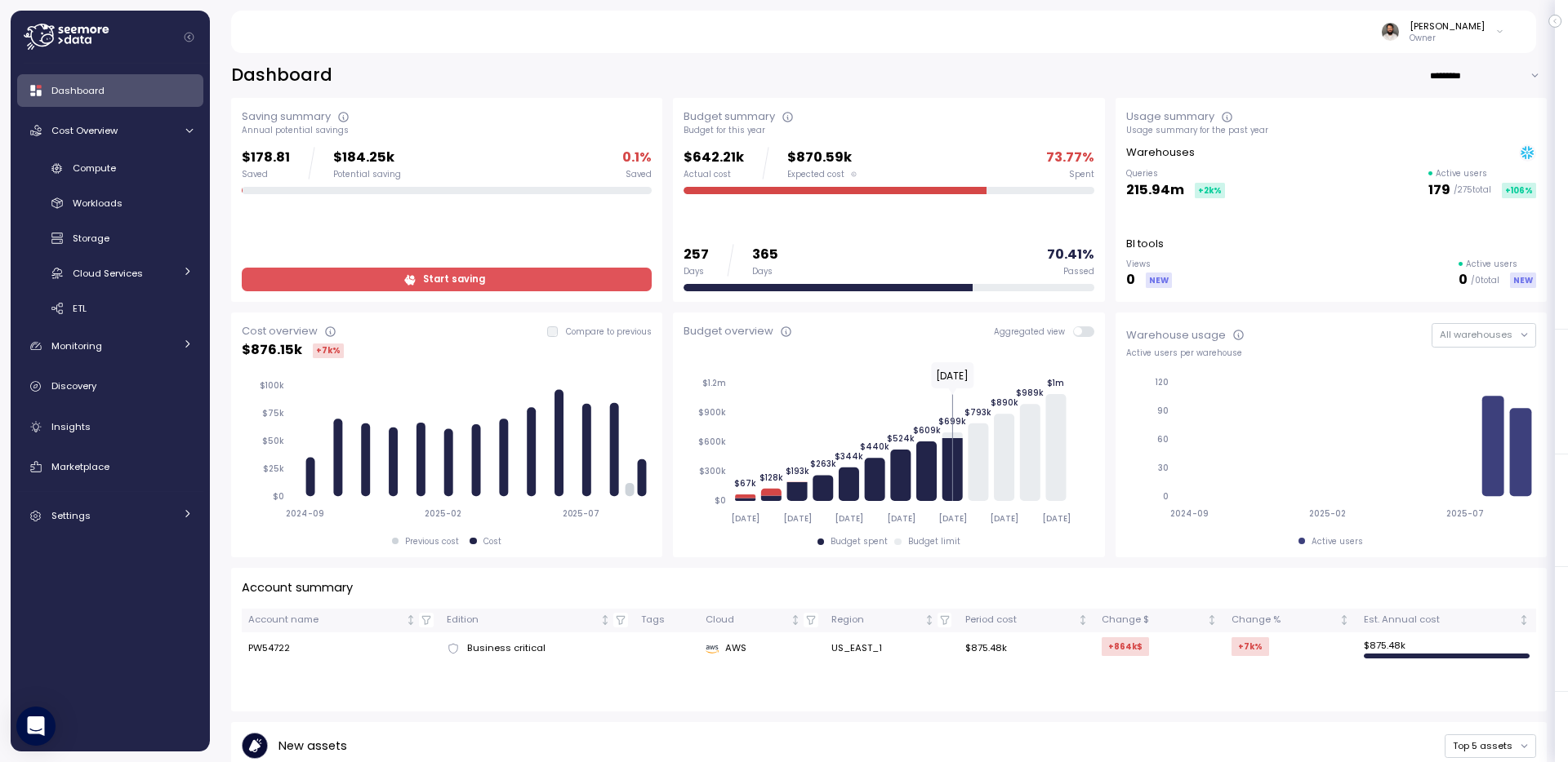
click at [164, 99] on link "Dashboard" at bounding box center [110, 90] width 186 height 32
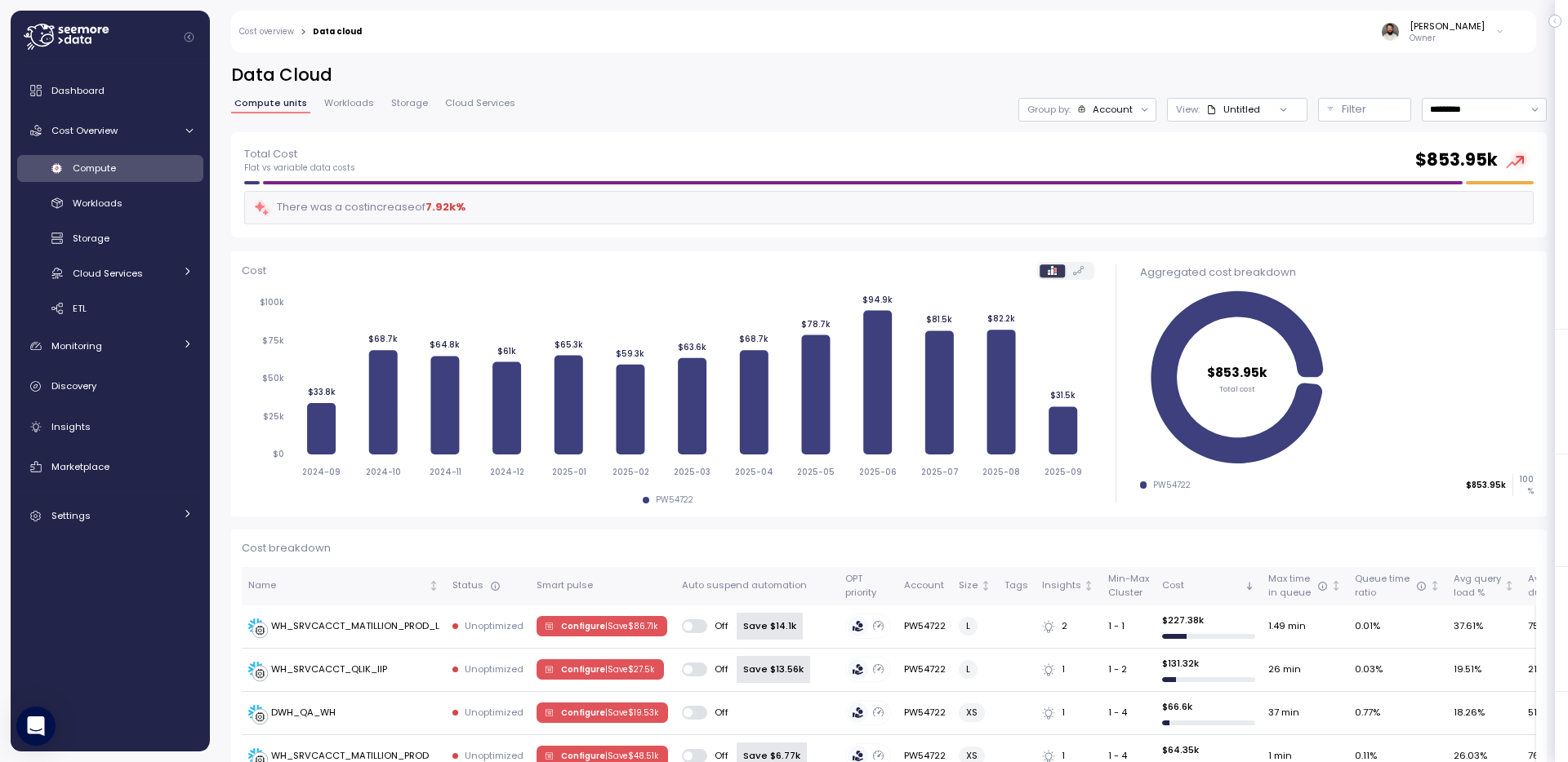
click at [70, 34] on icon at bounding box center [66, 36] width 85 height 26
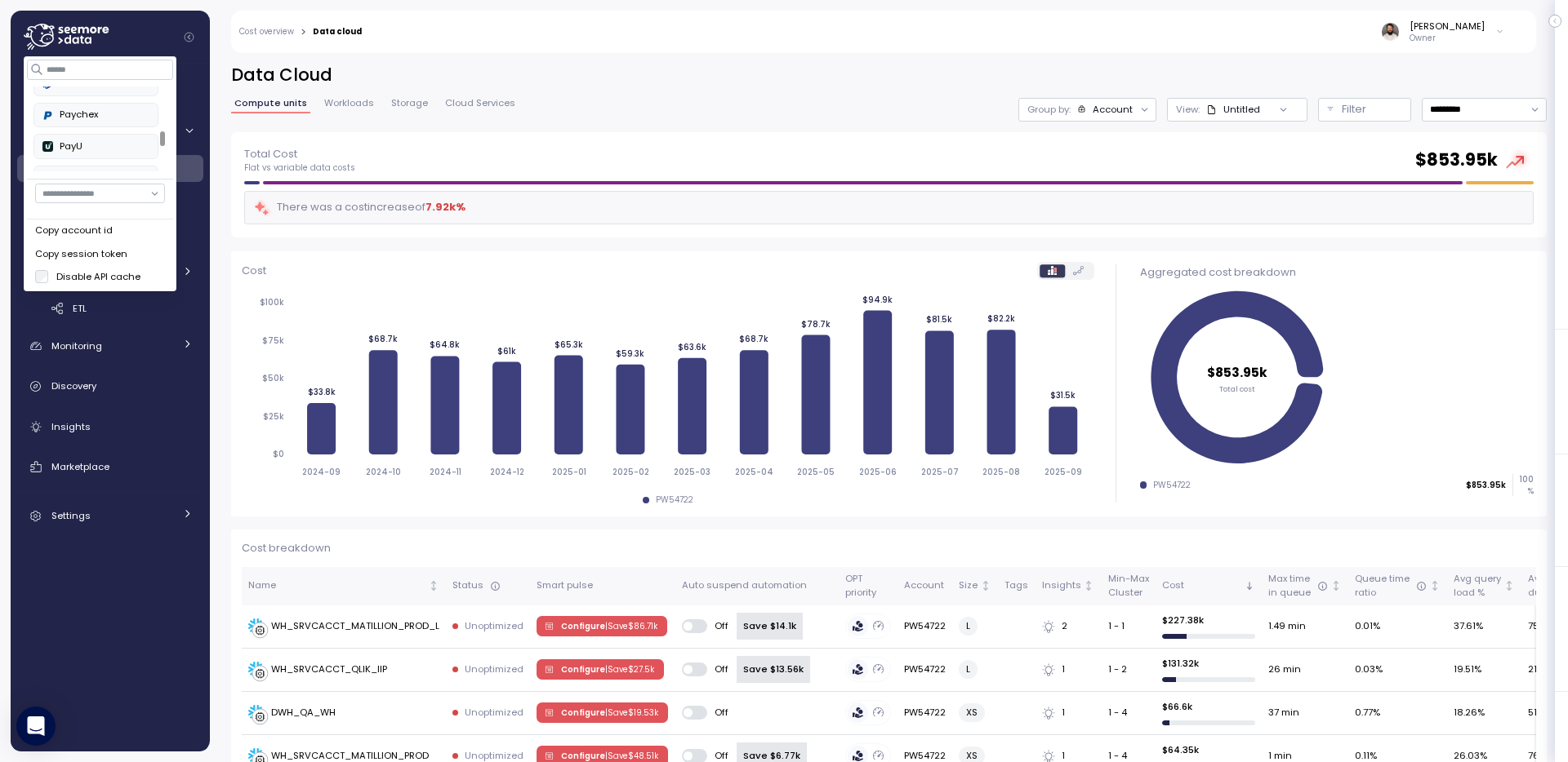
scroll to position [551, 0]
click at [101, 68] on input at bounding box center [101, 69] width 147 height 20
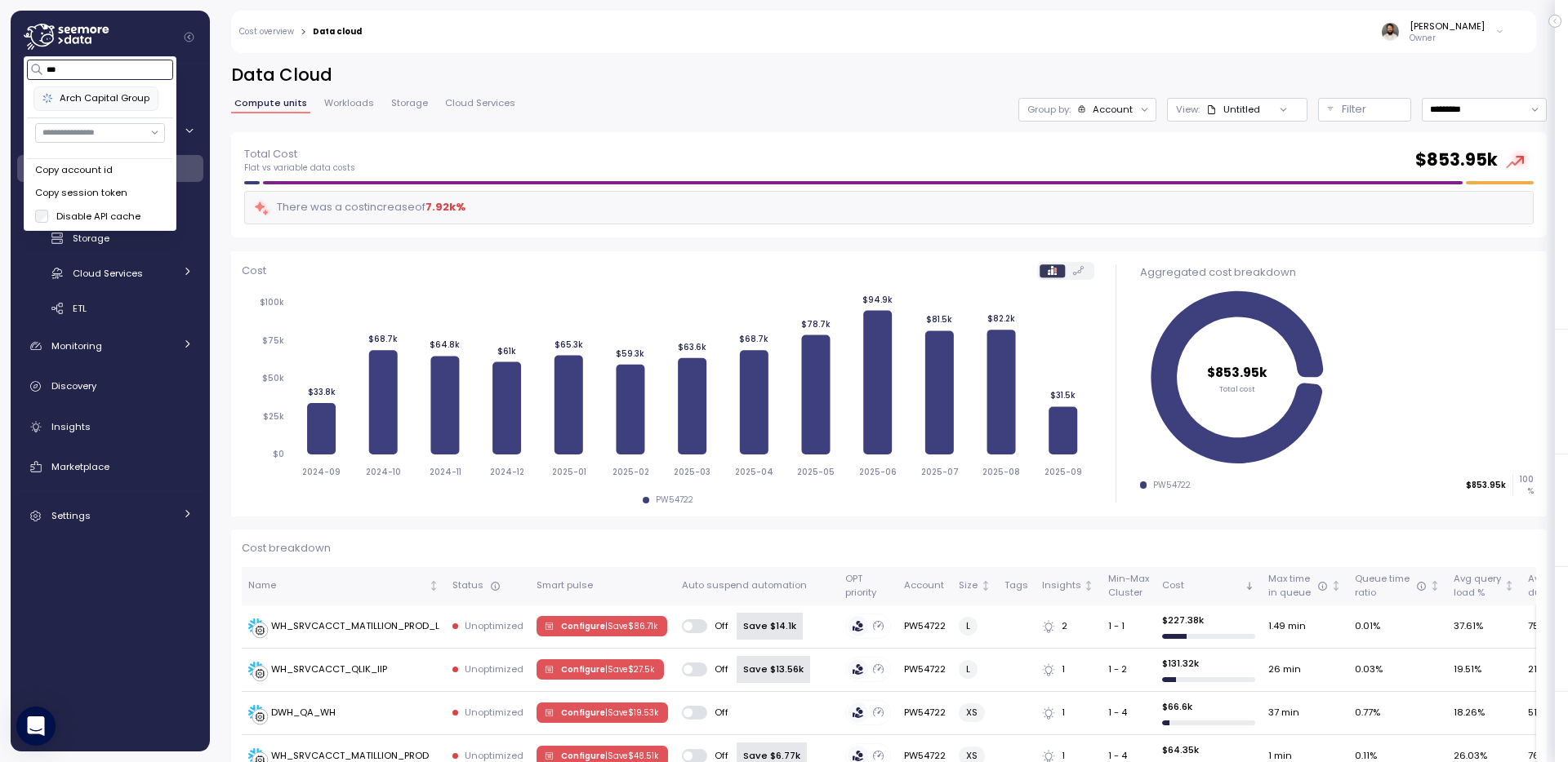
click at [107, 97] on div "Arch Capital Group" at bounding box center [96, 98] width 107 height 14
type input "***"
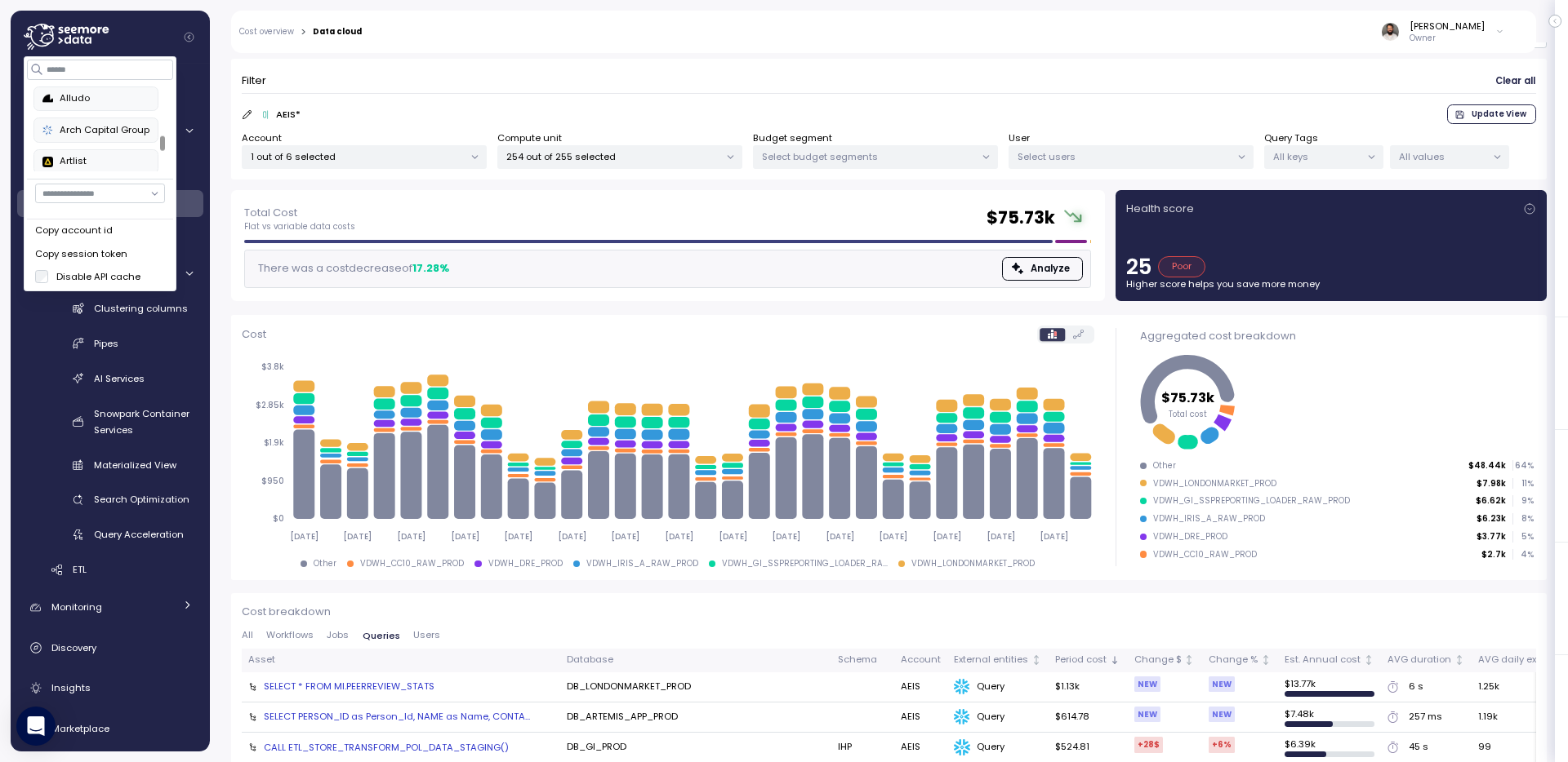
scroll to position [610, 0]
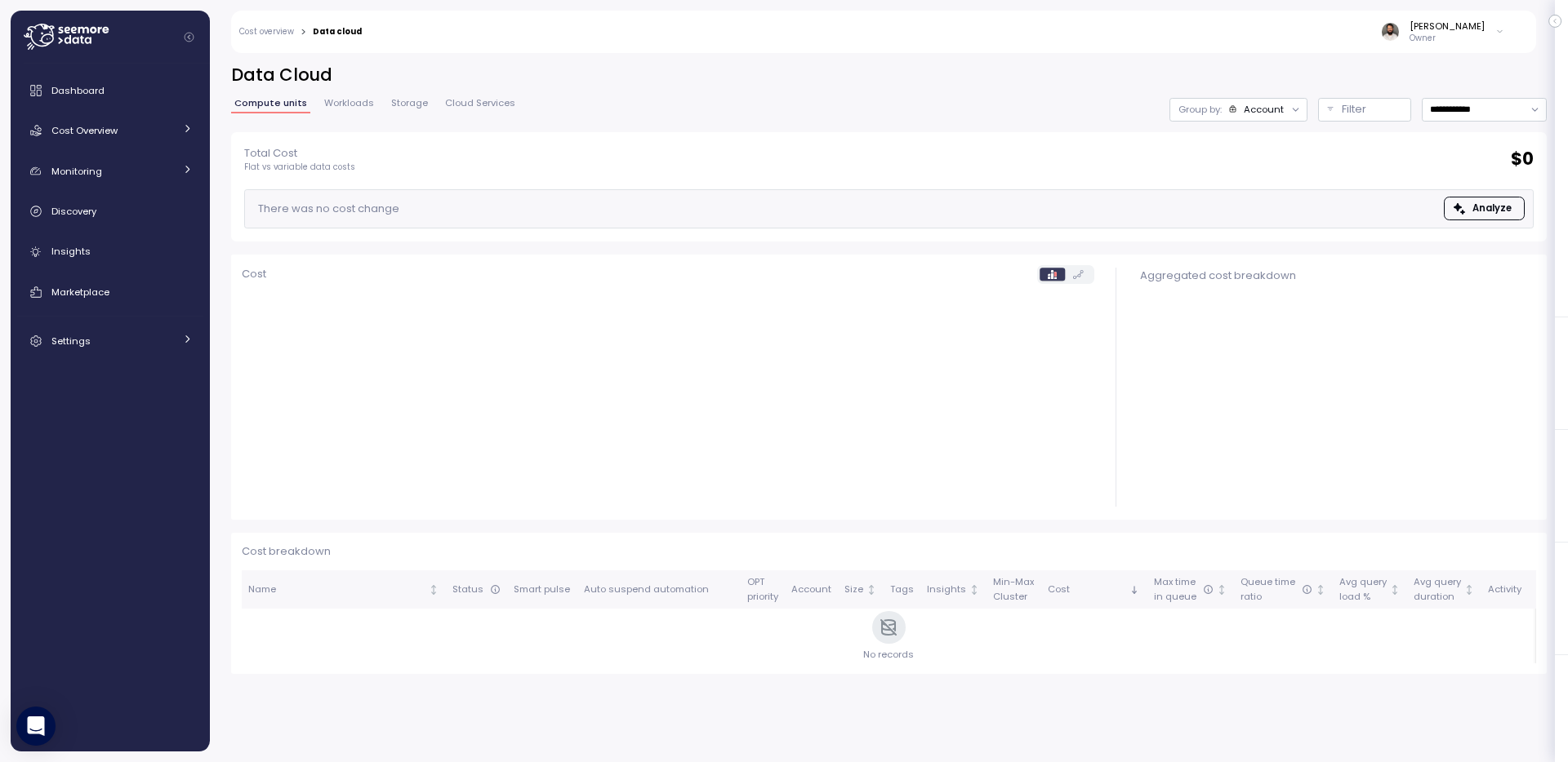
click at [1450, 31] on div "[PERSON_NAME]" at bounding box center [1446, 27] width 75 height 13
click at [55, 41] on icon at bounding box center [66, 36] width 85 height 26
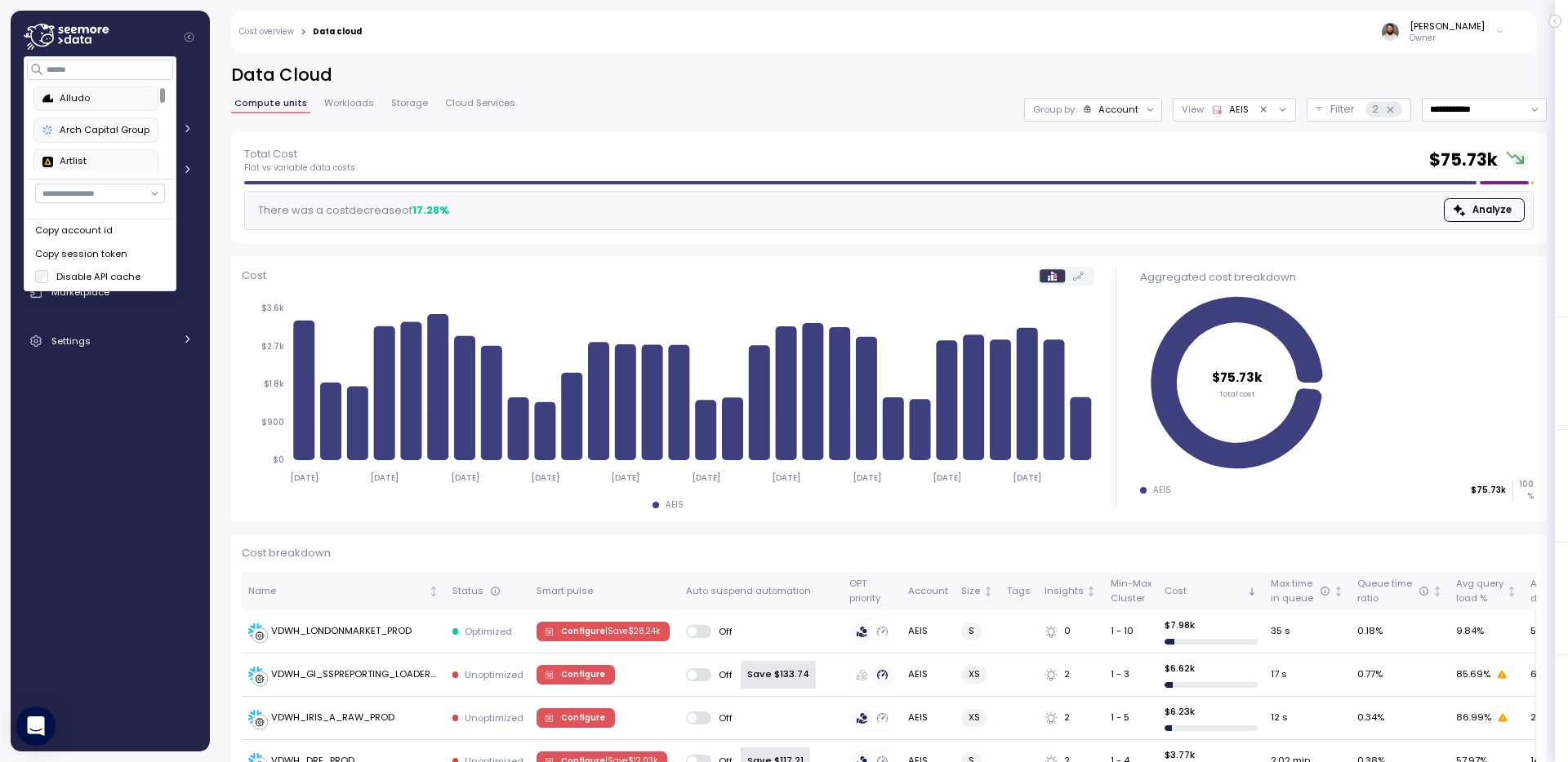
click at [101, 232] on div "Copy account id" at bounding box center [100, 230] width 129 height 14
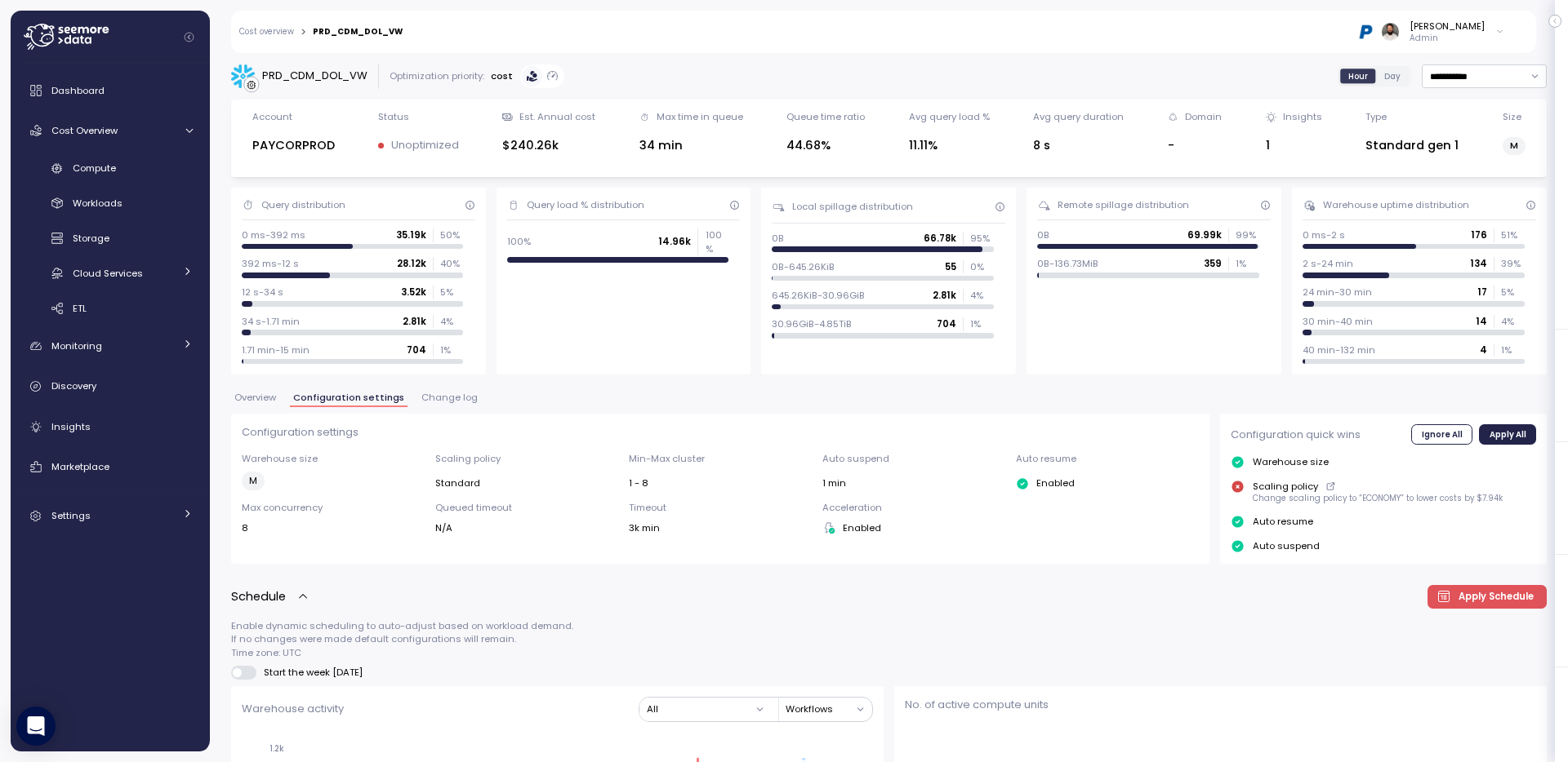
scroll to position [1082, 0]
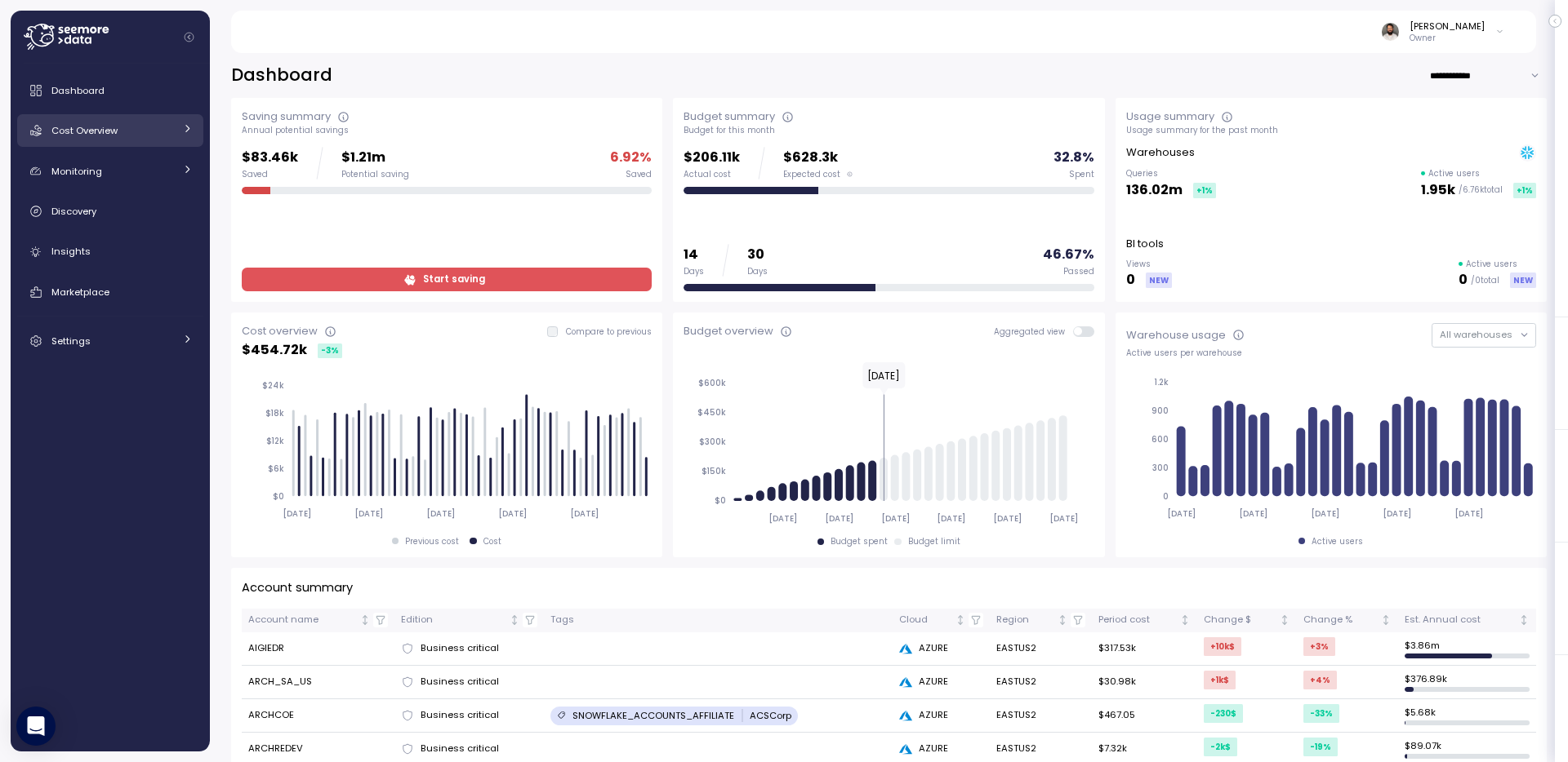
click at [102, 140] on link "Cost Overview" at bounding box center [110, 130] width 186 height 32
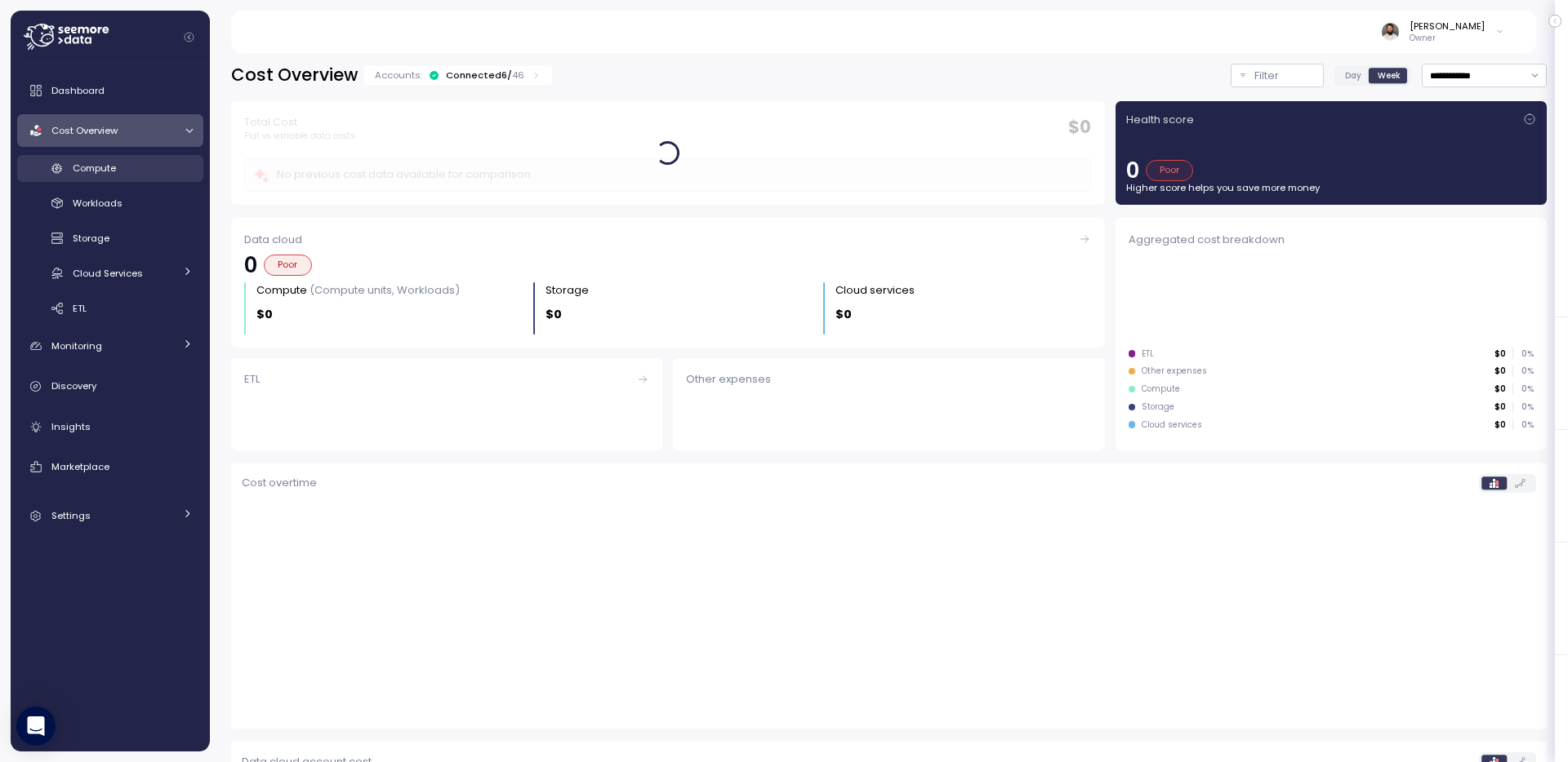
click at [121, 165] on div "Compute" at bounding box center [132, 167] width 120 height 16
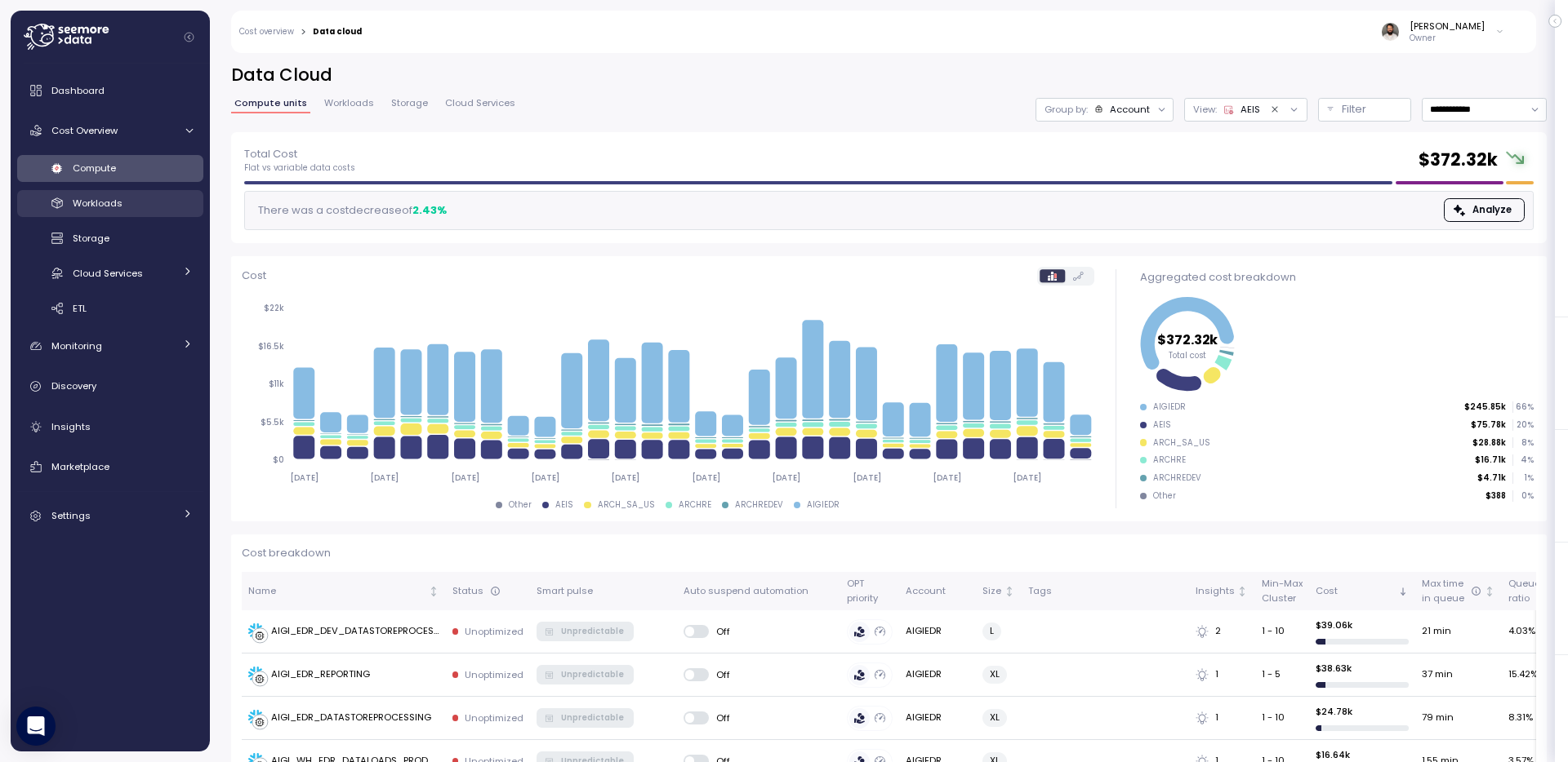
click at [95, 209] on span "Workloads" at bounding box center [97, 204] width 49 height 13
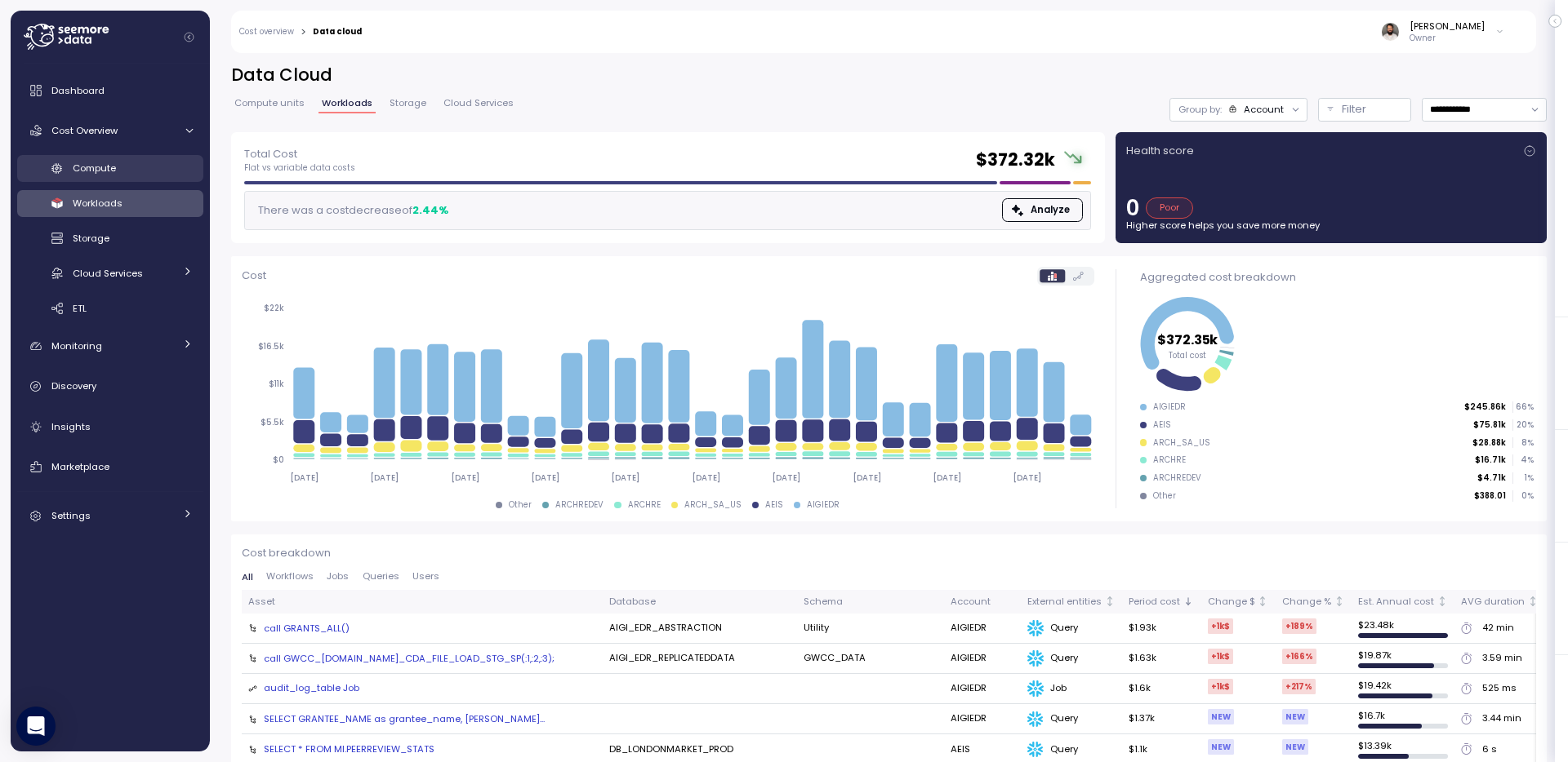
click at [92, 174] on span "Compute" at bounding box center [93, 168] width 43 height 13
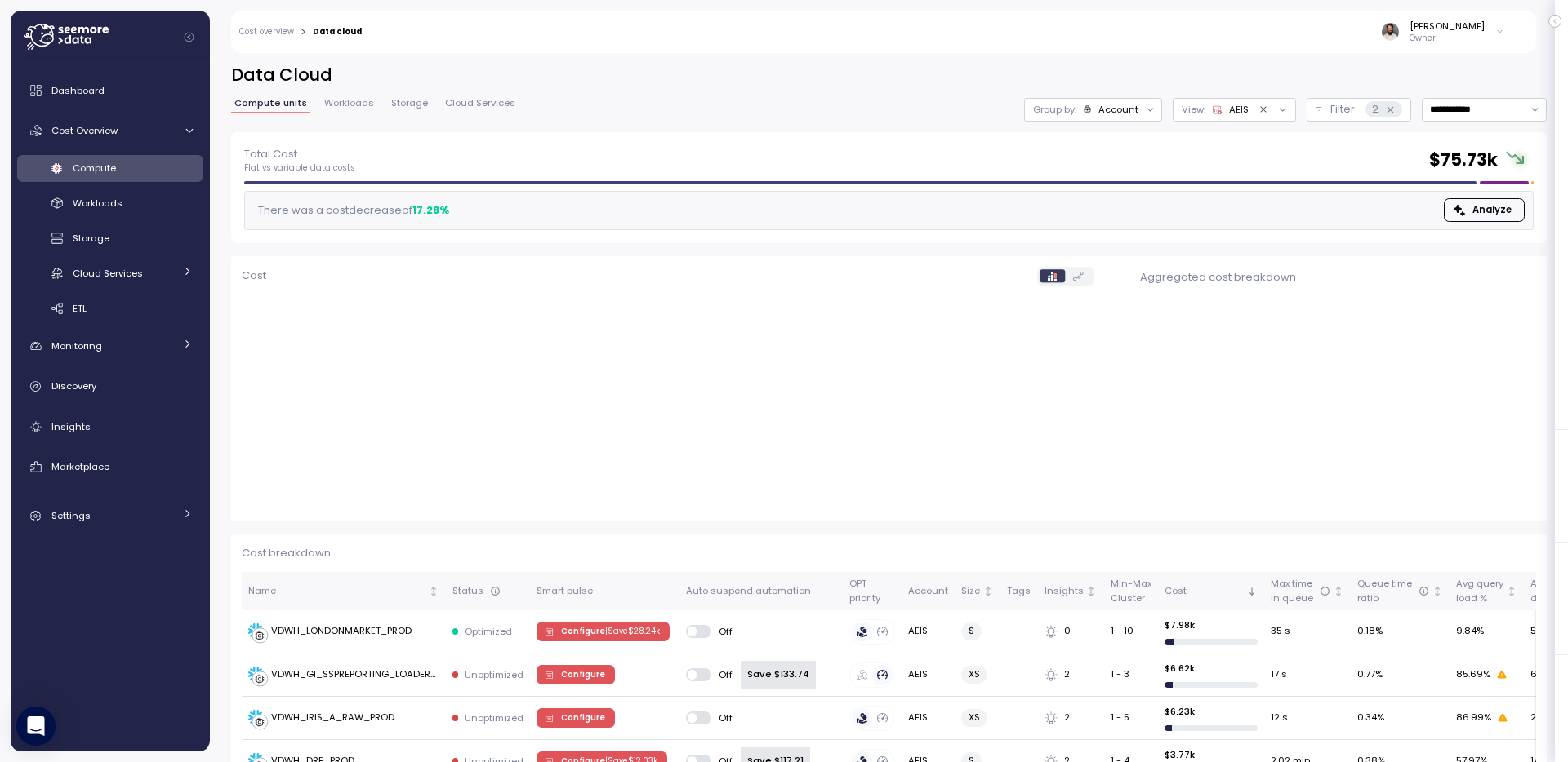
scroll to position [1096, 0]
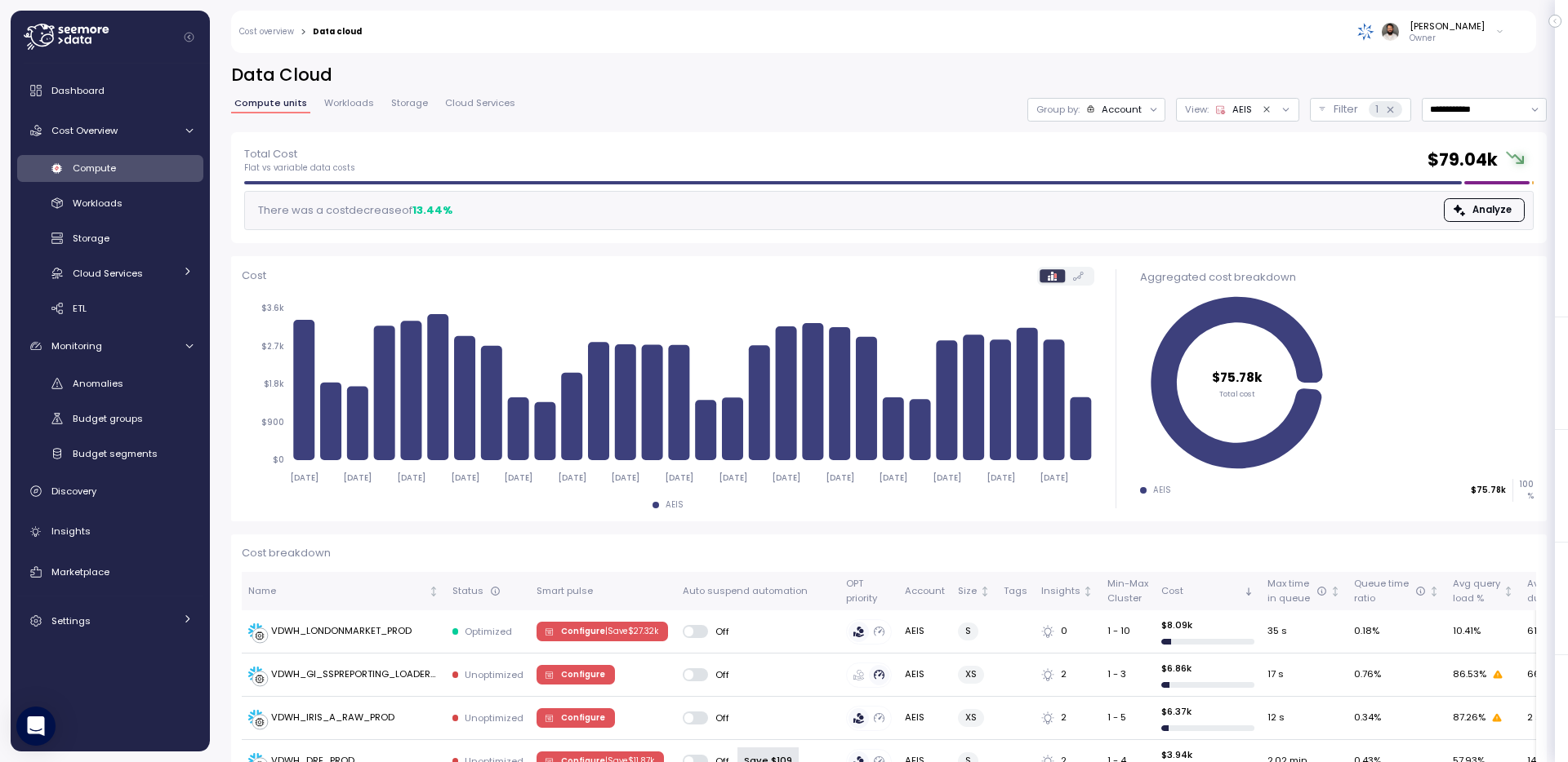
scroll to position [419, 0]
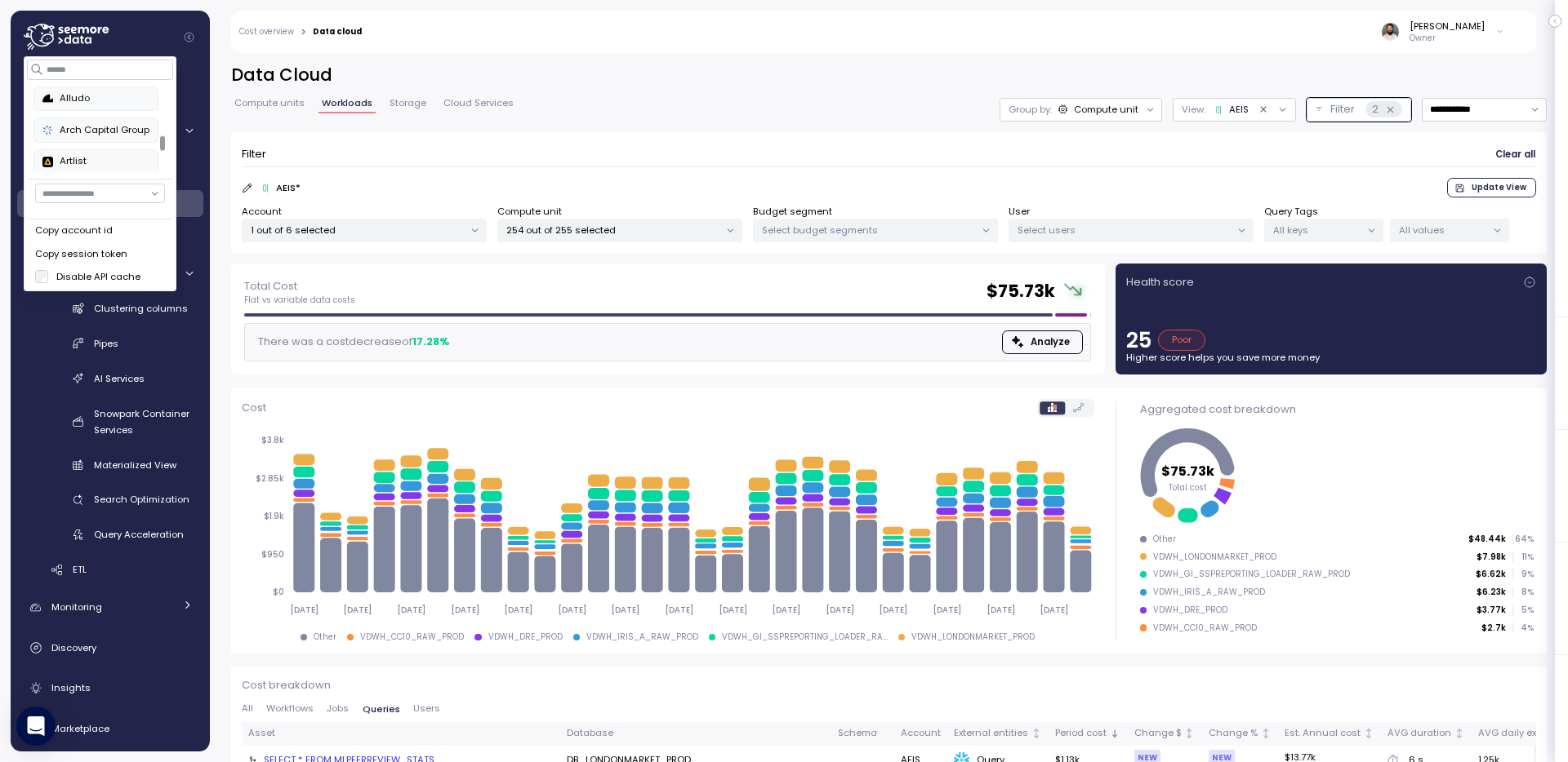
scroll to position [610, 0]
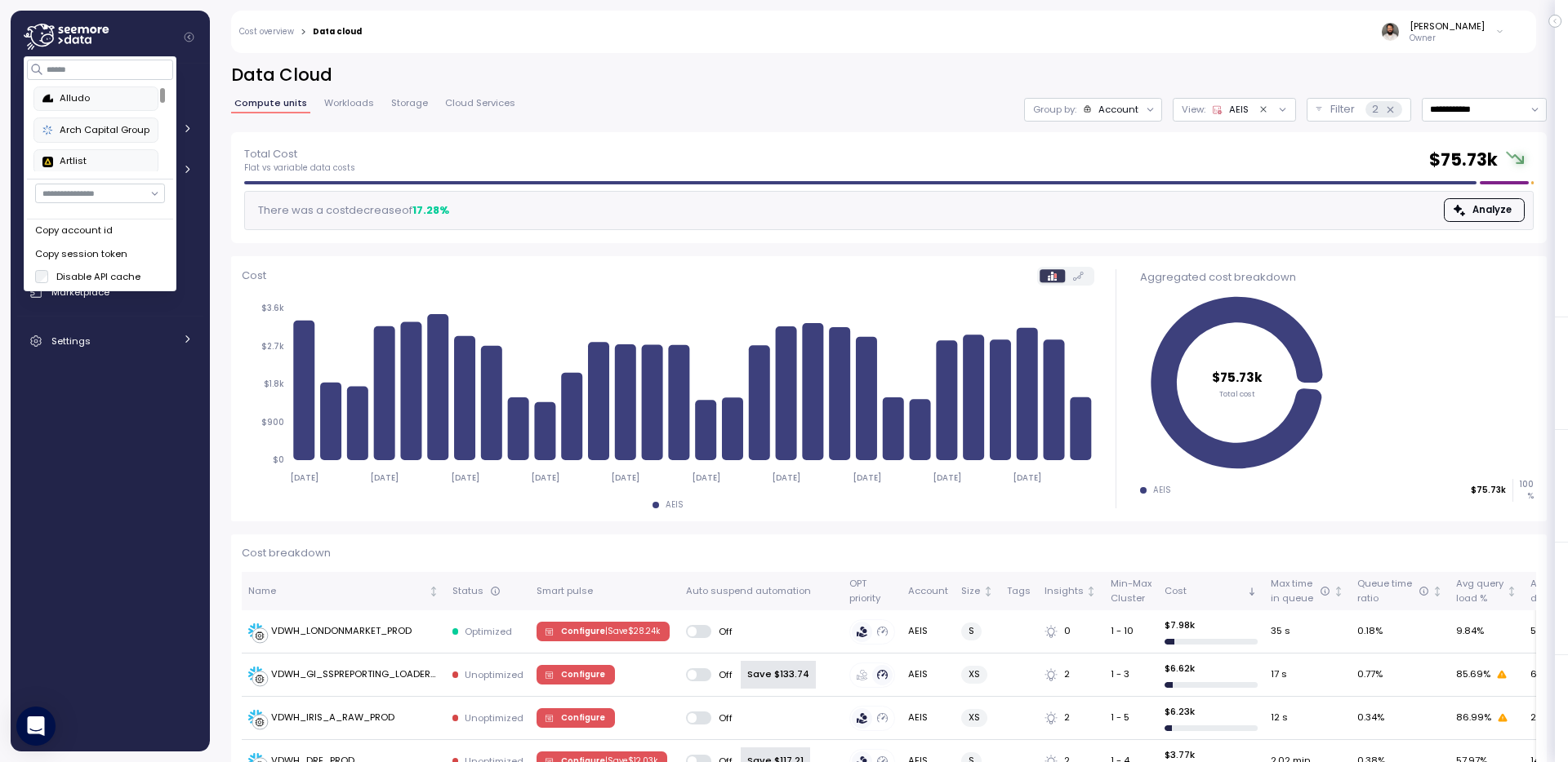
click at [687, 138] on div "Total Cost Flat vs variable data costs $ 75.73k There was a cost decrease of 17…" at bounding box center [889, 187] width 1315 height 111
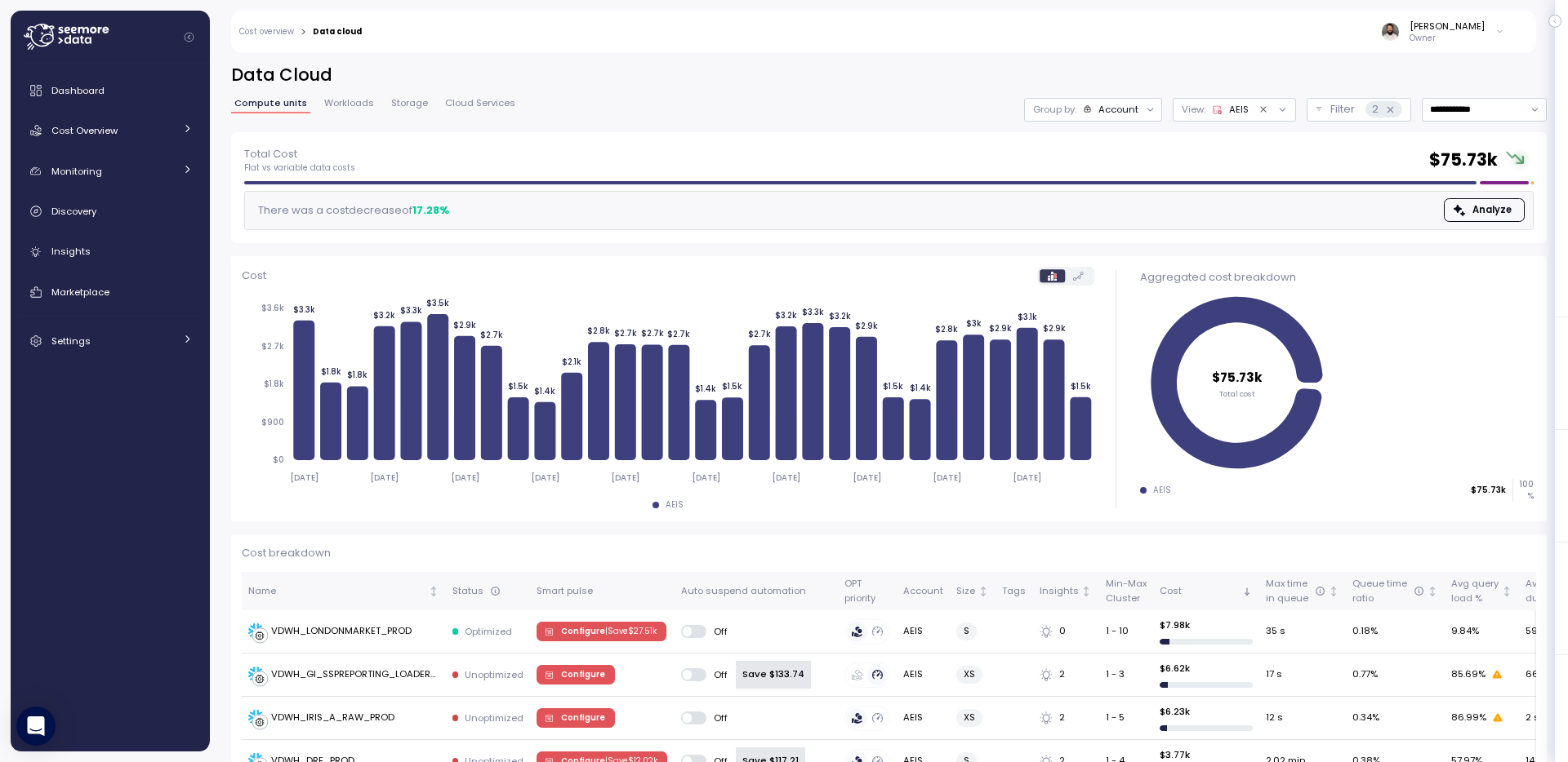
click at [1096, 103] on div "Account" at bounding box center [1110, 109] width 56 height 13
click at [1118, 199] on p "Compute unit" at bounding box center [1102, 200] width 65 height 13
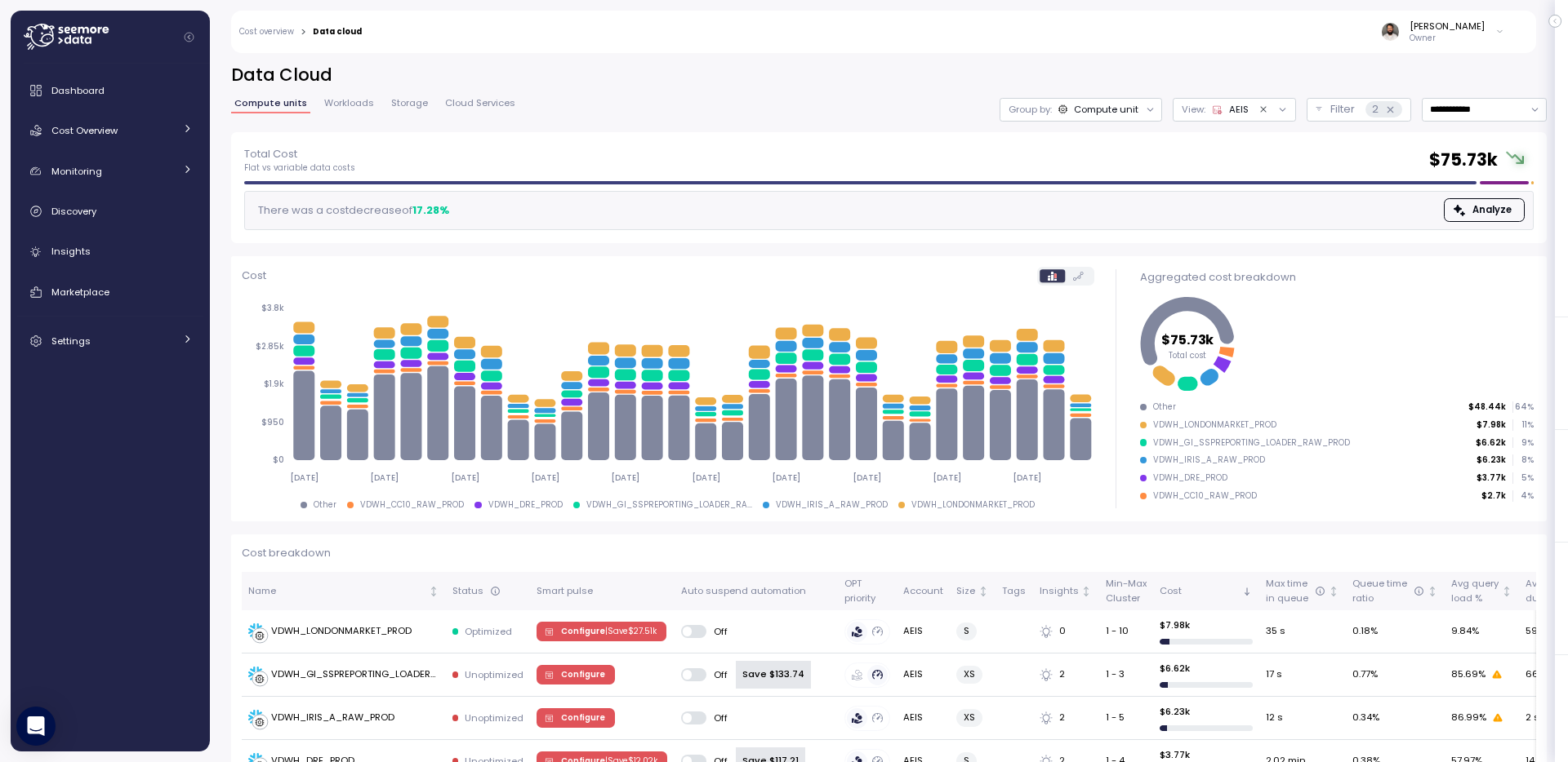
click at [1479, 35] on p "Owner" at bounding box center [1446, 38] width 75 height 11
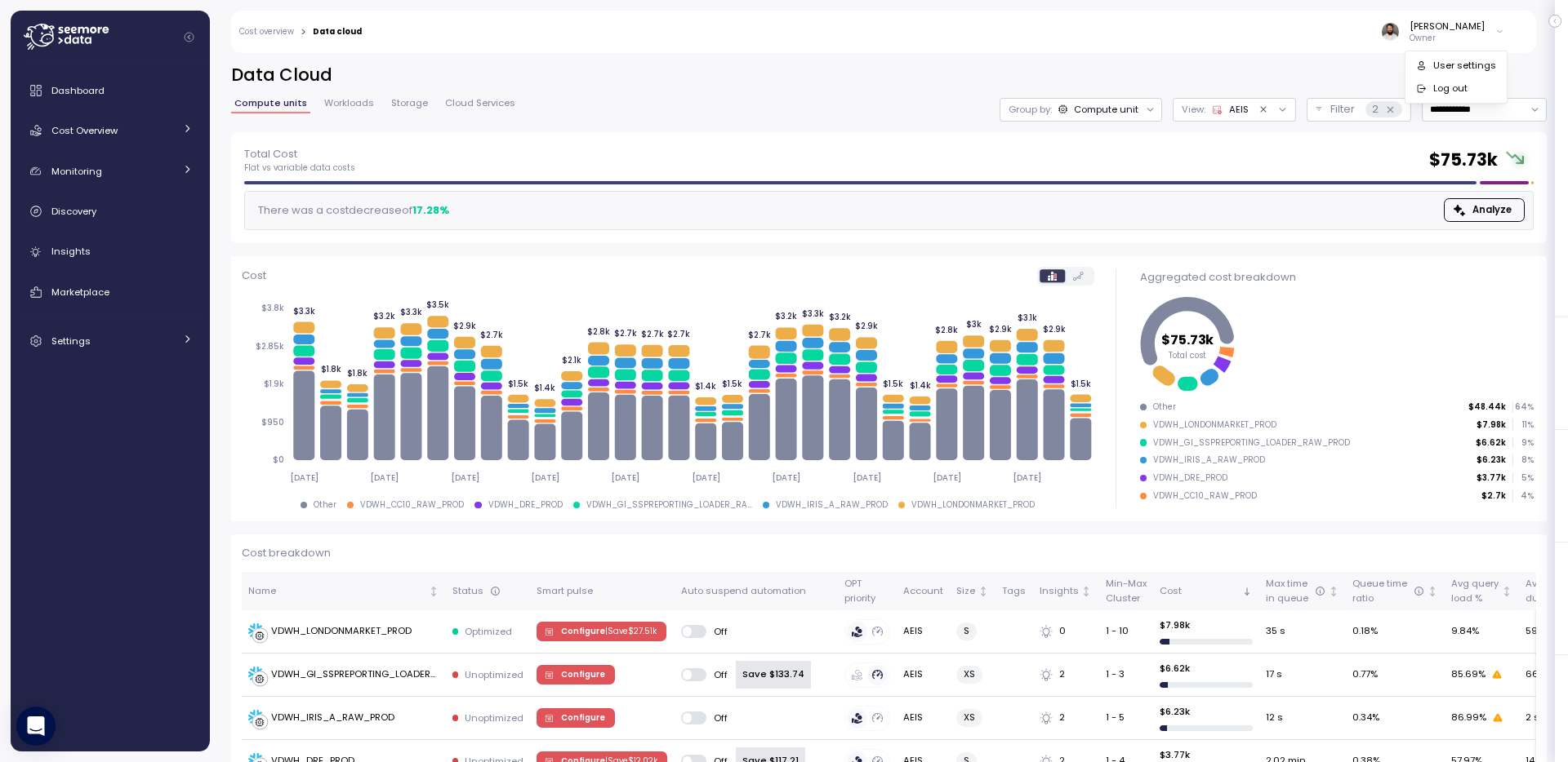
click at [1447, 29] on div "[PERSON_NAME]" at bounding box center [1446, 27] width 75 height 13
click at [76, 37] on icon at bounding box center [66, 36] width 85 height 26
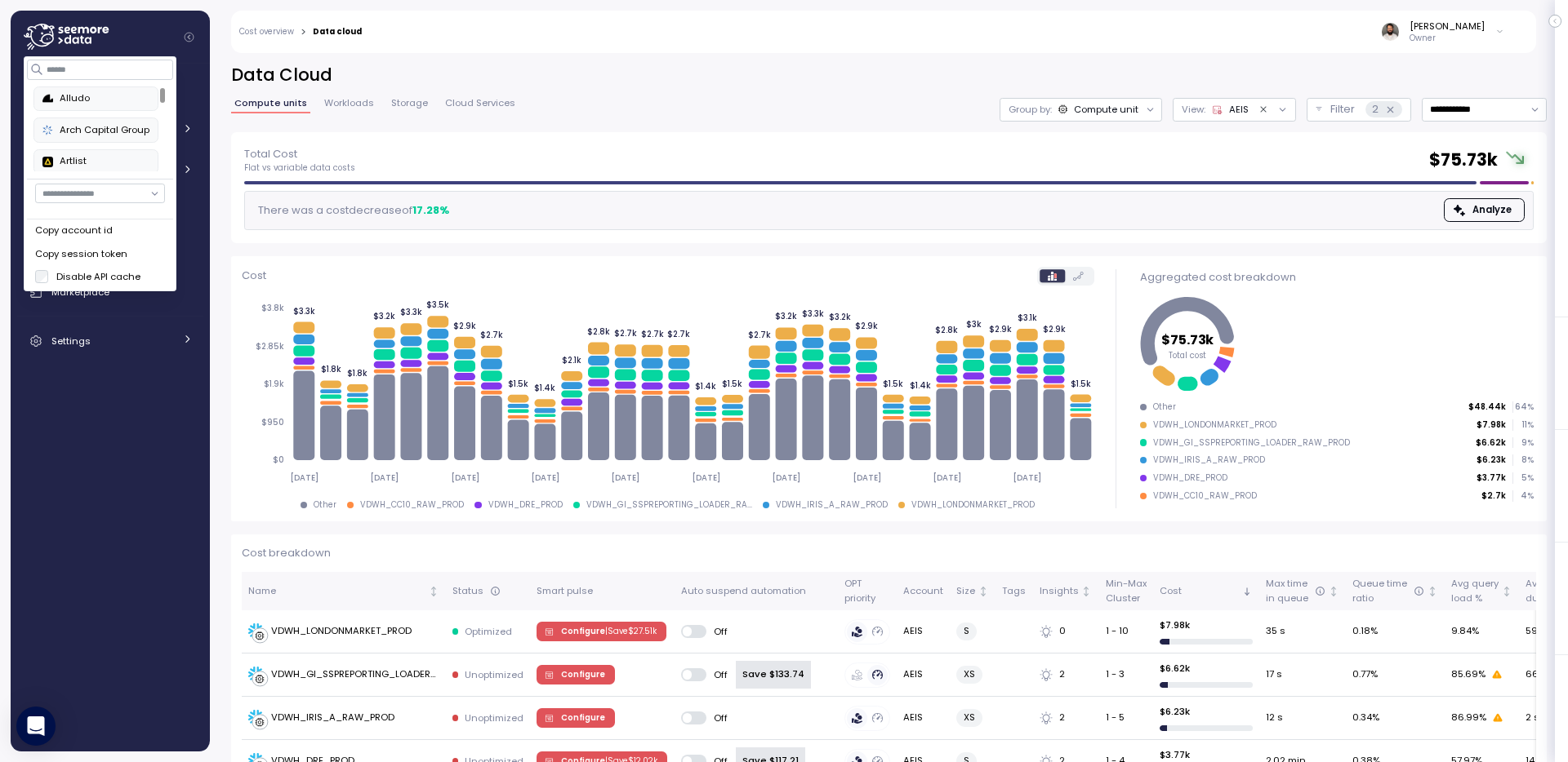
click at [116, 233] on div "Copy account id" at bounding box center [100, 230] width 129 height 14
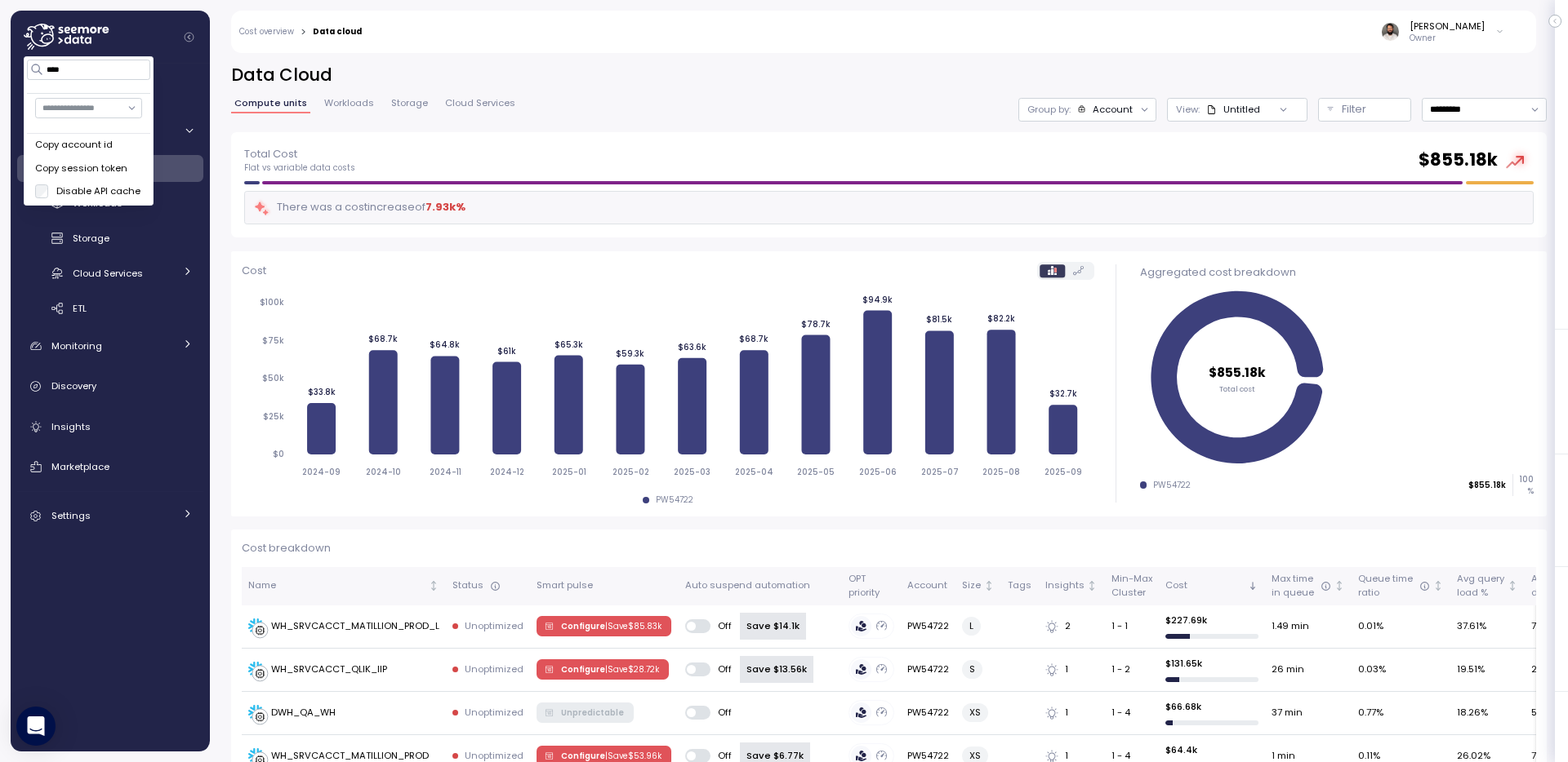
type input "****"
